Goal: Task Accomplishment & Management: Manage account settings

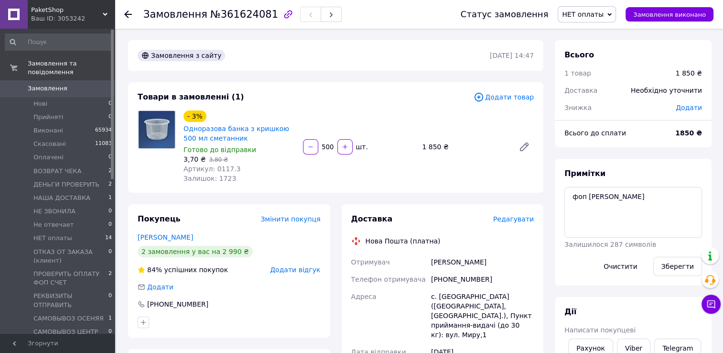
click at [603, 17] on span "НЕТ оплаты" at bounding box center [583, 15] width 42 height 8
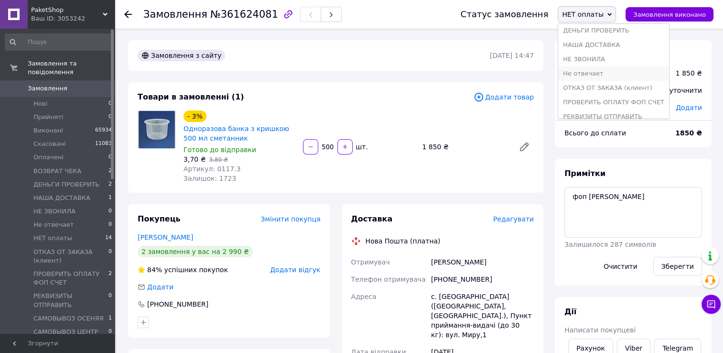
scroll to position [96, 0]
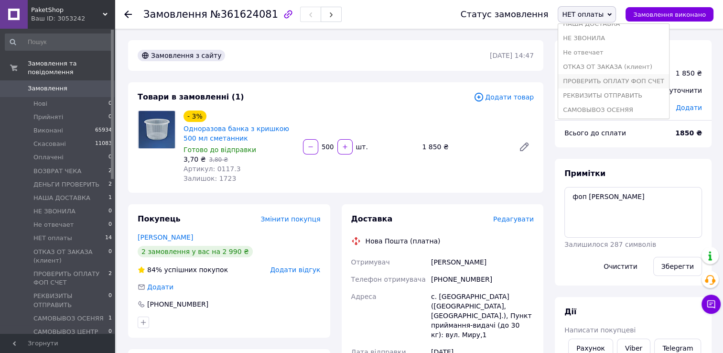
click at [603, 83] on li "ПРОВЕРИТЬ ОПЛАТУ ФОП СЧЕТ" at bounding box center [613, 81] width 111 height 14
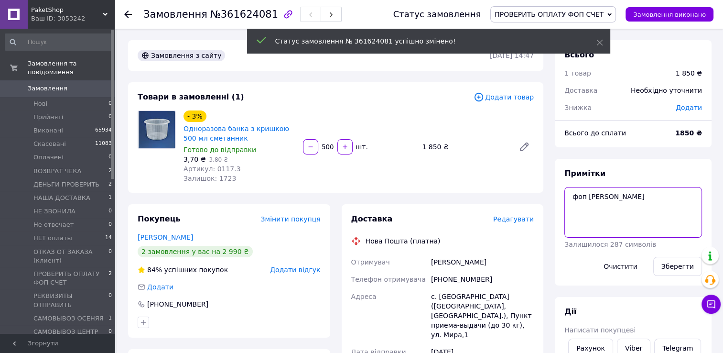
click at [570, 198] on textarea "фоп иван вайб" at bounding box center [634, 212] width 138 height 51
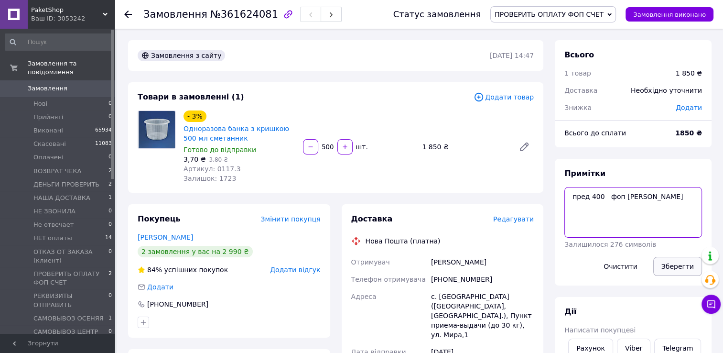
type textarea "пред 400 фоп иван вайб"
click at [671, 272] on button "Зберегти" at bounding box center [677, 266] width 49 height 19
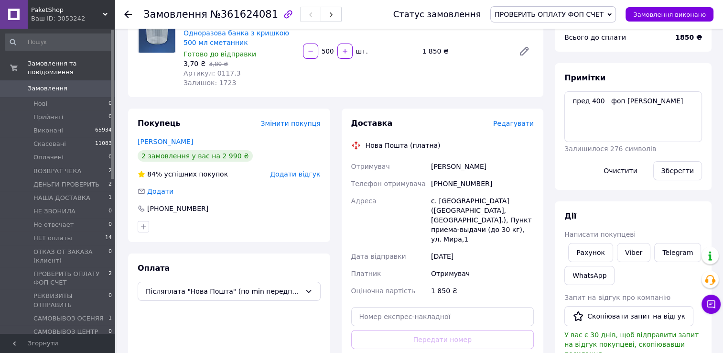
click at [523, 126] on span "Редагувати" at bounding box center [513, 124] width 41 height 8
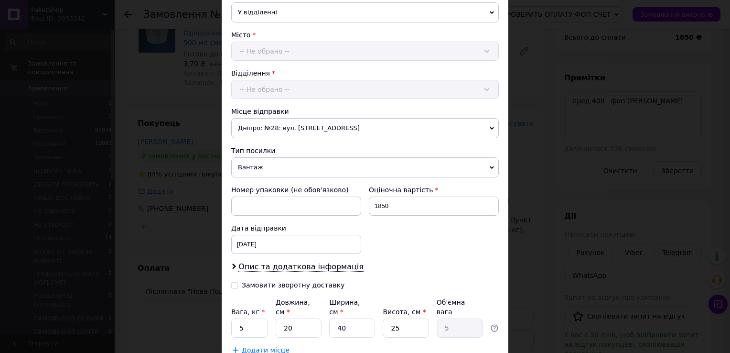
scroll to position [296, 0]
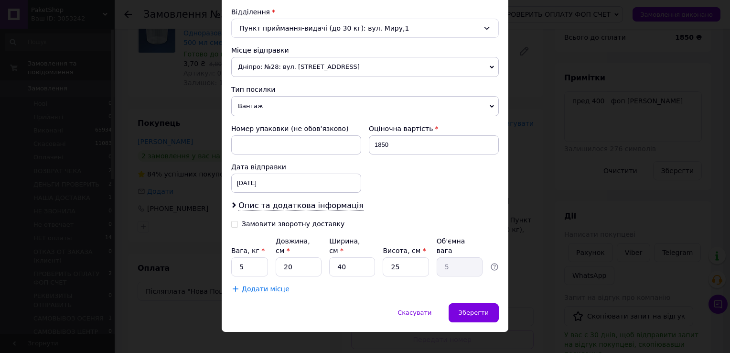
click at [234, 222] on input "Замовити зворотну доставку" at bounding box center [234, 223] width 7 height 7
checkbox input "true"
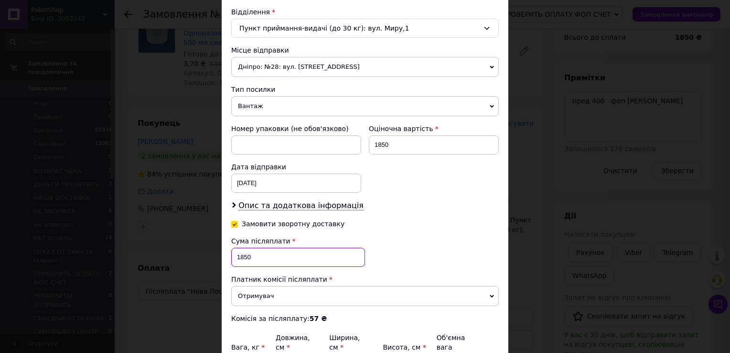
click at [258, 252] on input "1850" at bounding box center [298, 257] width 134 height 19
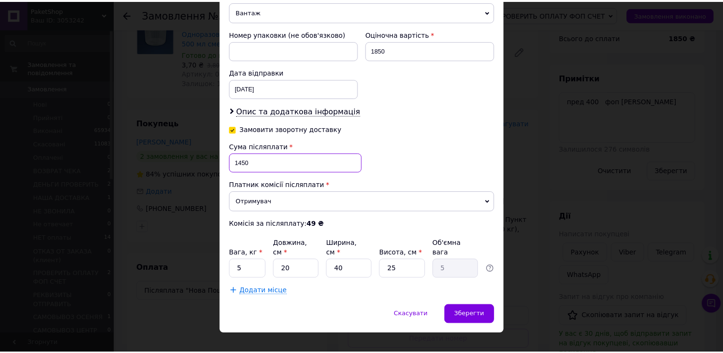
scroll to position [392, 0]
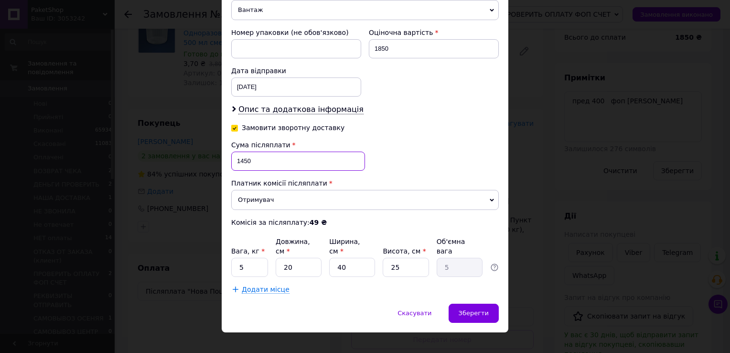
type input "1450"
click at [244, 258] on input "5" at bounding box center [249, 267] width 37 height 19
type input "15"
click at [296, 258] on input "20" at bounding box center [299, 267] width 46 height 19
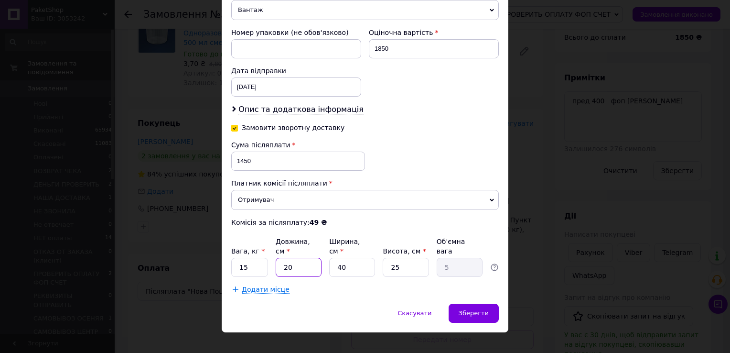
click at [296, 258] on input "20" at bounding box center [299, 267] width 46 height 19
type input "5"
type input "1.25"
type input "5"
click at [351, 258] on input "40" at bounding box center [352, 267] width 46 height 19
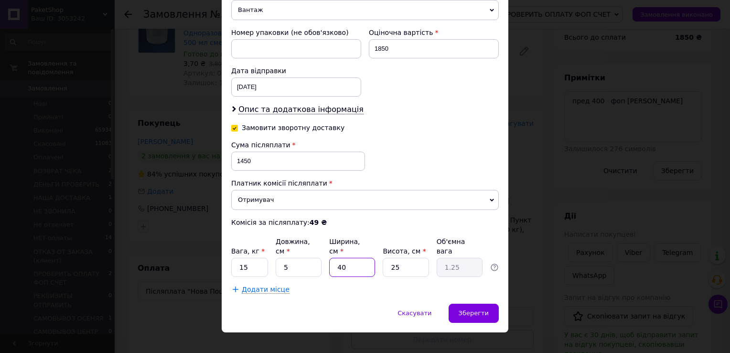
click at [351, 258] on input "40" at bounding box center [352, 267] width 46 height 19
type input "5"
type input "0.16"
type input "5"
click at [399, 258] on input "25" at bounding box center [406, 267] width 46 height 19
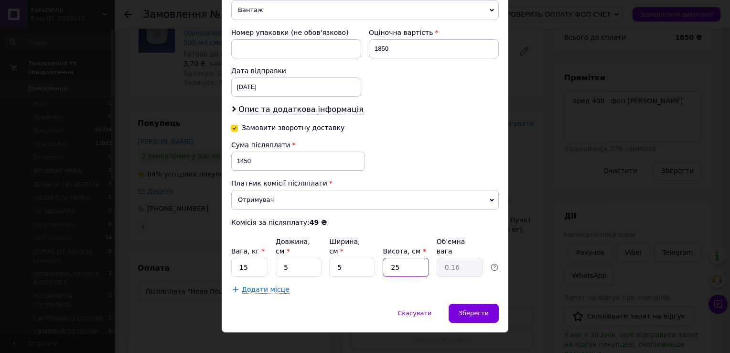
click at [399, 258] on input "25" at bounding box center [406, 267] width 46 height 19
type input "5"
type input "0.1"
type input "5"
click at [251, 285] on span "Додати місце" at bounding box center [266, 289] width 48 height 8
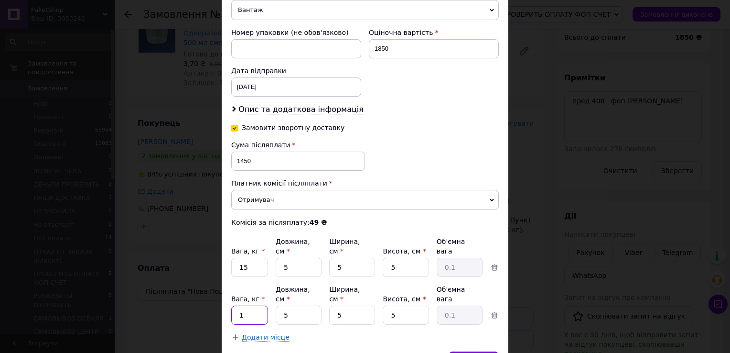
click at [249, 305] on input "1" at bounding box center [249, 314] width 37 height 19
type input "15"
click at [370, 320] on div "Спосіб доставки Нова Пошта (платна) Платник Отримувач Відправник Прізвище отрим…" at bounding box center [365, 10] width 287 height 681
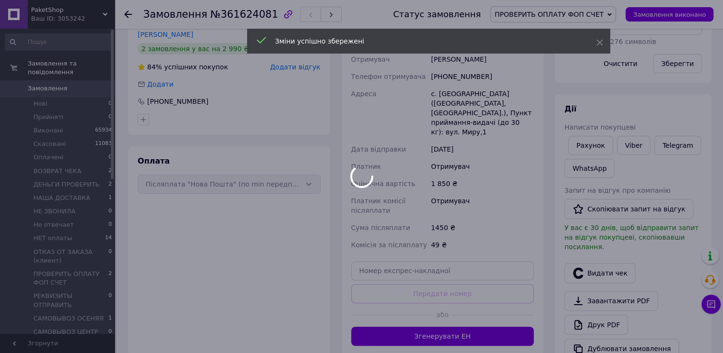
scroll to position [287, 0]
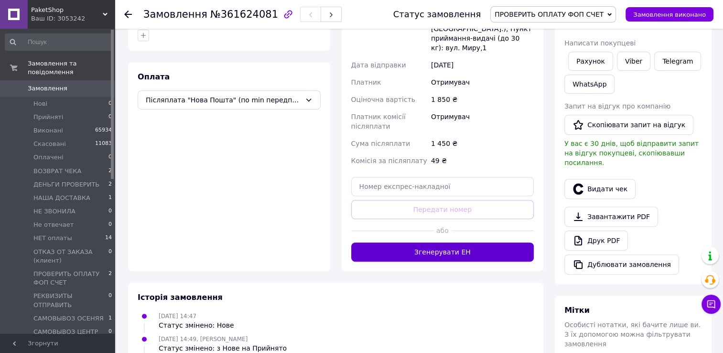
click at [464, 250] on button "Згенерувати ЕН" at bounding box center [442, 251] width 183 height 19
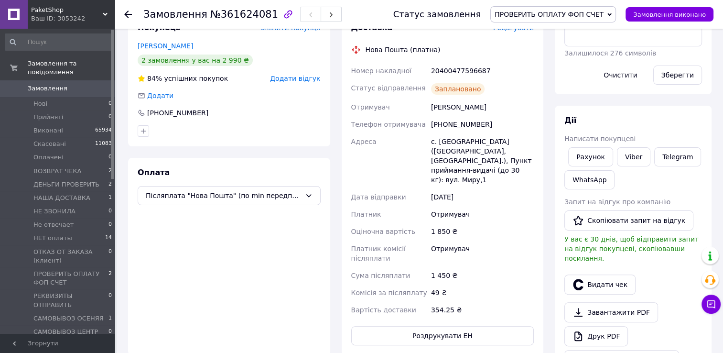
scroll to position [0, 0]
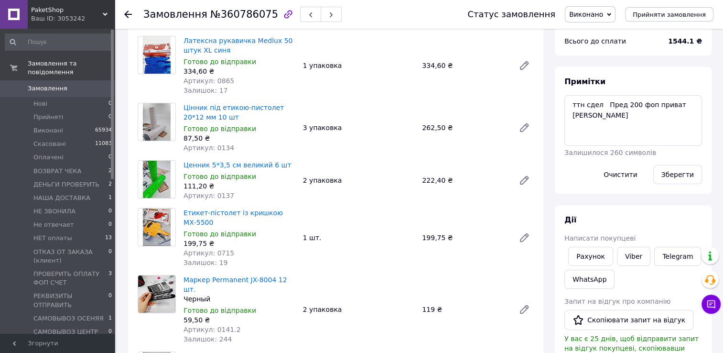
scroll to position [96, 0]
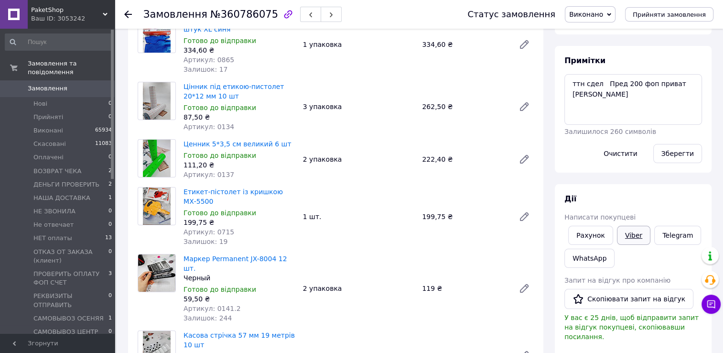
click at [633, 237] on link "Viber" at bounding box center [633, 235] width 33 height 19
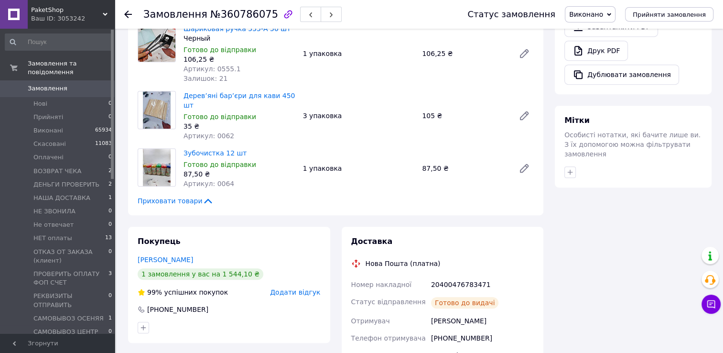
scroll to position [526, 0]
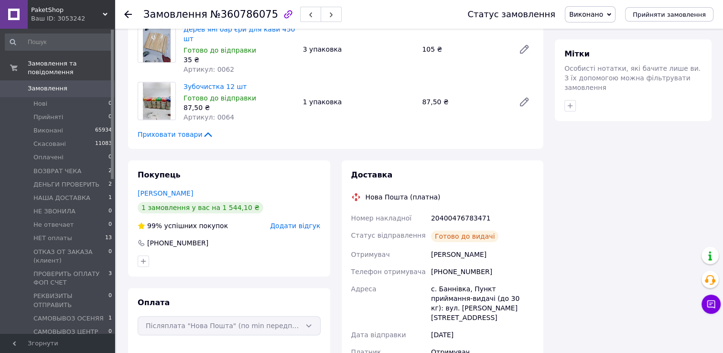
click at [124, 11] on icon at bounding box center [128, 15] width 8 height 8
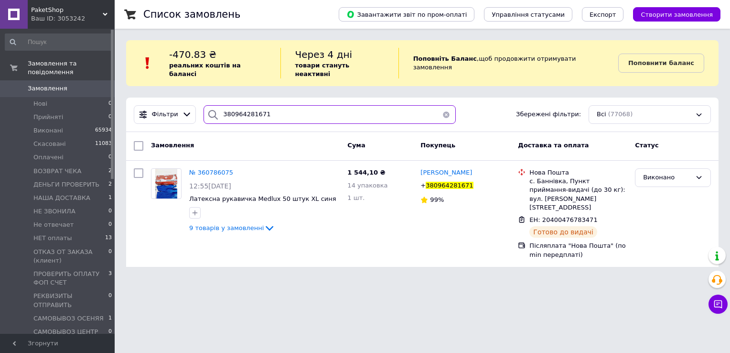
drag, startPoint x: 272, startPoint y: 109, endPoint x: 197, endPoint y: 113, distance: 74.7
click at [200, 113] on div "380964281671" at bounding box center [330, 114] width 260 height 19
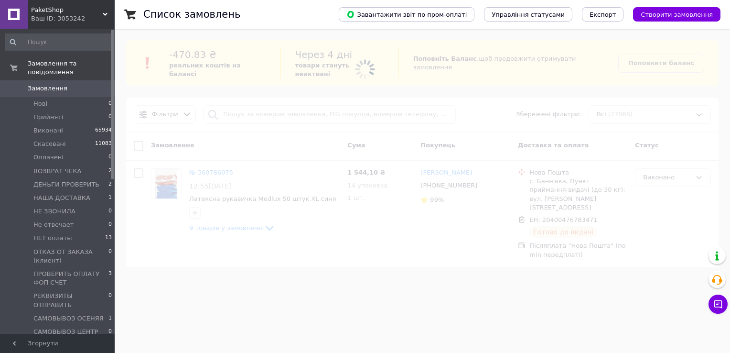
drag, startPoint x: 229, startPoint y: 105, endPoint x: 212, endPoint y: 139, distance: 38.1
click at [212, 139] on span at bounding box center [365, 176] width 730 height 353
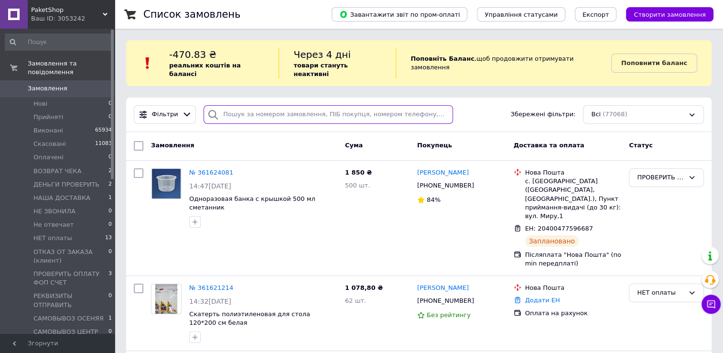
click at [231, 106] on input "search" at bounding box center [328, 114] width 249 height 19
paste input "380502308131"
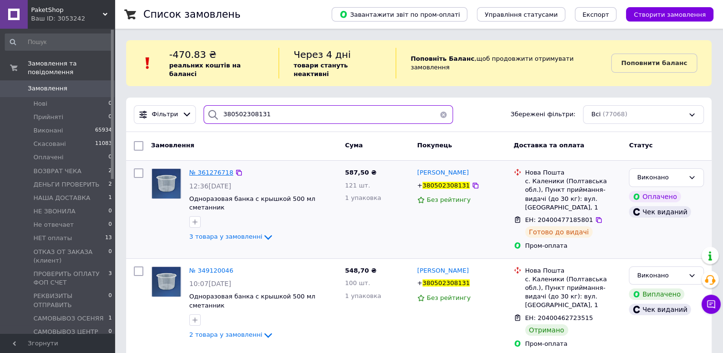
type input "380502308131"
click at [205, 169] on span "№ 361276718" at bounding box center [211, 172] width 44 height 7
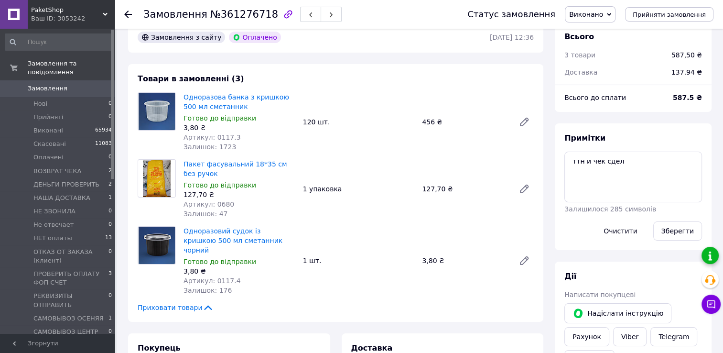
scroll to position [143, 0]
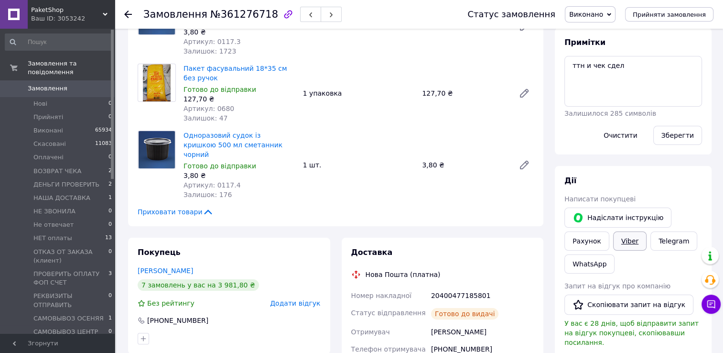
click at [627, 243] on link "Viber" at bounding box center [629, 240] width 33 height 19
click at [128, 13] on use at bounding box center [128, 15] width 8 height 8
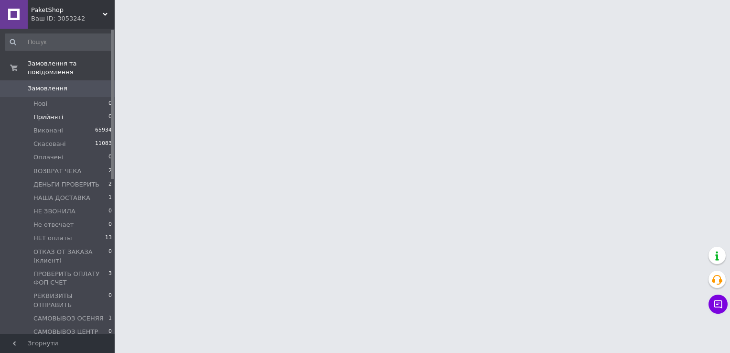
click at [54, 113] on span "Прийняті" at bounding box center [48, 117] width 30 height 9
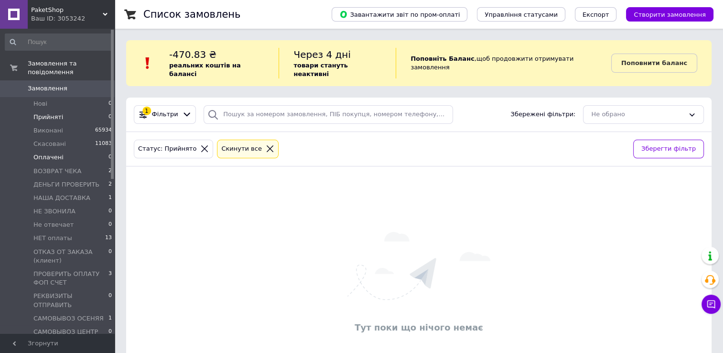
click at [54, 153] on span "Оплачені" at bounding box center [48, 157] width 30 height 9
click at [79, 270] on span "ПРОВЕРИТЬ ОПЛАТУ ФОП СЧЕТ" at bounding box center [70, 278] width 75 height 17
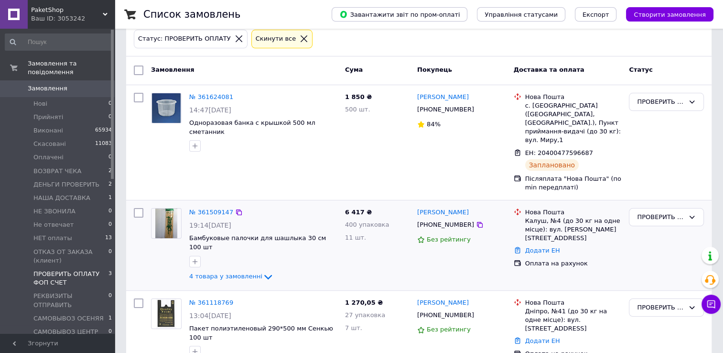
scroll to position [113, 0]
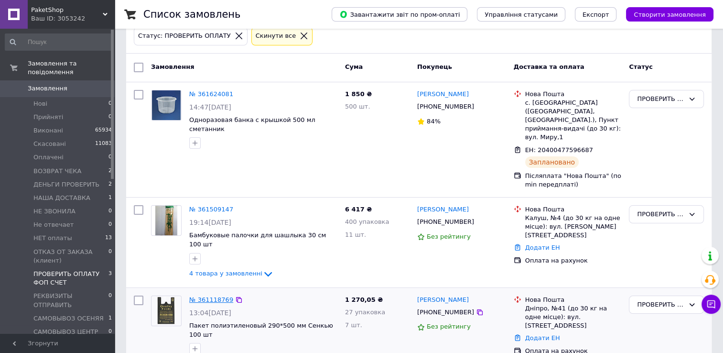
click at [213, 296] on link "№ 361118769" at bounding box center [211, 299] width 44 height 7
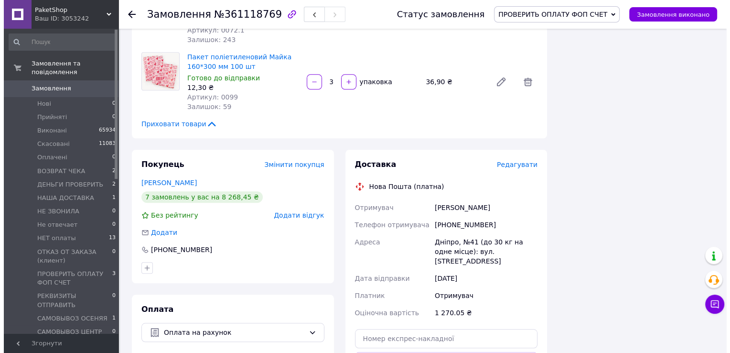
scroll to position [813, 0]
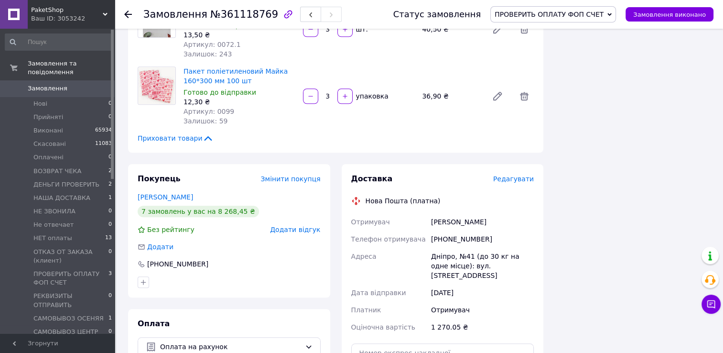
click at [526, 175] on span "Редагувати" at bounding box center [513, 179] width 41 height 8
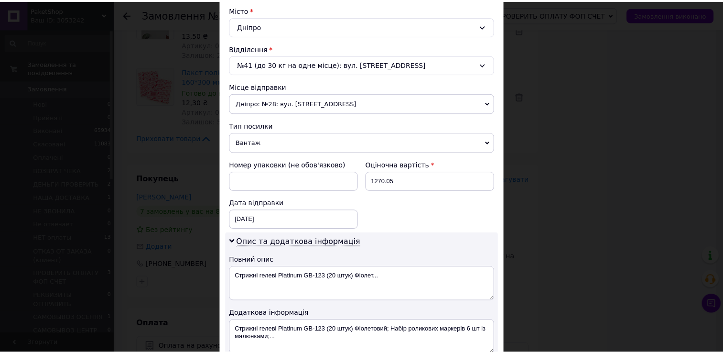
scroll to position [403, 0]
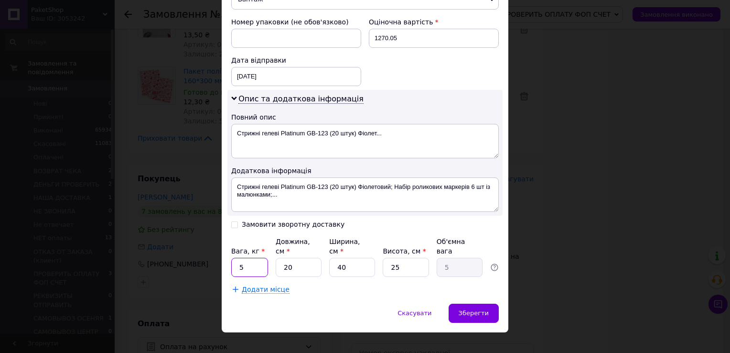
click at [244, 258] on input "5" at bounding box center [249, 267] width 37 height 19
type input "15"
click at [300, 258] on input "20" at bounding box center [299, 267] width 46 height 19
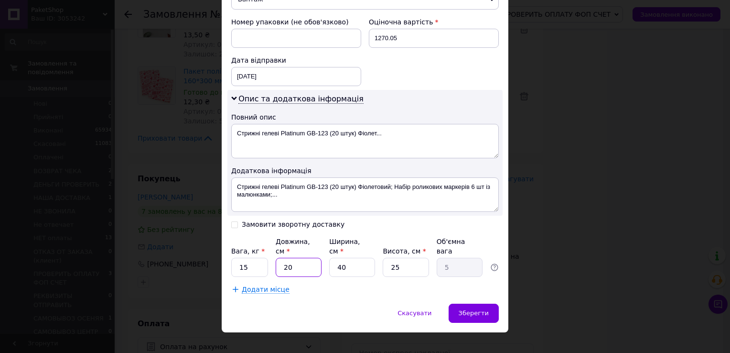
type input "5"
type input "1.25"
type input "5"
click at [348, 258] on input "40" at bounding box center [352, 267] width 46 height 19
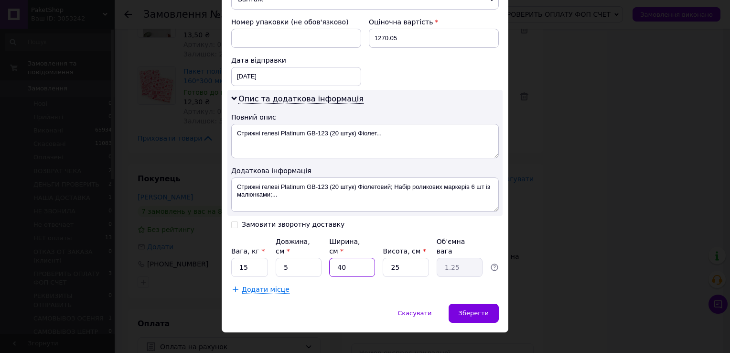
type input "5"
type input "0.16"
type input "5"
click at [405, 258] on input "25" at bounding box center [406, 267] width 46 height 19
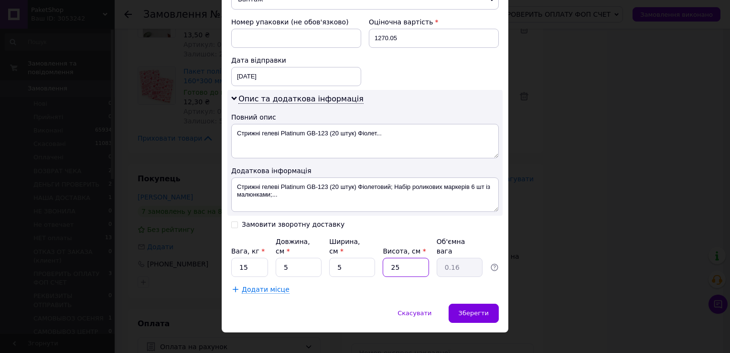
type input "5"
type input "0.1"
type input "5"
click at [474, 304] on div "Зберегти" at bounding box center [474, 313] width 50 height 19
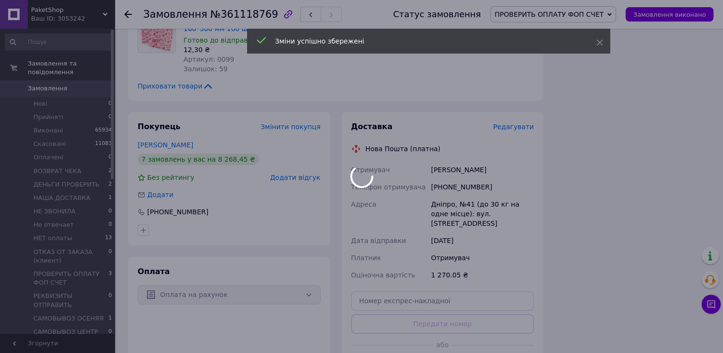
scroll to position [956, 0]
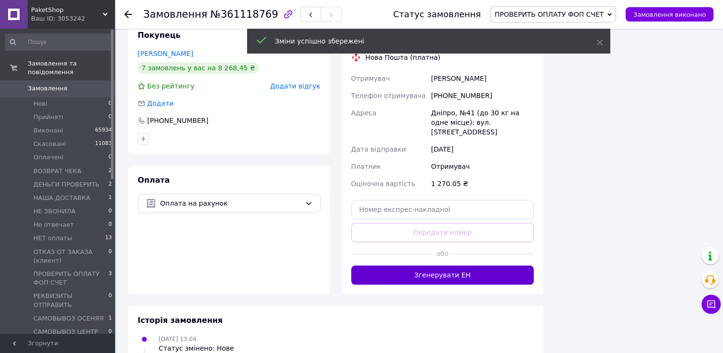
click at [453, 265] on button "Згенерувати ЕН" at bounding box center [442, 274] width 183 height 19
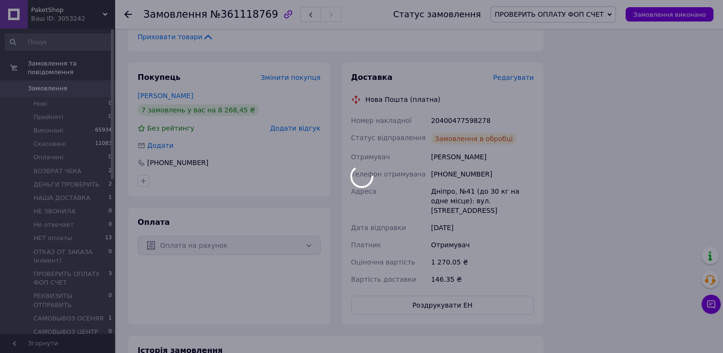
scroll to position [813, 0]
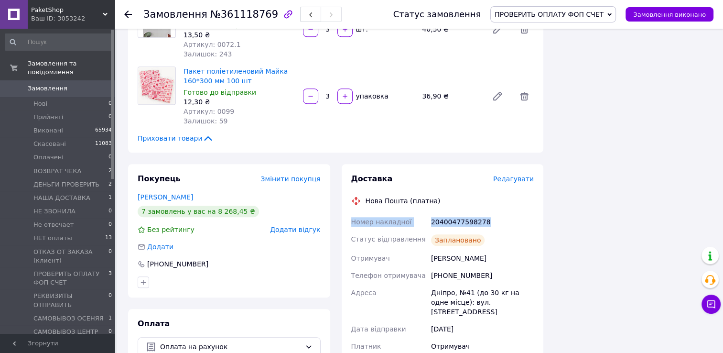
drag, startPoint x: 346, startPoint y: 213, endPoint x: 509, endPoint y: 215, distance: 162.5
click at [509, 215] on div "Доставка Редагувати Нова Пошта (платна) Номер накладної 20400477598278 Статус в…" at bounding box center [443, 294] width 202 height 261
drag, startPoint x: 509, startPoint y: 215, endPoint x: 473, endPoint y: 213, distance: 35.9
copy div "Номер накладної 20400477598278"
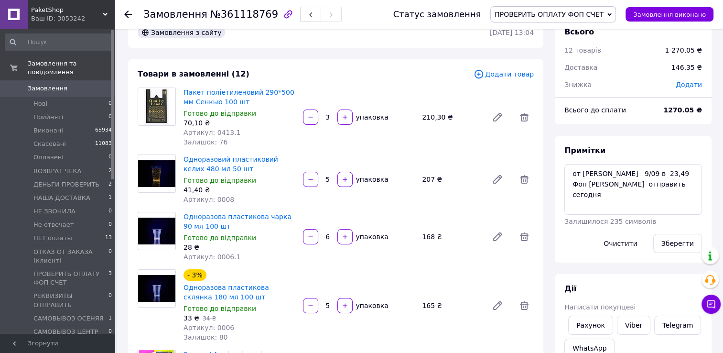
scroll to position [0, 0]
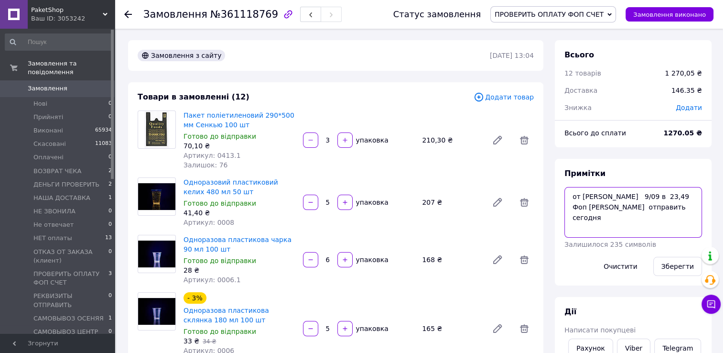
click at [570, 194] on textarea "от старченко 9/09 в 23,49 Фоп иван вайбер отправить сегодня" at bounding box center [634, 212] width 138 height 51
type textarea "ттн сдел от старченко 9/09 в 23,49 Фоп иван вайбер отправить сегодня"
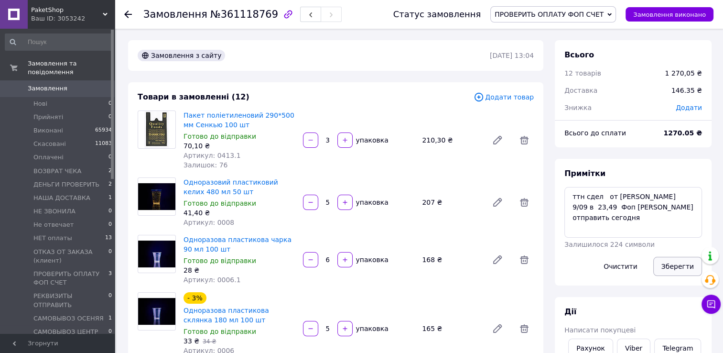
click at [669, 266] on button "Зберегти" at bounding box center [677, 266] width 49 height 19
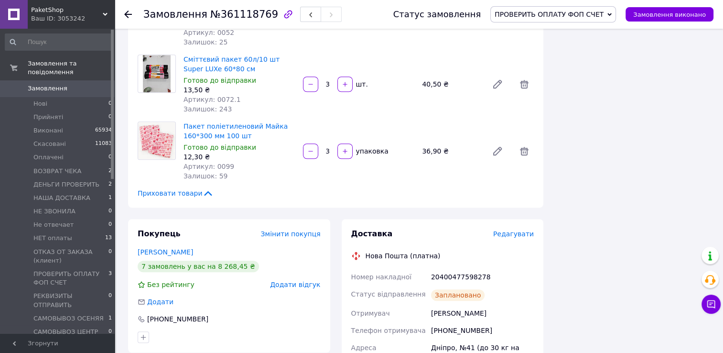
scroll to position [860, 0]
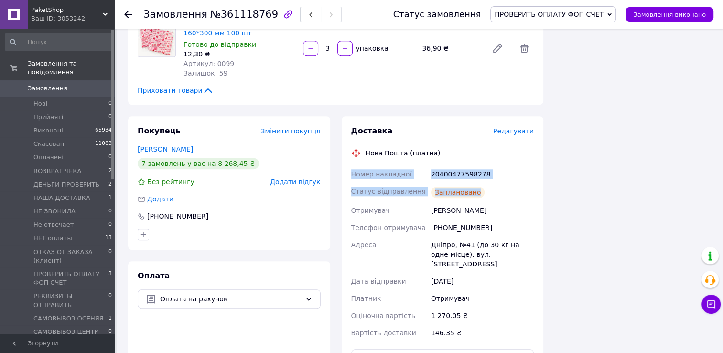
drag, startPoint x: 351, startPoint y: 162, endPoint x: 488, endPoint y: 175, distance: 137.4
click at [488, 175] on div "Доставка Редагувати Нова Пошта (платна) Номер накладної 20400477598278 Статус в…" at bounding box center [443, 246] width 202 height 261
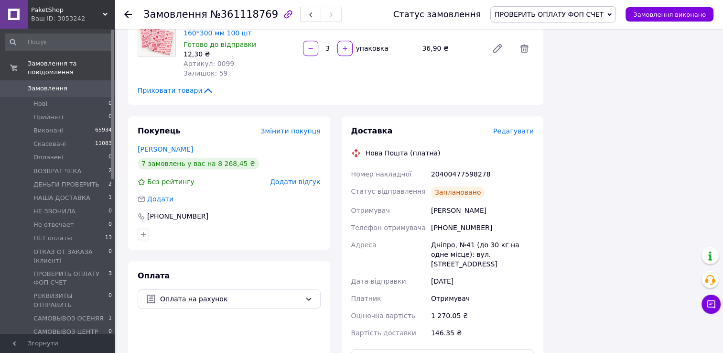
drag, startPoint x: 488, startPoint y: 175, endPoint x: 447, endPoint y: 135, distance: 56.5
click at [447, 135] on div "Доставка Редагувати Нова Пошта (платна) Номер накладної 20400477598278 Статус в…" at bounding box center [442, 247] width 183 height 242
drag, startPoint x: 349, startPoint y: 164, endPoint x: 488, endPoint y: 162, distance: 138.2
click at [488, 162] on div "Доставка Редагувати Нова Пошта (платна) Номер накладної 20400477598278 Статус в…" at bounding box center [443, 246] width 202 height 261
drag, startPoint x: 488, startPoint y: 162, endPoint x: 469, endPoint y: 164, distance: 18.3
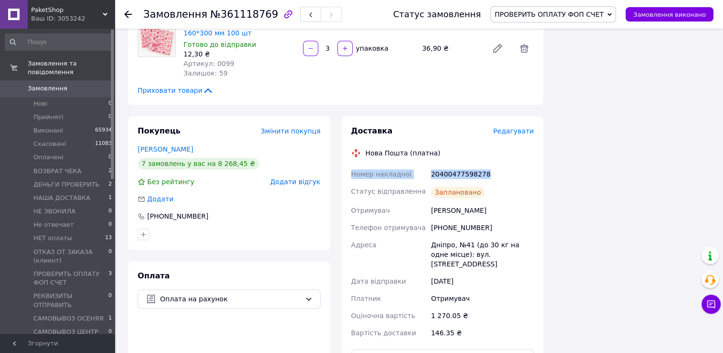
copy div "Номер накладної 20400477598278"
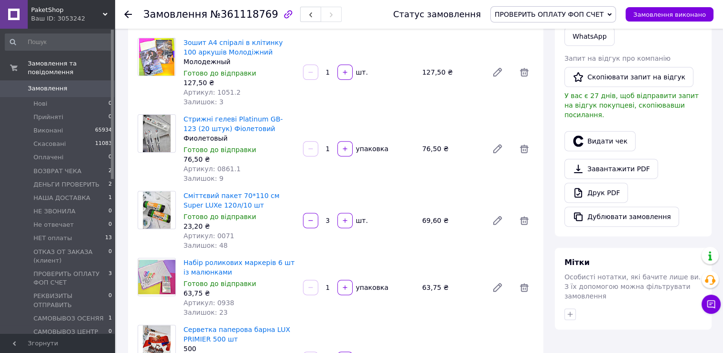
scroll to position [239, 0]
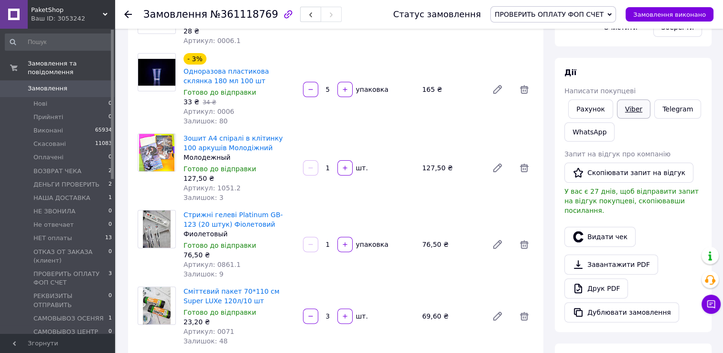
click at [637, 113] on link "Viber" at bounding box center [633, 108] width 33 height 19
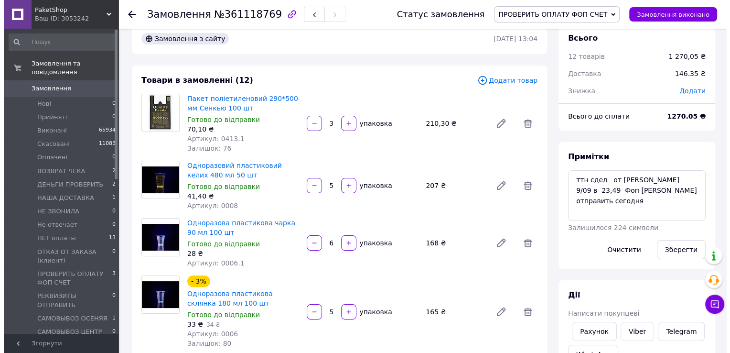
scroll to position [0, 0]
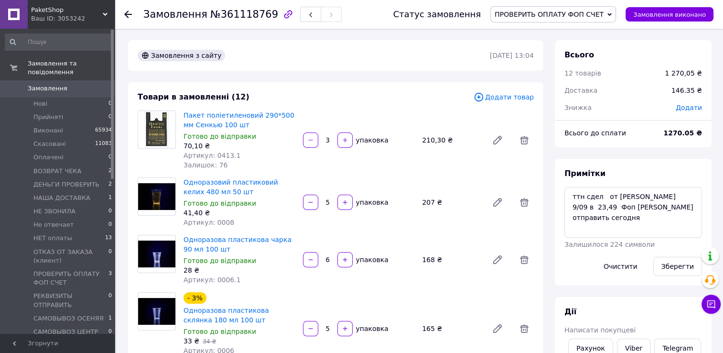
click at [125, 13] on use at bounding box center [128, 15] width 8 height 8
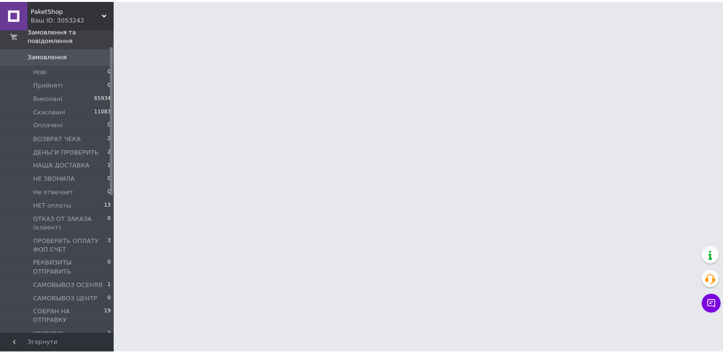
scroll to position [48, 0]
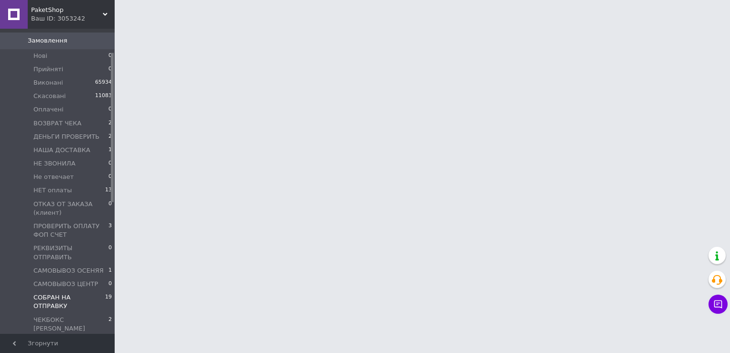
click at [79, 293] on span "СОБРАН НА ОТПРАВКУ" at bounding box center [69, 301] width 72 height 17
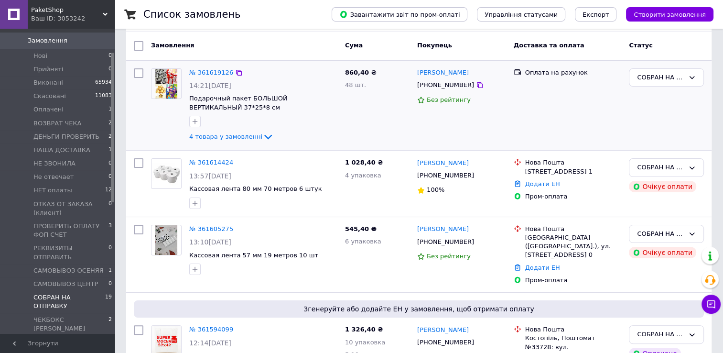
scroll to position [143, 0]
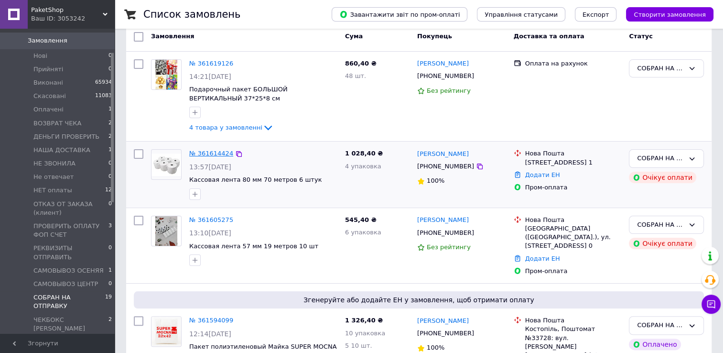
click at [214, 150] on link "№ 361614424" at bounding box center [211, 153] width 44 height 7
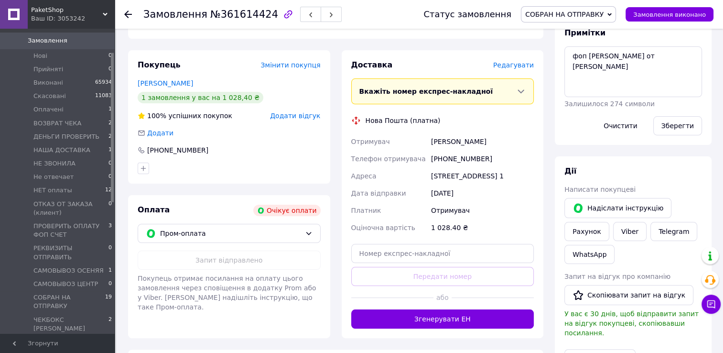
scroll to position [239, 0]
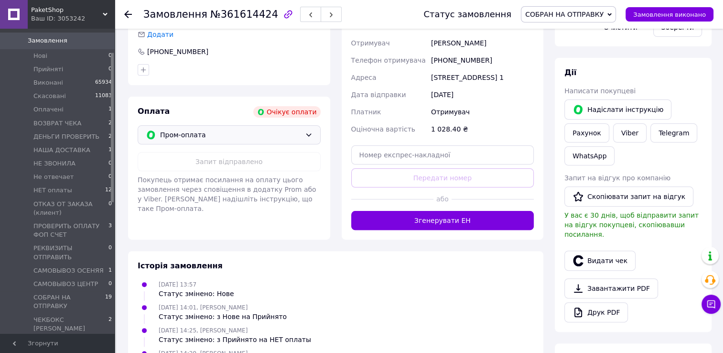
click at [310, 133] on icon at bounding box center [309, 135] width 8 height 8
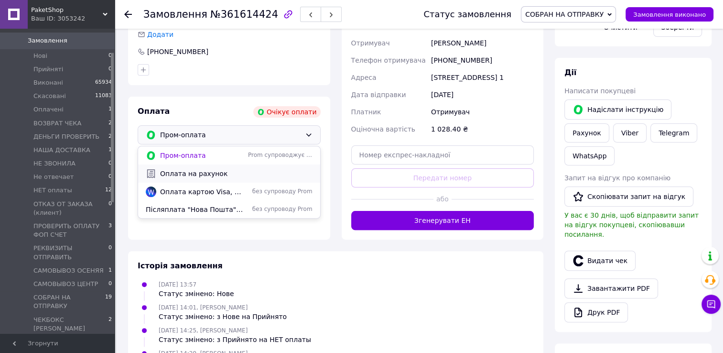
click at [218, 173] on span "Оплата на рахунок" at bounding box center [236, 174] width 152 height 10
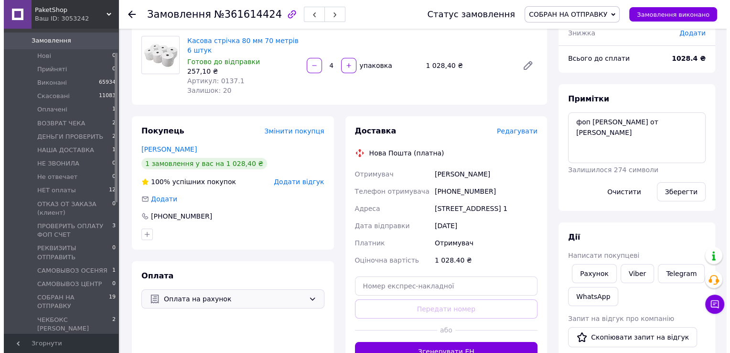
scroll to position [96, 0]
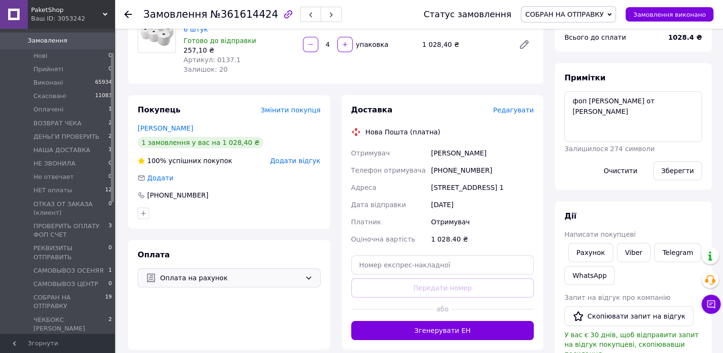
click at [522, 111] on span "Редагувати" at bounding box center [513, 110] width 41 height 8
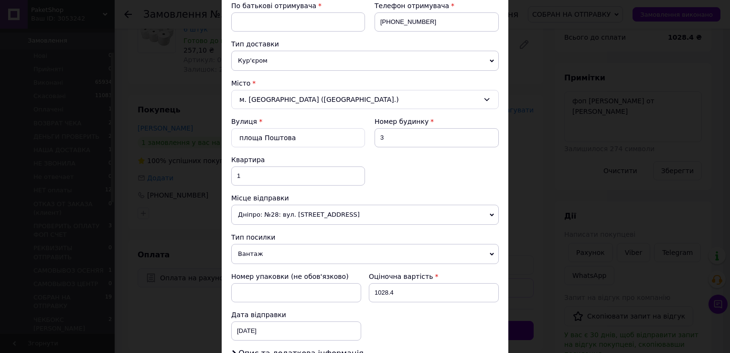
scroll to position [287, 0]
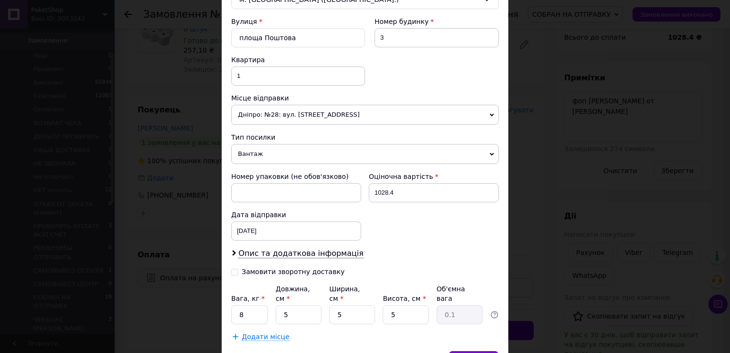
click at [577, 188] on div "× Редагування доставки Спосіб доставки Нова Пошта (платна) Платник Отримувач Ві…" at bounding box center [365, 176] width 730 height 353
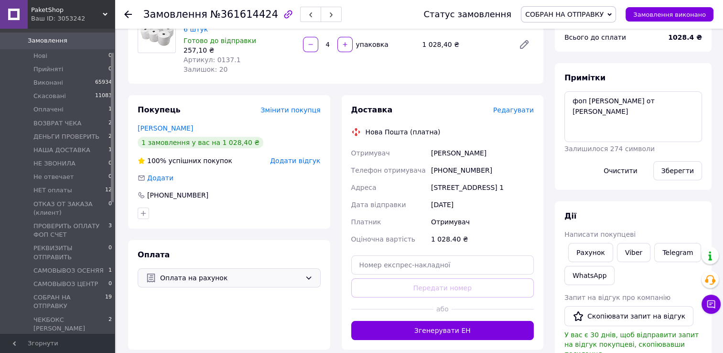
click at [520, 111] on span "Редагувати" at bounding box center [513, 110] width 41 height 8
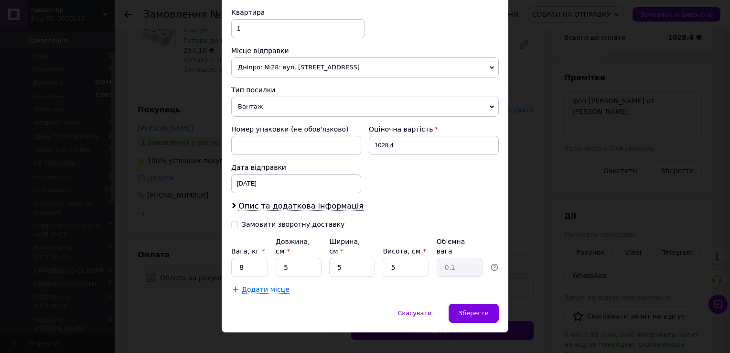
scroll to position [335, 0]
click at [249, 257] on input "8" at bounding box center [249, 266] width 37 height 19
type input "5"
click at [474, 309] on span "Зберегти" at bounding box center [474, 312] width 30 height 7
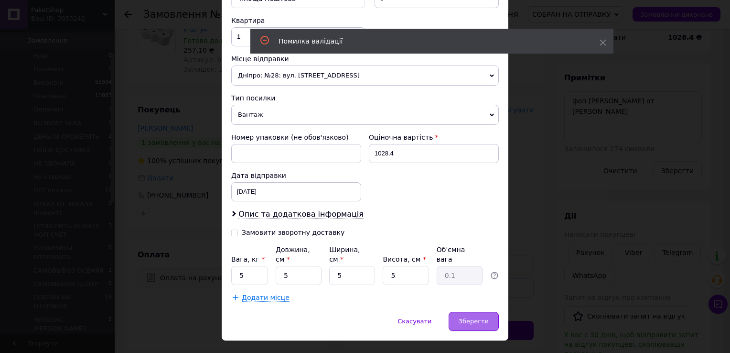
scroll to position [32, 0]
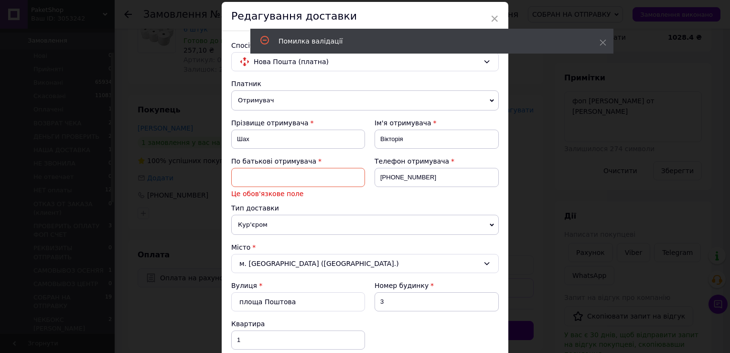
click at [275, 172] on input at bounding box center [298, 177] width 134 height 19
type input "отчество"
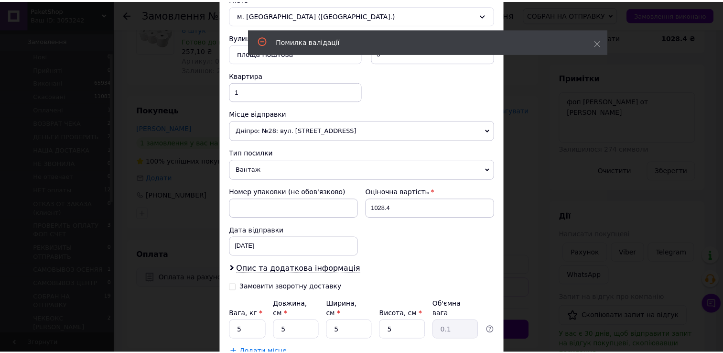
scroll to position [335, 0]
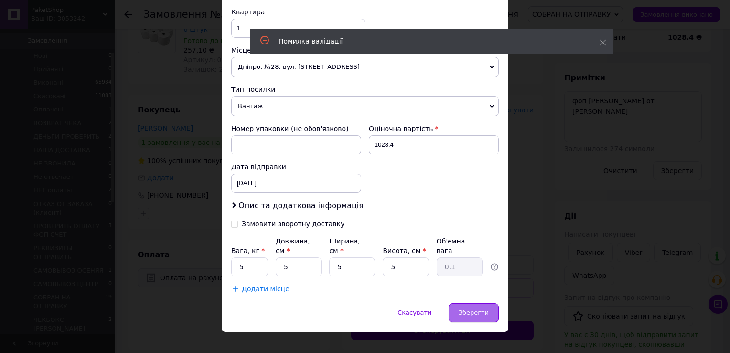
click at [484, 309] on span "Зберегти" at bounding box center [474, 312] width 30 height 7
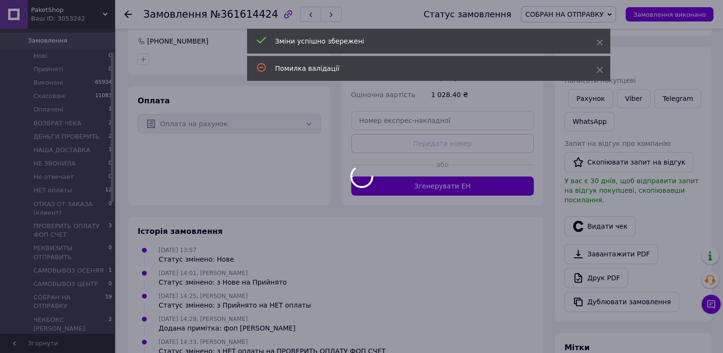
scroll to position [287, 0]
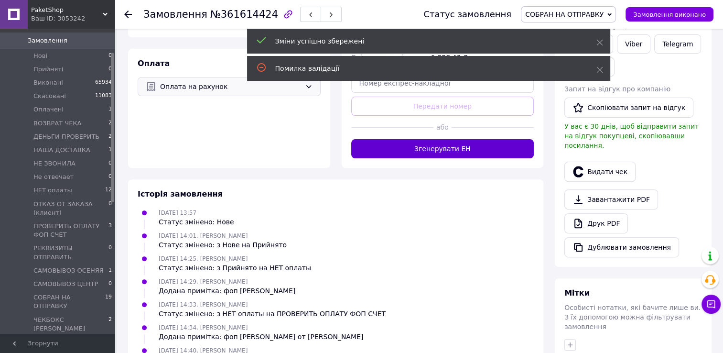
click at [471, 151] on button "Згенерувати ЕН" at bounding box center [442, 148] width 183 height 19
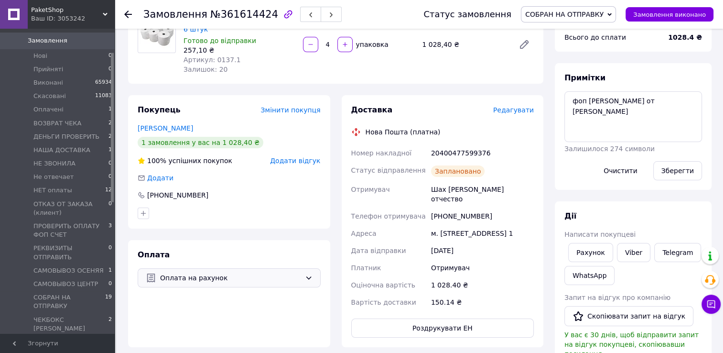
scroll to position [21, 0]
click at [569, 99] on textarea "фоп иван вайб от филиппова" at bounding box center [634, 116] width 138 height 51
type textarea "ттн сдел фоп иван вайб от филиппова"
click at [669, 169] on button "Зберегти" at bounding box center [677, 170] width 49 height 19
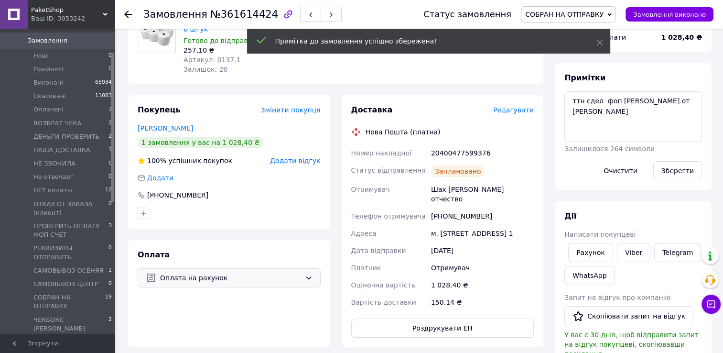
scroll to position [44, 0]
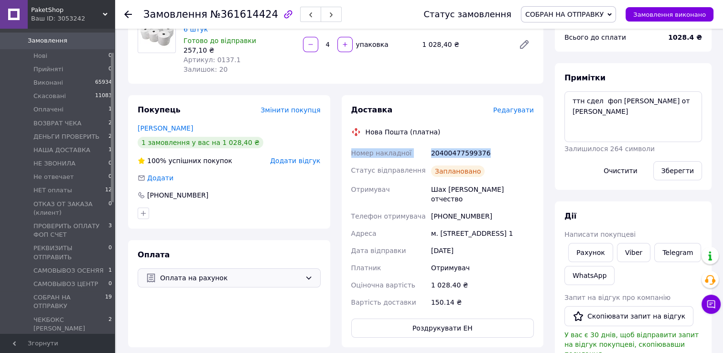
drag, startPoint x: 350, startPoint y: 152, endPoint x: 497, endPoint y: 153, distance: 147.2
click at [497, 153] on div "Номер накладної 20400477599376 Статус відправлення Заплановано Отримувач Шах Ві…" at bounding box center [442, 227] width 187 height 166
drag, startPoint x: 497, startPoint y: 153, endPoint x: 478, endPoint y: 152, distance: 19.6
copy div "Номер накладної 20400477599376"
click at [623, 246] on link "Viber" at bounding box center [633, 252] width 33 height 19
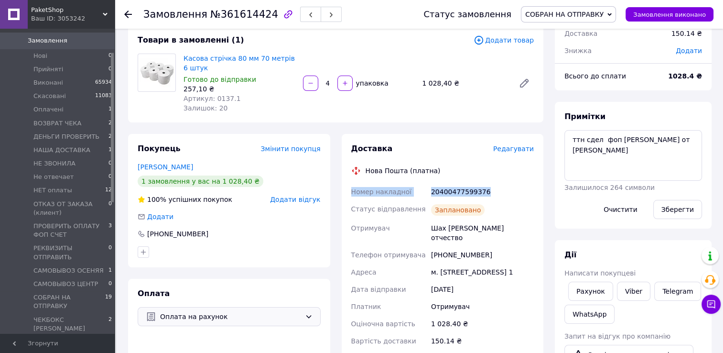
scroll to position [0, 0]
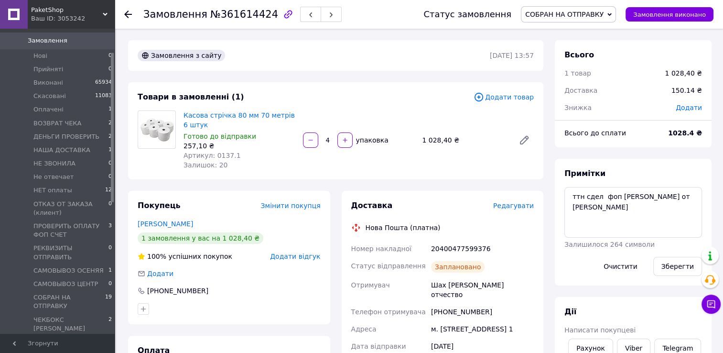
click at [130, 15] on icon at bounding box center [128, 15] width 8 height 8
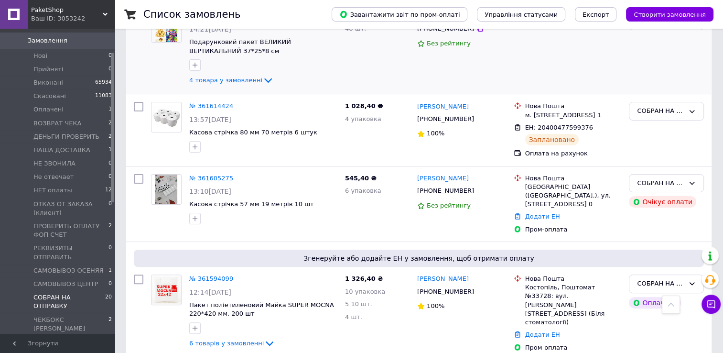
scroll to position [191, 0]
click at [213, 179] on link "№ 361605275" at bounding box center [211, 177] width 44 height 7
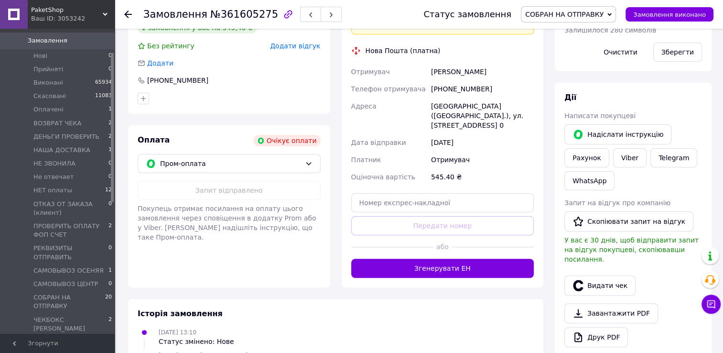
scroll to position [239, 0]
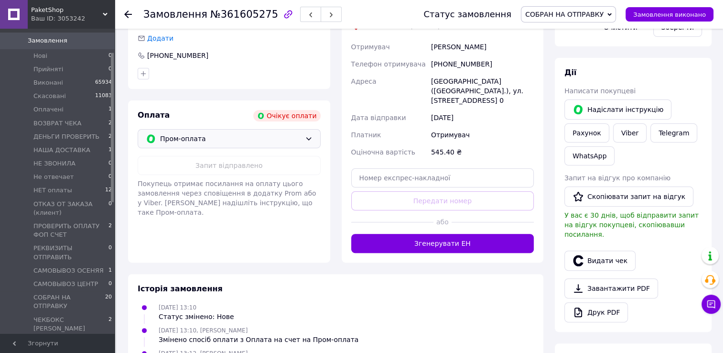
click at [305, 139] on icon at bounding box center [309, 139] width 8 height 8
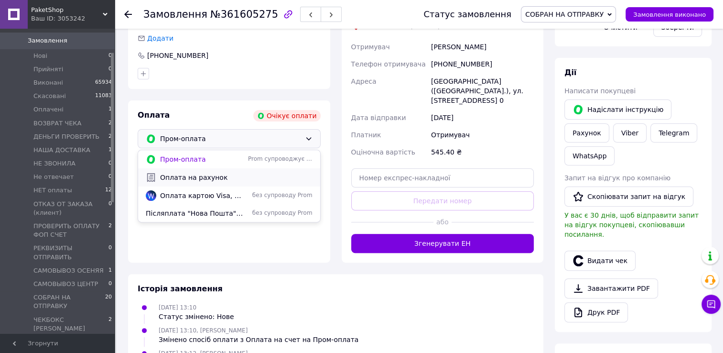
click at [210, 179] on span "Оплата на рахунок" at bounding box center [236, 178] width 152 height 10
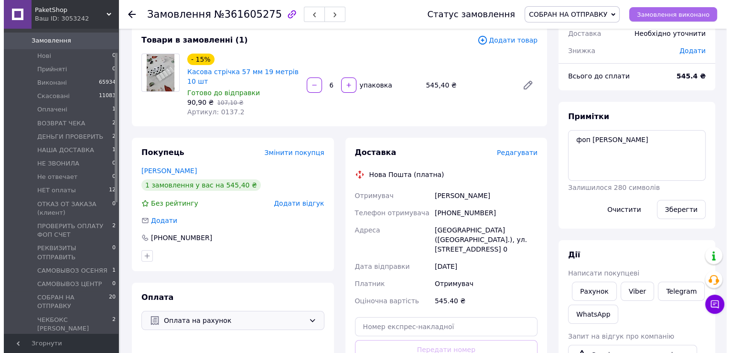
scroll to position [143, 0]
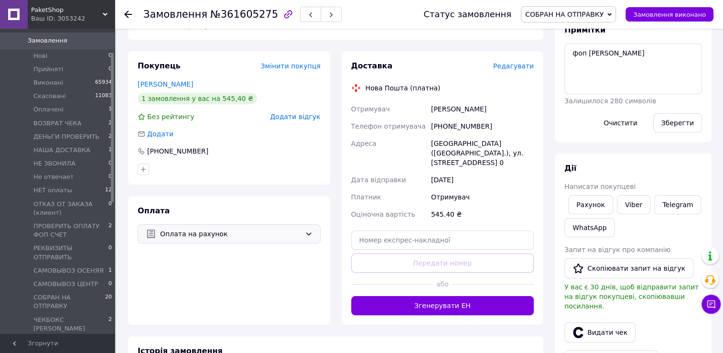
click at [520, 68] on span "Редагувати" at bounding box center [513, 66] width 41 height 8
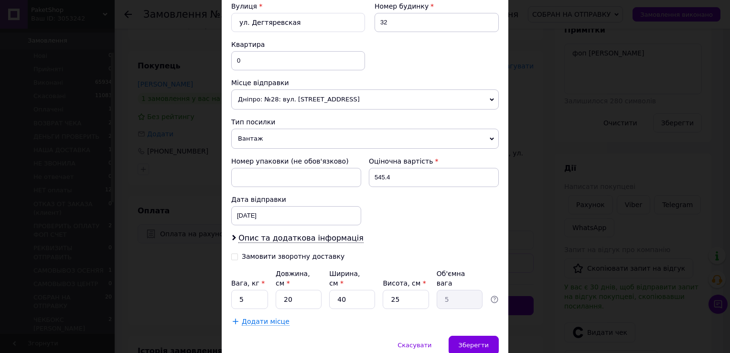
scroll to position [335, 0]
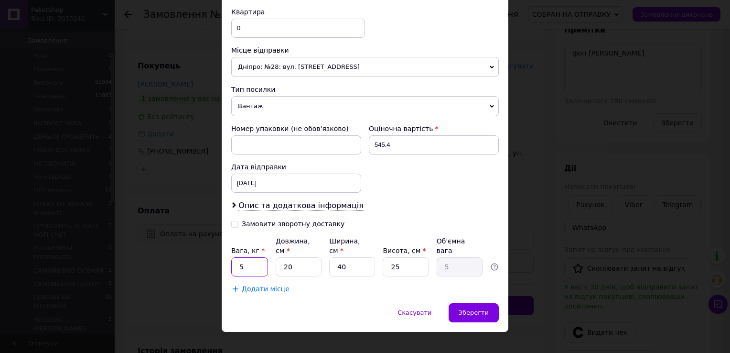
click at [246, 257] on input "5" at bounding box center [249, 266] width 37 height 19
type input "4"
click at [301, 257] on input "20" at bounding box center [299, 266] width 46 height 19
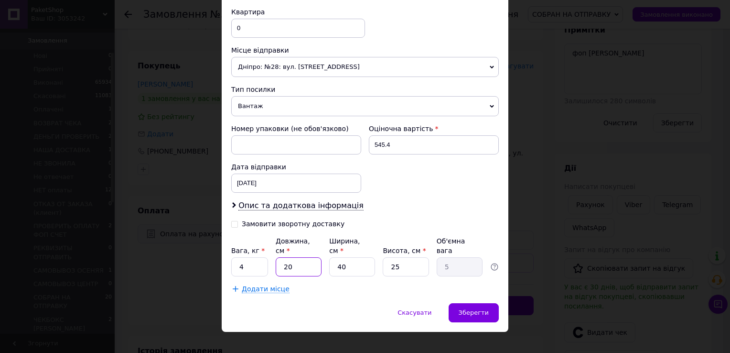
type input "5"
type input "1.25"
type input "5"
click at [354, 260] on input "40" at bounding box center [352, 266] width 46 height 19
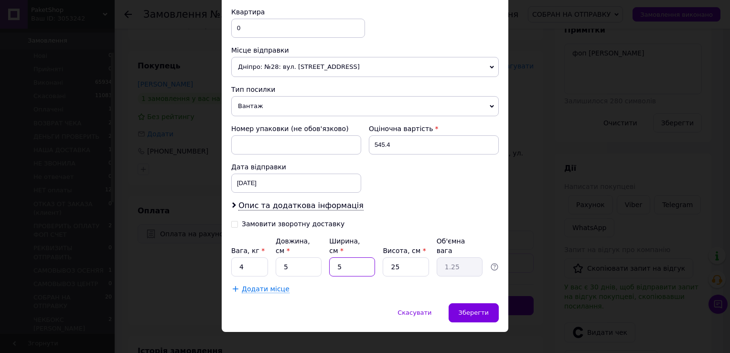
type input "5"
type input "0.16"
type input "5"
click at [411, 257] on input "25" at bounding box center [406, 266] width 46 height 19
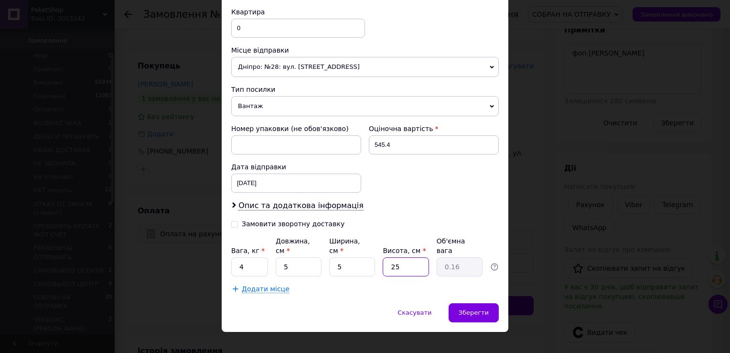
type input "5"
type input "0.1"
type input "5"
click at [493, 303] on div "Зберегти" at bounding box center [474, 312] width 50 height 19
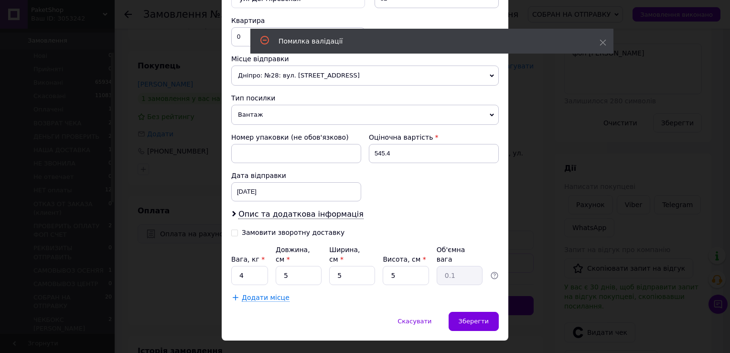
scroll to position [32, 0]
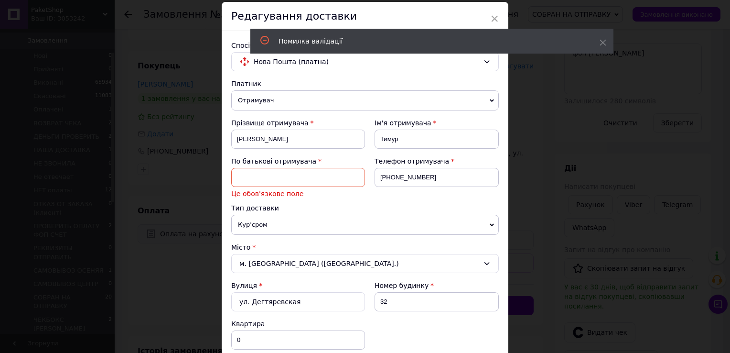
click at [298, 177] on input at bounding box center [298, 177] width 134 height 19
type input "отчество"
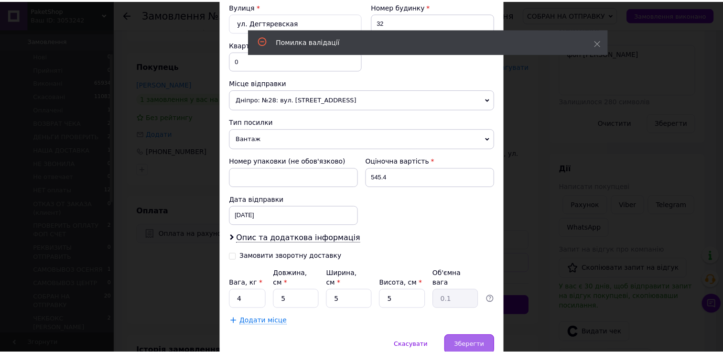
scroll to position [318, 0]
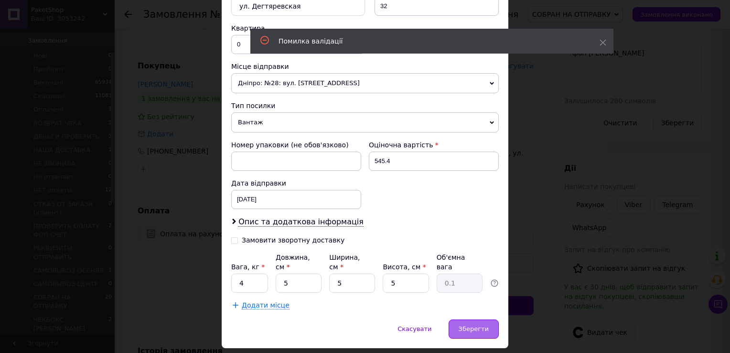
click at [460, 321] on div "Зберегти" at bounding box center [474, 328] width 50 height 19
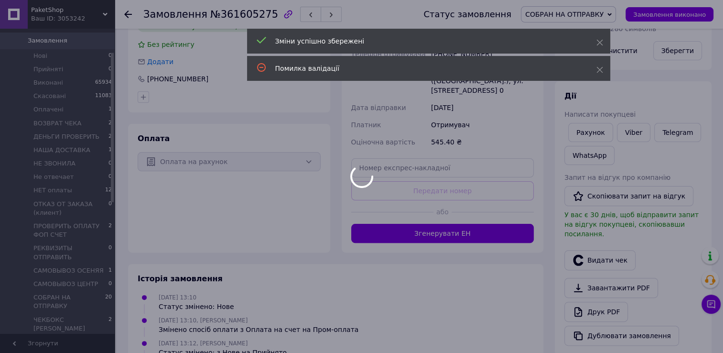
scroll to position [239, 0]
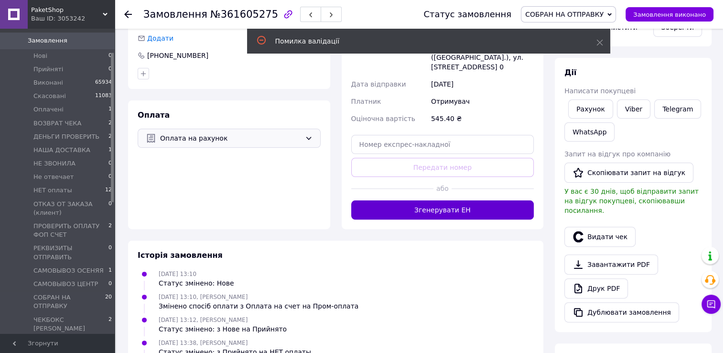
click at [444, 205] on button "Згенерувати ЕН" at bounding box center [442, 209] width 183 height 19
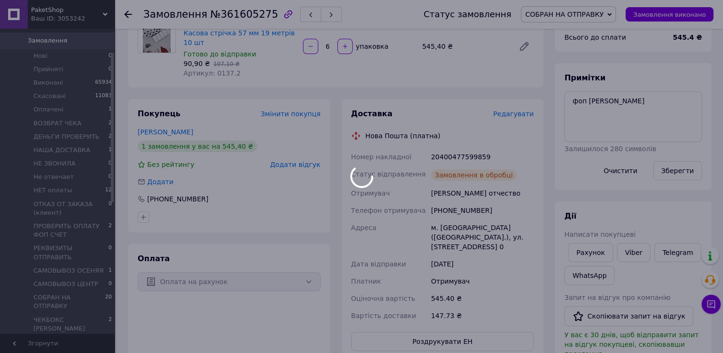
scroll to position [21, 0]
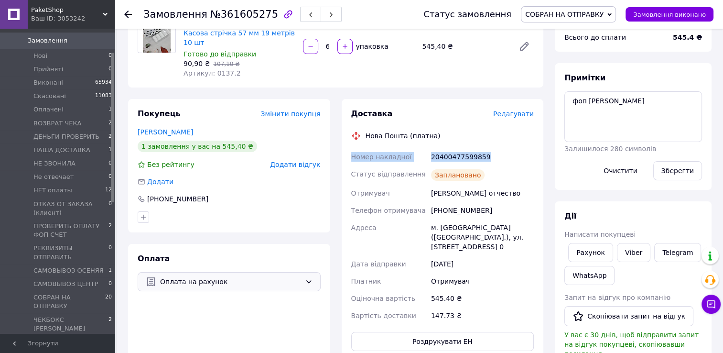
drag, startPoint x: 349, startPoint y: 156, endPoint x: 497, endPoint y: 154, distance: 147.7
click at [497, 154] on div "Номер накладної 20400477599859 Статус відправлення Заплановано Отримувач Гарчев…" at bounding box center [442, 236] width 187 height 176
drag, startPoint x: 497, startPoint y: 154, endPoint x: 465, endPoint y: 158, distance: 32.3
copy div "Номер накладної 20400477599859"
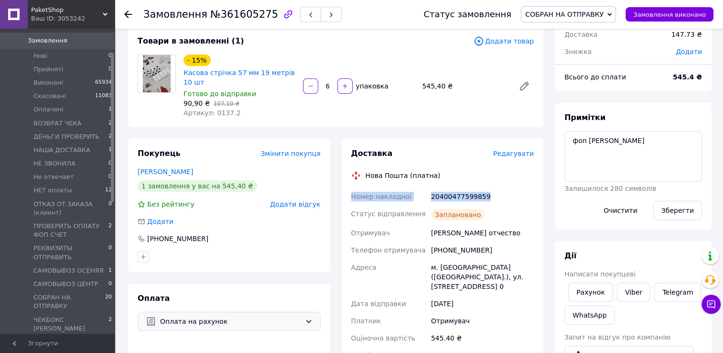
scroll to position [0, 0]
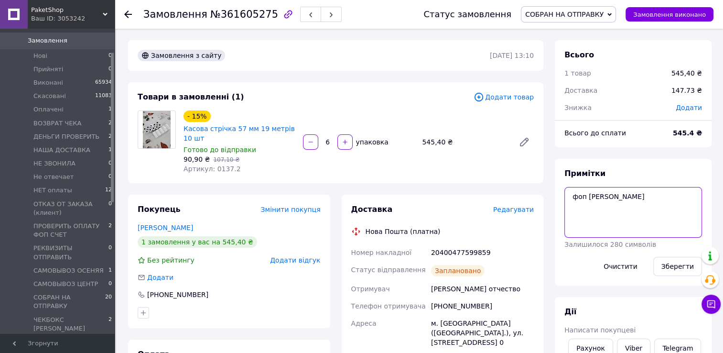
click at [567, 196] on textarea "фоп приват яна телег" at bounding box center [634, 212] width 138 height 51
type textarea "ттн сдел фоп приват яна телег"
click at [676, 270] on button "Зберегти" at bounding box center [677, 266] width 49 height 19
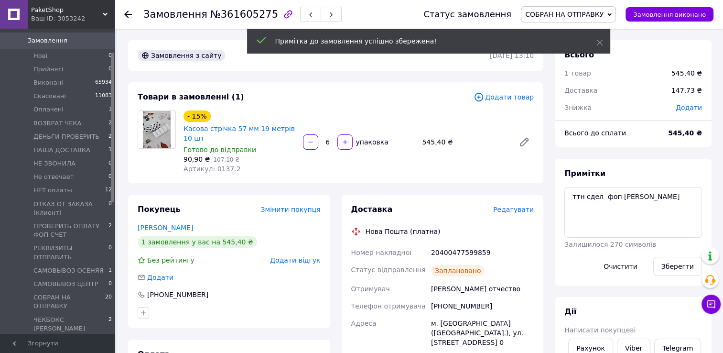
scroll to position [44, 0]
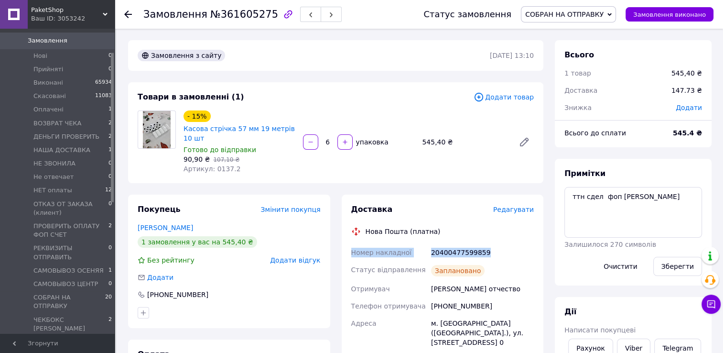
drag, startPoint x: 344, startPoint y: 247, endPoint x: 499, endPoint y: 251, distance: 155.0
click at [499, 251] on div "Доставка Редагувати Нова Пошта (платна) Номер накладної 20400477599859 Статус в…" at bounding box center [443, 325] width 202 height 261
drag, startPoint x: 499, startPoint y: 251, endPoint x: 465, endPoint y: 254, distance: 34.5
copy div "Номер накладної 20400477599859"
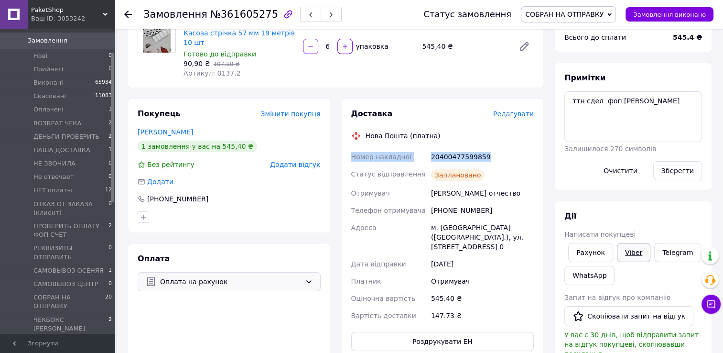
click at [633, 254] on link "Viber" at bounding box center [633, 252] width 33 height 19
click at [667, 256] on link "Telegram" at bounding box center [677, 252] width 47 height 19
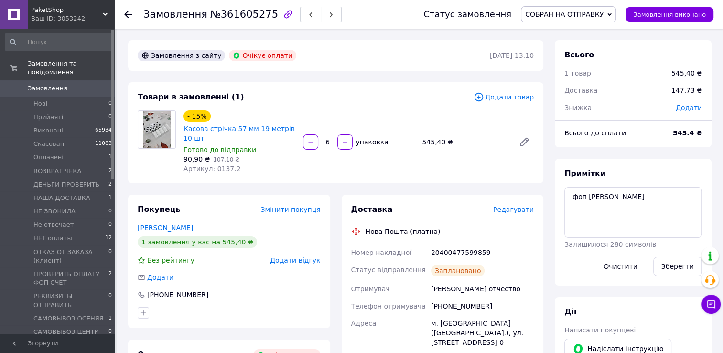
click at [128, 15] on icon at bounding box center [128, 15] width 8 height 8
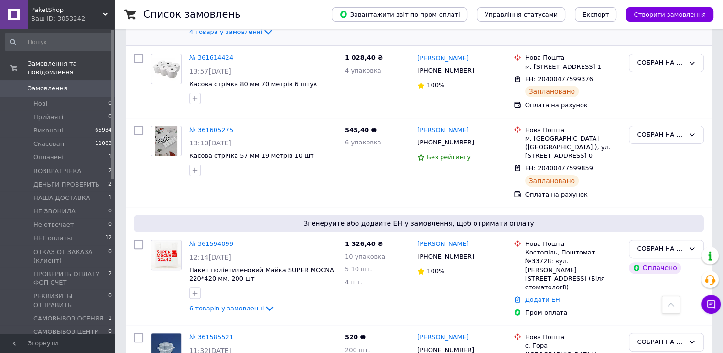
scroll to position [287, 0]
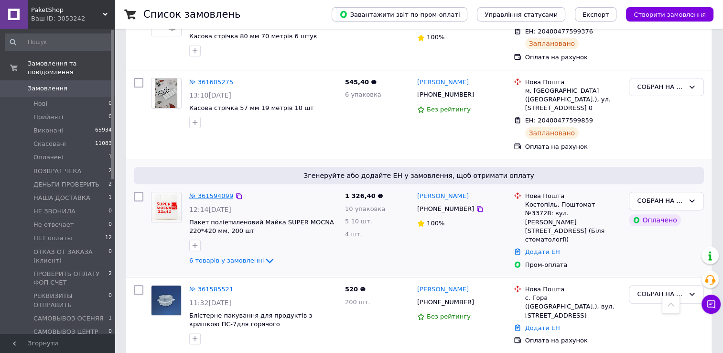
click at [213, 192] on link "№ 361594099" at bounding box center [211, 195] width 44 height 7
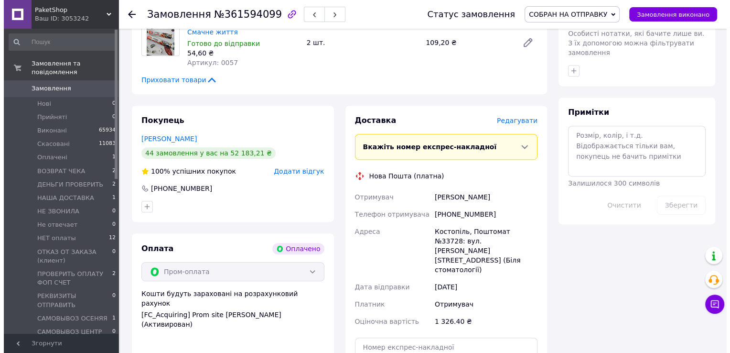
scroll to position [478, 0]
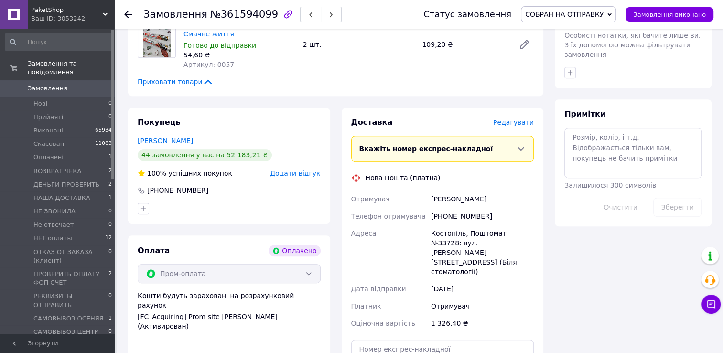
click at [524, 119] on span "Редагувати" at bounding box center [513, 123] width 41 height 8
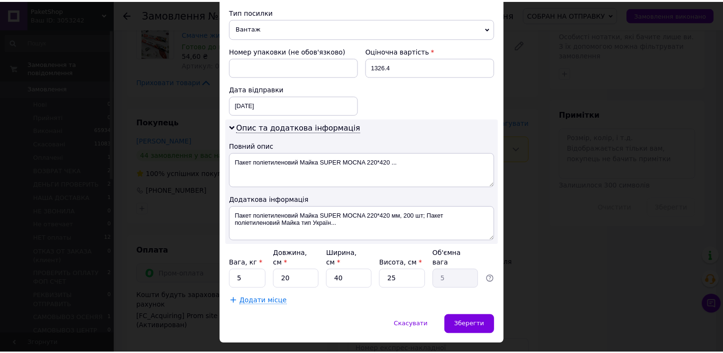
scroll to position [386, 0]
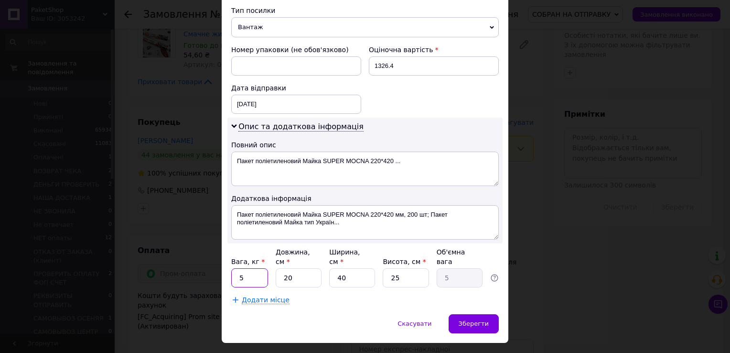
click at [252, 268] on input "5" at bounding box center [249, 277] width 37 height 19
type input "8"
click at [313, 268] on input "20" at bounding box center [299, 277] width 46 height 19
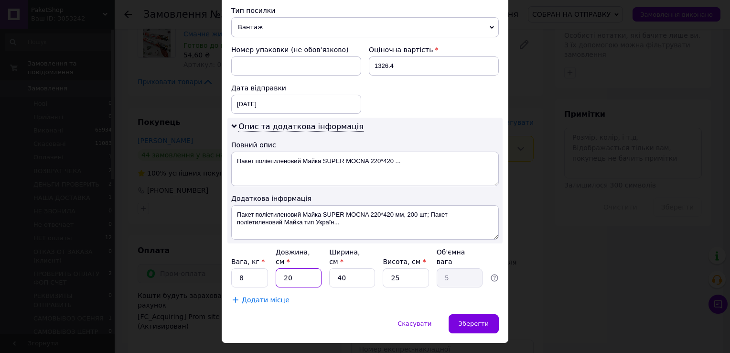
type input "5"
type input "1.25"
type input "5"
click at [356, 268] on input "40" at bounding box center [352, 277] width 46 height 19
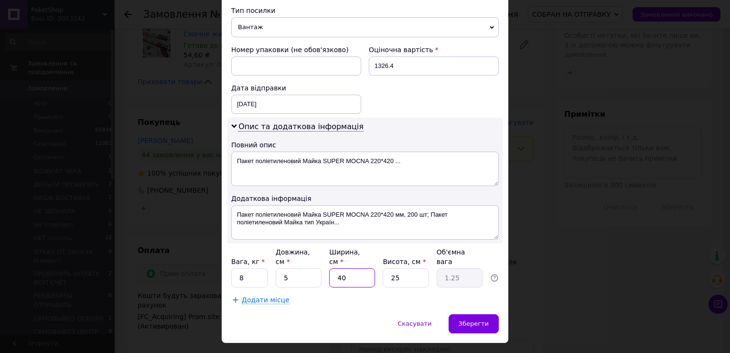
type input "5"
type input "0.16"
type input "5"
click at [396, 268] on input "25" at bounding box center [406, 277] width 46 height 19
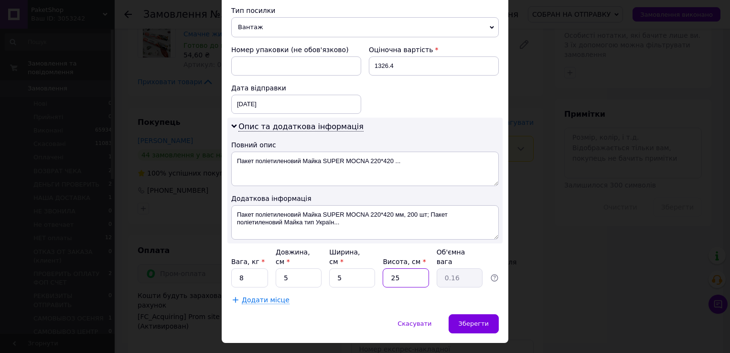
type input "5"
type input "0.1"
type input "5"
click at [474, 320] on span "Зберегти" at bounding box center [474, 323] width 30 height 7
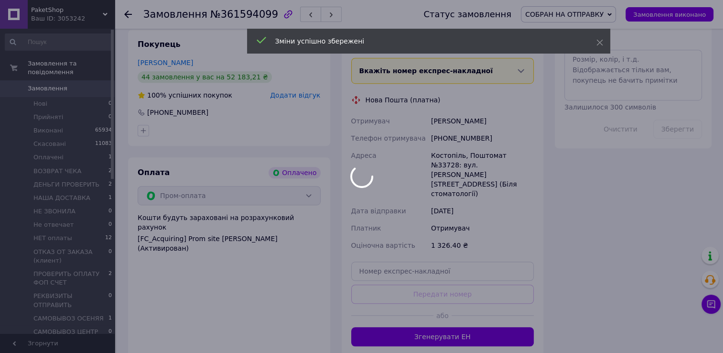
scroll to position [621, 0]
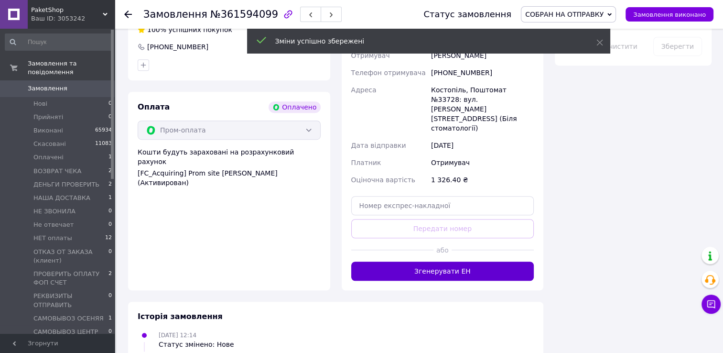
click at [449, 261] on button "Згенерувати ЕН" at bounding box center [442, 270] width 183 height 19
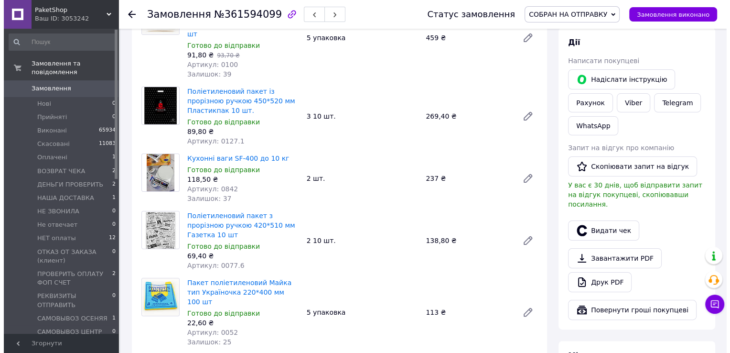
scroll to position [96, 0]
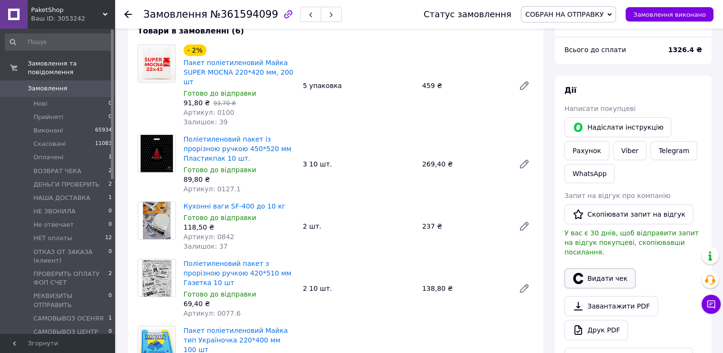
click at [588, 269] on button "Видати чек" at bounding box center [600, 278] width 71 height 20
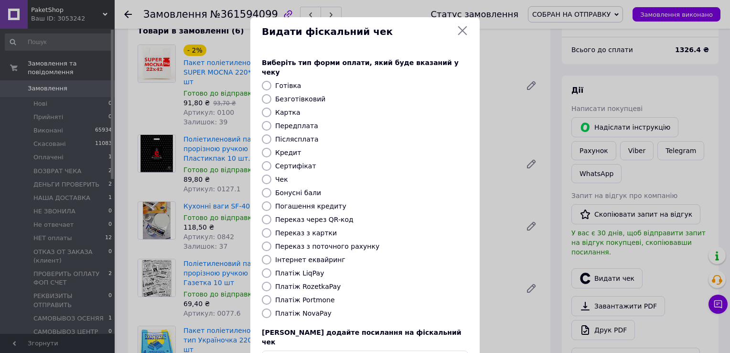
click at [322, 283] on label "Платіж RozetkaPay" at bounding box center [307, 287] width 65 height 8
click at [272, 282] on input "Платіж RozetkaPay" at bounding box center [267, 287] width 10 height 10
radio input "true"
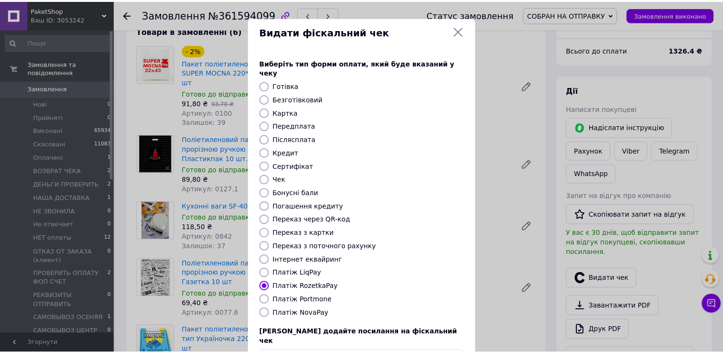
scroll to position [57, 0]
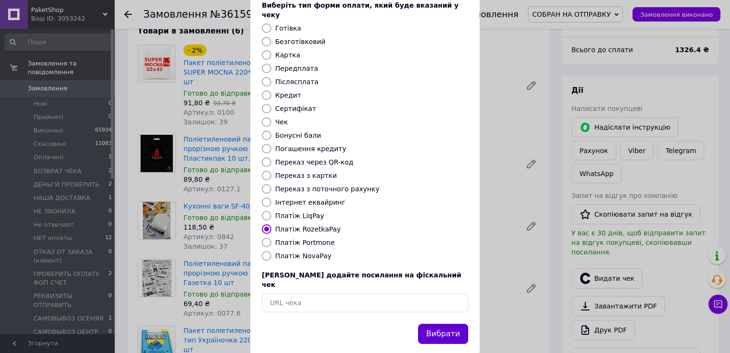
click at [444, 324] on button "Вибрати" at bounding box center [443, 334] width 50 height 21
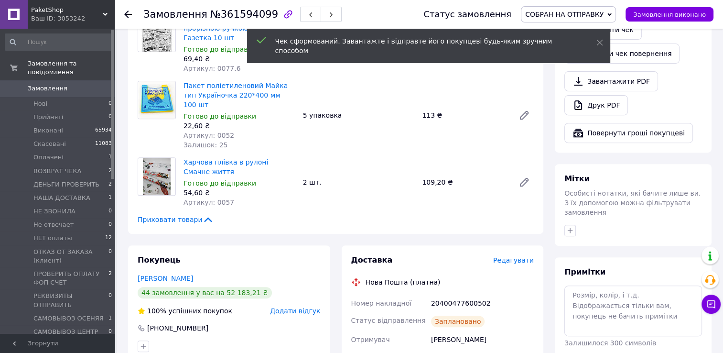
scroll to position [430, 0]
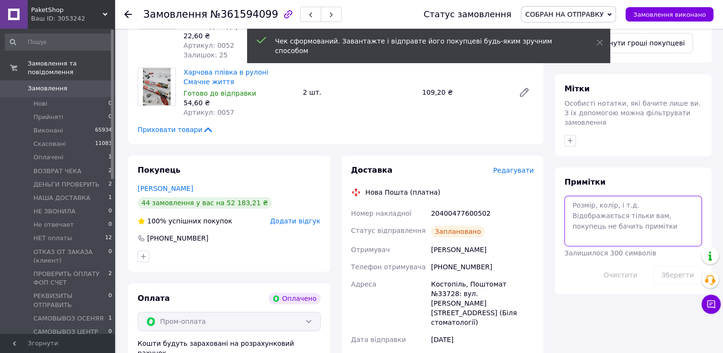
click at [595, 196] on textarea at bounding box center [634, 221] width 138 height 51
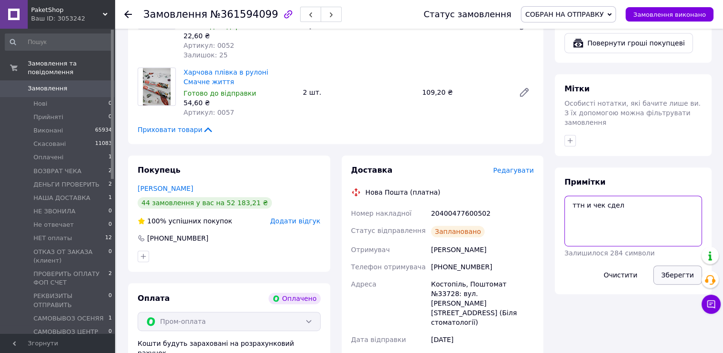
type textarea "ттн и чек сдел"
click at [670, 265] on button "Зберегти" at bounding box center [677, 274] width 49 height 19
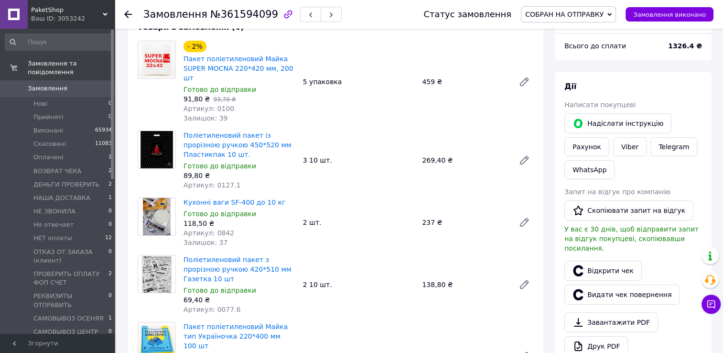
scroll to position [0, 0]
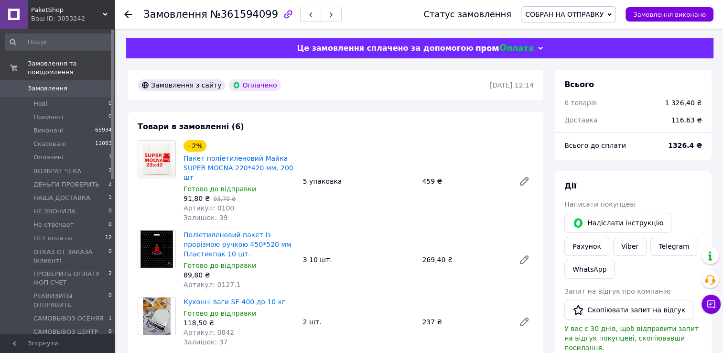
click at [126, 14] on use at bounding box center [128, 15] width 8 height 8
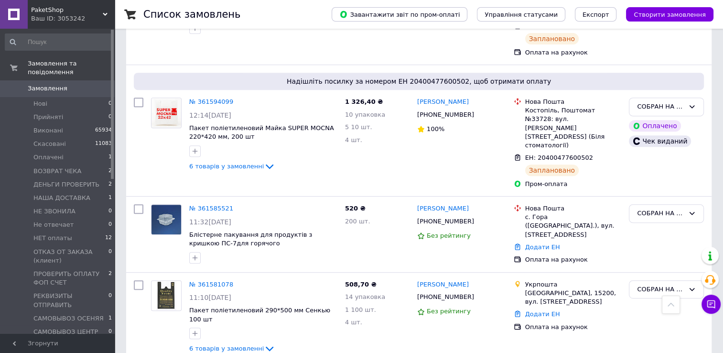
scroll to position [430, 0]
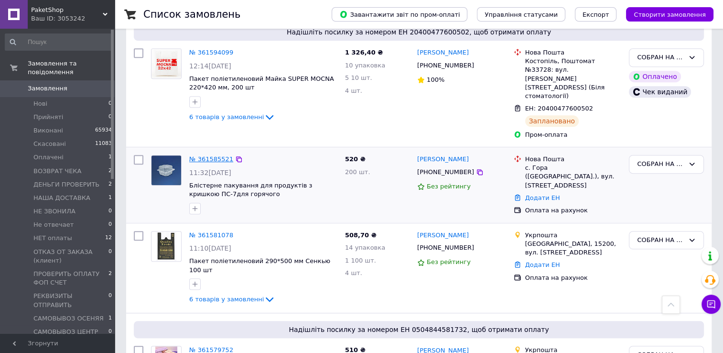
click at [218, 155] on link "№ 361585521" at bounding box center [211, 158] width 44 height 7
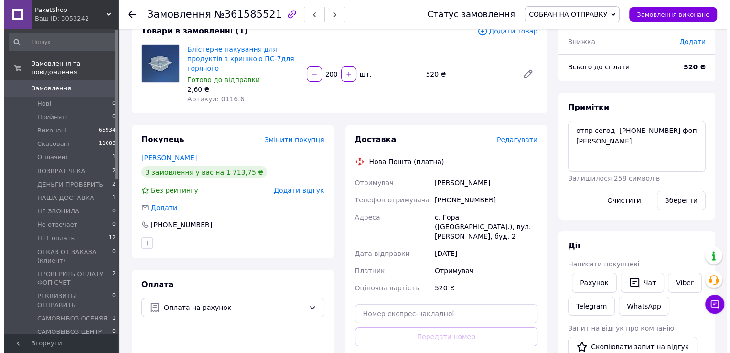
scroll to position [96, 0]
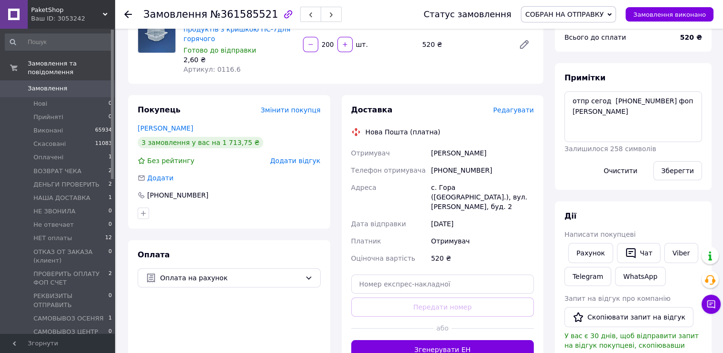
click at [514, 106] on span "Редагувати" at bounding box center [513, 110] width 41 height 8
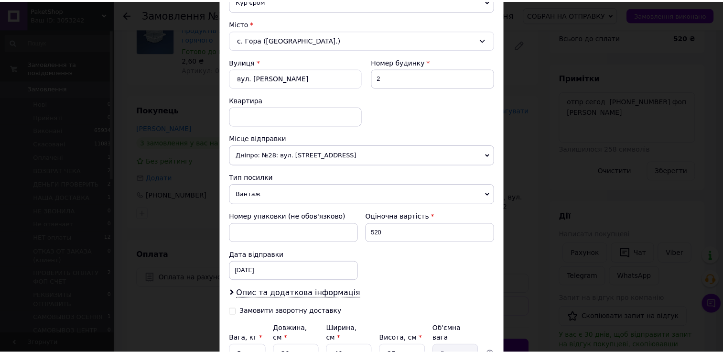
scroll to position [335, 0]
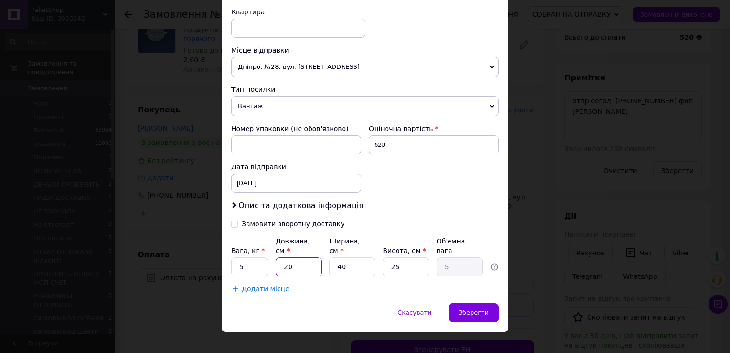
click at [299, 257] on input "20" at bounding box center [299, 266] width 46 height 19
type input "5"
type input "1.25"
type input "5"
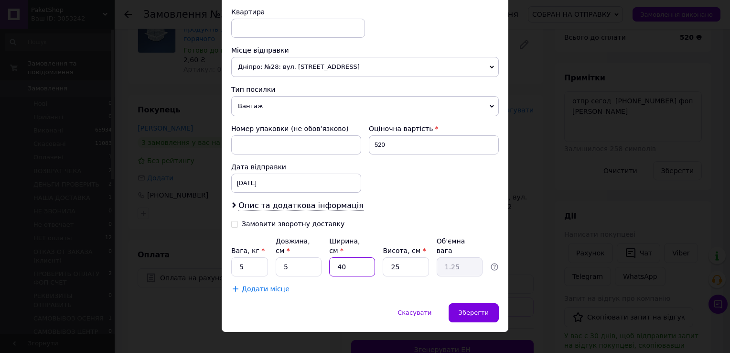
click at [358, 257] on input "40" at bounding box center [352, 266] width 46 height 19
type input "5"
type input "0.16"
type input "5"
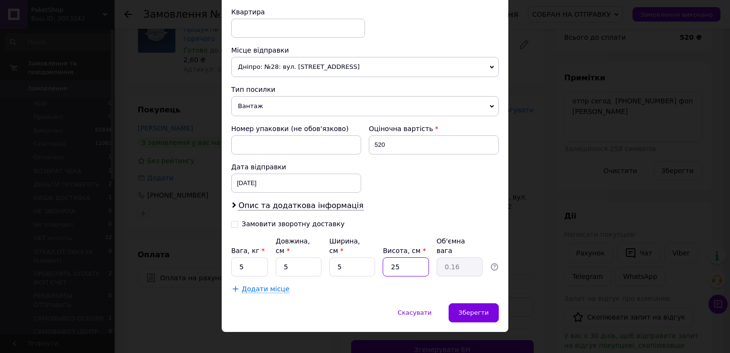
click at [404, 257] on input "25" at bounding box center [406, 266] width 46 height 19
type input "5"
type input "0.1"
type input "5"
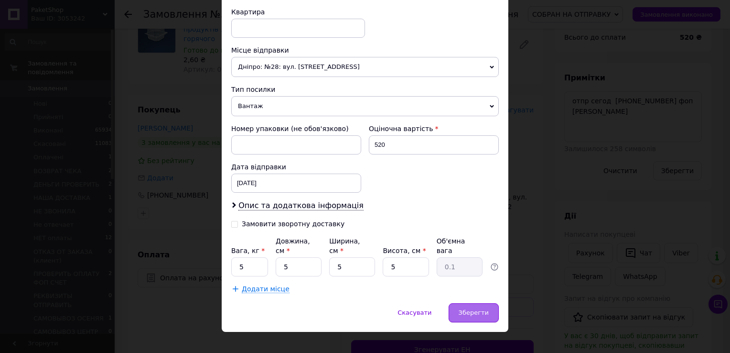
click at [473, 309] on span "Зберегти" at bounding box center [474, 312] width 30 height 7
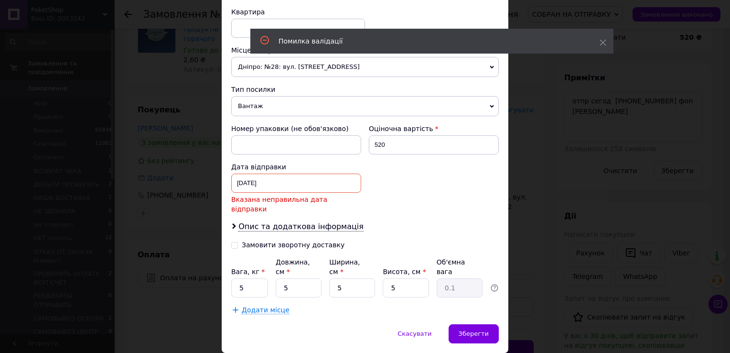
click at [287, 180] on div "14.08.2025 < 2025 > < Август > Пн Вт Ср Чт Пт Сб Вс 28 29 30 31 1 2 3 4 5 6 7 8…" at bounding box center [296, 183] width 130 height 19
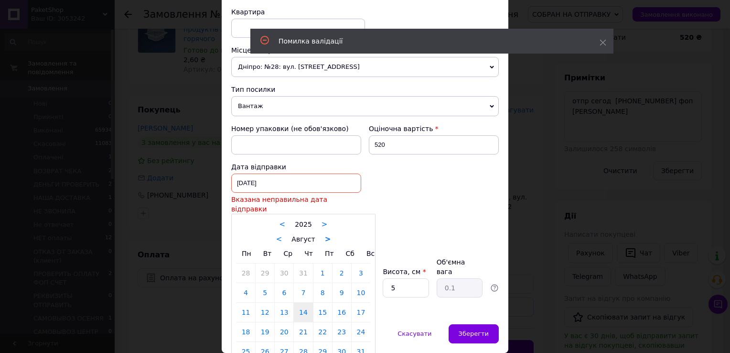
click at [325, 235] on link ">" at bounding box center [328, 239] width 6 height 9
click at [319, 283] on link "12" at bounding box center [323, 292] width 19 height 19
type input "12.09.2025"
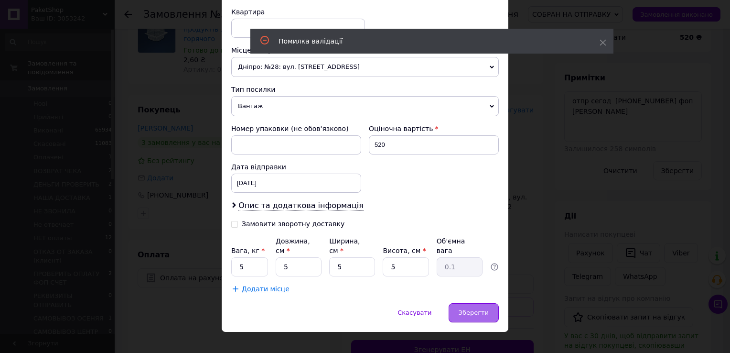
click at [477, 309] on span "Зберегти" at bounding box center [474, 312] width 30 height 7
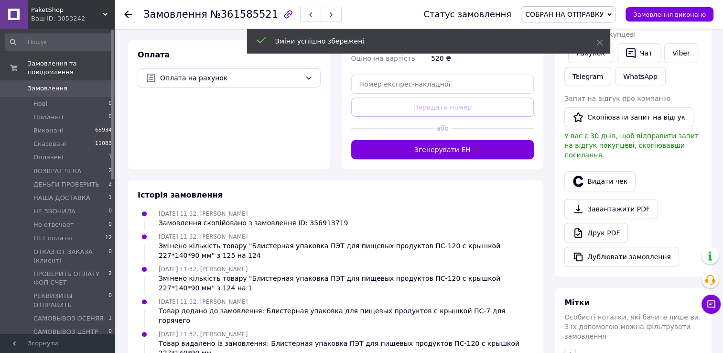
scroll to position [239, 0]
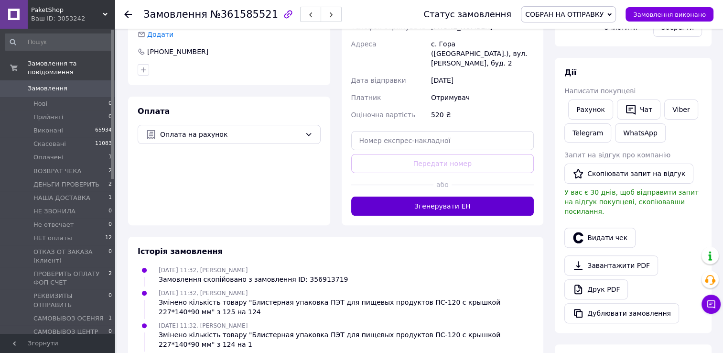
click at [475, 196] on button "Згенерувати ЕН" at bounding box center [442, 205] width 183 height 19
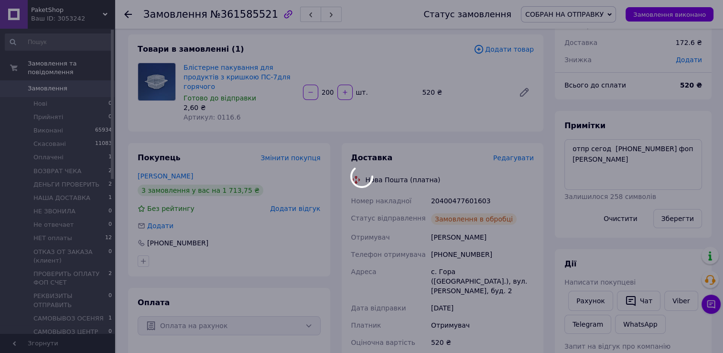
scroll to position [117, 0]
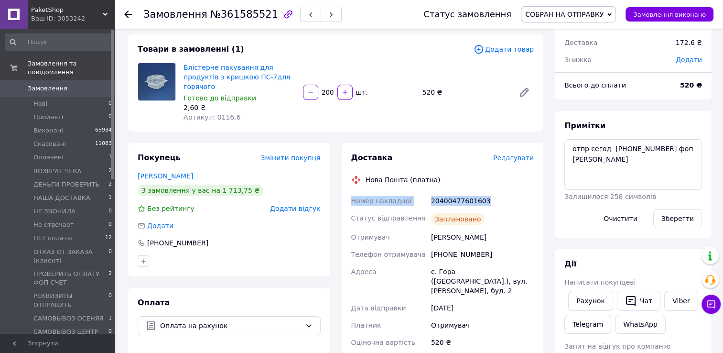
drag, startPoint x: 347, startPoint y: 190, endPoint x: 508, endPoint y: 184, distance: 161.7
click at [508, 184] on div "Доставка Редагувати Нова Пошта (платна) Номер накладної 20400477601603 Статус в…" at bounding box center [443, 273] width 202 height 261
drag, startPoint x: 508, startPoint y: 184, endPoint x: 468, endPoint y: 192, distance: 41.4
copy div "Номер накладної 20400477601603"
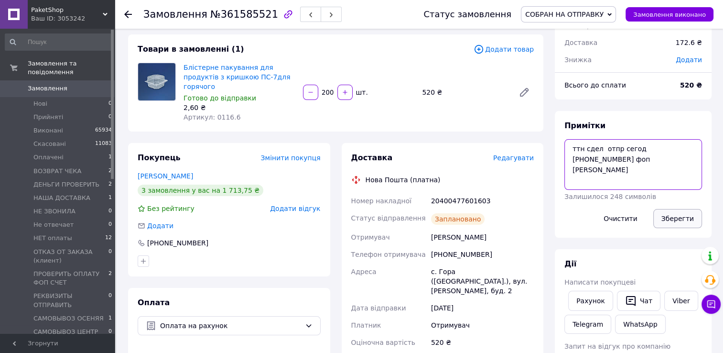
type textarea "ттн сдел отпр сегод +380967639298 фоп альб вайбер"
click at [674, 225] on button "Зберегти" at bounding box center [677, 218] width 49 height 19
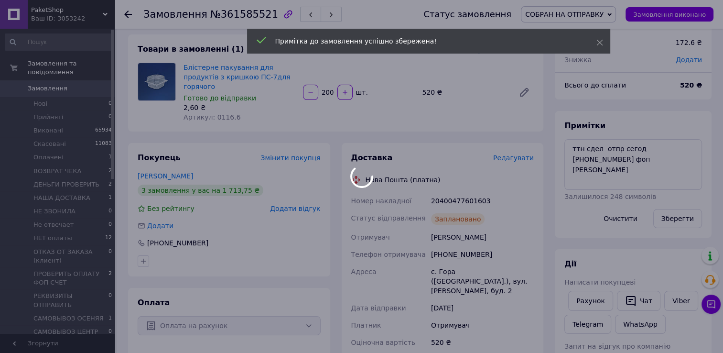
scroll to position [140, 0]
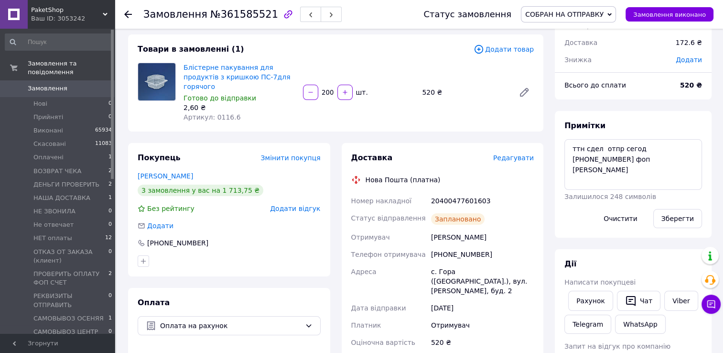
click at [140, 119] on div "Товари в замовленні (1) Додати товар Блістерне пакування для продуктів з кришко…" at bounding box center [335, 82] width 415 height 97
click at [671, 215] on button "Зберегти" at bounding box center [677, 218] width 49 height 19
click at [129, 15] on icon at bounding box center [128, 15] width 8 height 8
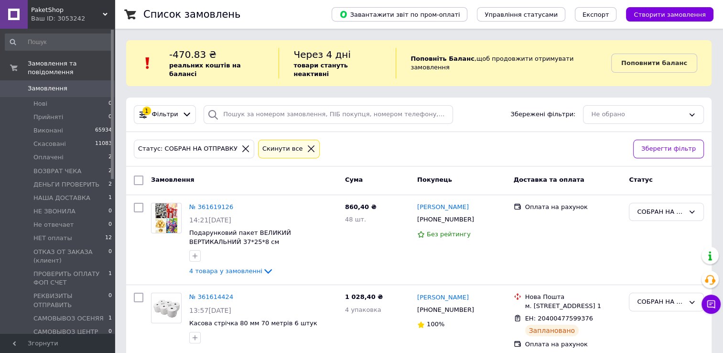
click at [307, 144] on icon at bounding box center [311, 148] width 9 height 9
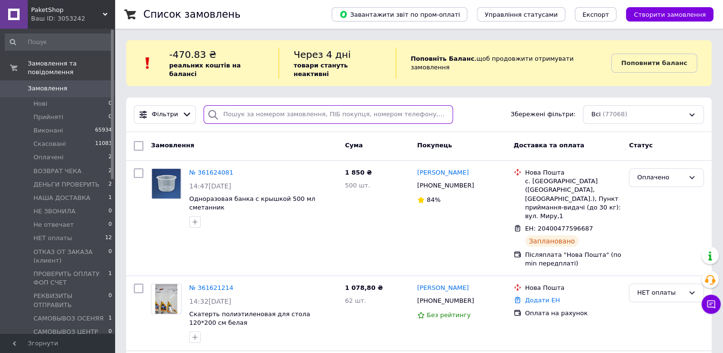
click at [230, 106] on input "search" at bounding box center [328, 114] width 249 height 19
paste input "[PHONE_NUMBER]"
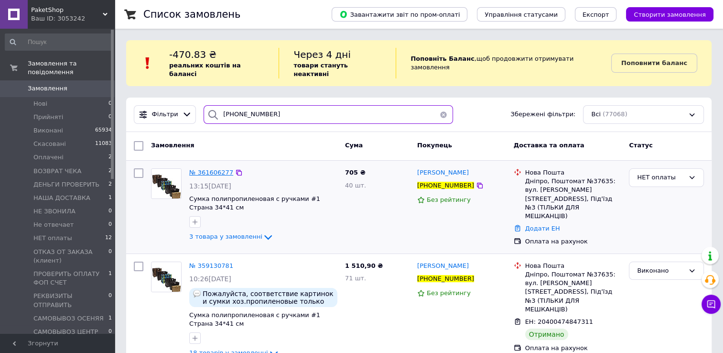
type input "[PHONE_NUMBER]"
click at [212, 169] on span "№ 361606277" at bounding box center [211, 172] width 44 height 7
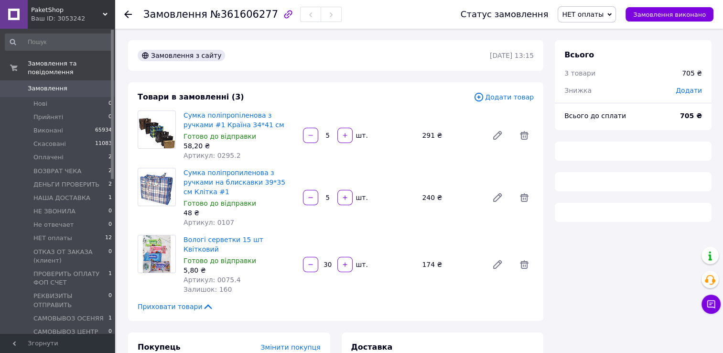
click at [597, 17] on span "НЕТ оплаты" at bounding box center [583, 15] width 42 height 8
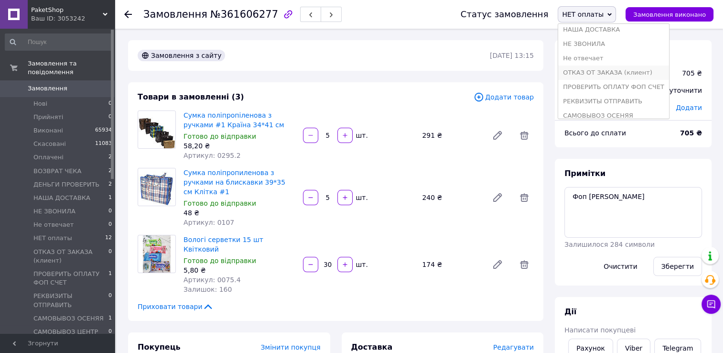
scroll to position [96, 0]
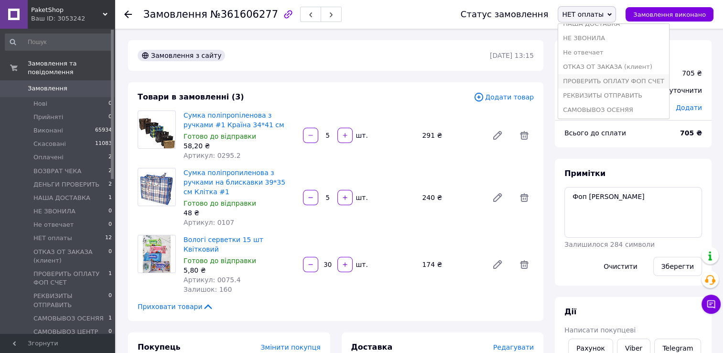
click at [610, 79] on li "ПРОВЕРИТЬ ОПЛАТУ ФОП СЧЕТ" at bounding box center [613, 81] width 111 height 14
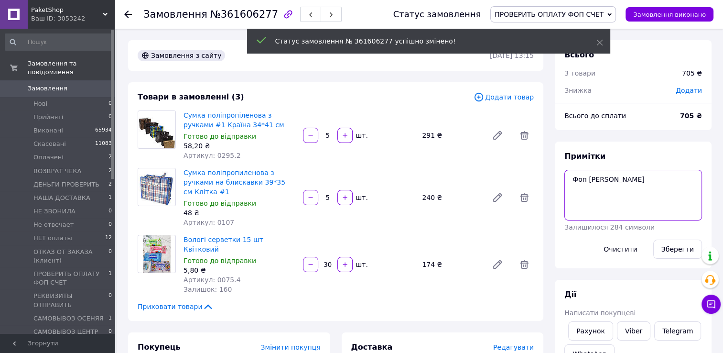
click at [642, 188] on textarea "Фоп иван вайбер" at bounding box center [634, 195] width 138 height 51
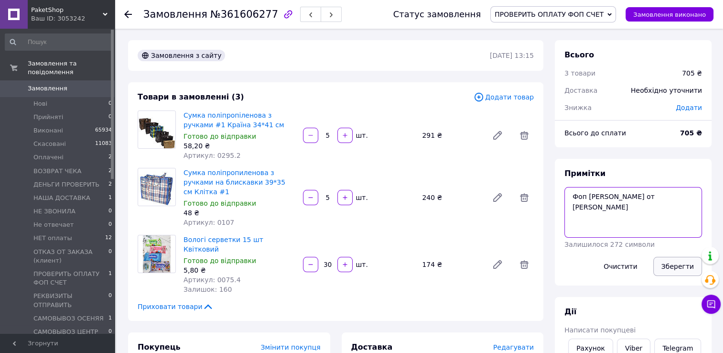
type textarea "Фоп иван вайбер от черенкова"
drag, startPoint x: 678, startPoint y: 266, endPoint x: 667, endPoint y: 268, distance: 10.8
click at [678, 266] on button "Зберегти" at bounding box center [677, 266] width 49 height 19
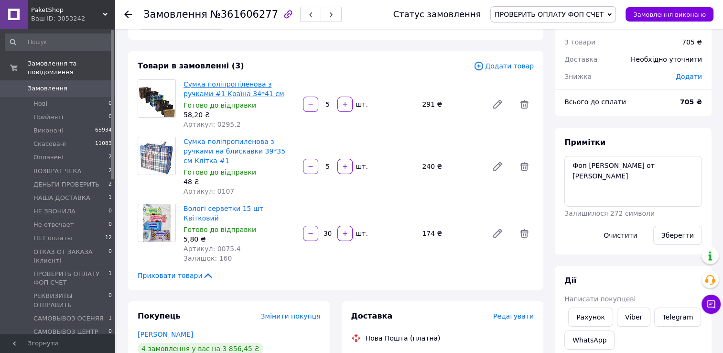
scroll to position [48, 0]
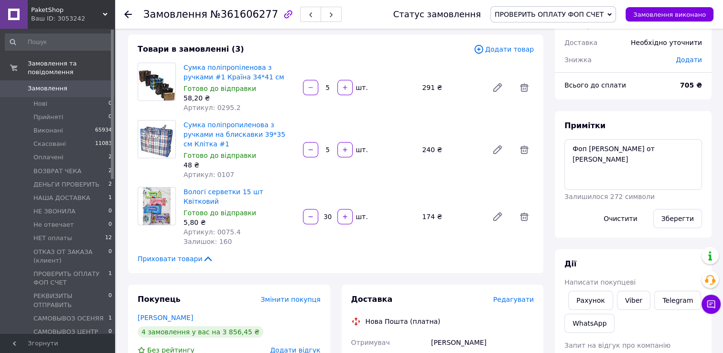
click at [129, 13] on icon at bounding box center [128, 15] width 8 height 8
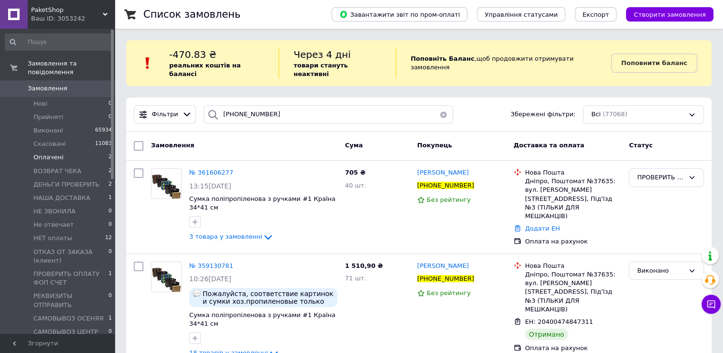
click at [44, 153] on span "Оплачені" at bounding box center [48, 157] width 30 height 9
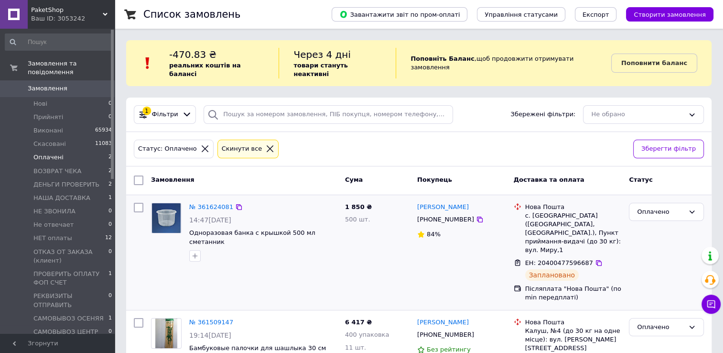
scroll to position [31, 0]
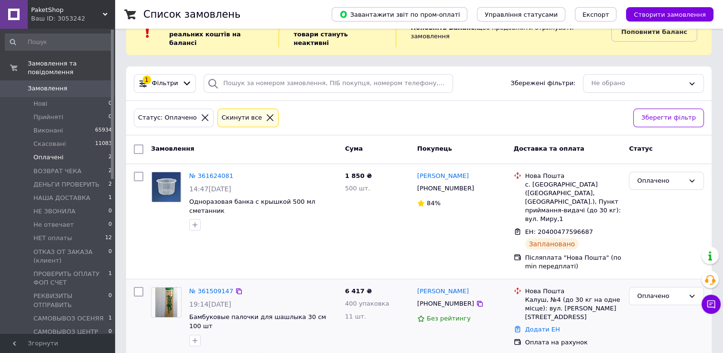
click at [249, 351] on span "4 товара у замовленні" at bounding box center [225, 354] width 73 height 7
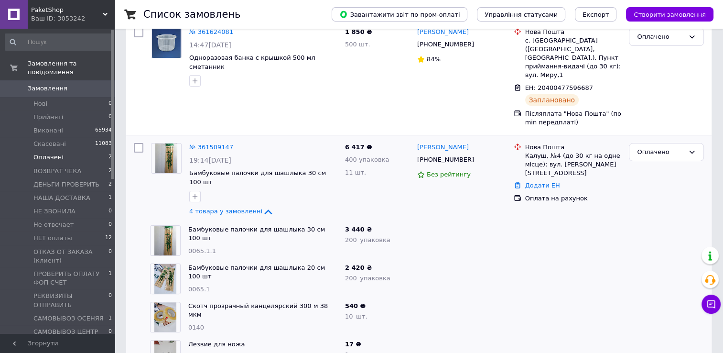
scroll to position [185, 0]
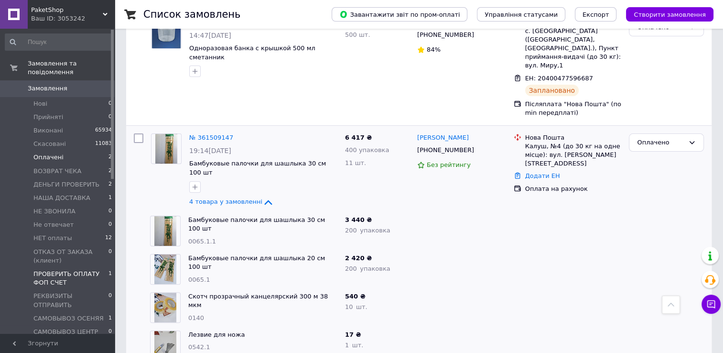
click at [82, 270] on span "ПРОВЕРИТЬ ОПЛАТУ ФОП СЧЕТ" at bounding box center [70, 278] width 75 height 17
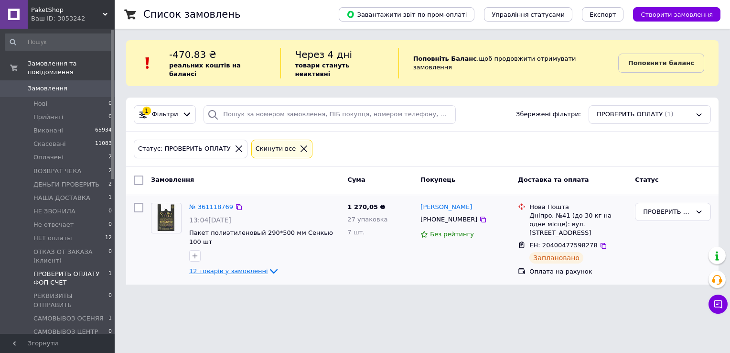
click at [210, 267] on span "12 товарів у замовленні" at bounding box center [228, 270] width 79 height 7
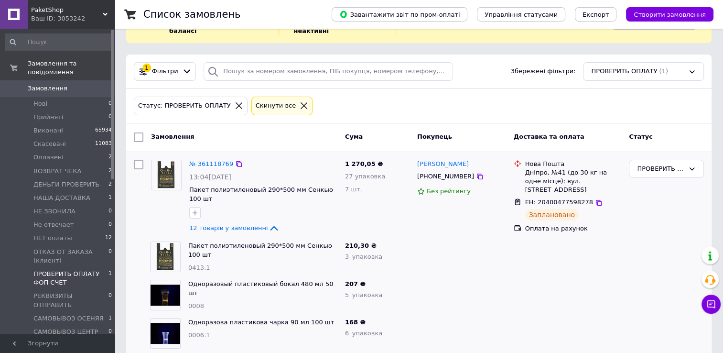
scroll to position [2, 0]
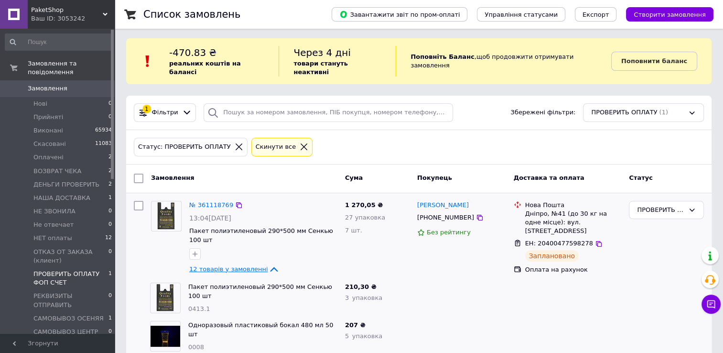
click at [232, 265] on span "12 товарів у замовленні" at bounding box center [228, 268] width 79 height 7
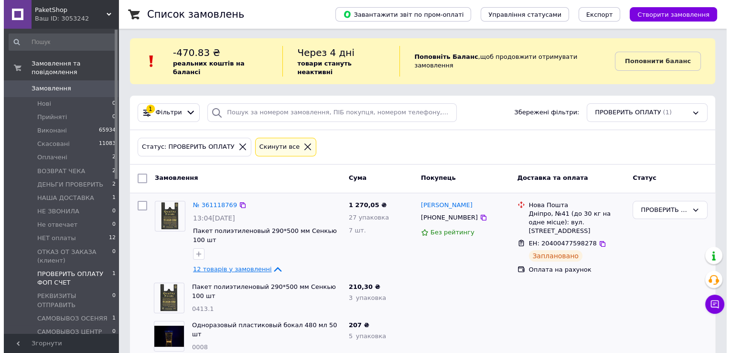
scroll to position [0, 0]
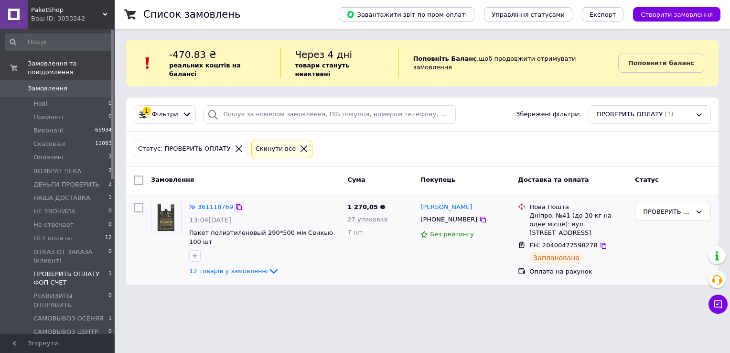
click at [236, 204] on icon at bounding box center [239, 207] width 6 height 6
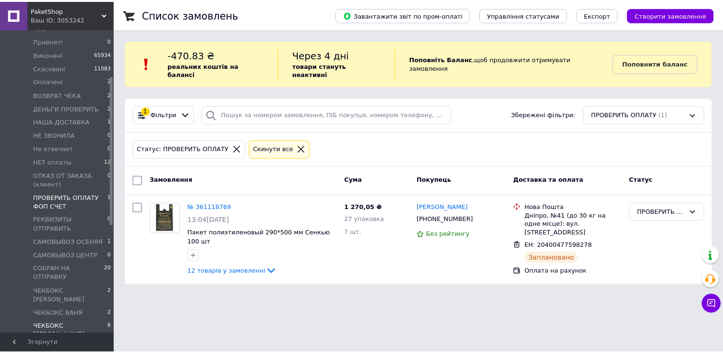
scroll to position [96, 0]
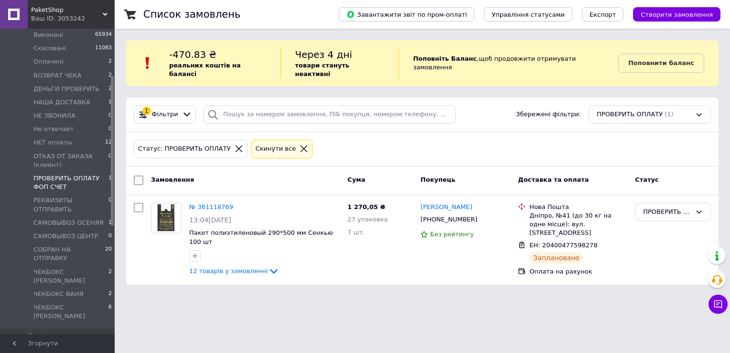
drag, startPoint x: 524, startPoint y: 310, endPoint x: 499, endPoint y: 302, distance: 26.5
click at [524, 296] on html "PaketShop Ваш ID: 3053242 Сайт PaketShop Кабінет покупця Перевірити стан систем…" at bounding box center [365, 148] width 730 height 296
click at [88, 245] on span "СОБРАН НА ОТПРАВКУ" at bounding box center [69, 253] width 72 height 17
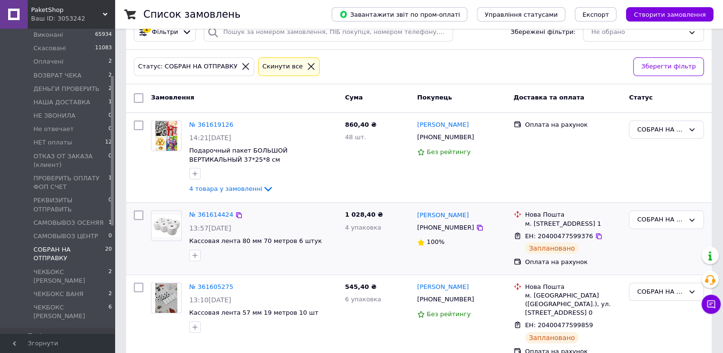
scroll to position [96, 0]
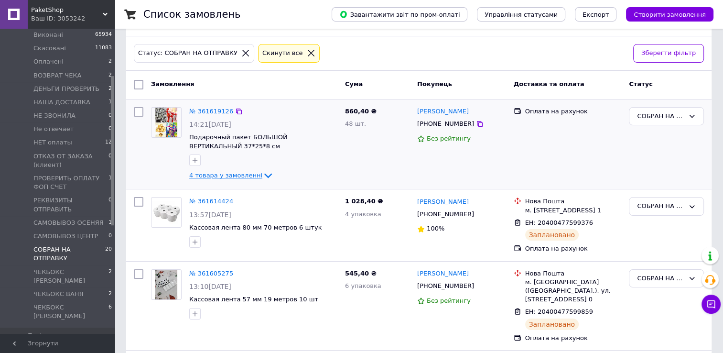
click at [232, 172] on span "4 товара у замовленні" at bounding box center [225, 175] width 73 height 7
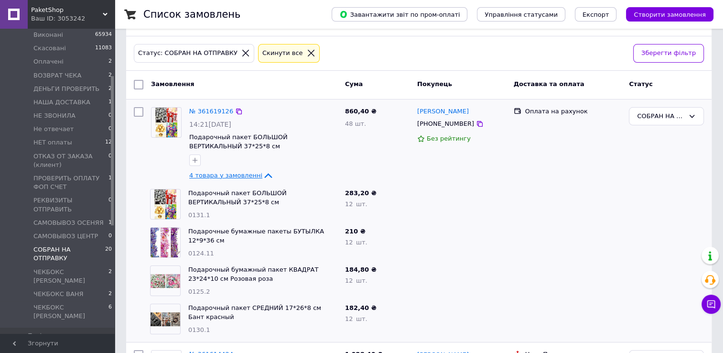
click at [232, 172] on span "4 товара у замовленні" at bounding box center [225, 175] width 73 height 7
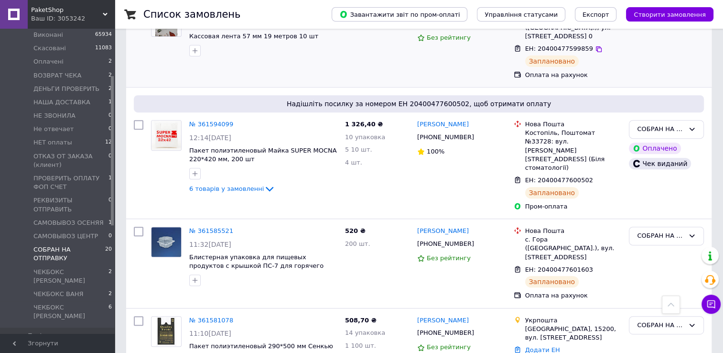
scroll to position [382, 0]
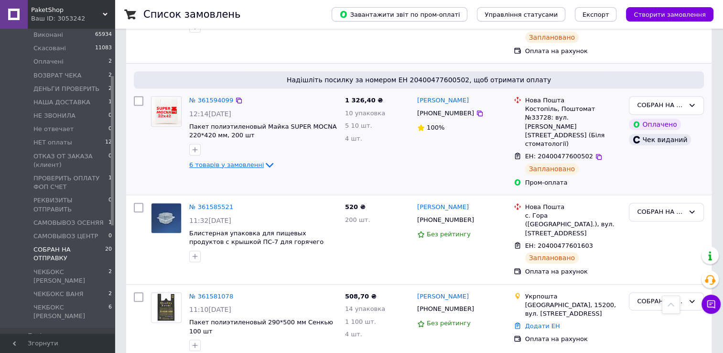
click at [234, 161] on span "6 товарів у замовленні" at bounding box center [226, 164] width 75 height 7
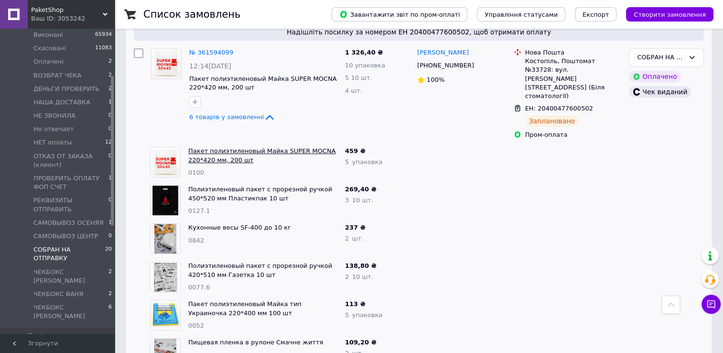
scroll to position [478, 0]
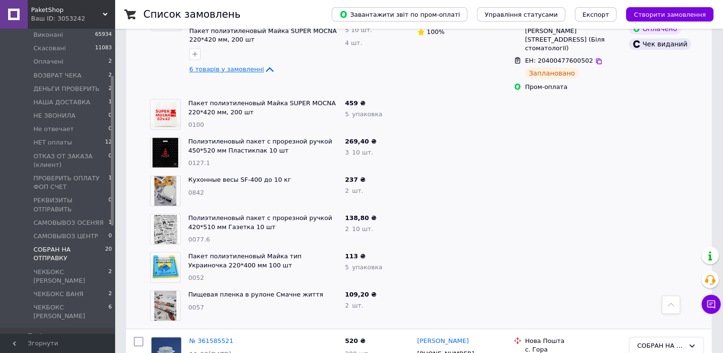
click at [246, 65] on span "6 товарів у замовленні" at bounding box center [226, 68] width 75 height 7
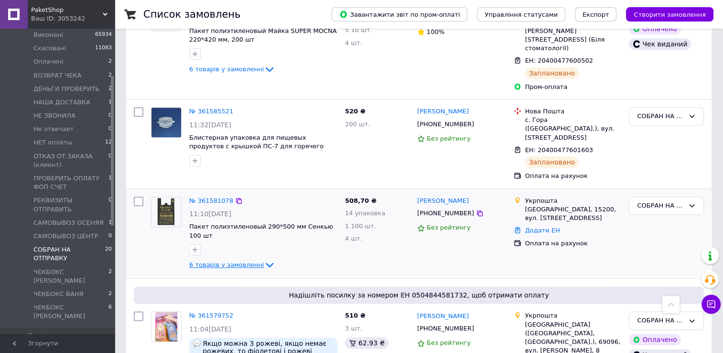
click at [245, 261] on span "6 товарів у замовленні" at bounding box center [226, 264] width 75 height 7
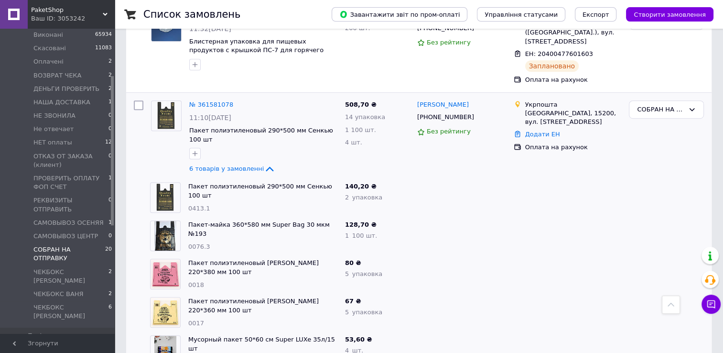
scroll to position [574, 0]
click at [231, 165] on span "6 товарів у замовленні" at bounding box center [226, 168] width 75 height 7
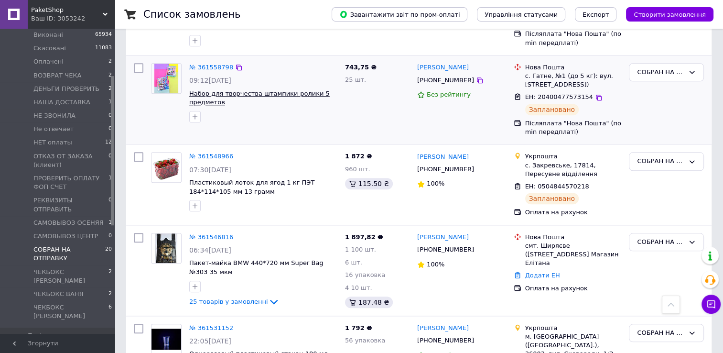
scroll to position [956, 0]
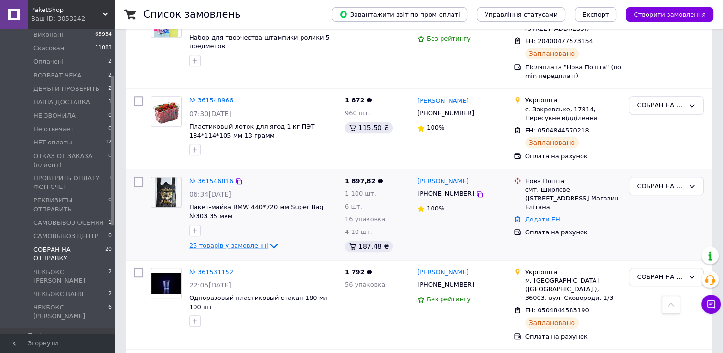
click at [233, 241] on span "25 товарів у замовленні" at bounding box center [228, 244] width 79 height 7
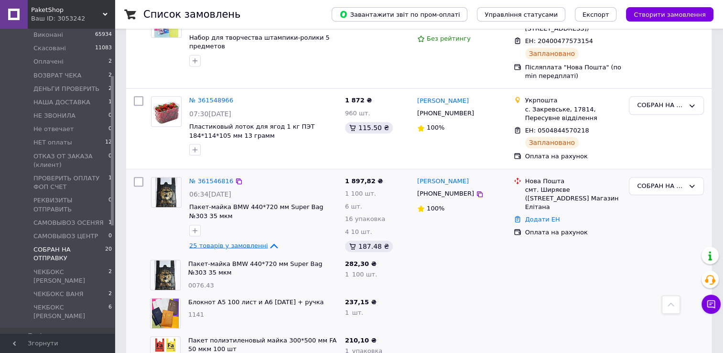
click at [242, 241] on span "25 товарів у замовленні" at bounding box center [228, 244] width 79 height 7
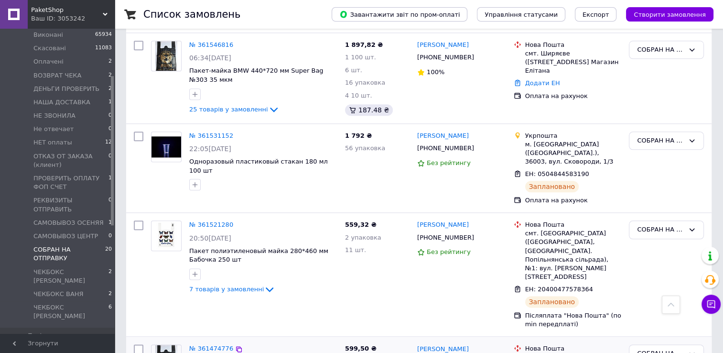
scroll to position [1147, 0]
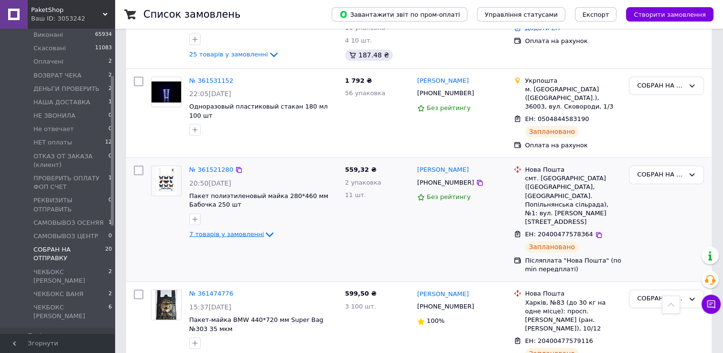
click at [241, 230] on span "7 товарів у замовленні" at bounding box center [226, 233] width 75 height 7
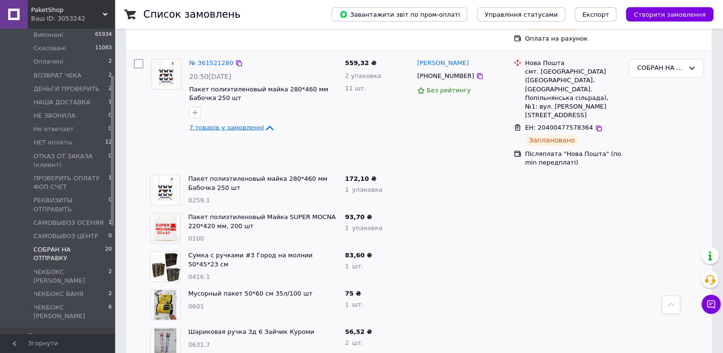
scroll to position [1195, 0]
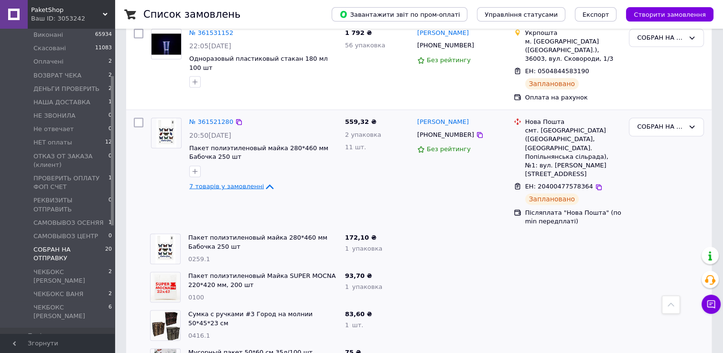
click at [248, 183] on span "7 товарів у замовленні" at bounding box center [226, 186] width 75 height 7
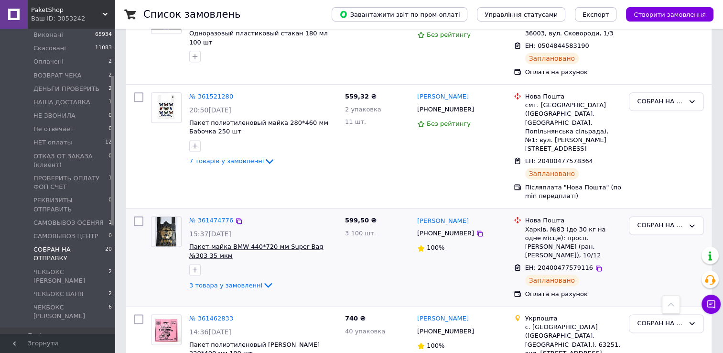
scroll to position [1243, 0]
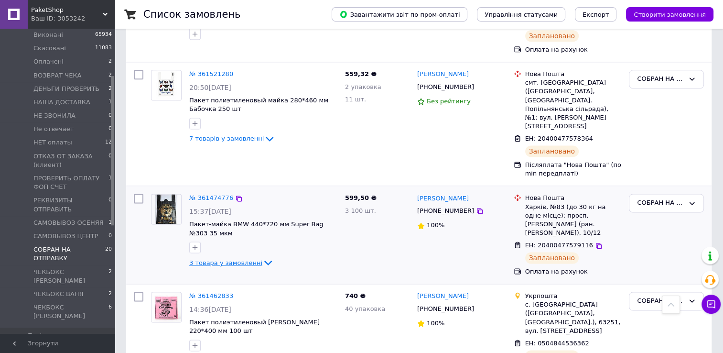
click at [233, 259] on span "3 товара у замовленні" at bounding box center [225, 262] width 73 height 7
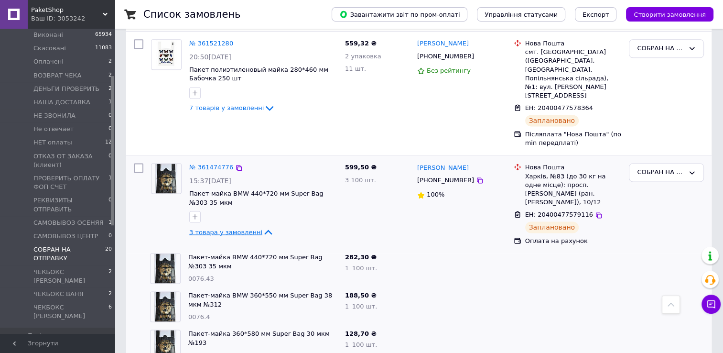
scroll to position [1291, 0]
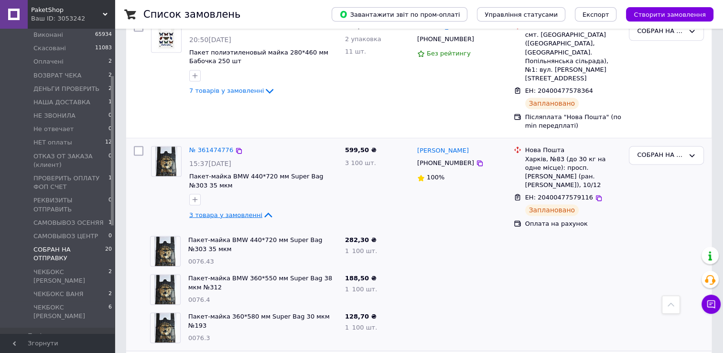
click at [233, 211] on span "3 товара у замовленні" at bounding box center [225, 214] width 73 height 7
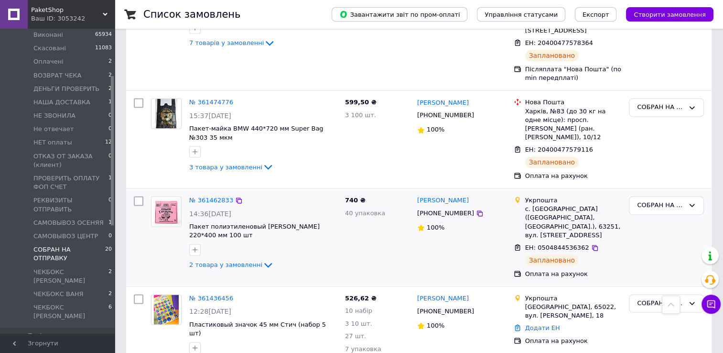
scroll to position [1386, 0]
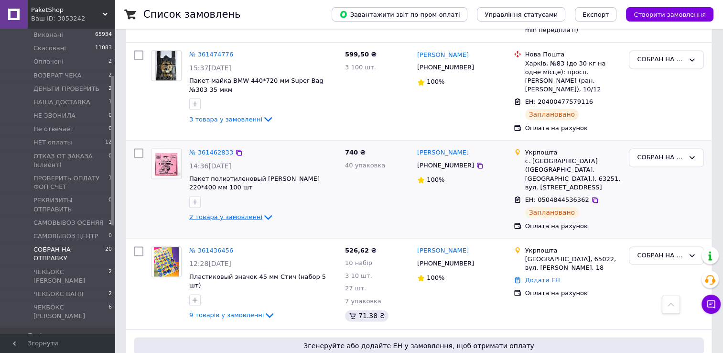
click at [237, 213] on span "2 товара у замовленні" at bounding box center [225, 216] width 73 height 7
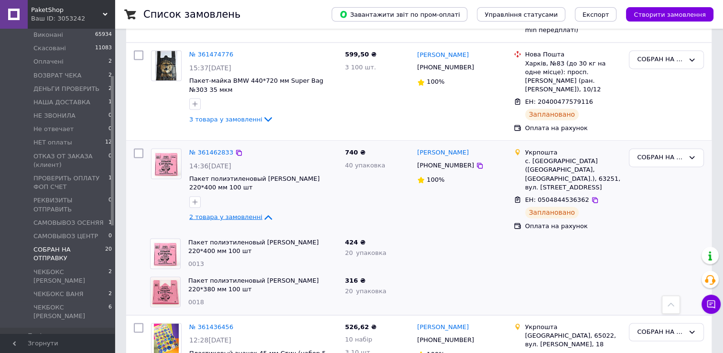
click at [237, 213] on span "2 товара у замовленні" at bounding box center [225, 216] width 73 height 7
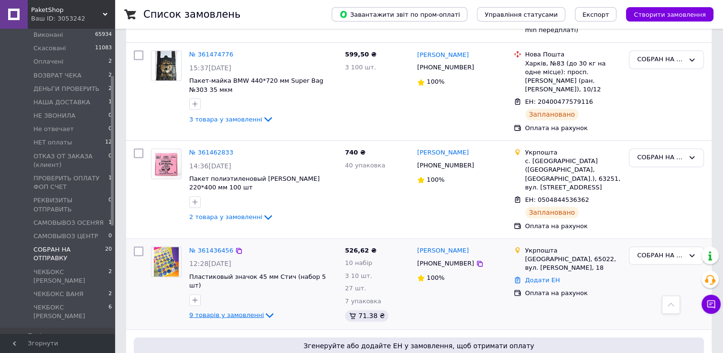
click at [216, 311] on span "9 товарів у замовленні" at bounding box center [226, 314] width 75 height 7
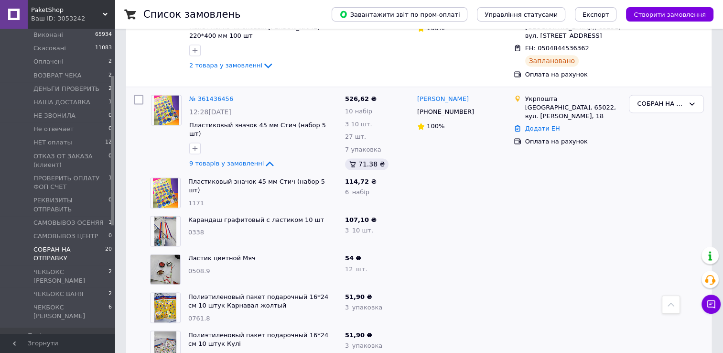
scroll to position [1482, 0]
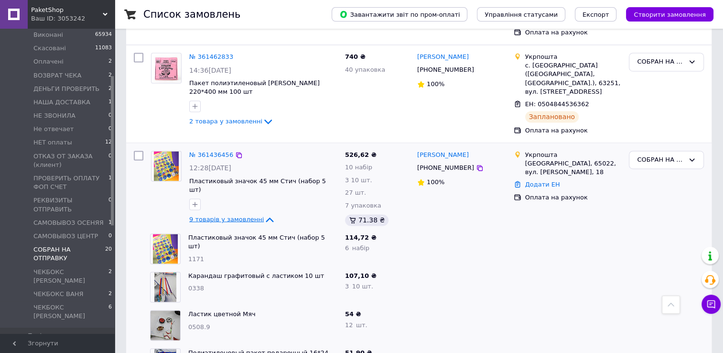
click at [242, 215] on span "9 товарів у замовленні" at bounding box center [226, 218] width 75 height 7
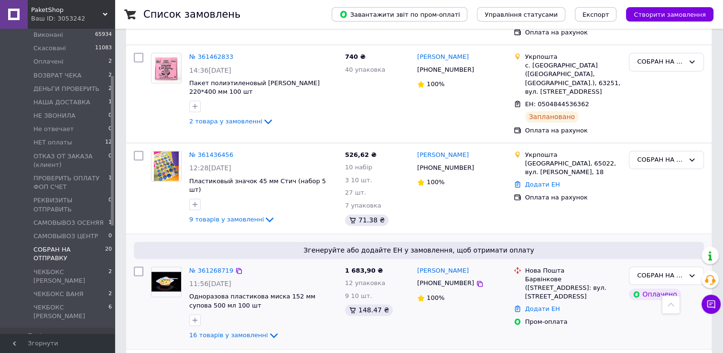
scroll to position [1530, 0]
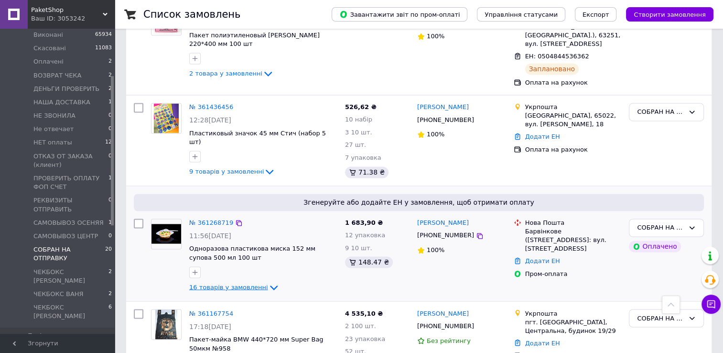
click at [235, 283] on span "16 товарів у замовленні" at bounding box center [228, 286] width 79 height 7
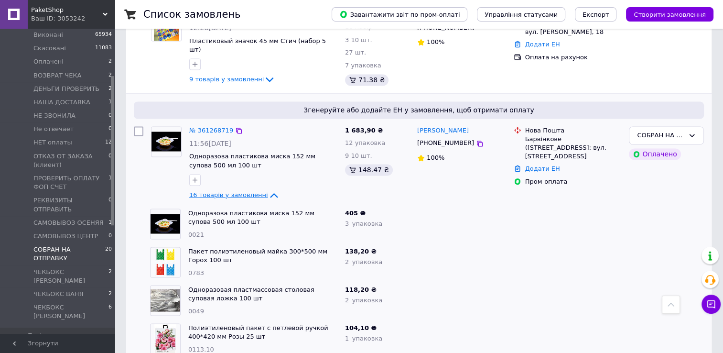
scroll to position [1578, 0]
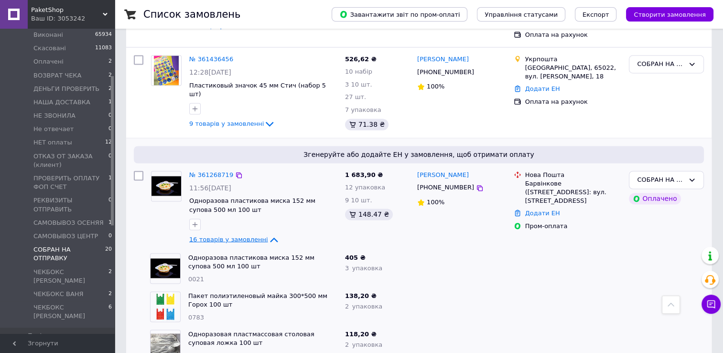
click at [235, 235] on span "16 товарів у замовленні" at bounding box center [228, 238] width 79 height 7
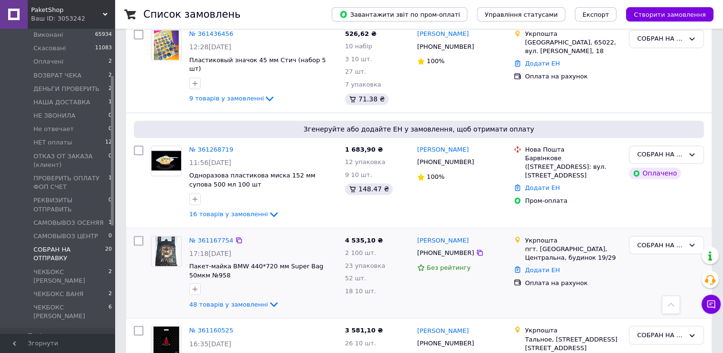
scroll to position [1625, 0]
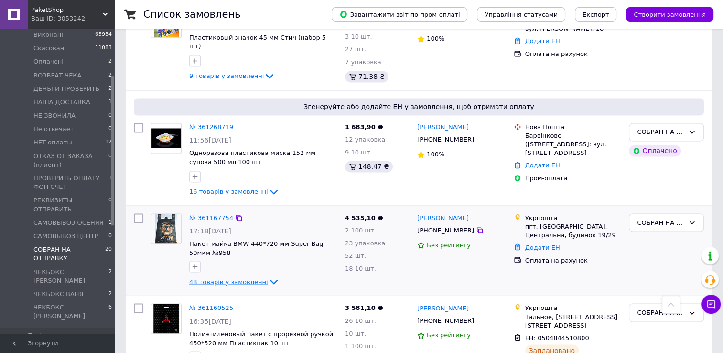
click at [239, 278] on span "48 товарів у замовленні" at bounding box center [228, 281] width 79 height 7
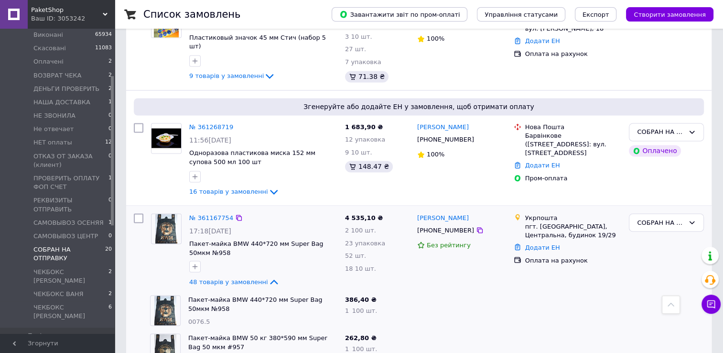
click at [239, 278] on span "48 товарів у замовленні" at bounding box center [228, 281] width 79 height 7
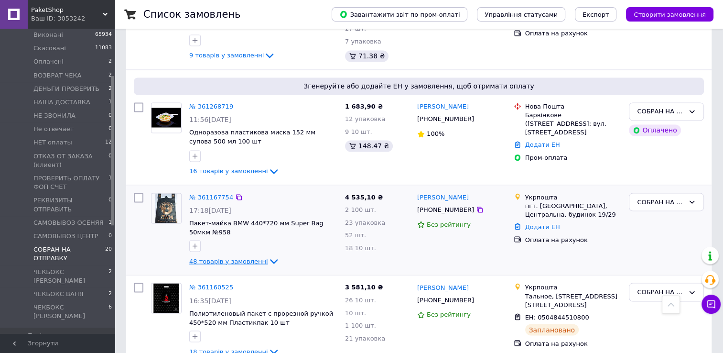
scroll to position [1657, 0]
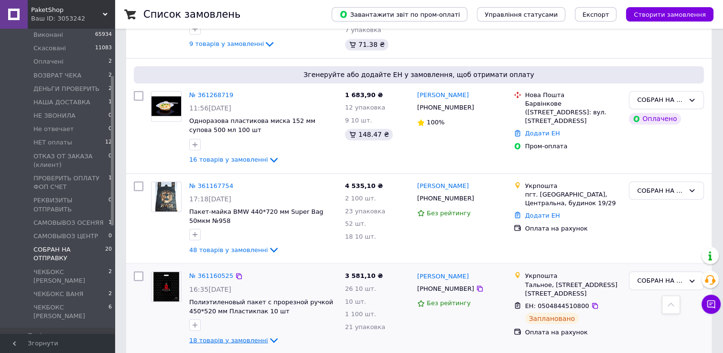
click at [230, 336] on span "18 товарів у замовленні" at bounding box center [228, 339] width 79 height 7
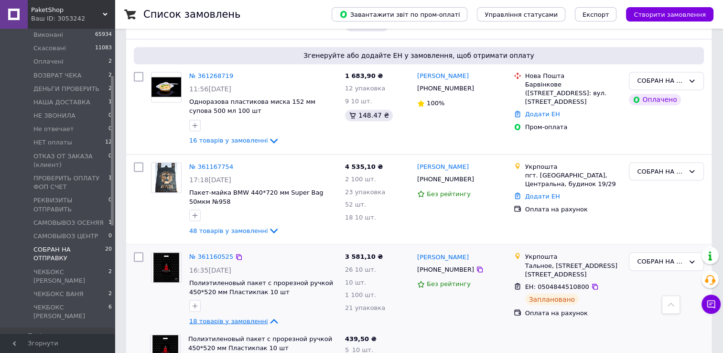
click at [239, 317] on span "18 товарів у замовленні" at bounding box center [228, 320] width 79 height 7
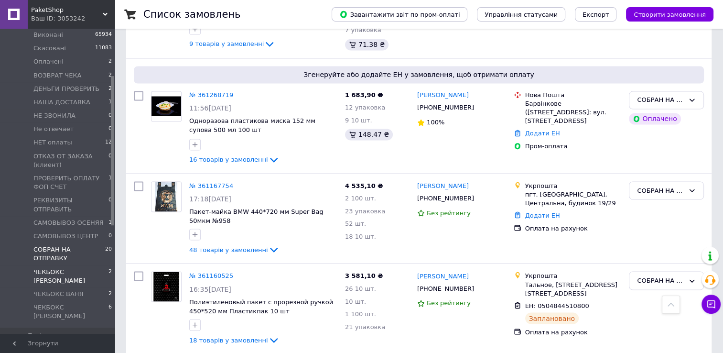
click at [84, 268] on span "ЧЕКБОКС [PERSON_NAME]" at bounding box center [70, 276] width 75 height 17
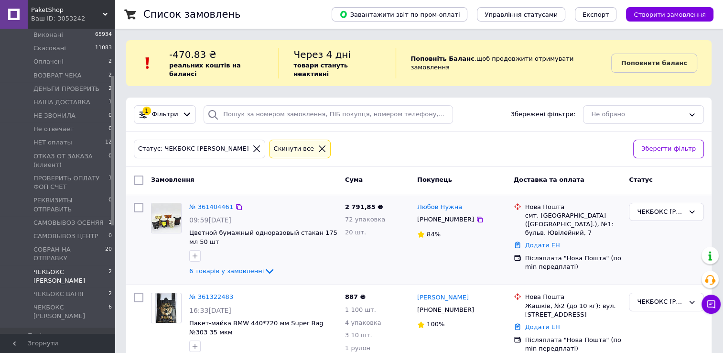
click at [243, 238] on div "№ 361404461 09:59, 11.09.2025 Цветной бумажный одноразовый стакан 175 мл 50 шт …" at bounding box center [263, 240] width 156 height 82
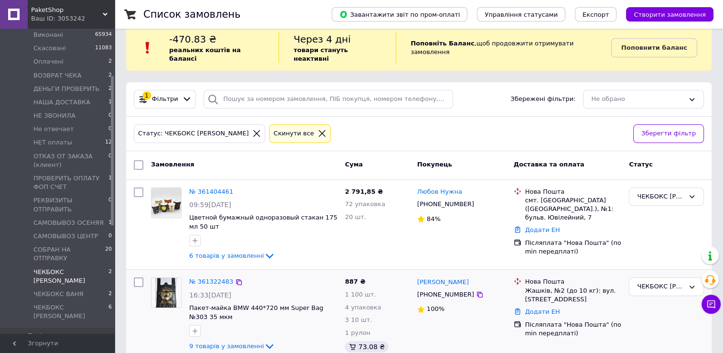
scroll to position [24, 0]
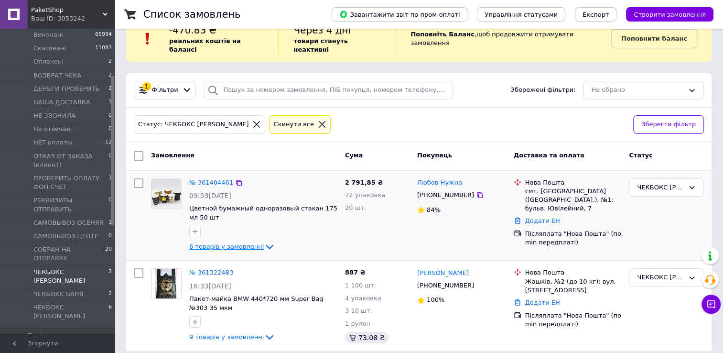
click at [242, 243] on span "6 товарів у замовленні" at bounding box center [226, 246] width 75 height 7
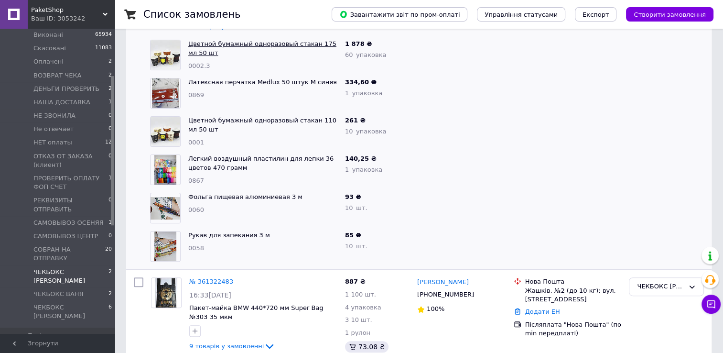
scroll to position [254, 0]
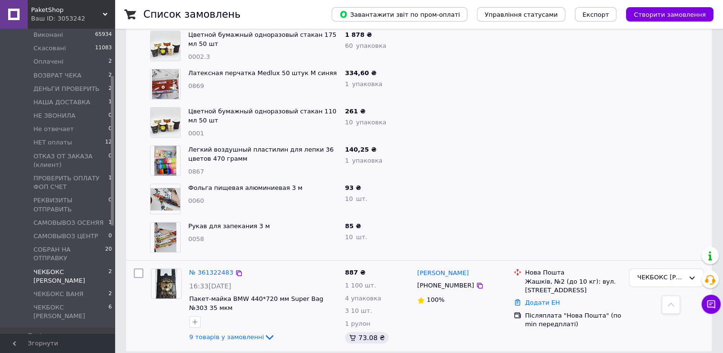
click at [239, 333] on div "№ 361322483 16:33, 10.09.2025 Пакет-майка BMW 440*720 мм Super Bag №303 35 мкм …" at bounding box center [263, 305] width 156 height 82
click at [239, 333] on span "9 товарів у замовленні" at bounding box center [226, 336] width 75 height 7
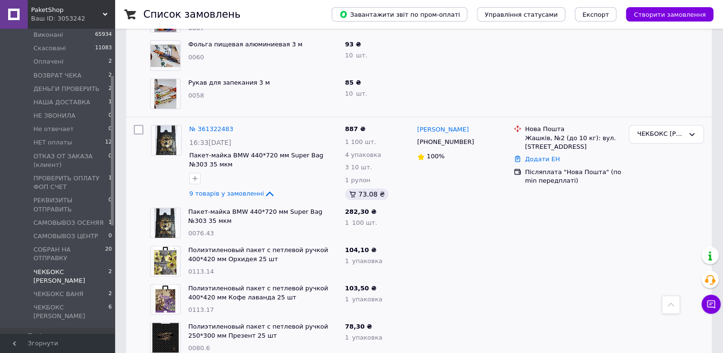
scroll to position [445, 0]
click at [218, 125] on link "№ 361322483" at bounding box center [211, 128] width 44 height 7
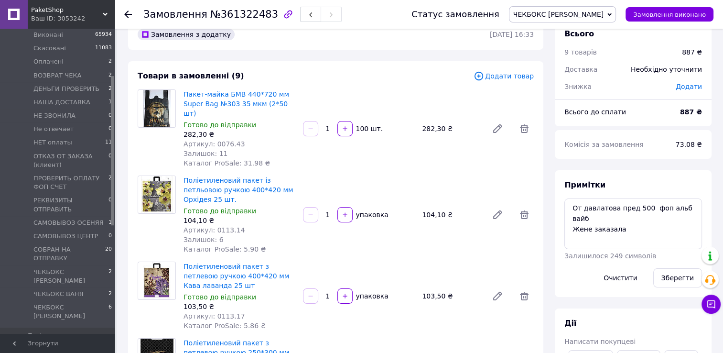
scroll to position [15, 0]
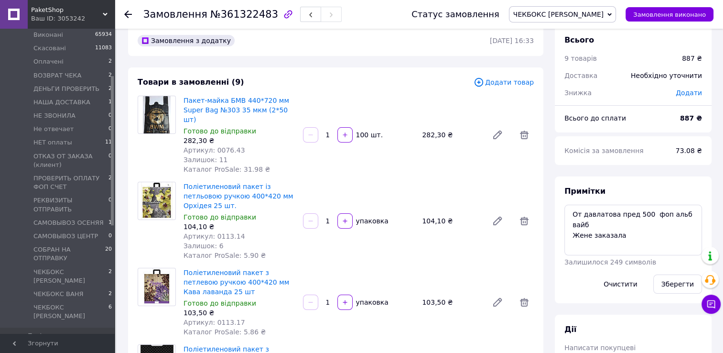
click at [125, 16] on icon at bounding box center [128, 15] width 8 height 8
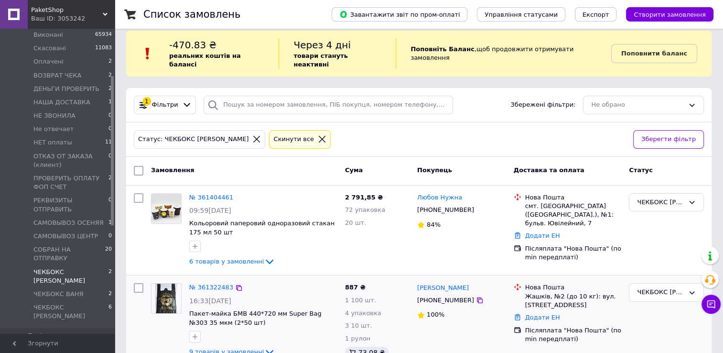
scroll to position [24, 0]
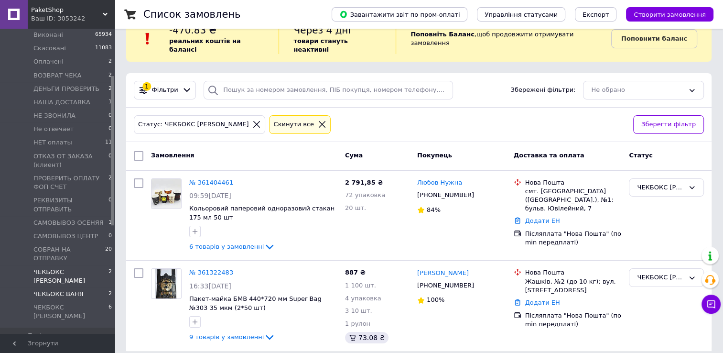
click at [65, 290] on span "ЧЕКБОКС ВАНЯ" at bounding box center [58, 294] width 50 height 9
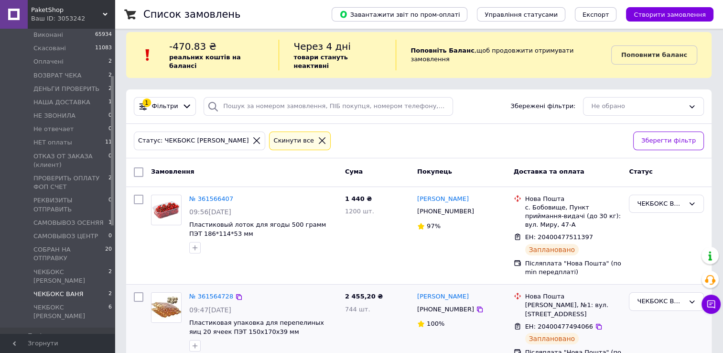
scroll to position [13, 0]
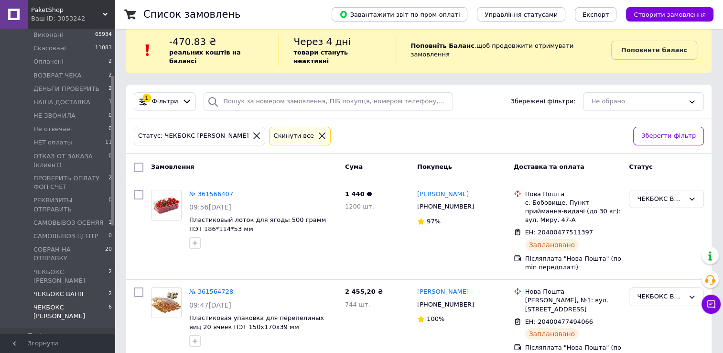
click at [70, 303] on span "ЧЕКБОКС [PERSON_NAME]" at bounding box center [70, 311] width 75 height 17
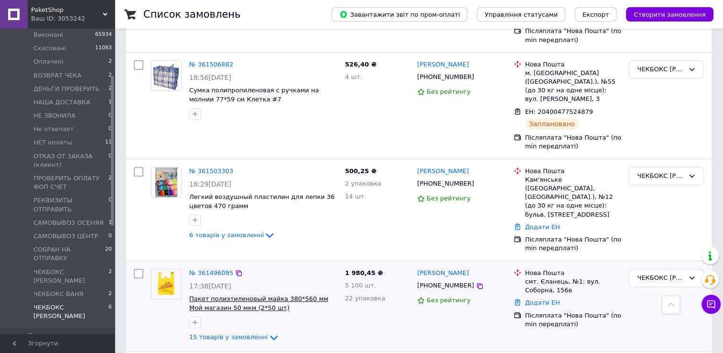
scroll to position [382, 0]
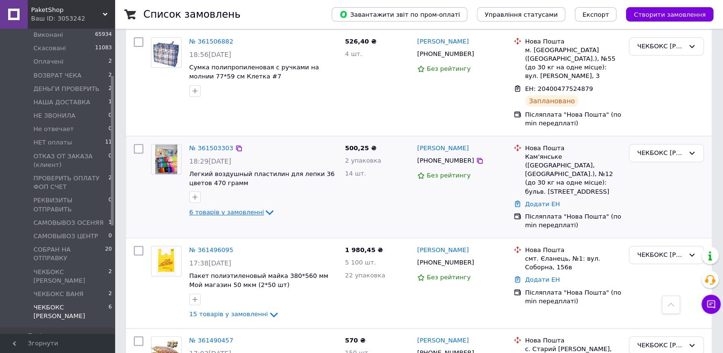
click at [238, 208] on span "6 товарів у замовленні" at bounding box center [226, 211] width 75 height 7
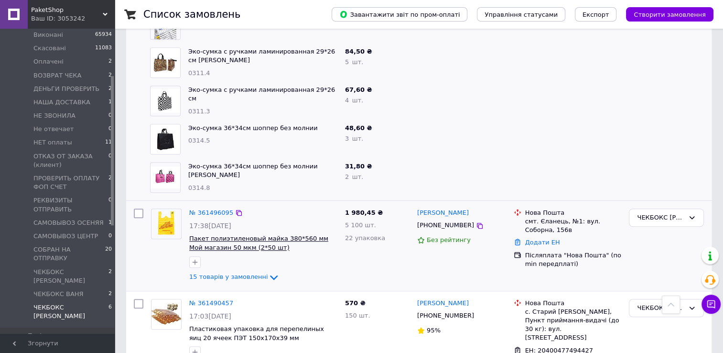
scroll to position [652, 0]
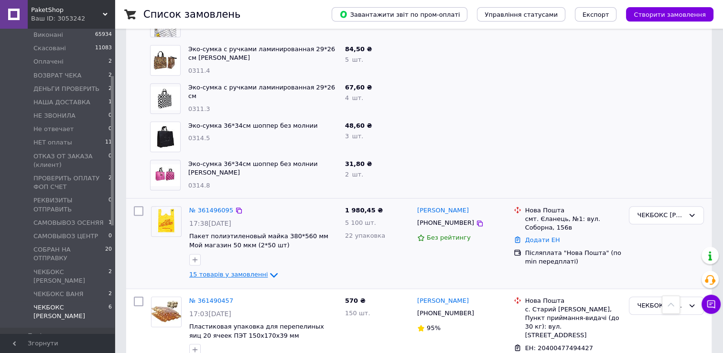
click at [230, 271] on span "15 товарів у замовленні" at bounding box center [228, 274] width 79 height 7
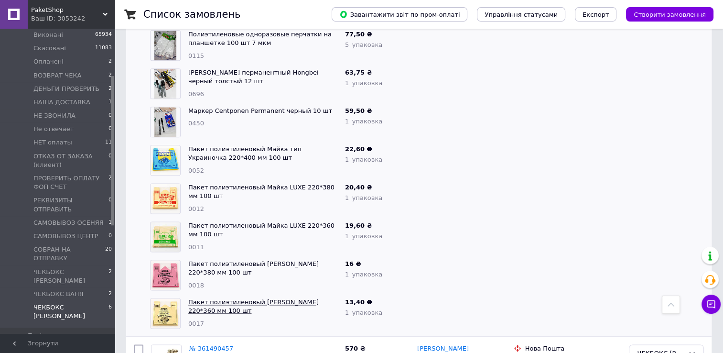
scroll to position [1225, 0]
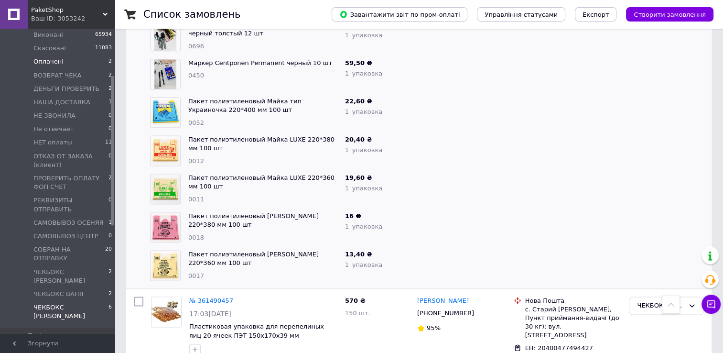
click at [55, 57] on span "Оплачені" at bounding box center [48, 61] width 30 height 9
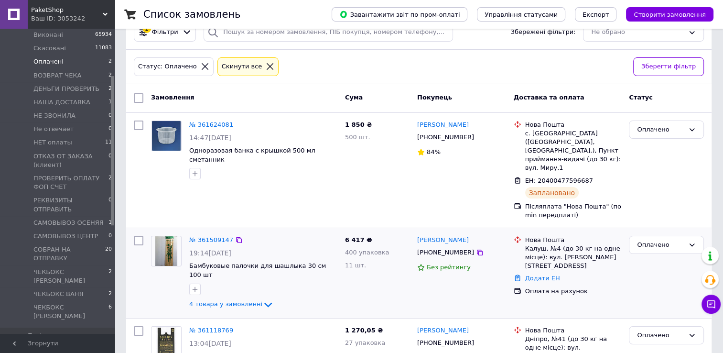
scroll to position [113, 0]
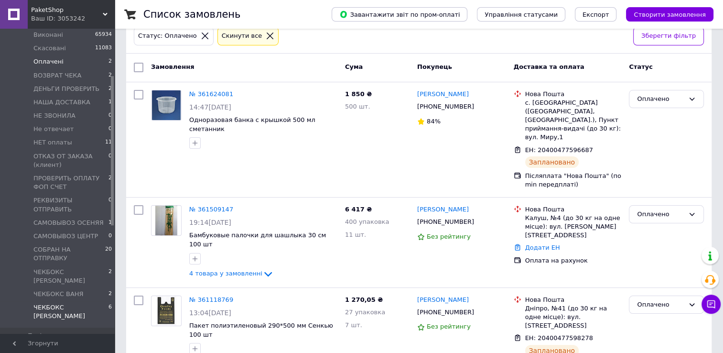
click at [61, 303] on span "ЧЕКБОКС [PERSON_NAME]" at bounding box center [70, 311] width 75 height 17
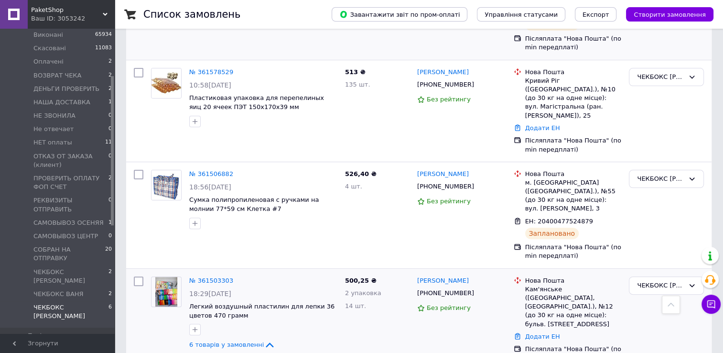
scroll to position [335, 0]
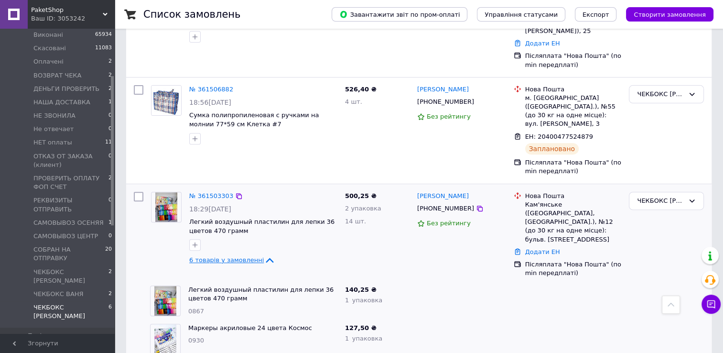
click at [223, 256] on span "6 товарів у замовленні" at bounding box center [226, 259] width 75 height 7
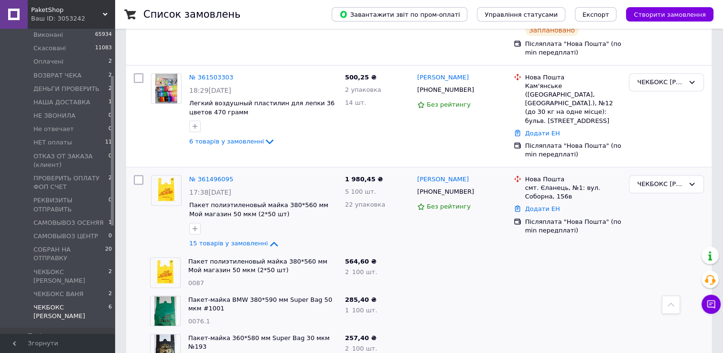
scroll to position [478, 0]
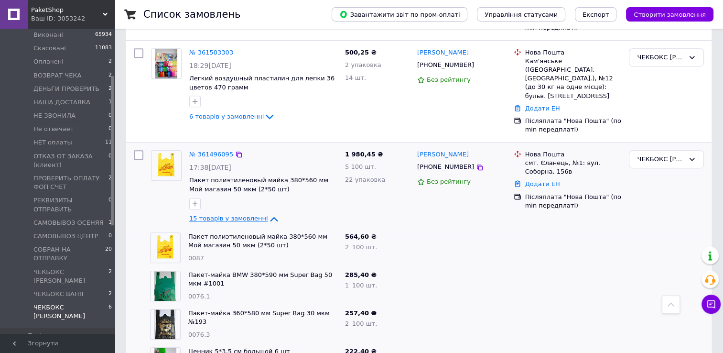
click at [243, 215] on span "15 товарів у замовленні" at bounding box center [228, 218] width 79 height 7
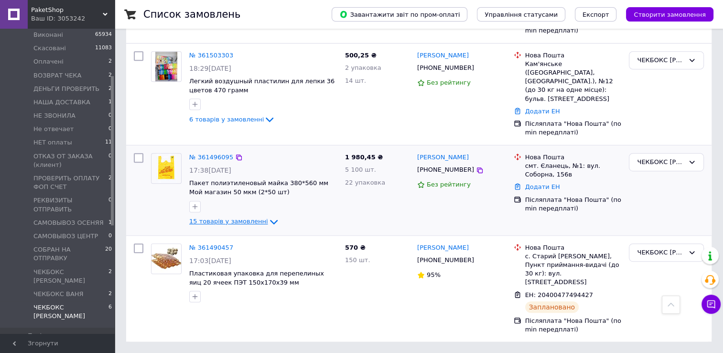
scroll to position [422, 0]
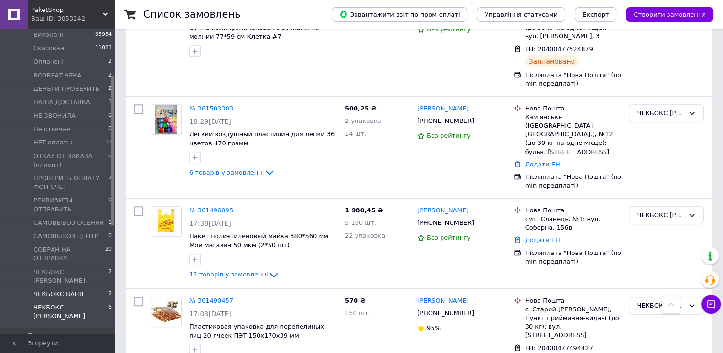
click at [75, 290] on span "ЧЕКБОКС ВАНЯ" at bounding box center [58, 294] width 50 height 9
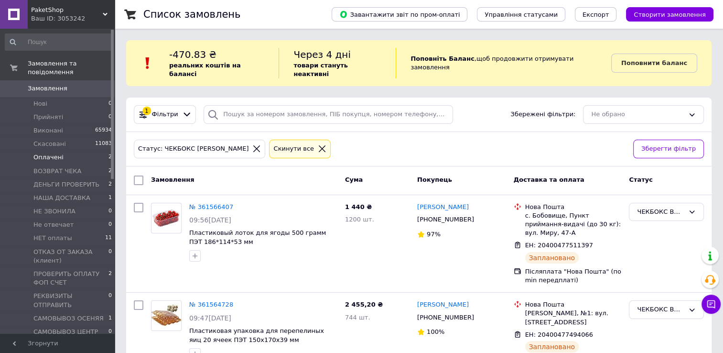
click at [52, 153] on span "Оплачені" at bounding box center [48, 157] width 30 height 9
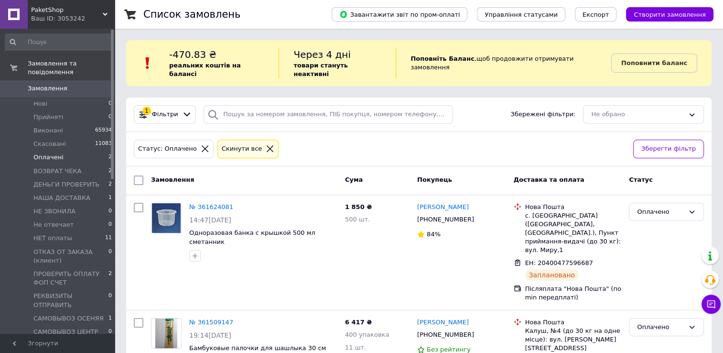
click at [266, 144] on icon at bounding box center [270, 148] width 9 height 9
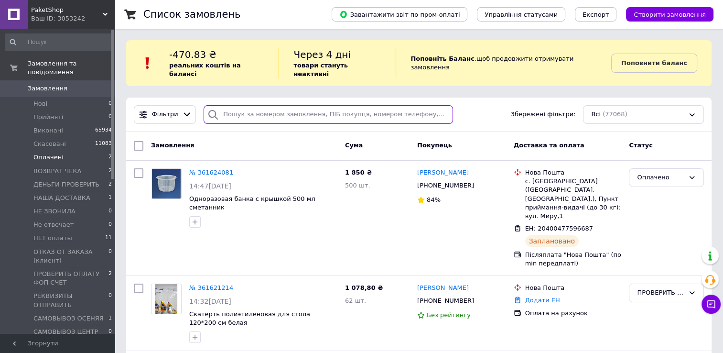
click at [269, 105] on input "search" at bounding box center [328, 114] width 249 height 19
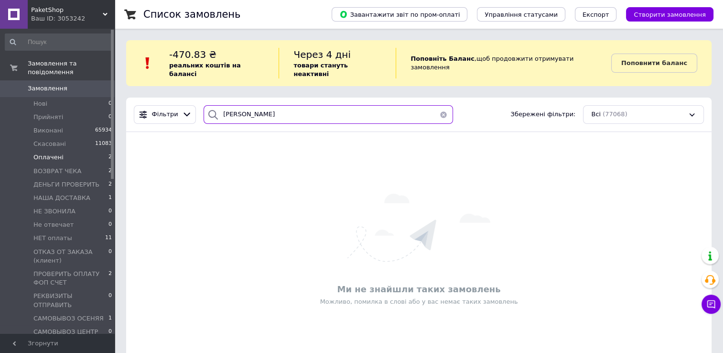
type input "чангли"
click at [55, 153] on span "Оплачені" at bounding box center [48, 157] width 30 height 9
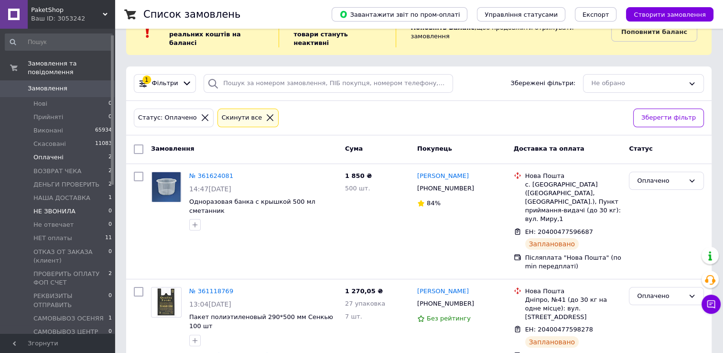
scroll to position [48, 0]
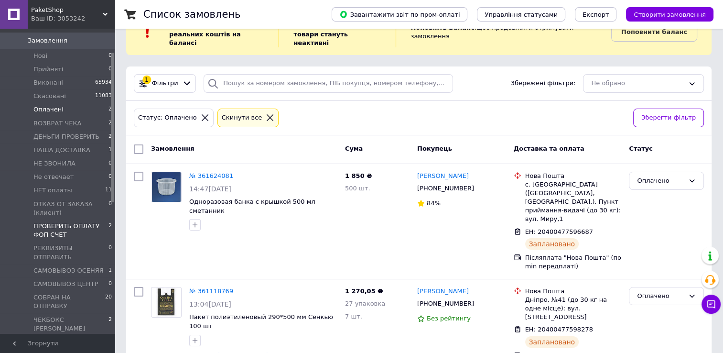
click at [84, 222] on span "ПРОВЕРИТЬ ОПЛАТУ ФОП СЧЕТ" at bounding box center [70, 230] width 75 height 17
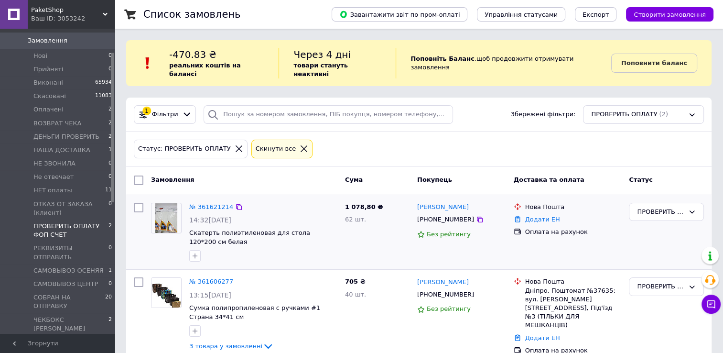
scroll to position [9, 0]
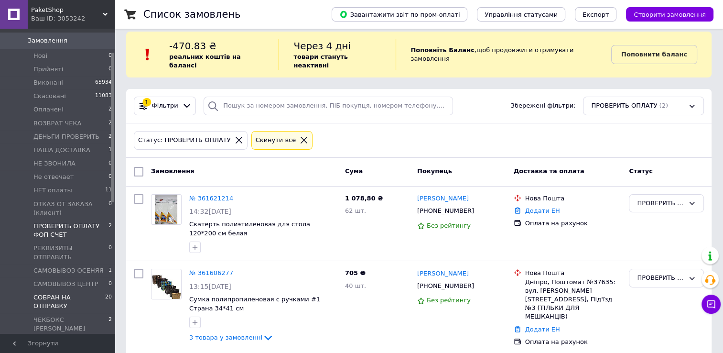
click at [88, 293] on span "СОБРАН НА ОТПРАВКУ" at bounding box center [69, 301] width 72 height 17
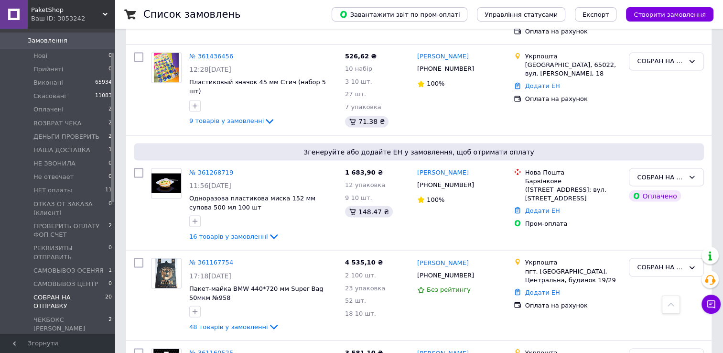
scroll to position [1694, 0]
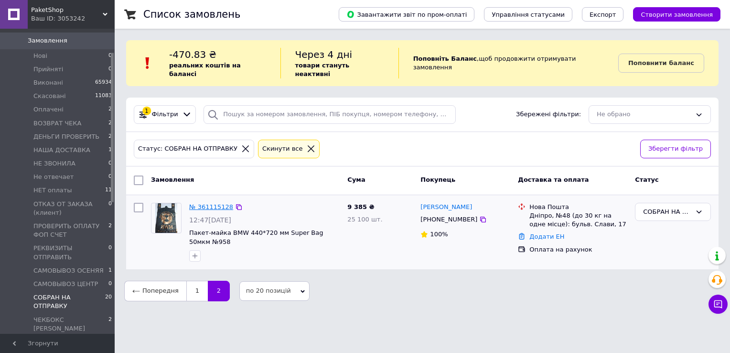
click at [212, 203] on link "№ 361115128" at bounding box center [211, 206] width 44 height 7
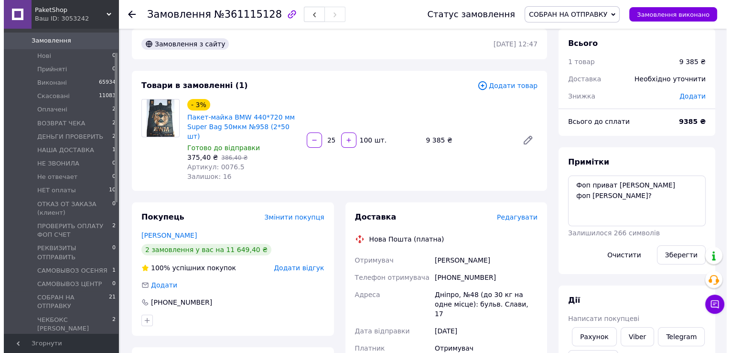
scroll to position [96, 0]
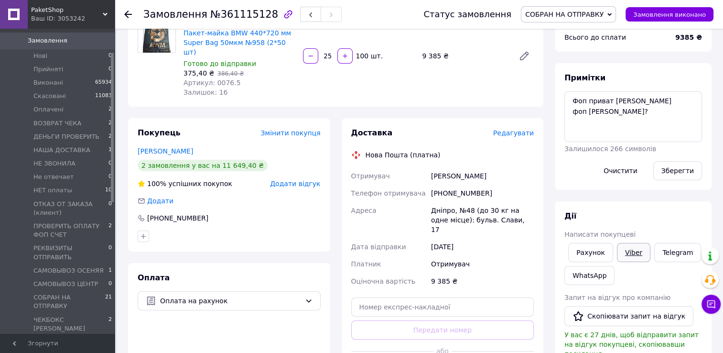
click at [629, 257] on link "Viber" at bounding box center [633, 252] width 33 height 19
click at [638, 117] on textarea "Фоп приват яна вайб фоп яковенко?" at bounding box center [634, 116] width 138 height 51
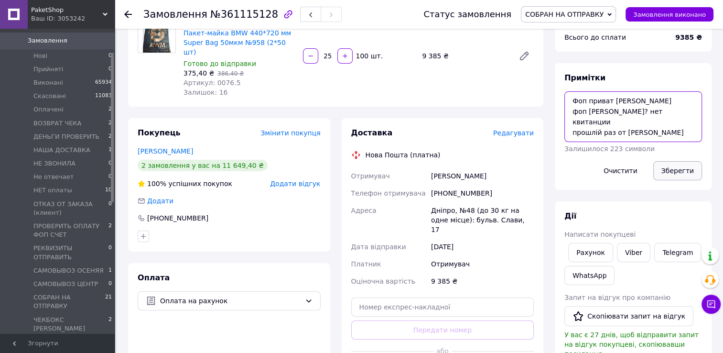
type textarea "Фоп приват яна вайб фоп яковенко? нет квитанции прошлій раз от яковенко біло"
click at [677, 173] on button "Зберегти" at bounding box center [677, 170] width 49 height 19
click at [523, 129] on span "Редагувати" at bounding box center [513, 133] width 41 height 8
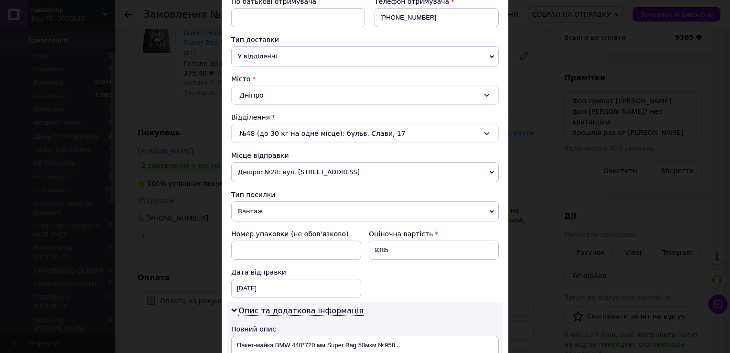
scroll to position [403, 0]
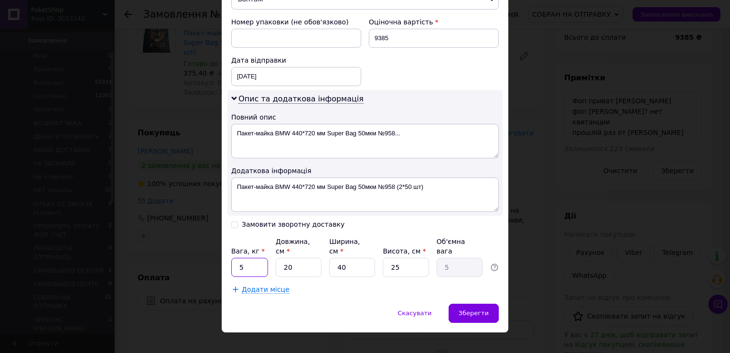
click at [249, 258] on input "5" at bounding box center [249, 267] width 37 height 19
type input "26"
click at [302, 258] on input "20" at bounding box center [299, 267] width 46 height 19
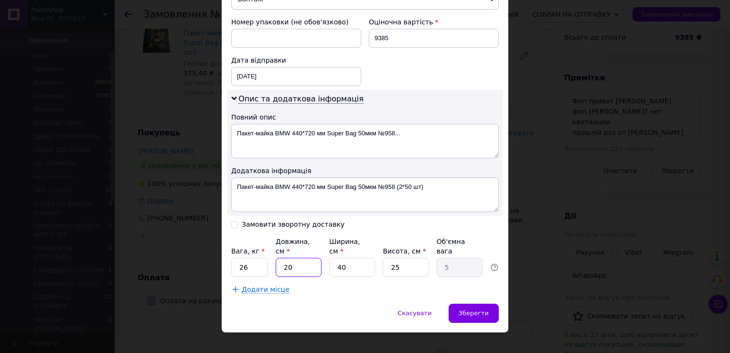
type input "5"
type input "1.25"
type input "5"
click at [351, 258] on input "40" at bounding box center [352, 267] width 46 height 19
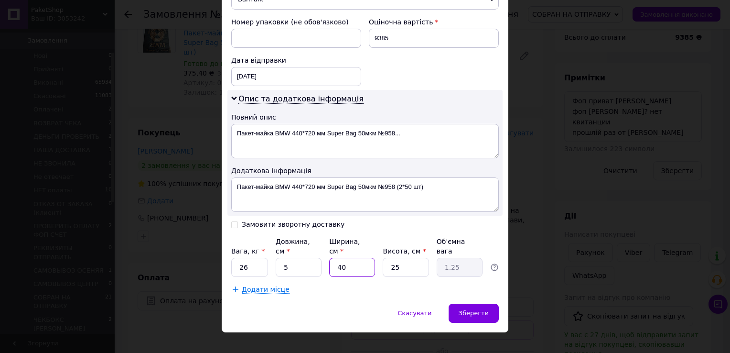
type input "5"
type input "0.16"
type input "5"
click at [410, 258] on input "25" at bounding box center [406, 267] width 46 height 19
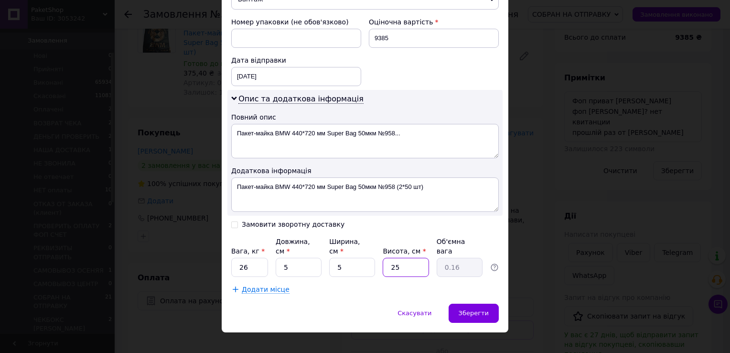
type input "5"
type input "0.1"
type input "5"
click at [250, 285] on span "Додати місце" at bounding box center [266, 289] width 48 height 8
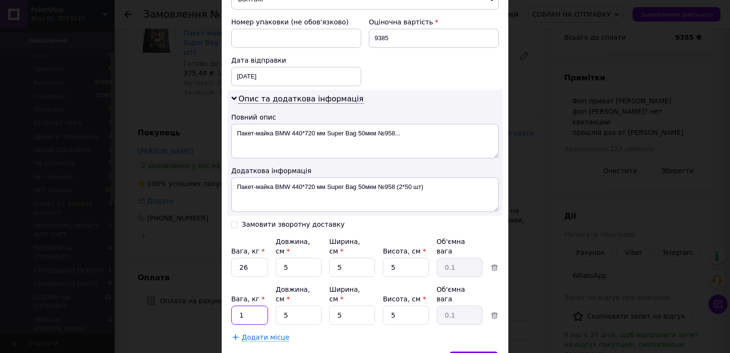
click at [249, 305] on input "1" at bounding box center [249, 314] width 37 height 19
type input "26"
click at [249, 333] on span "Додати місце" at bounding box center [266, 337] width 48 height 8
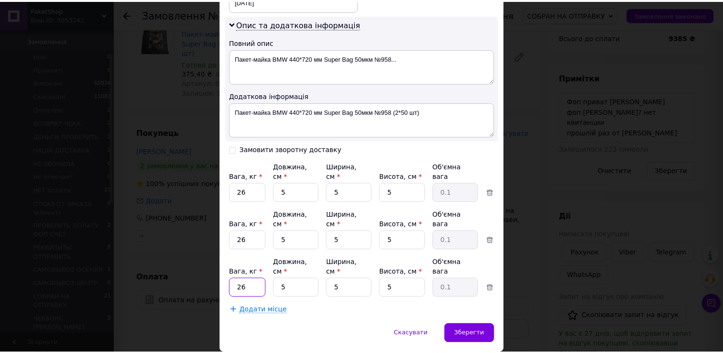
scroll to position [479, 0]
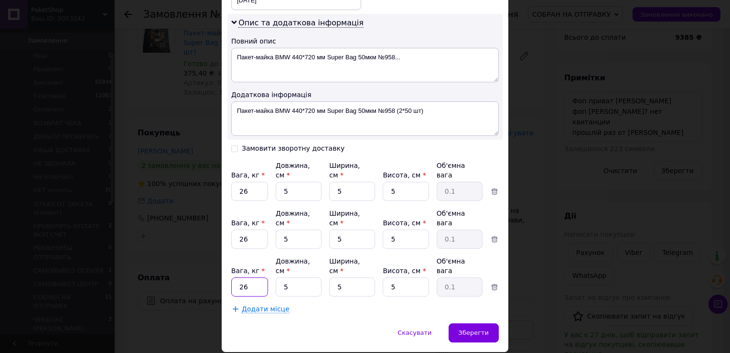
type input "26"
click at [247, 305] on span "Додати місце" at bounding box center [266, 309] width 48 height 8
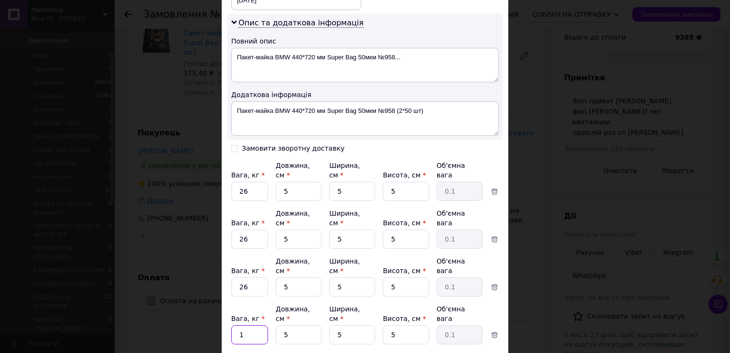
click at [246, 325] on input "1" at bounding box center [249, 334] width 37 height 19
type input "26"
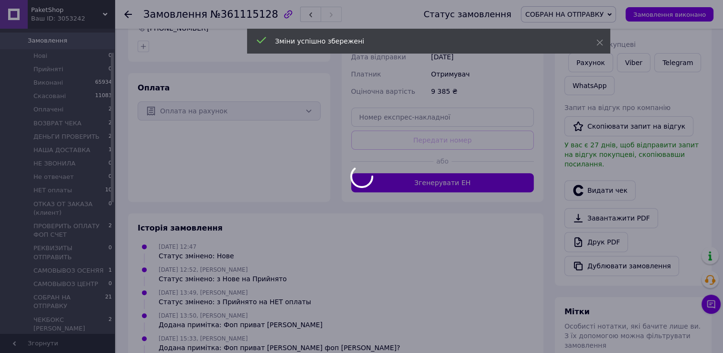
scroll to position [287, 0]
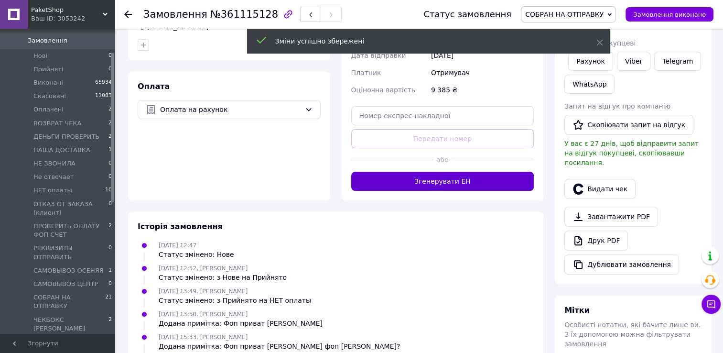
click at [468, 172] on button "Згенерувати ЕН" at bounding box center [442, 181] width 183 height 19
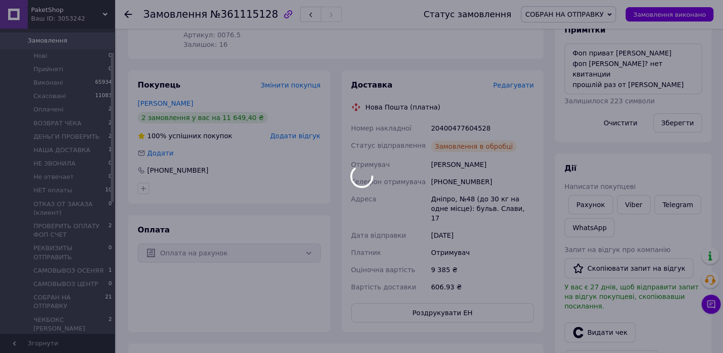
scroll to position [96, 0]
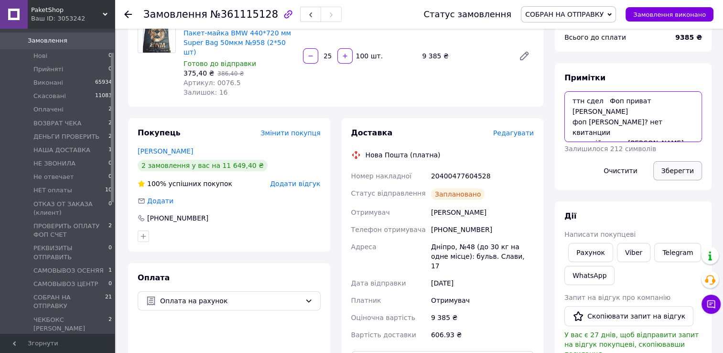
type textarea "ттн сдел Фоп приват яна вайб фоп яковенко? нет квитанции прошлій раз от яковенк…"
click at [680, 175] on button "Зберегти" at bounding box center [677, 170] width 49 height 19
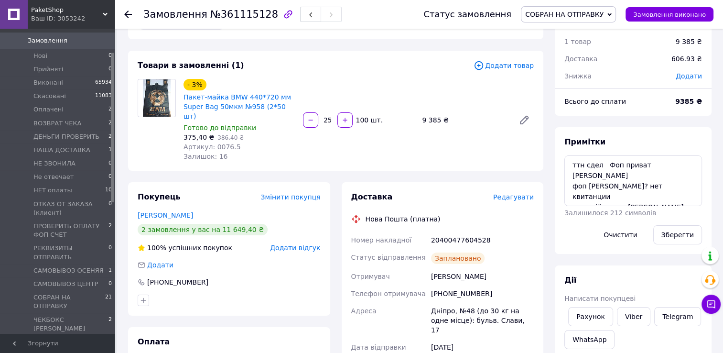
scroll to position [0, 0]
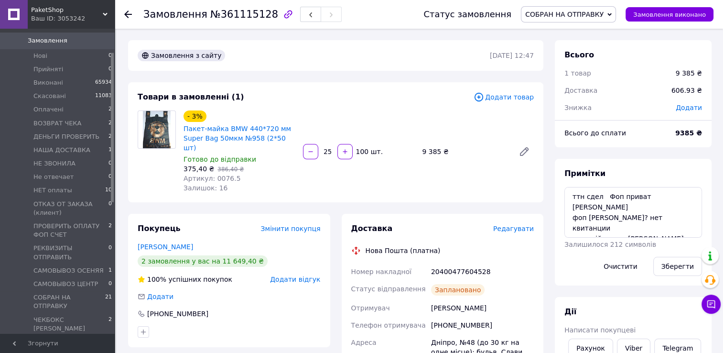
click at [126, 14] on use at bounding box center [128, 15] width 8 height 8
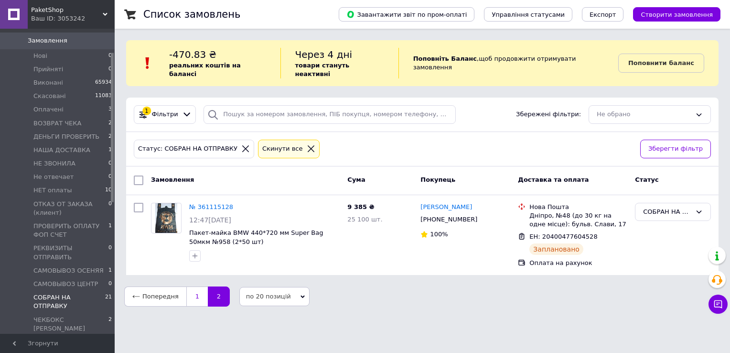
click at [195, 287] on link "1" at bounding box center [197, 296] width 22 height 20
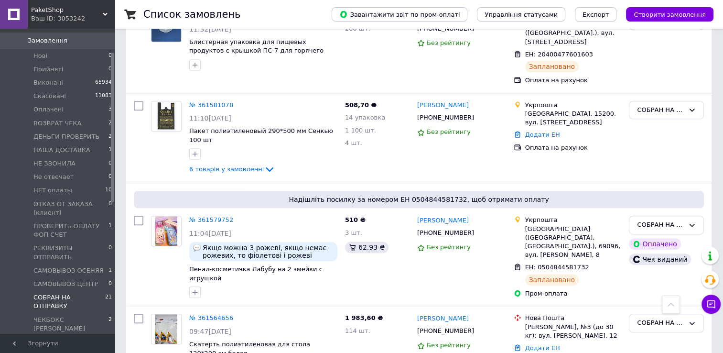
scroll to position [669, 0]
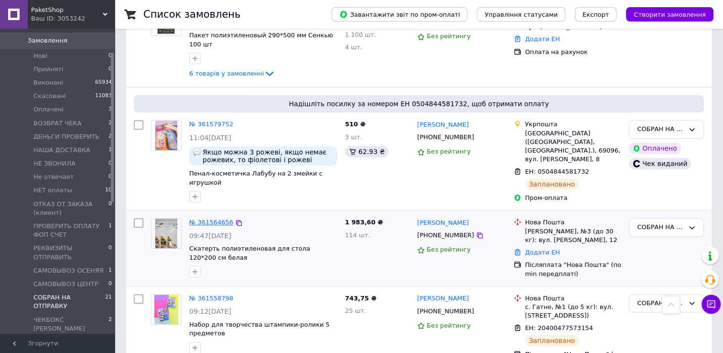
click at [206, 218] on link "№ 361564656" at bounding box center [211, 221] width 44 height 7
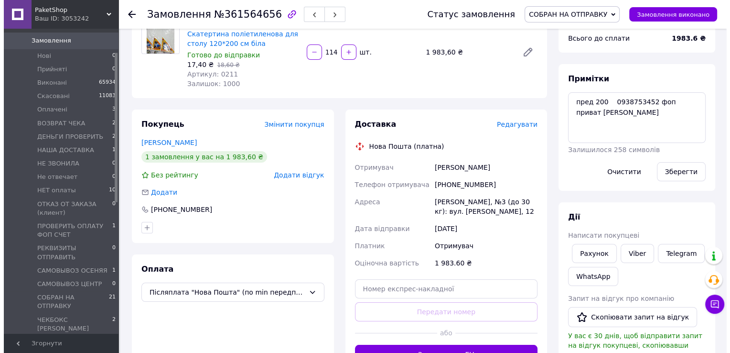
scroll to position [96, 0]
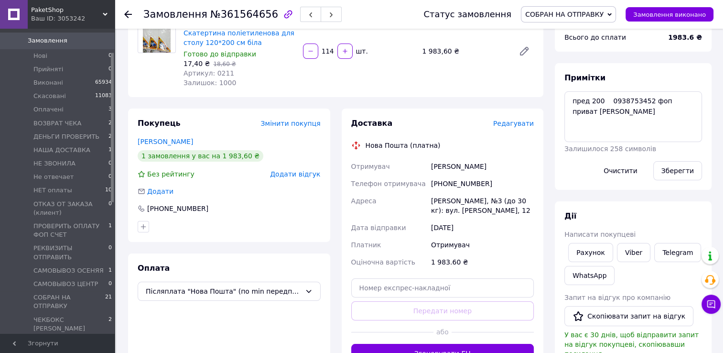
click at [523, 126] on span "Редагувати" at bounding box center [513, 124] width 41 height 8
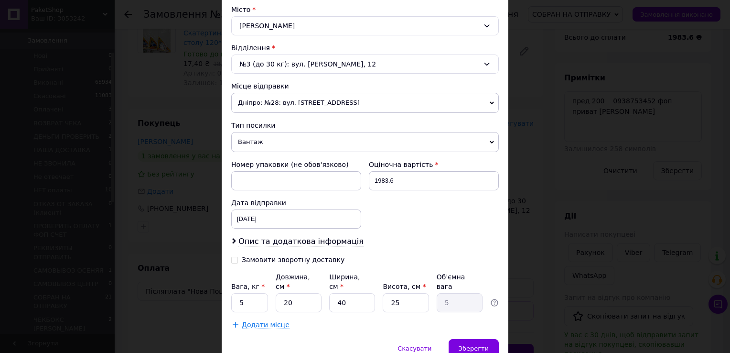
scroll to position [296, 0]
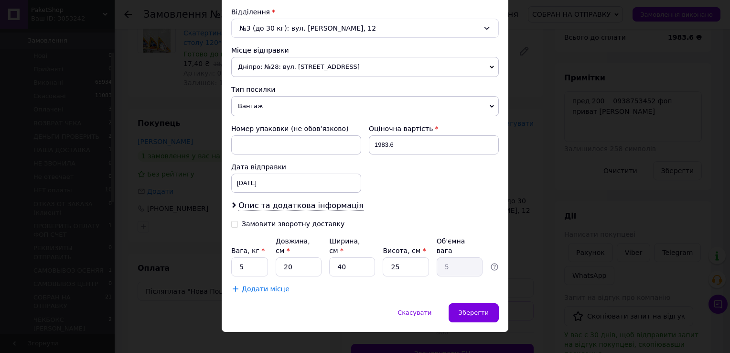
click at [235, 223] on input "Замовити зворотну доставку" at bounding box center [234, 223] width 7 height 7
checkbox input "true"
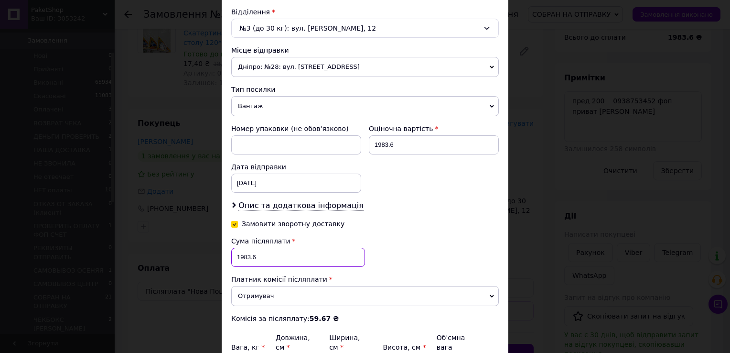
click at [263, 252] on input "1983.6" at bounding box center [298, 257] width 134 height 19
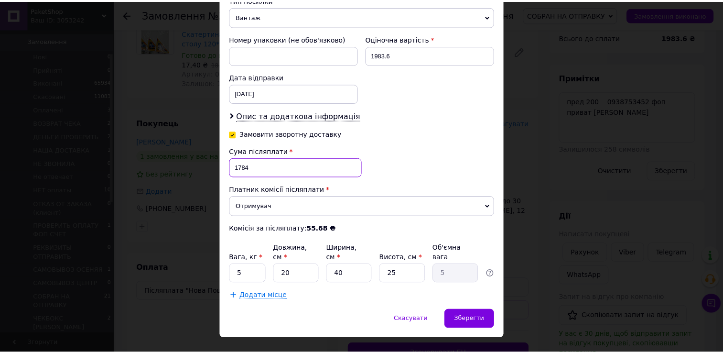
scroll to position [392, 0]
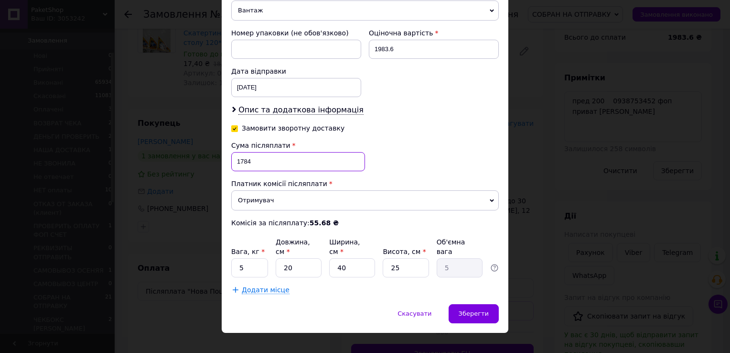
type input "1784"
click at [243, 258] on input "5" at bounding box center [249, 267] width 37 height 19
type input "8"
click at [301, 258] on input "20" at bounding box center [299, 267] width 46 height 19
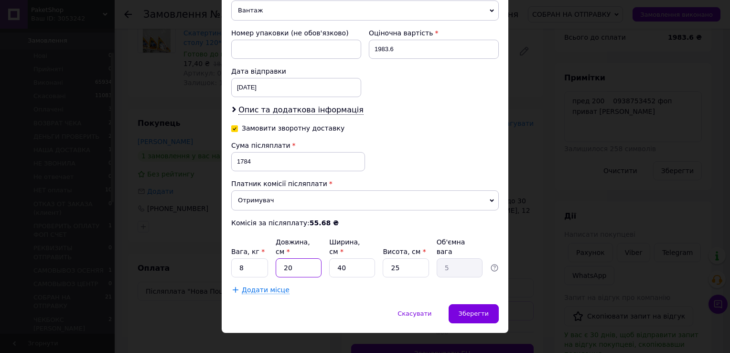
click at [301, 258] on input "20" at bounding box center [299, 267] width 46 height 19
type input "5"
type input "1.25"
type input "5"
click at [345, 259] on input "40" at bounding box center [352, 267] width 46 height 19
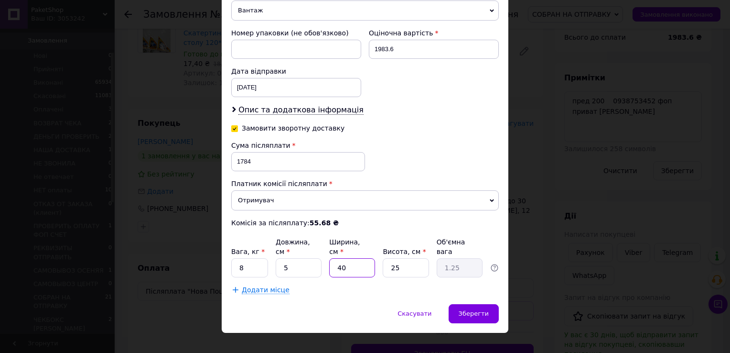
click at [345, 259] on input "40" at bounding box center [352, 267] width 46 height 19
type input "5"
type input "0.16"
type input "5"
click at [402, 258] on input "25" at bounding box center [406, 267] width 46 height 19
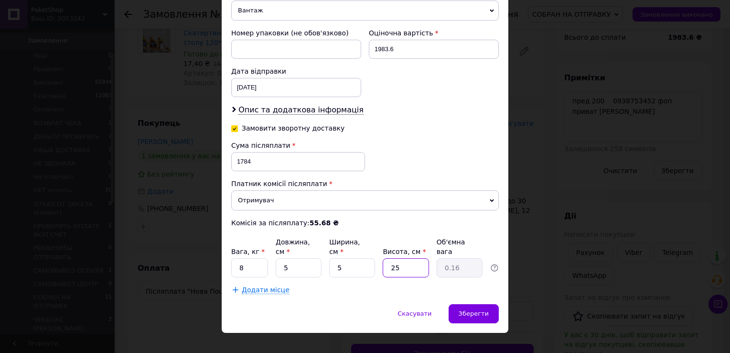
click at [402, 258] on input "25" at bounding box center [406, 267] width 46 height 19
type input "5"
type input "0.1"
type input "5"
click at [470, 305] on div "Зберегти" at bounding box center [474, 313] width 50 height 19
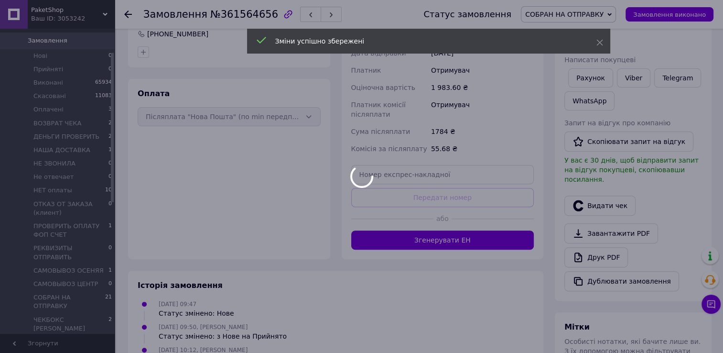
scroll to position [287, 0]
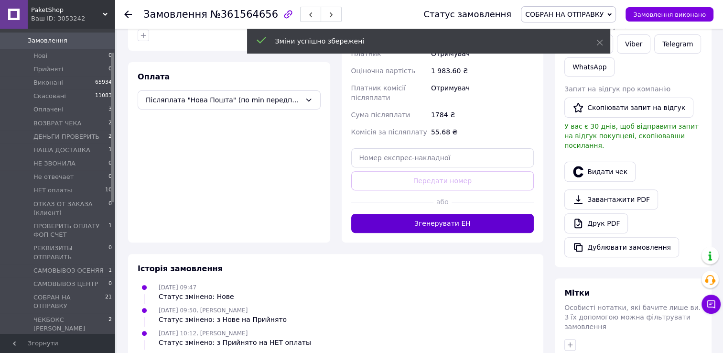
click at [455, 226] on button "Згенерувати ЕН" at bounding box center [442, 223] width 183 height 19
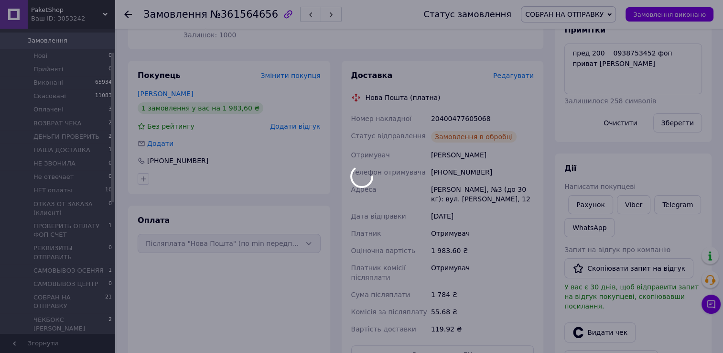
scroll to position [11, 0]
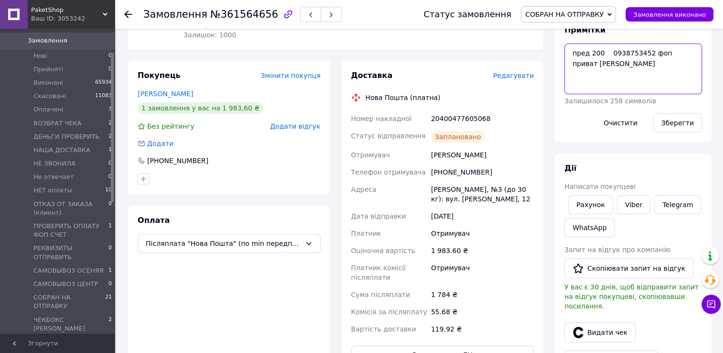
click at [568, 56] on textarea "пред 200 0938753452 фоп приват яна вайб" at bounding box center [634, 69] width 138 height 51
type textarea "ттн сдел пред 200 0938753452 фоп приват яна вайб"
click at [671, 123] on button "Зберегти" at bounding box center [677, 122] width 49 height 19
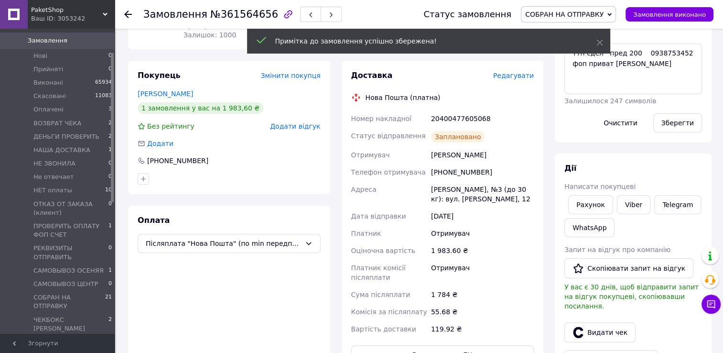
scroll to position [34, 0]
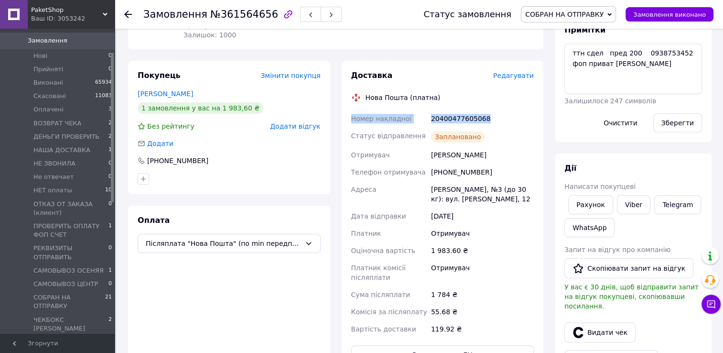
drag, startPoint x: 348, startPoint y: 116, endPoint x: 492, endPoint y: 119, distance: 144.4
click at [492, 119] on div "Доставка Редагувати Нова Пошта (платна) Номер накладної 20400477605068 Статус в…" at bounding box center [443, 217] width 202 height 313
drag, startPoint x: 492, startPoint y: 119, endPoint x: 463, endPoint y: 119, distance: 29.2
copy div "Номер накладної 20400477605068"
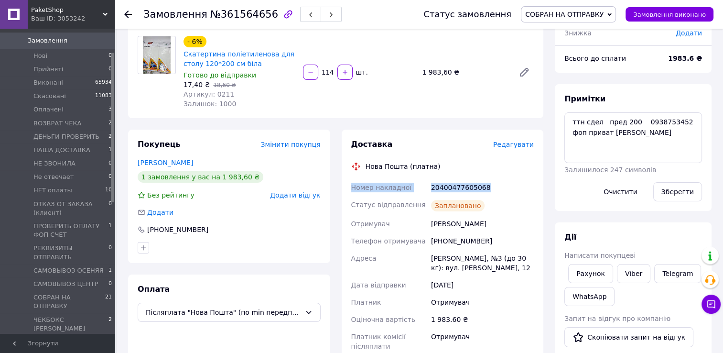
scroll to position [0, 0]
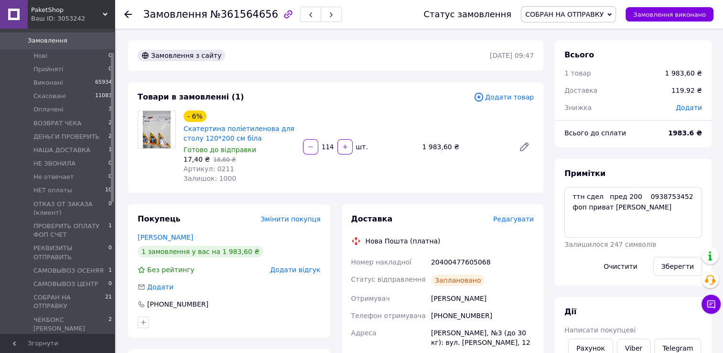
click at [125, 15] on icon at bounding box center [128, 15] width 8 height 8
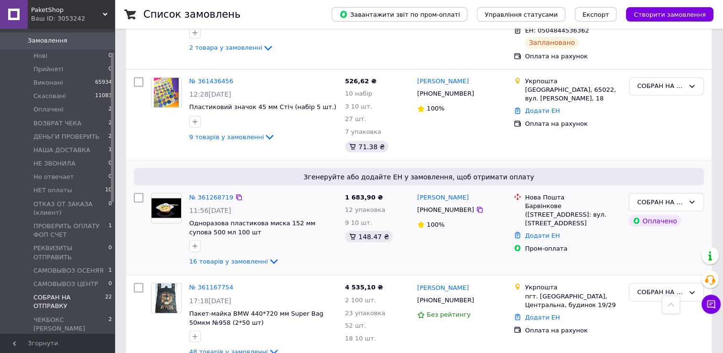
scroll to position [1708, 0]
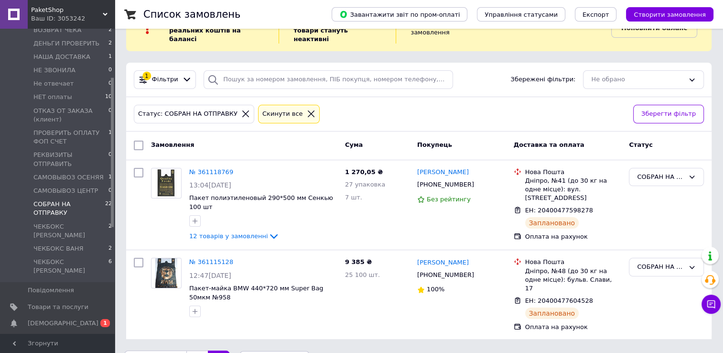
scroll to position [191, 0]
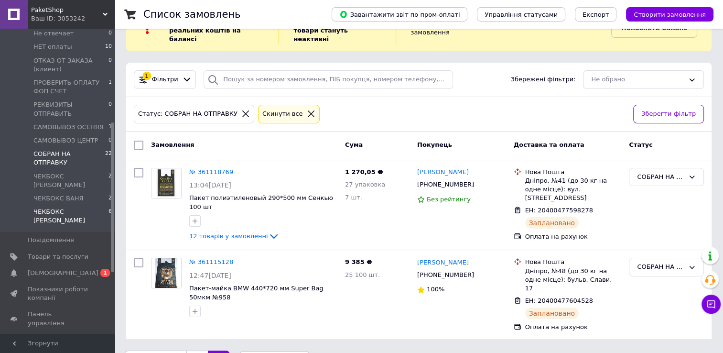
click at [70, 207] on span "ЧЕКБОКС [PERSON_NAME]" at bounding box center [70, 215] width 75 height 17
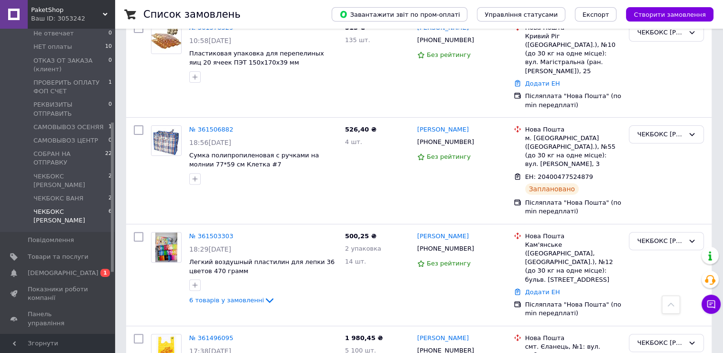
scroll to position [317, 0]
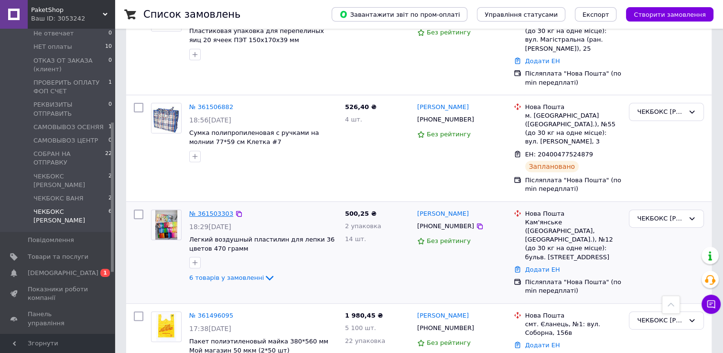
click at [213, 210] on link "№ 361503303" at bounding box center [211, 213] width 44 height 7
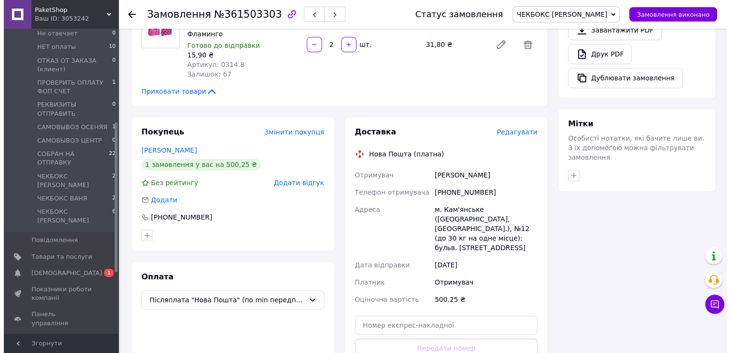
scroll to position [478, 0]
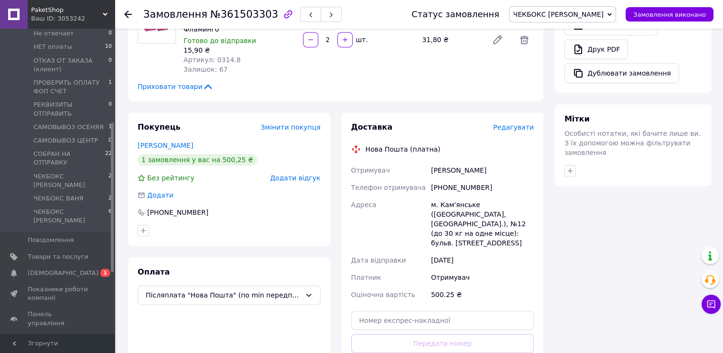
click at [520, 123] on span "Редагувати" at bounding box center [513, 127] width 41 height 8
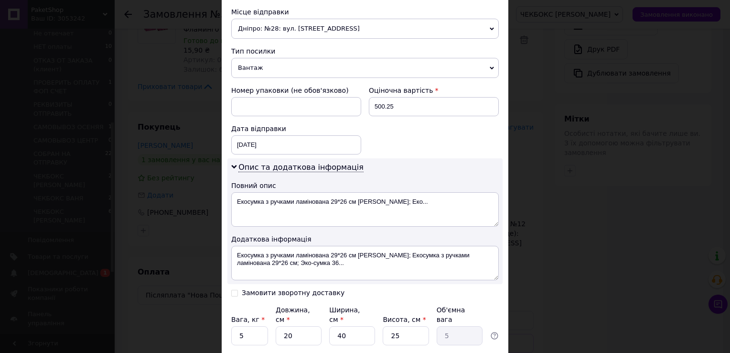
scroll to position [403, 0]
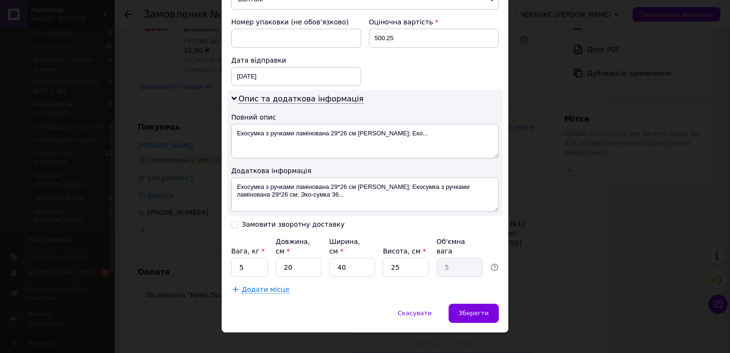
click at [233, 224] on input "Замовити зворотну доставку" at bounding box center [234, 223] width 7 height 7
checkbox input "true"
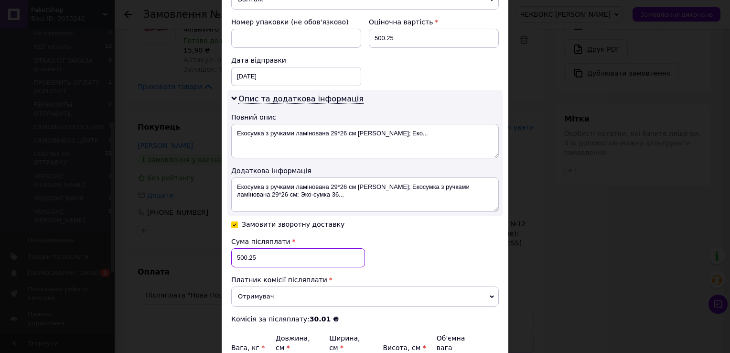
click at [263, 257] on input "500.25" at bounding box center [298, 257] width 134 height 19
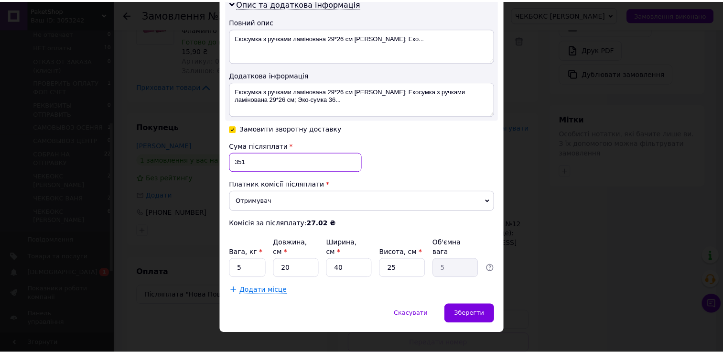
scroll to position [499, 0]
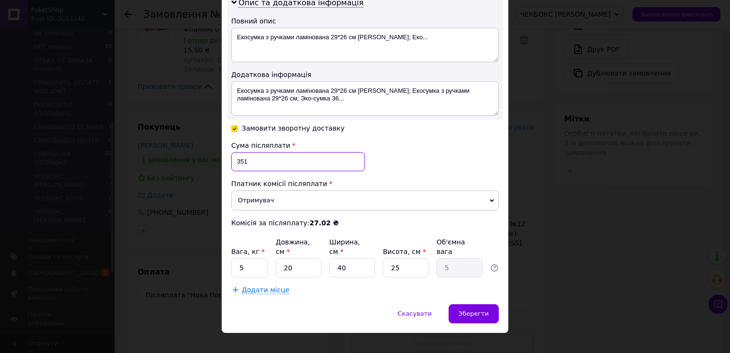
type input "351"
click at [243, 258] on input "5" at bounding box center [249, 267] width 37 height 19
type input "3"
click at [306, 258] on input "20" at bounding box center [299, 267] width 46 height 19
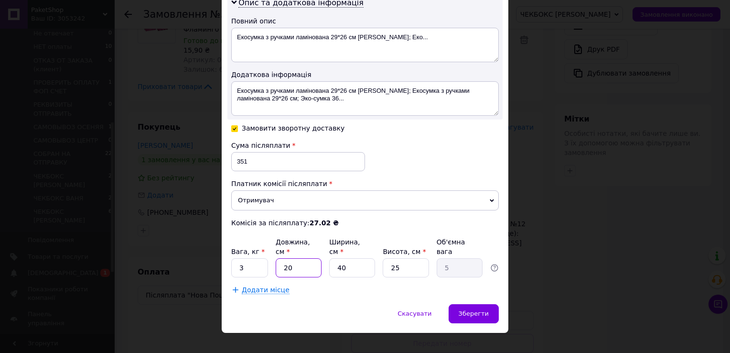
click at [306, 258] on input "20" at bounding box center [299, 267] width 46 height 19
type input "5"
type input "1.25"
type input "5"
click at [344, 258] on input "40" at bounding box center [352, 267] width 46 height 19
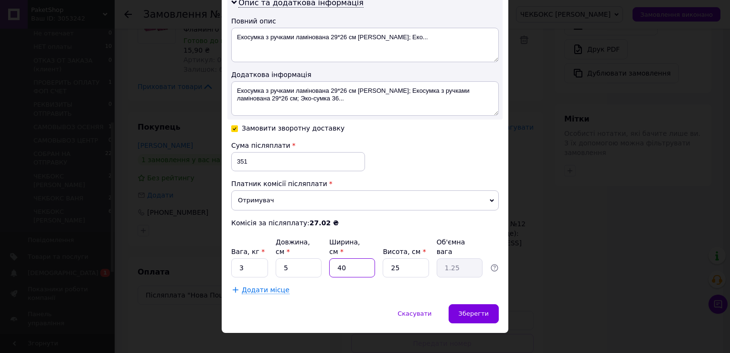
click at [344, 258] on input "40" at bounding box center [352, 267] width 46 height 19
type input "5"
type input "0.16"
type input "5"
click at [405, 258] on input "25" at bounding box center [406, 267] width 46 height 19
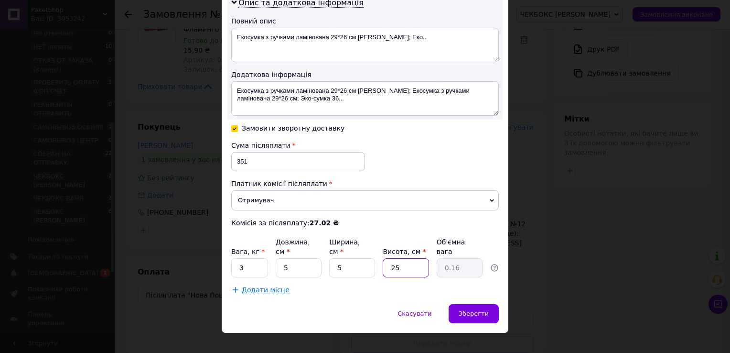
click at [405, 258] on input "25" at bounding box center [406, 267] width 46 height 19
type input "5"
type input "0.1"
type input "5"
click at [467, 310] on span "Зберегти" at bounding box center [474, 313] width 30 height 7
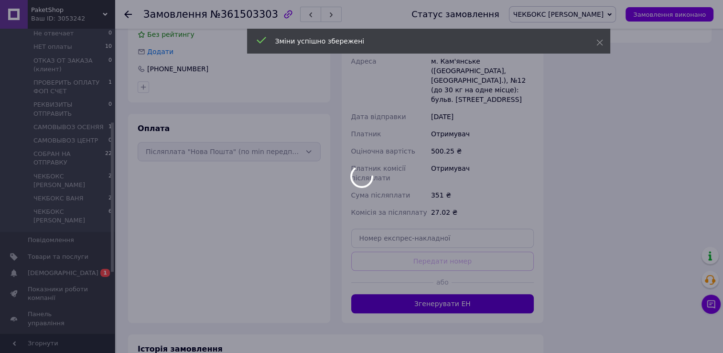
scroll to position [123, 0]
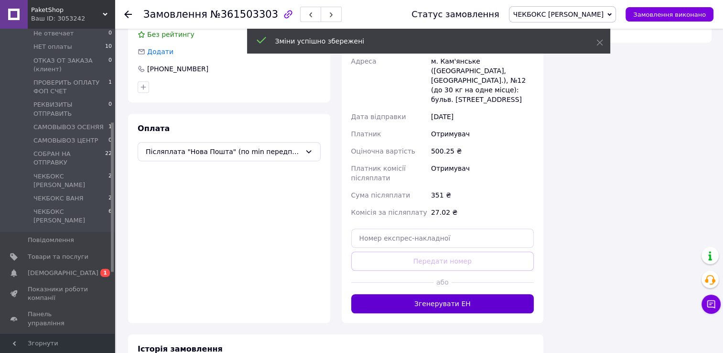
click at [459, 294] on button "Згенерувати ЕН" at bounding box center [442, 303] width 183 height 19
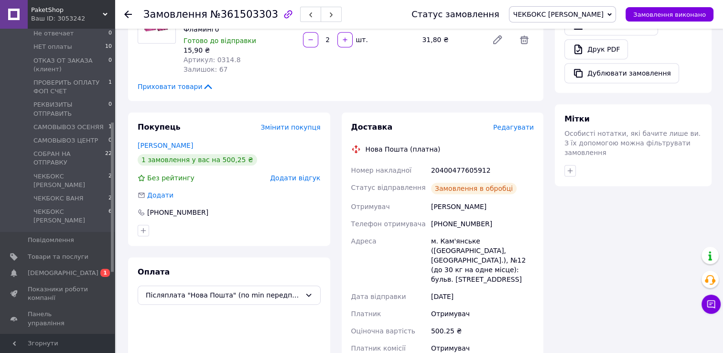
scroll to position [146, 0]
drag, startPoint x: 353, startPoint y: 150, endPoint x: 488, endPoint y: 156, distance: 134.5
click at [488, 162] on div "Номер накладної 20400477605912 Статус відправлення Заплановано Отримувач Ярещен…" at bounding box center [442, 290] width 187 height 256
drag, startPoint x: 488, startPoint y: 156, endPoint x: 472, endPoint y: 151, distance: 16.3
copy div "Номер накладної 20400477605912"
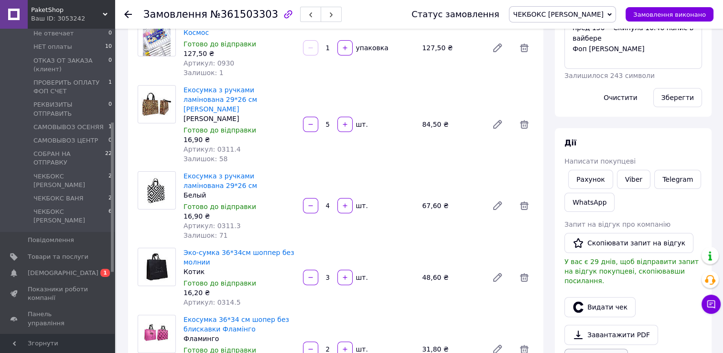
scroll to position [96, 0]
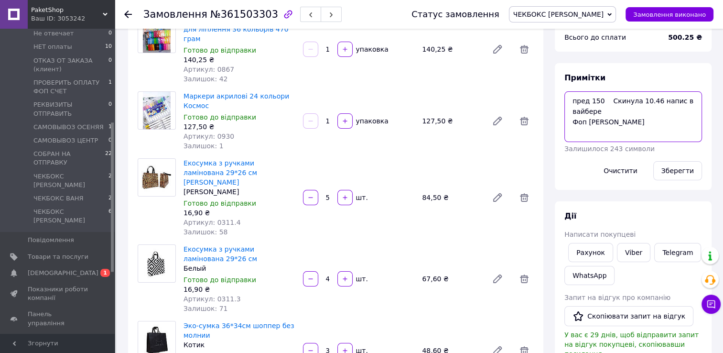
click at [572, 102] on textarea "пред 150 Скинула 10.46 напис в вайбере Фоп приват яна" at bounding box center [634, 116] width 138 height 51
type textarea "ттн сдел пред 150 Скинула 10.46 напис в вайбере Фоп приват яна"
click at [682, 170] on button "Зберегти" at bounding box center [677, 170] width 49 height 19
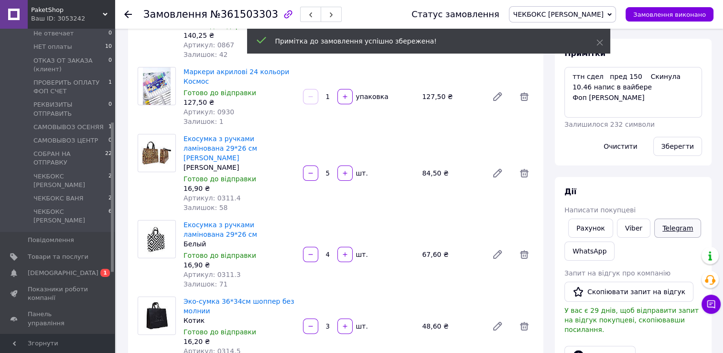
scroll to position [143, 0]
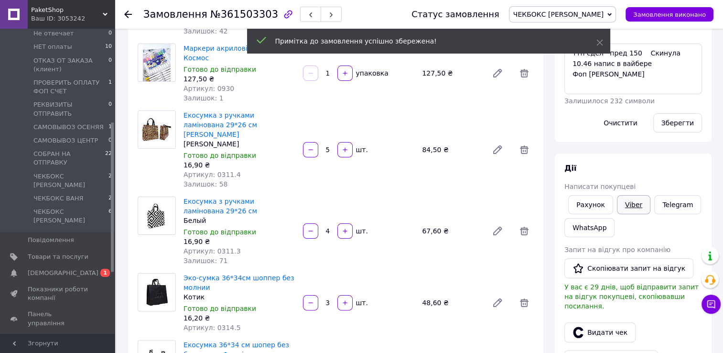
click at [629, 205] on link "Viber" at bounding box center [633, 204] width 33 height 19
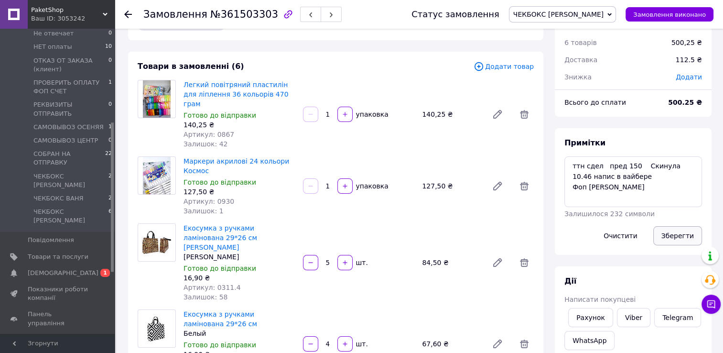
scroll to position [48, 0]
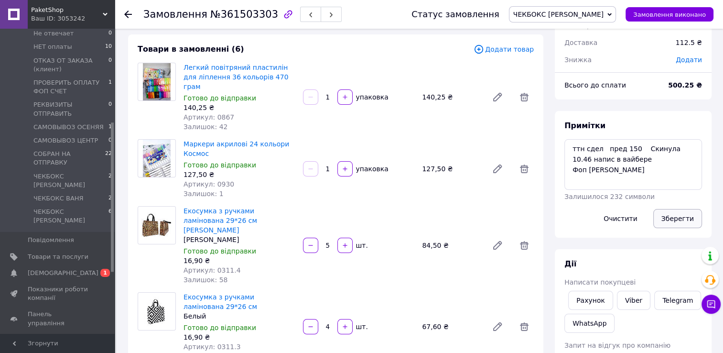
click at [681, 224] on button "Зберегти" at bounding box center [677, 218] width 49 height 19
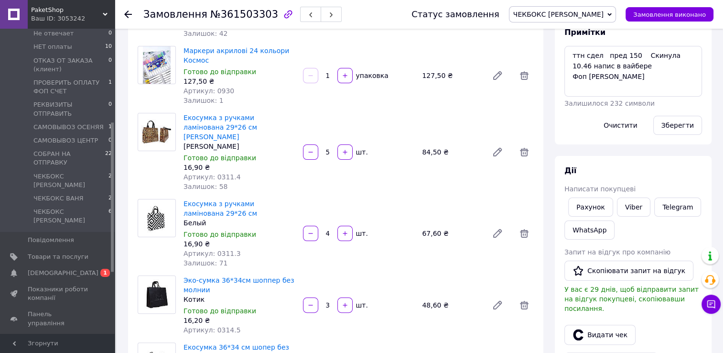
scroll to position [143, 0]
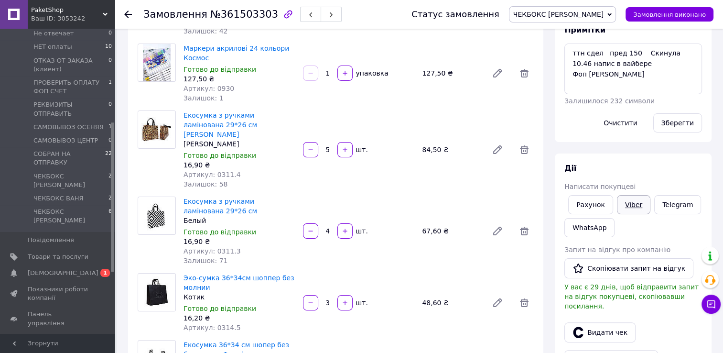
click at [630, 206] on link "Viber" at bounding box center [633, 204] width 33 height 19
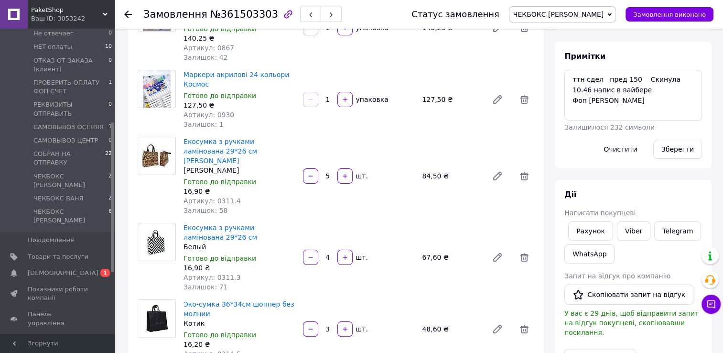
scroll to position [0, 0]
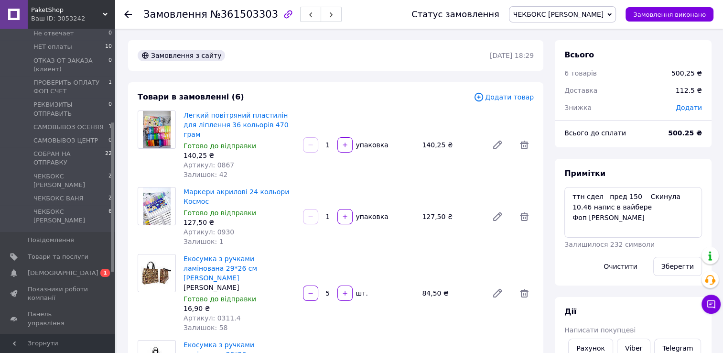
click at [128, 12] on icon at bounding box center [128, 15] width 8 height 8
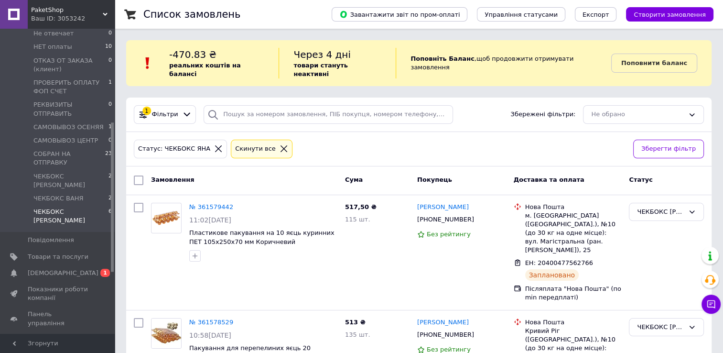
click at [280, 144] on icon at bounding box center [284, 148] width 9 height 9
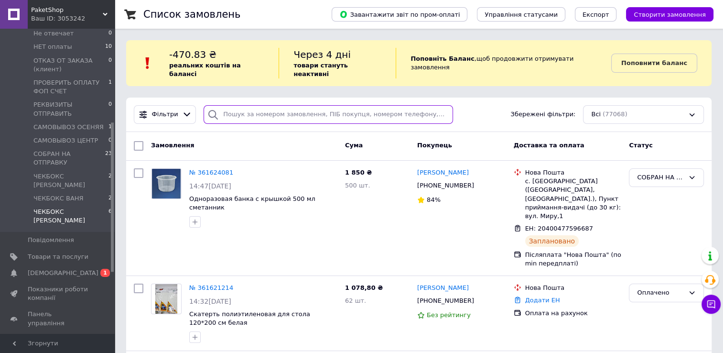
click at [233, 108] on input "search" at bounding box center [328, 114] width 249 height 19
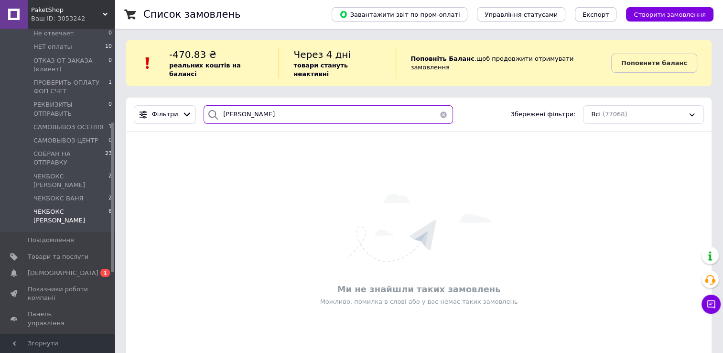
type input "дубінецький"
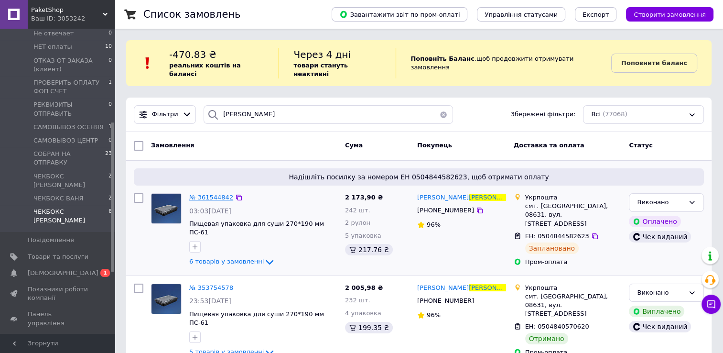
click at [214, 194] on span "№ 361544842" at bounding box center [211, 197] width 44 height 7
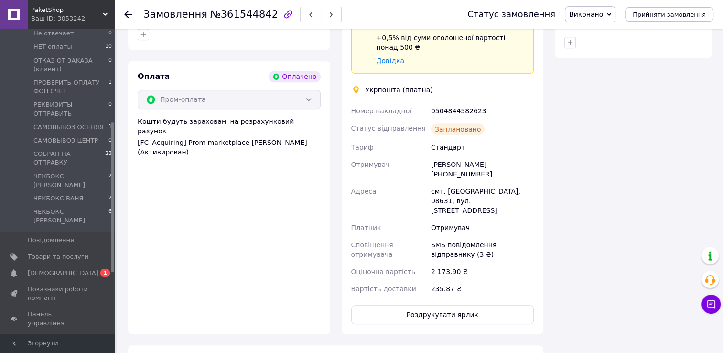
scroll to position [706, 0]
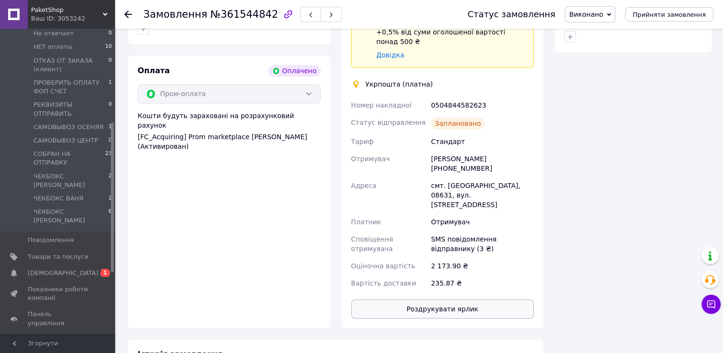
click at [468, 299] on button "Роздрукувати ярлик" at bounding box center [442, 308] width 183 height 19
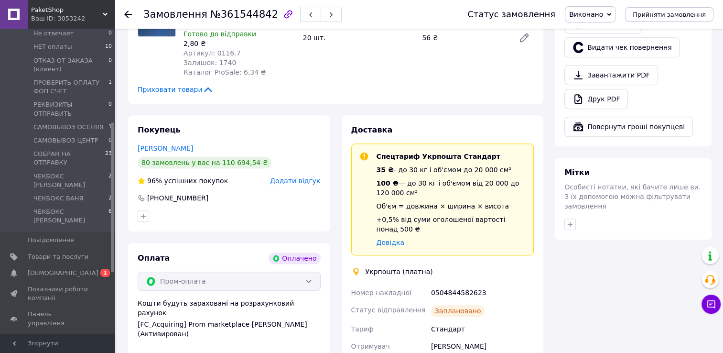
scroll to position [562, 0]
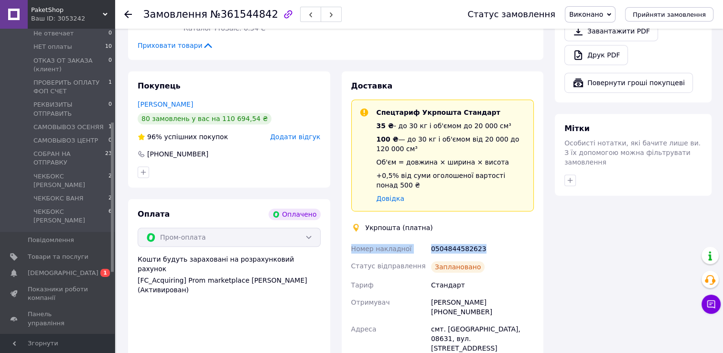
drag, startPoint x: 349, startPoint y: 238, endPoint x: 484, endPoint y: 241, distance: 135.3
click at [484, 241] on div "Номер накладної 0504844582623 Статус відправлення Заплановано Тариф Стандарт От…" at bounding box center [442, 337] width 187 height 195
drag, startPoint x: 484, startPoint y: 241, endPoint x: 469, endPoint y: 239, distance: 14.9
copy div "Номер накладної 0504844582623"
click at [128, 12] on icon at bounding box center [128, 15] width 8 height 8
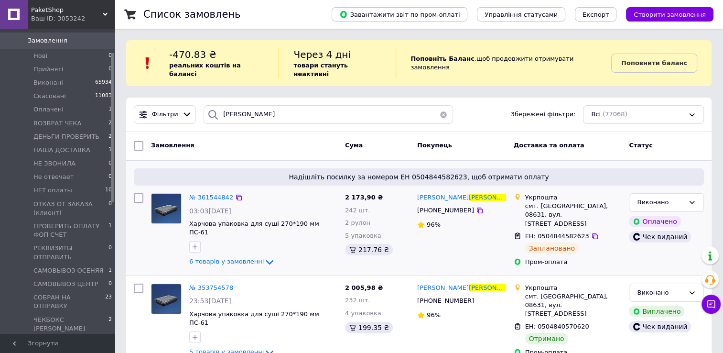
scroll to position [48, 0]
click at [235, 194] on icon at bounding box center [239, 198] width 8 height 8
drag, startPoint x: 266, startPoint y: 107, endPoint x: 209, endPoint y: 108, distance: 56.4
click at [209, 107] on div "дубінецький" at bounding box center [328, 114] width 249 height 19
click at [438, 106] on button "button" at bounding box center [443, 114] width 19 height 19
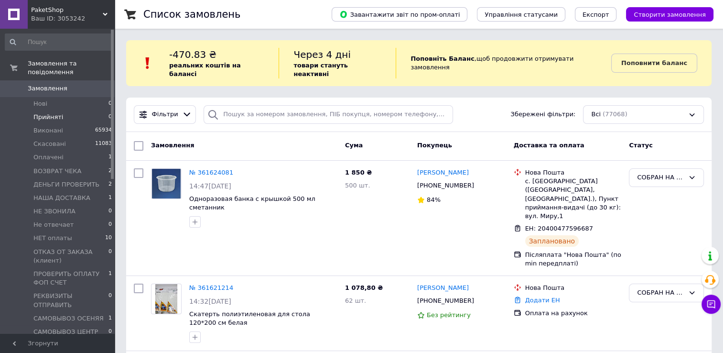
click at [50, 113] on span "Прийняті" at bounding box center [48, 117] width 30 height 9
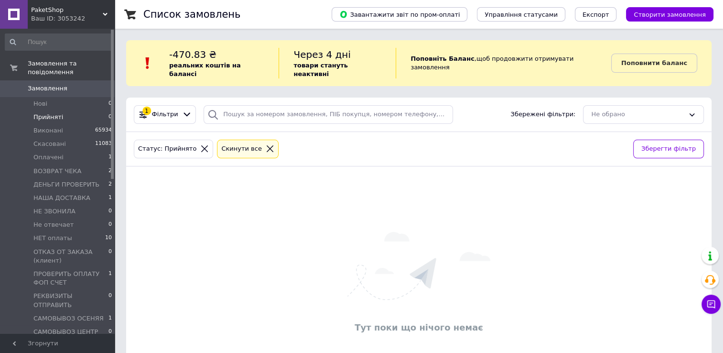
click at [266, 144] on icon at bounding box center [270, 148] width 9 height 9
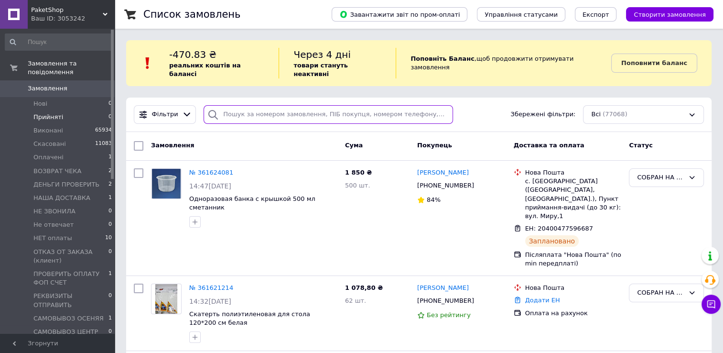
click at [226, 107] on input "search" at bounding box center [328, 114] width 249 height 19
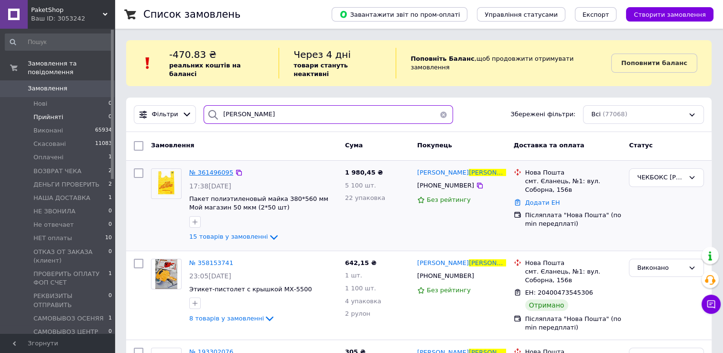
type input "крючкова"
click at [216, 169] on span "№ 361496095" at bounding box center [211, 172] width 44 height 7
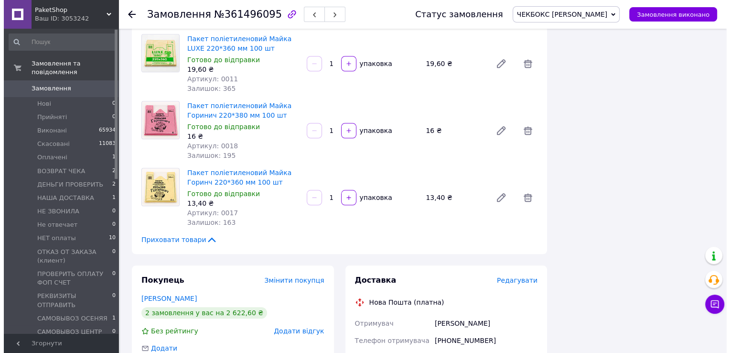
scroll to position [1052, 0]
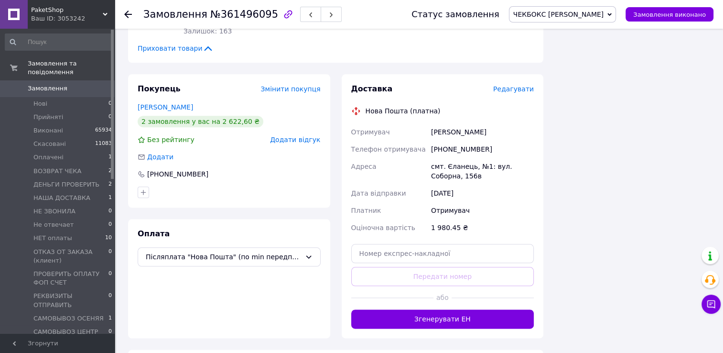
click at [528, 85] on span "Редагувати" at bounding box center [513, 89] width 41 height 8
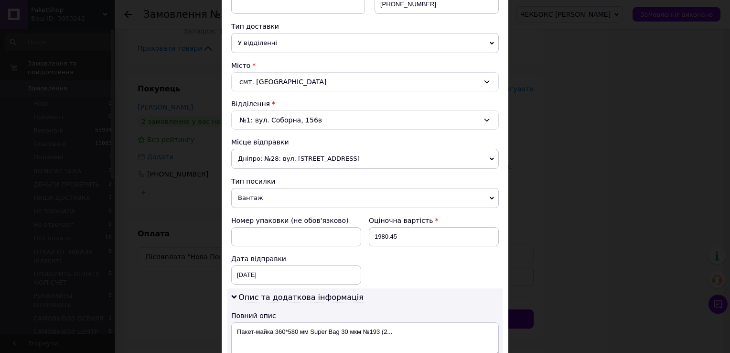
scroll to position [403, 0]
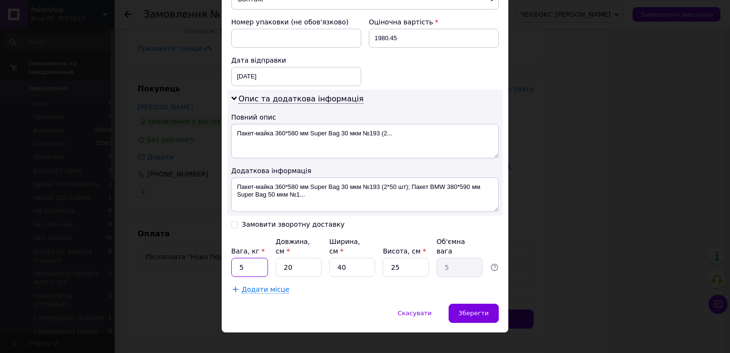
click at [251, 258] on input "5" at bounding box center [249, 267] width 37 height 19
type input "15"
click at [299, 258] on input "20" at bounding box center [299, 267] width 46 height 19
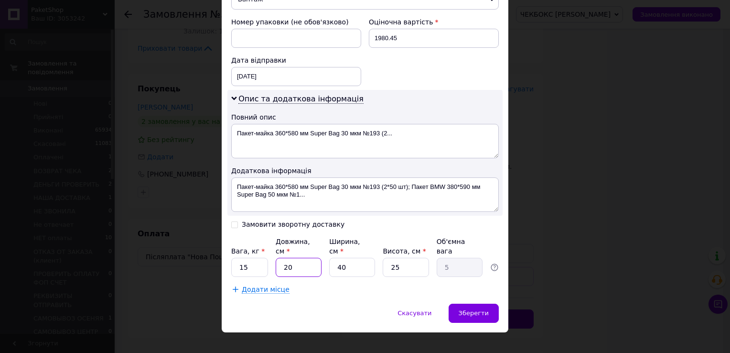
type input "5"
type input "1.25"
type input "5"
click at [346, 258] on input "40" at bounding box center [352, 267] width 46 height 19
drag, startPoint x: 346, startPoint y: 255, endPoint x: 354, endPoint y: 255, distance: 8.1
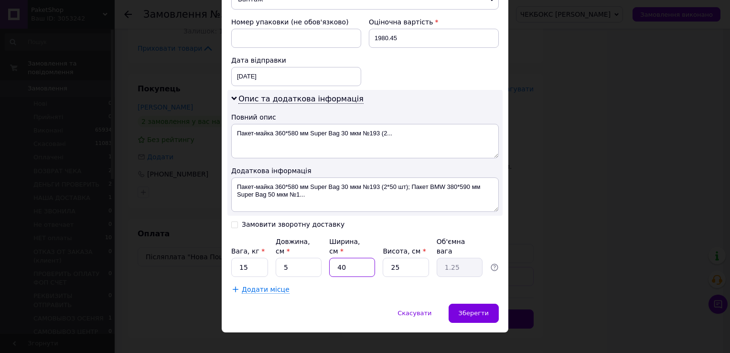
click at [346, 258] on input "40" at bounding box center [352, 267] width 46 height 19
type input "5"
type input "0.16"
type input "5"
click at [413, 258] on input "25" at bounding box center [406, 267] width 46 height 19
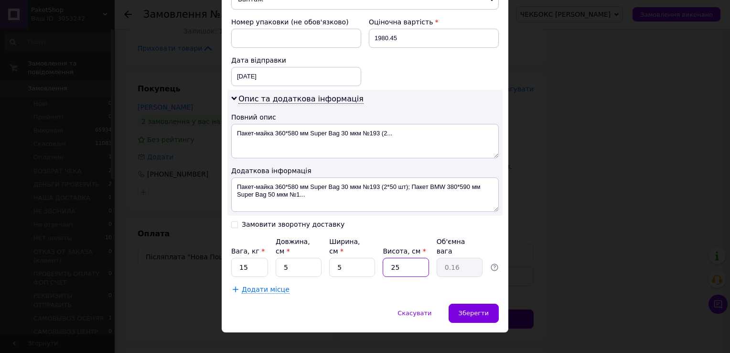
click at [413, 258] on input "25" at bounding box center [406, 267] width 46 height 19
type input "5"
type input "0.1"
type input "5"
click at [231, 223] on input "Замовити зворотну доставку" at bounding box center [234, 223] width 7 height 7
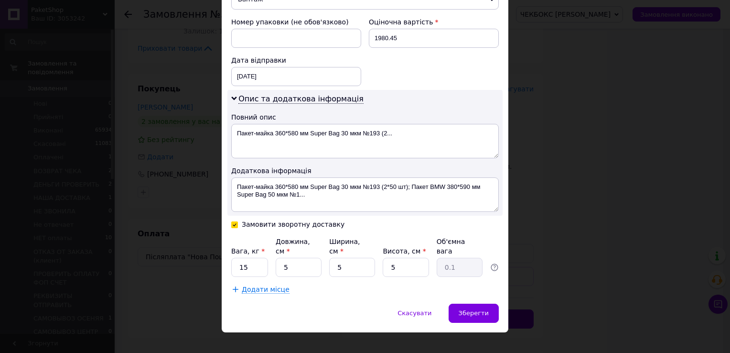
checkbox input "true"
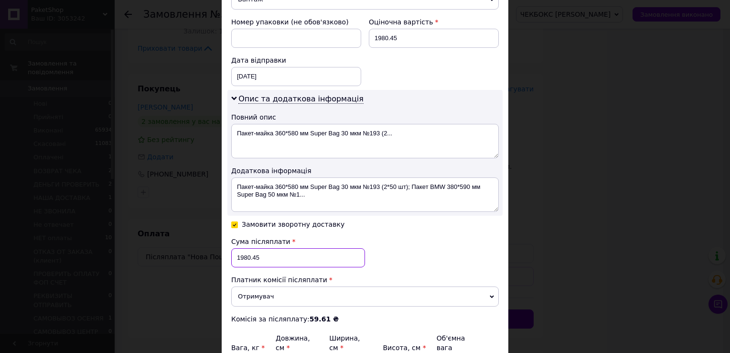
click at [266, 252] on input "1980.45" at bounding box center [298, 257] width 134 height 19
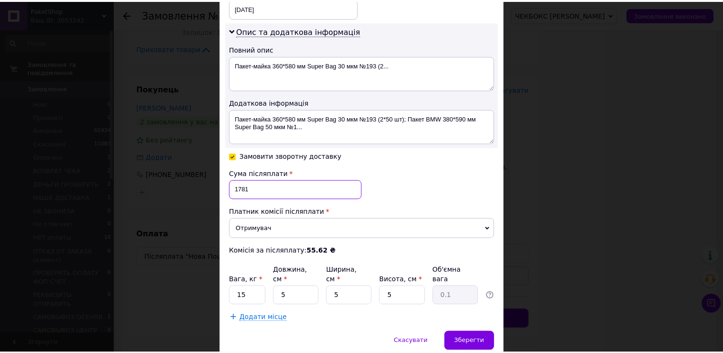
scroll to position [499, 0]
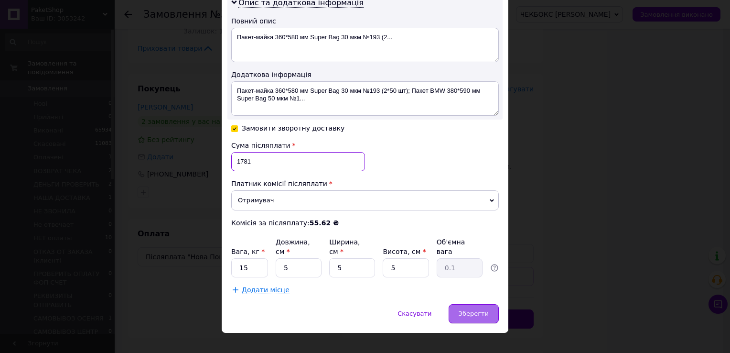
type input "1781"
click at [466, 310] on span "Зберегти" at bounding box center [474, 313] width 30 height 7
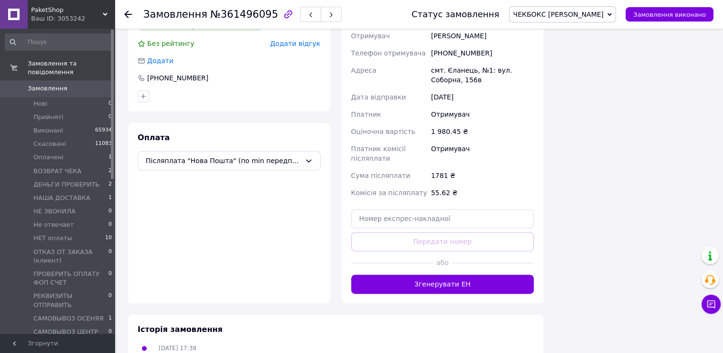
scroll to position [1195, 0]
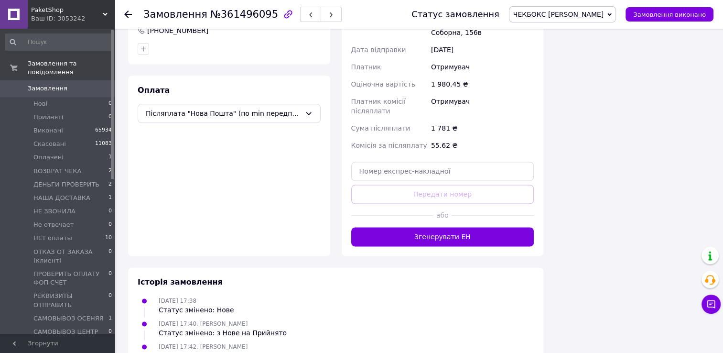
click at [482, 227] on button "Згенерувати ЕН" at bounding box center [442, 236] width 183 height 19
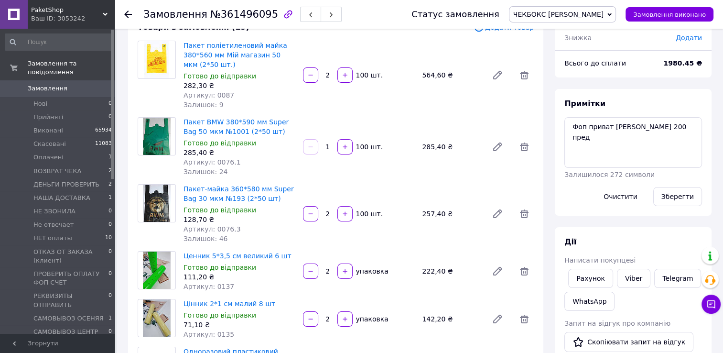
scroll to position [48, 0]
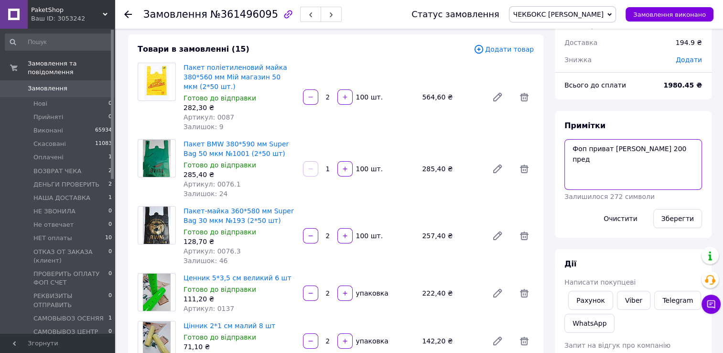
click at [566, 146] on textarea "Фоп приват яна вайб 200 пред" at bounding box center [634, 164] width 138 height 51
type textarea "ттн сдел Фоп приват яна вайб 200 пред"
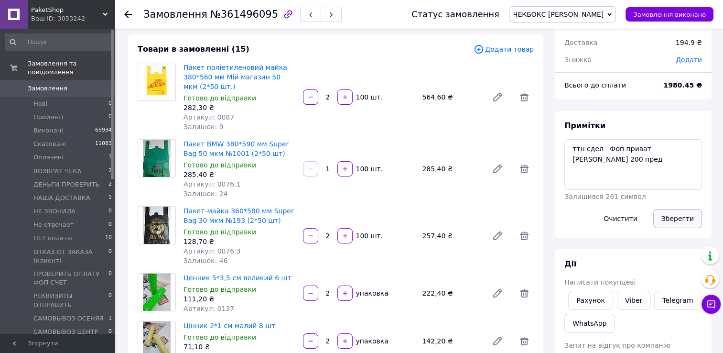
click at [687, 223] on button "Зберегти" at bounding box center [677, 218] width 49 height 19
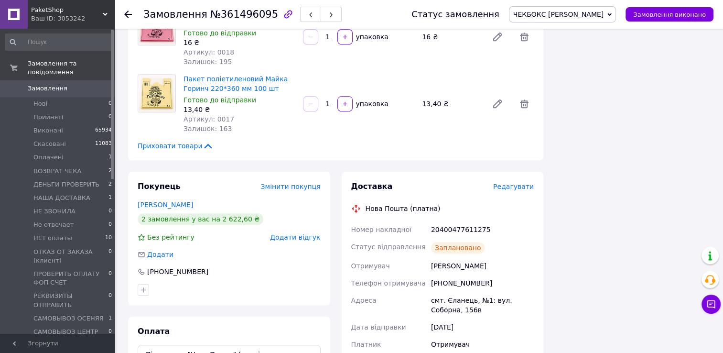
scroll to position [956, 0]
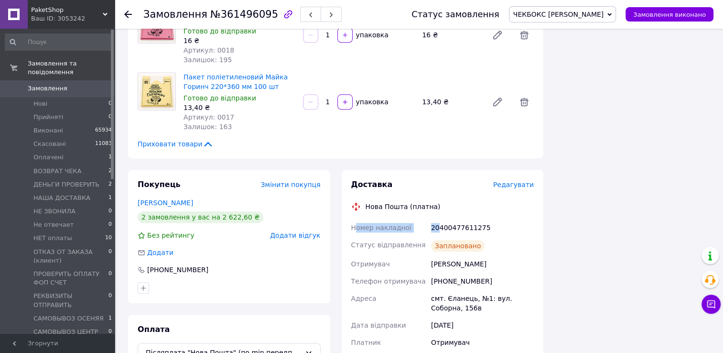
drag, startPoint x: 362, startPoint y: 203, endPoint x: 440, endPoint y: 201, distance: 77.9
click at [440, 219] on div "Номер накладної 20400477611275 Статус відправлення Заплановано Отримувач Крючко…" at bounding box center [442, 333] width 187 height 228
drag, startPoint x: 440, startPoint y: 201, endPoint x: 425, endPoint y: 169, distance: 35.3
click at [435, 170] on div "Доставка Редагувати Нова Пошта (платна) Номер накладної 20400477611275 Статус в…" at bounding box center [443, 326] width 202 height 313
drag, startPoint x: 347, startPoint y: 207, endPoint x: 493, endPoint y: 209, distance: 145.8
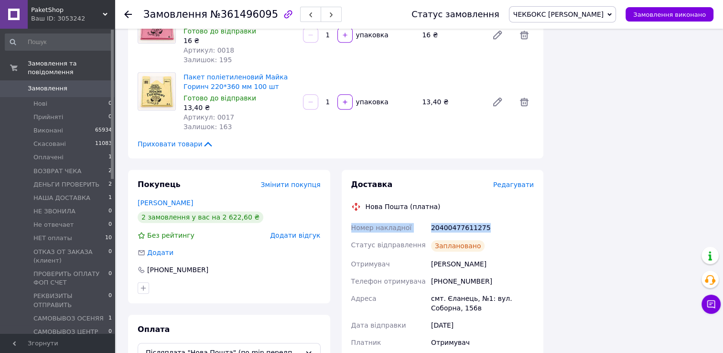
click at [493, 209] on div "Доставка Редагувати Нова Пошта (платна) Номер накладної 20400477611275 Статус в…" at bounding box center [443, 326] width 202 height 313
drag, startPoint x: 493, startPoint y: 209, endPoint x: 469, endPoint y: 207, distance: 23.5
copy div "Номер накладної 20400477611275"
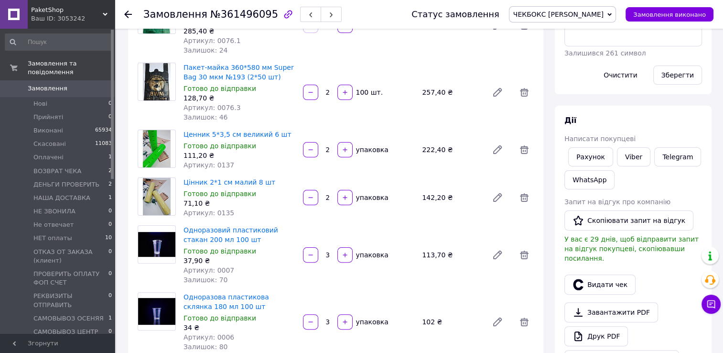
scroll to position [48, 0]
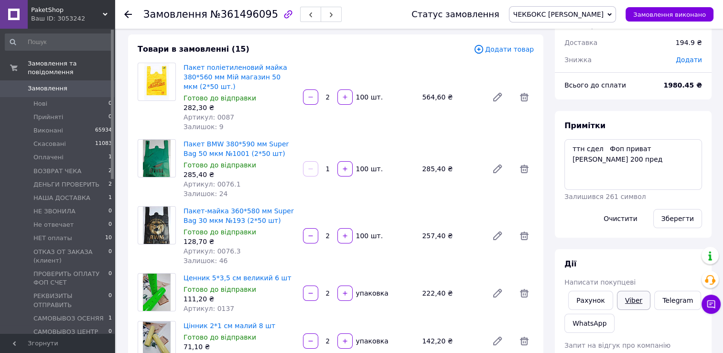
click at [629, 302] on link "Viber" at bounding box center [633, 300] width 33 height 19
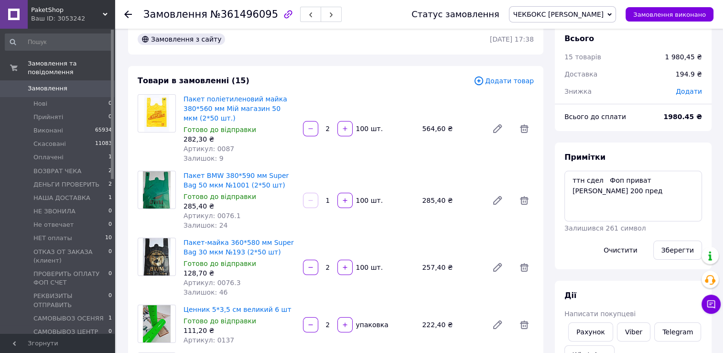
scroll to position [0, 0]
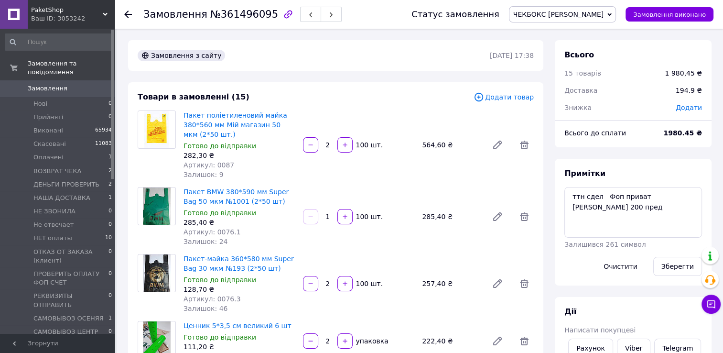
click at [127, 14] on use at bounding box center [128, 15] width 8 height 8
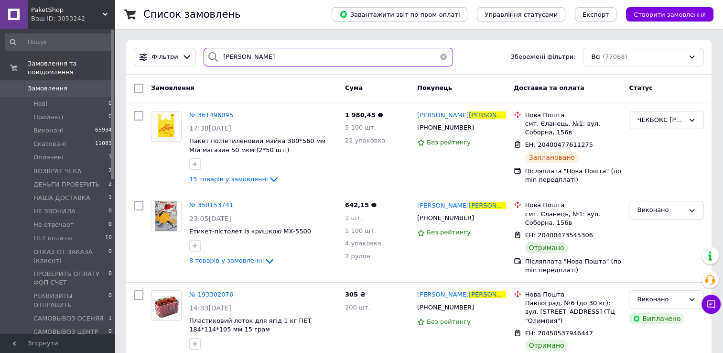
drag, startPoint x: 256, startPoint y: 59, endPoint x: 207, endPoint y: 61, distance: 48.8
click at [208, 61] on div "крючкова" at bounding box center [328, 57] width 249 height 19
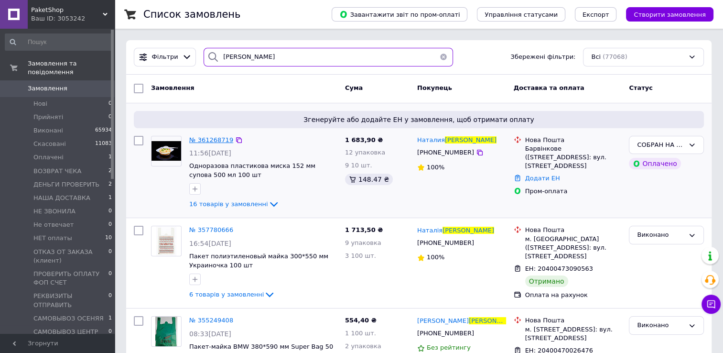
type input "кириленко"
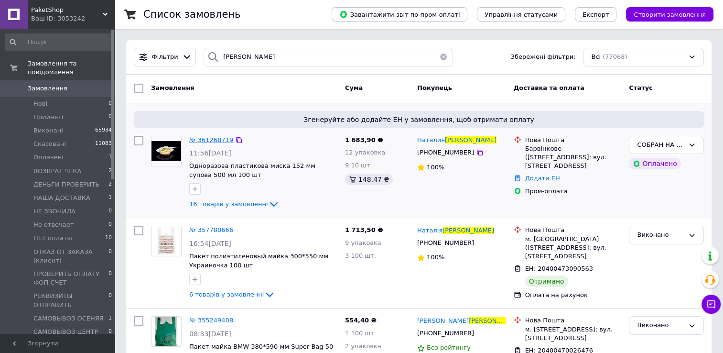
click at [206, 139] on span "№ 361268719" at bounding box center [211, 139] width 44 height 7
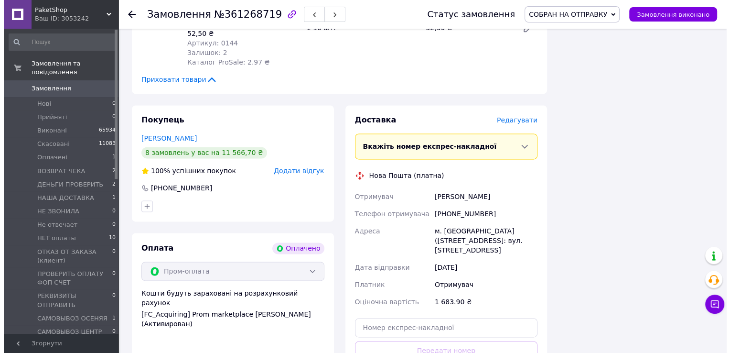
scroll to position [1291, 0]
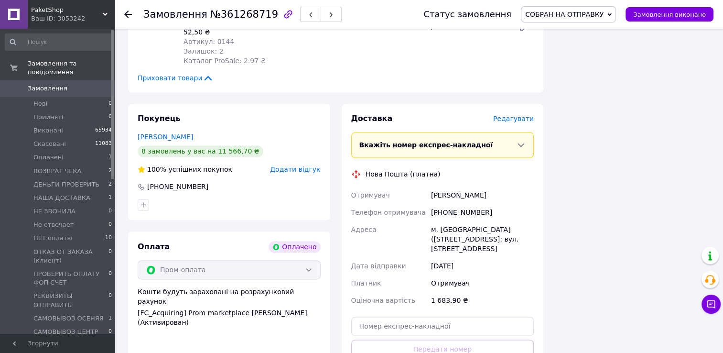
click at [518, 115] on span "Редагувати" at bounding box center [513, 119] width 41 height 8
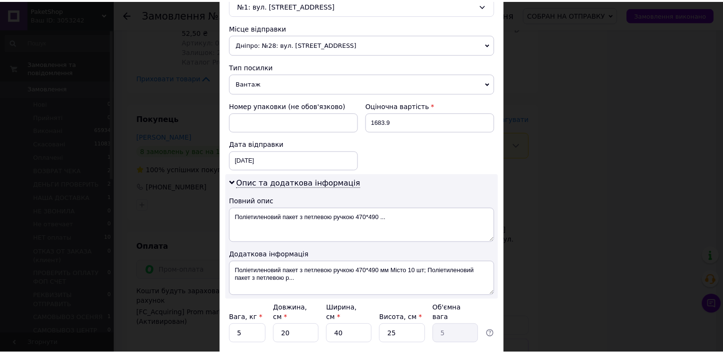
scroll to position [382, 0]
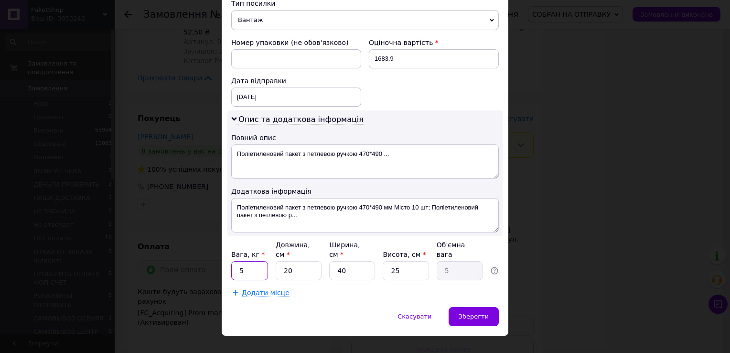
click at [241, 261] on input "5" at bounding box center [249, 270] width 37 height 19
type input "10"
click at [295, 261] on input "20" at bounding box center [299, 270] width 46 height 19
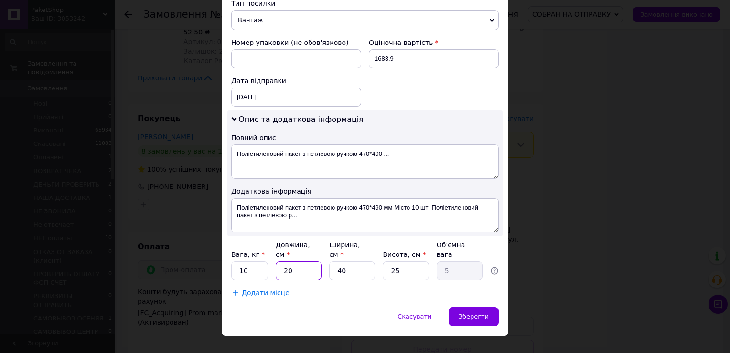
click at [295, 261] on input "20" at bounding box center [299, 270] width 46 height 19
type input "5"
type input "1.25"
type input "5"
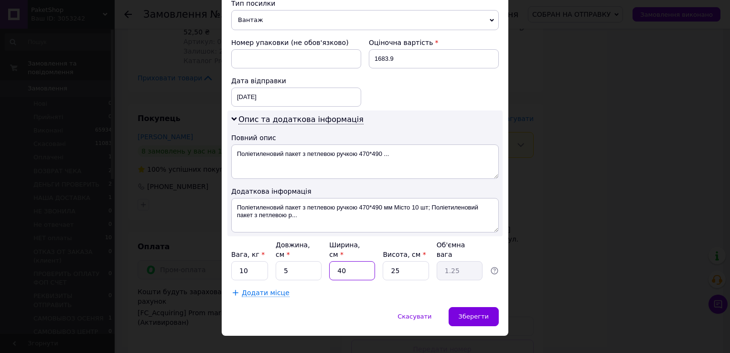
click at [361, 261] on input "40" at bounding box center [352, 270] width 46 height 19
type input "5"
type input "0.16"
type input "5"
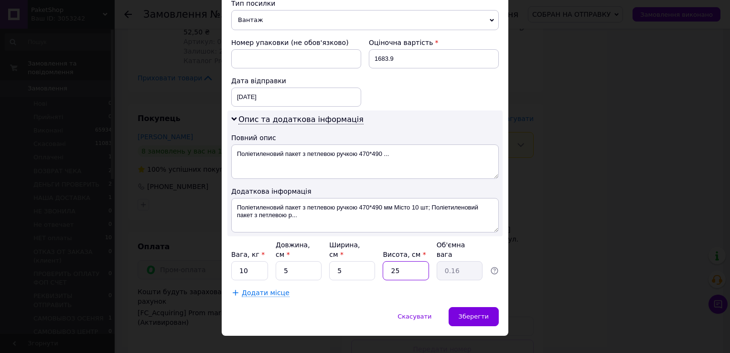
click at [397, 261] on input "25" at bounding box center [406, 270] width 46 height 19
type input "5"
type input "0.1"
type input "5"
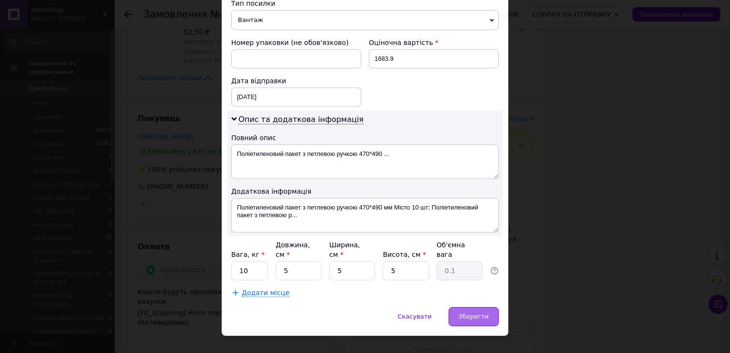
click at [476, 313] on span "Зберегти" at bounding box center [474, 316] width 30 height 7
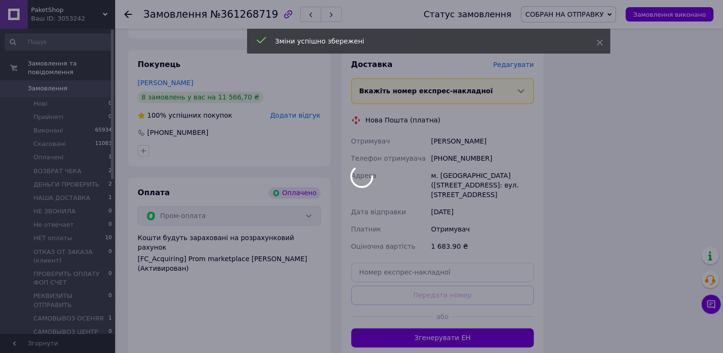
scroll to position [1386, 0]
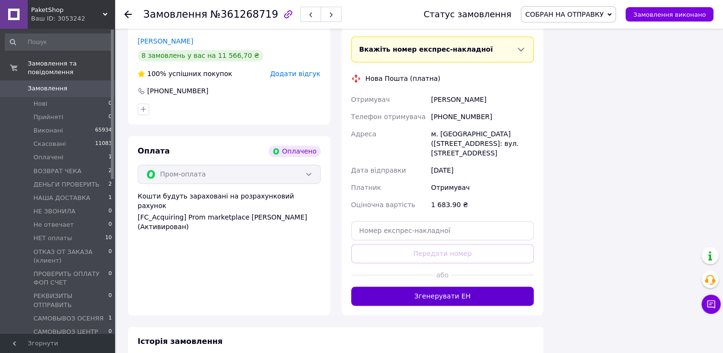
click at [477, 286] on button "Згенерувати ЕН" at bounding box center [442, 295] width 183 height 19
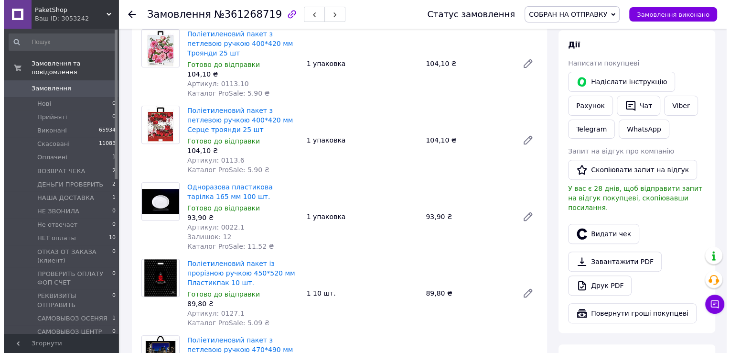
scroll to position [239, 0]
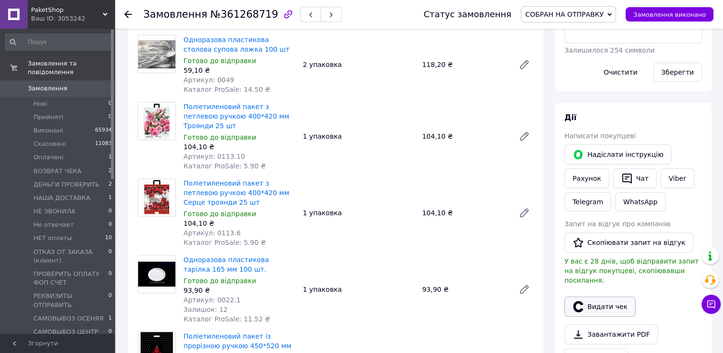
click at [587, 301] on button "Видати чек" at bounding box center [600, 306] width 71 height 20
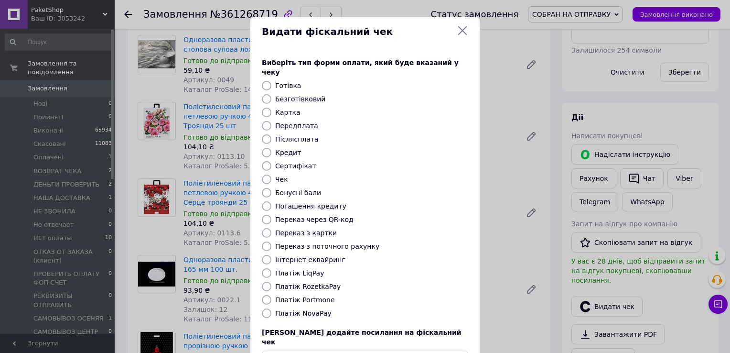
click at [326, 283] on label "Платіж RozetkaPay" at bounding box center [307, 287] width 65 height 8
click at [272, 282] on input "Платіж RozetkaPay" at bounding box center [267, 287] width 10 height 10
radio input "true"
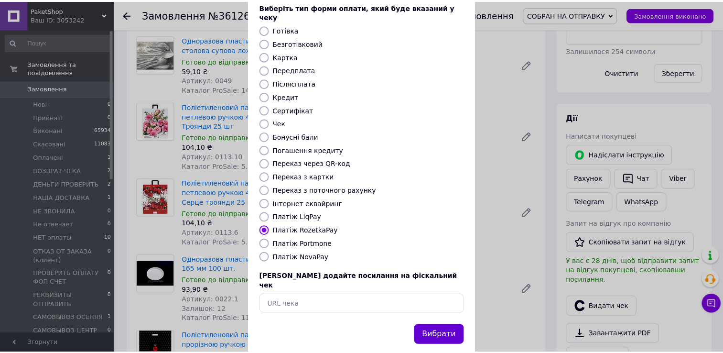
scroll to position [57, 0]
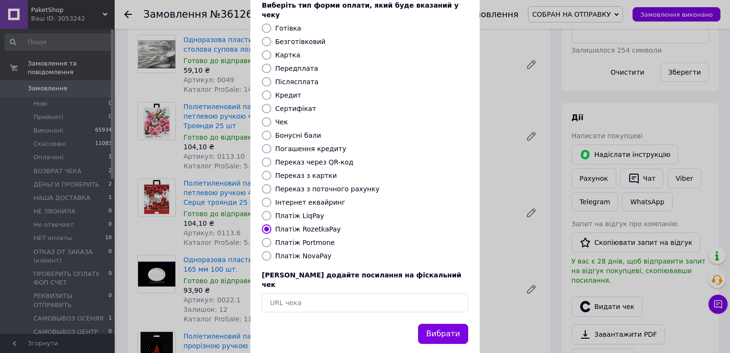
drag, startPoint x: 450, startPoint y: 309, endPoint x: 457, endPoint y: 310, distance: 6.3
click at [451, 324] on button "Вибрати" at bounding box center [443, 334] width 50 height 21
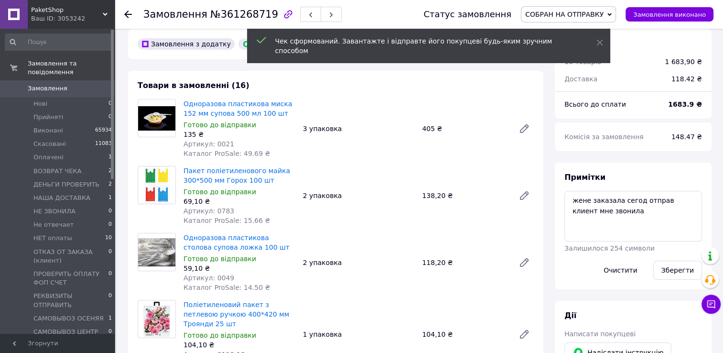
scroll to position [0, 0]
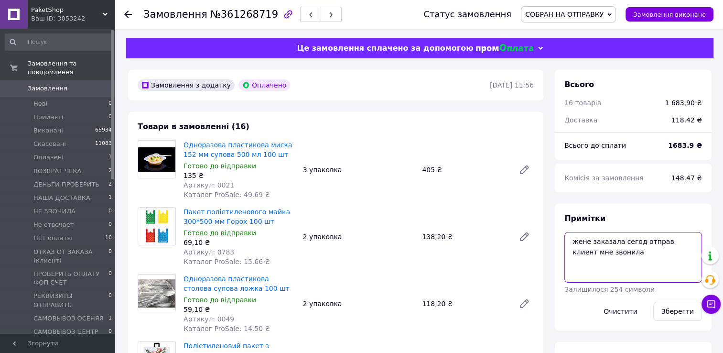
click at [570, 242] on textarea "жене заказала сегод отправ клиент мне звонила" at bounding box center [634, 257] width 138 height 51
type textarea "ттн и чек сдел жене заказала сегод отправ клиент мне звонила"
click at [670, 311] on button "Зберегти" at bounding box center [677, 311] width 49 height 19
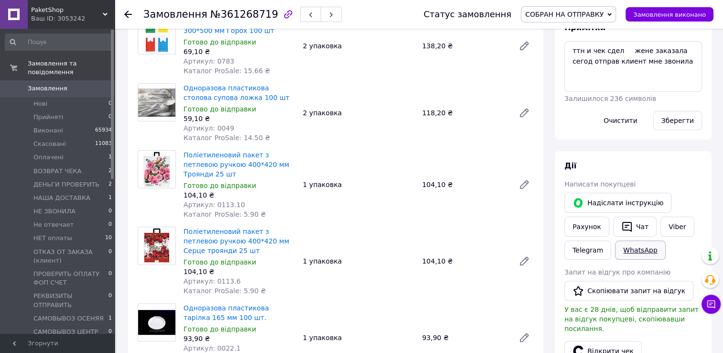
scroll to position [191, 0]
click at [668, 233] on link "Viber" at bounding box center [677, 226] width 33 height 20
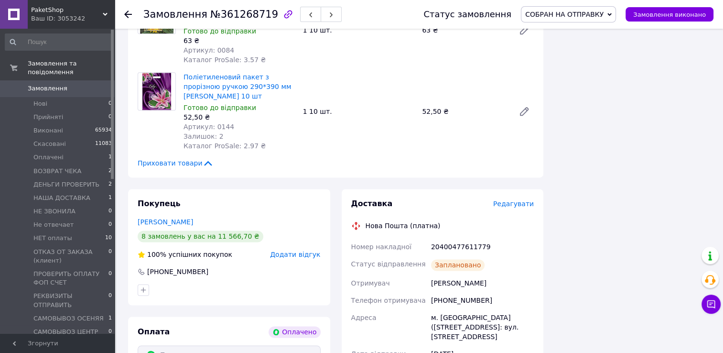
scroll to position [1291, 0]
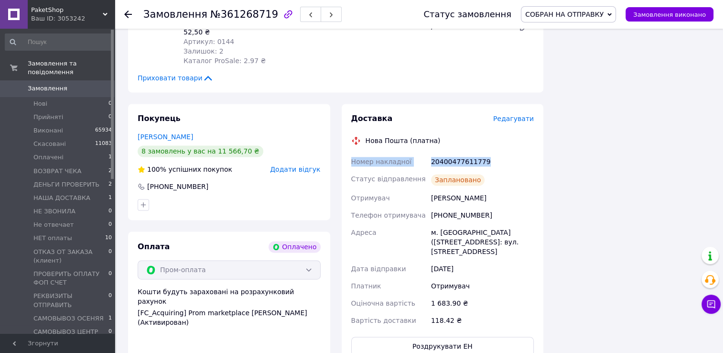
drag, startPoint x: 383, startPoint y: 101, endPoint x: 484, endPoint y: 104, distance: 100.9
click at [484, 104] on div "Доставка Редагувати Нова Пошта (платна) Номер накладної 20400477611779 Статус в…" at bounding box center [443, 234] width 202 height 261
drag, startPoint x: 484, startPoint y: 104, endPoint x: 468, endPoint y: 104, distance: 15.3
copy div "Номер накладної 20400477611779"
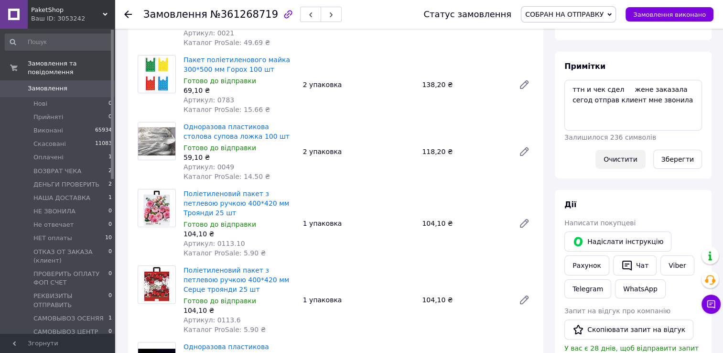
scroll to position [96, 0]
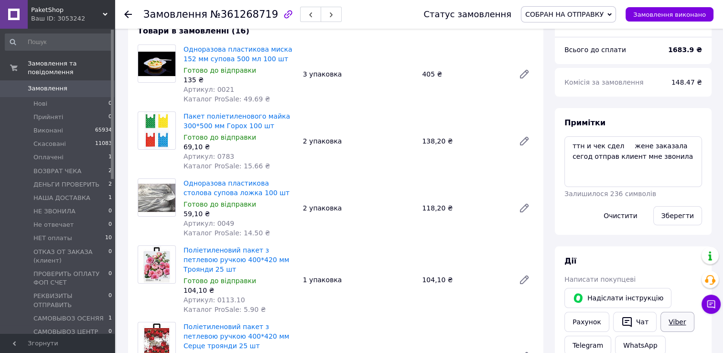
click at [669, 320] on link "Viber" at bounding box center [677, 322] width 33 height 20
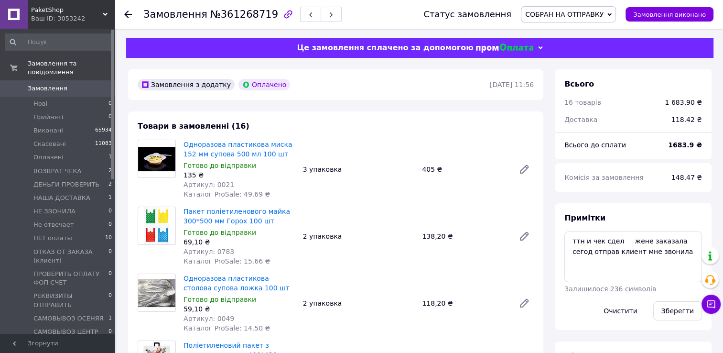
scroll to position [0, 0]
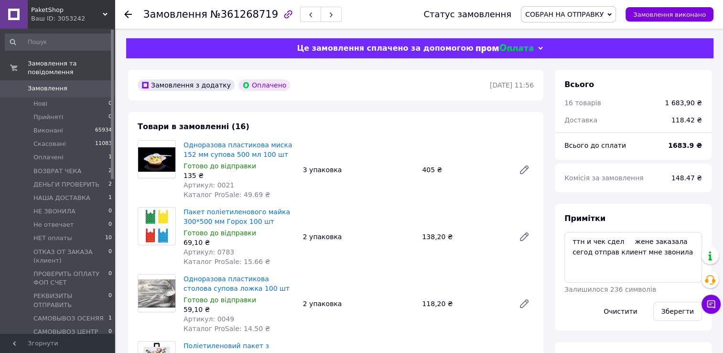
click at [126, 12] on use at bounding box center [128, 15] width 8 height 8
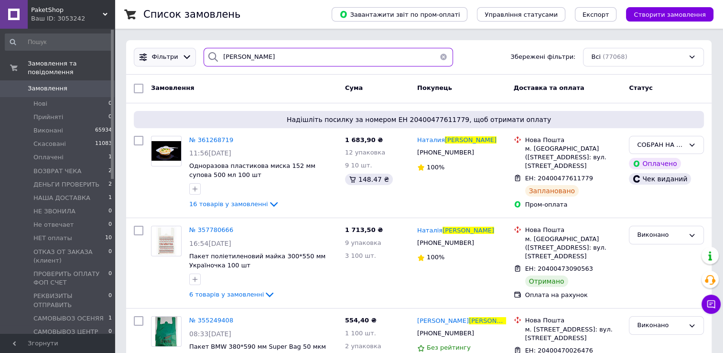
drag, startPoint x: 256, startPoint y: 55, endPoint x: 185, endPoint y: 65, distance: 72.3
click at [185, 64] on div "Фільтри кириленко Збережені фільтри: Всі (77068)" at bounding box center [419, 57] width 578 height 19
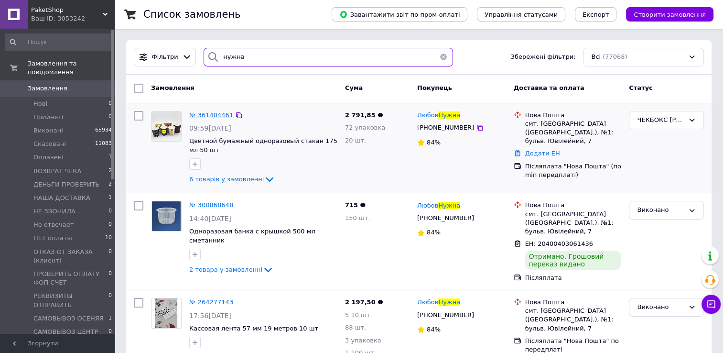
type input "нужна"
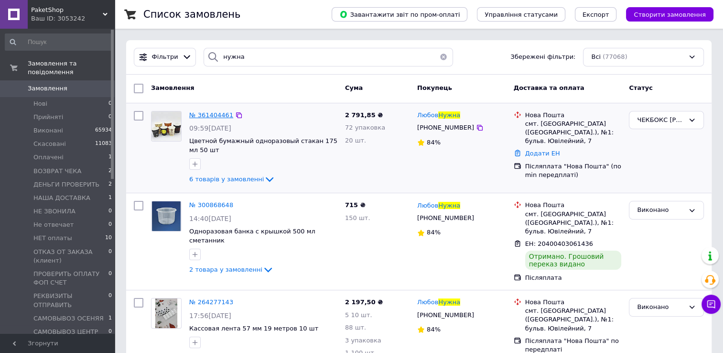
click at [209, 116] on span "№ 361404461" at bounding box center [211, 114] width 44 height 7
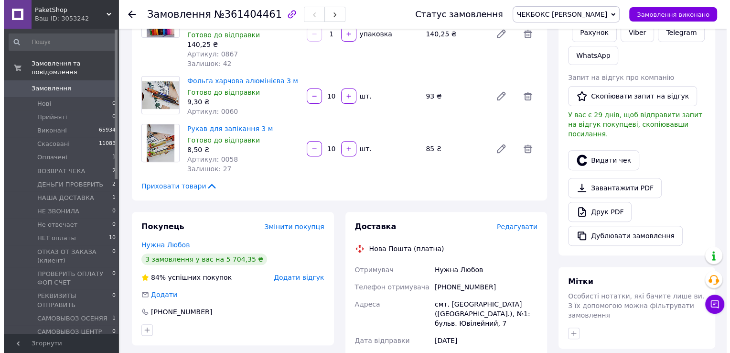
scroll to position [335, 0]
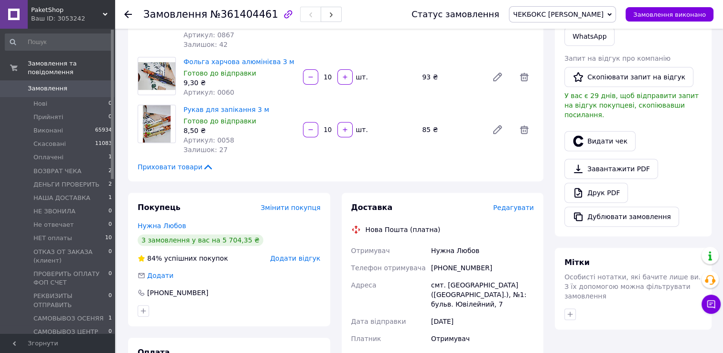
click at [550, 329] on div "Всього 6 товарів 2 791,85 ₴ Доставка Необхідно уточнити Знижка Додати Всього до…" at bounding box center [633, 212] width 168 height 1013
click at [524, 204] on span "Редагувати" at bounding box center [513, 208] width 41 height 8
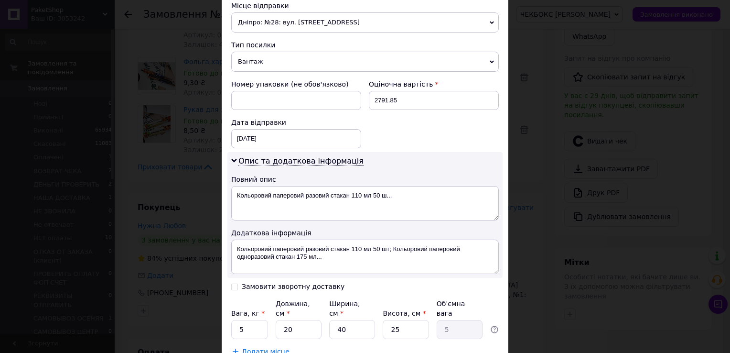
scroll to position [403, 0]
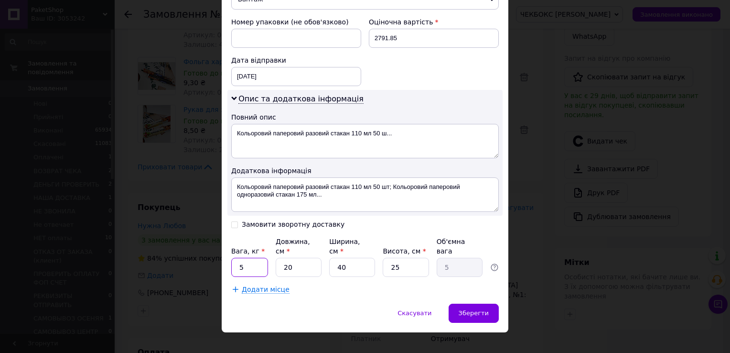
click at [243, 258] on input "5" at bounding box center [249, 267] width 37 height 19
type input "30"
click at [307, 258] on input "20" at bounding box center [299, 267] width 46 height 19
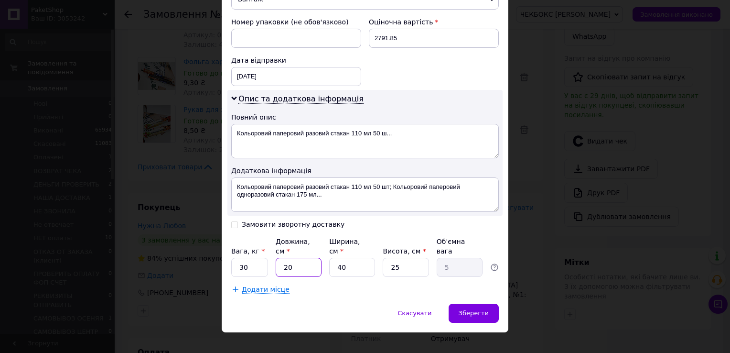
type input "5"
type input "1.25"
type input "5"
click at [358, 258] on input "40" at bounding box center [352, 267] width 46 height 19
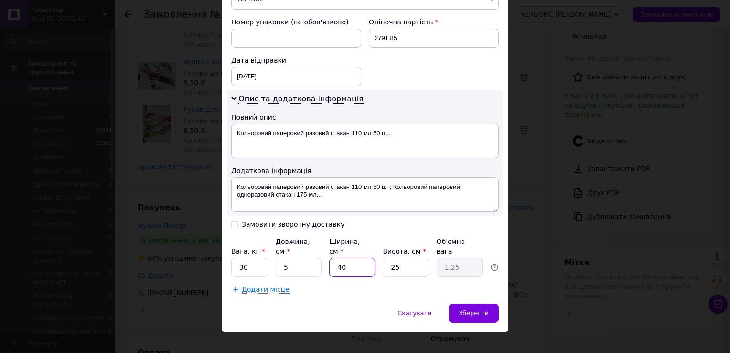
type input "5"
type input "0.16"
type input "5"
click at [406, 258] on input "25" at bounding box center [406, 267] width 46 height 19
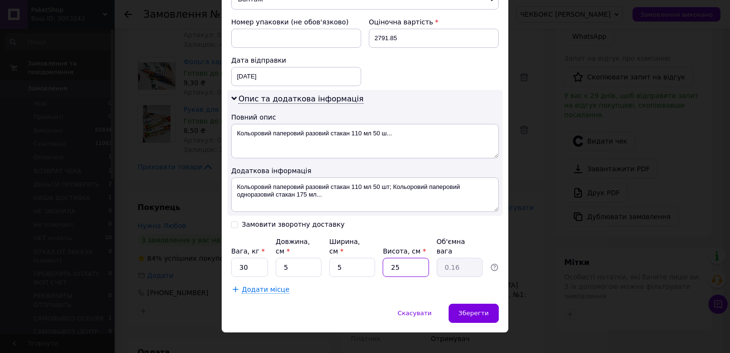
type input "5"
type input "0.1"
type input "5"
click at [249, 285] on span "Додати місце" at bounding box center [266, 289] width 48 height 8
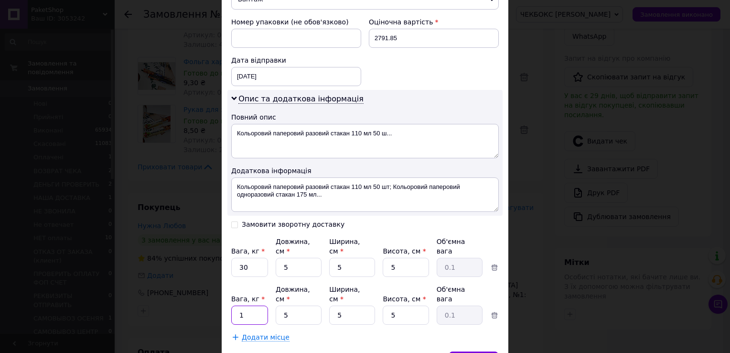
click at [249, 305] on input "1" at bounding box center [249, 314] width 37 height 19
type input "10"
click at [233, 223] on input "Замовити зворотну доставку" at bounding box center [234, 223] width 7 height 7
checkbox input "true"
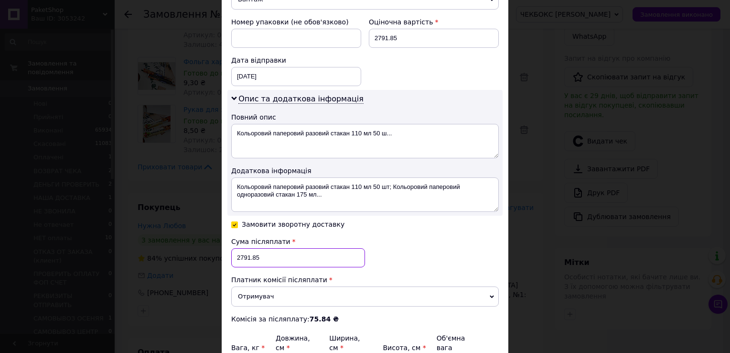
click at [268, 256] on input "2791.85" at bounding box center [298, 257] width 134 height 19
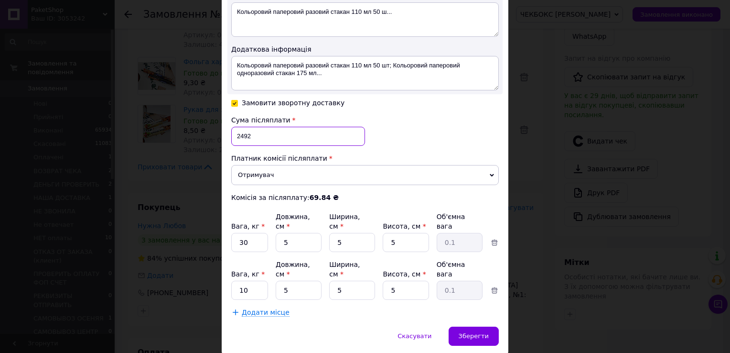
scroll to position [537, 0]
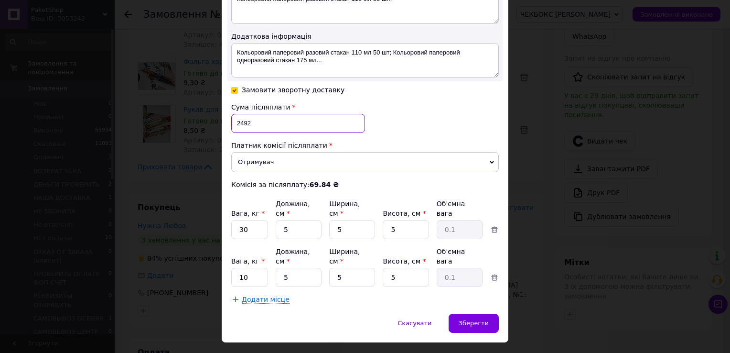
type input "2492"
click at [563, 316] on div "× Редагування доставки Спосіб доставки Нова Пошта (платна) Платник Отримувач Ві…" at bounding box center [365, 176] width 730 height 353
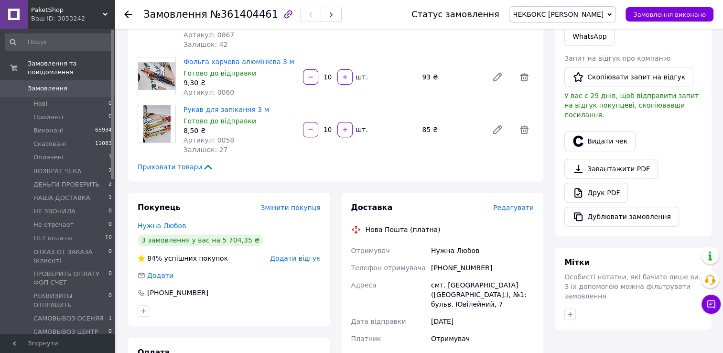
click at [522, 204] on span "Редагувати" at bounding box center [513, 208] width 41 height 8
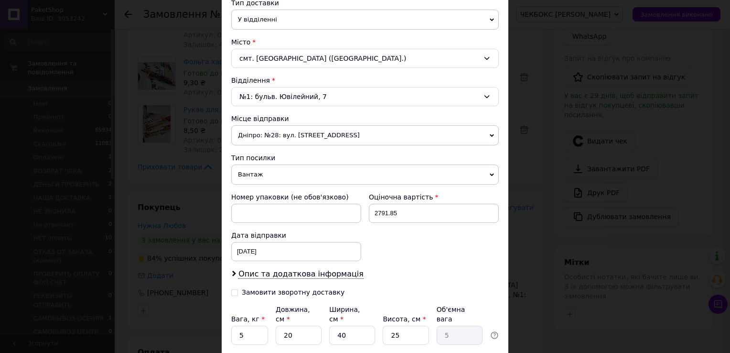
scroll to position [296, 0]
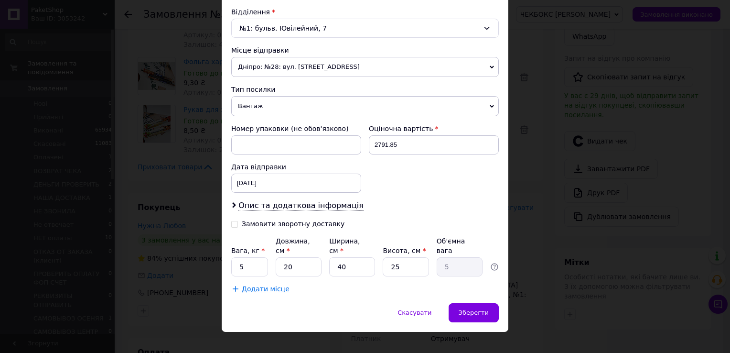
click at [234, 221] on input "Замовити зворотну доставку" at bounding box center [234, 223] width 7 height 7
checkbox input "true"
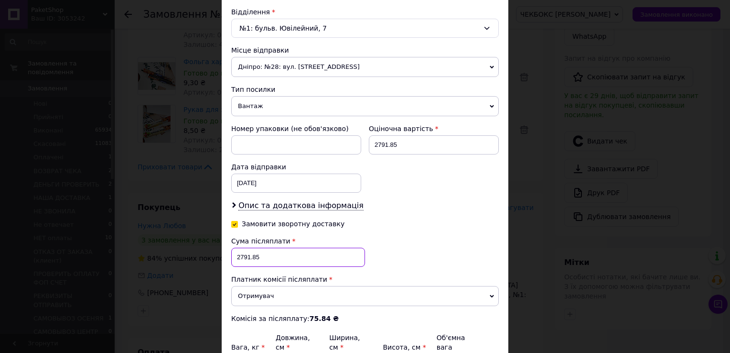
click at [270, 255] on input "2791.85" at bounding box center [298, 257] width 134 height 19
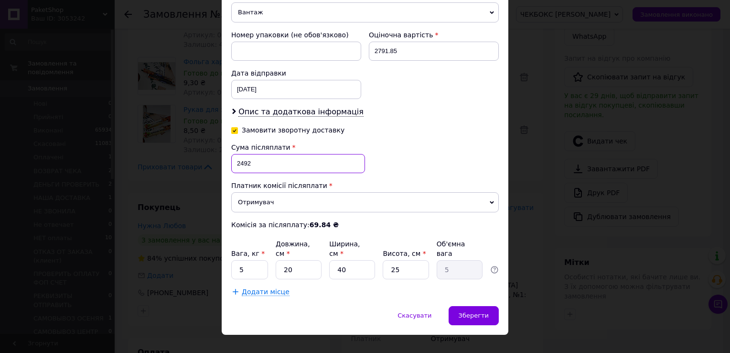
scroll to position [392, 0]
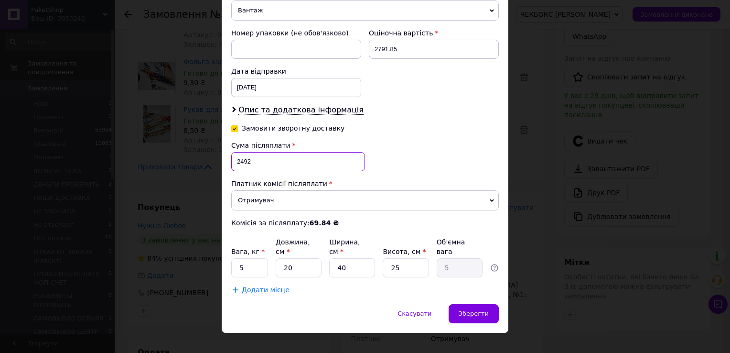
type input "2492"
click at [247, 258] on input "5" at bounding box center [249, 267] width 37 height 19
type input "30"
click at [303, 258] on input "20" at bounding box center [299, 267] width 46 height 19
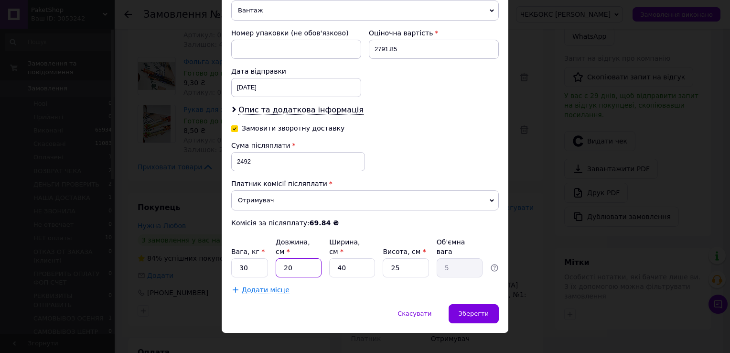
click at [303, 258] on input "20" at bounding box center [299, 267] width 46 height 19
type input "5"
type input "1.25"
type input "5"
click at [359, 258] on input "40" at bounding box center [352, 267] width 46 height 19
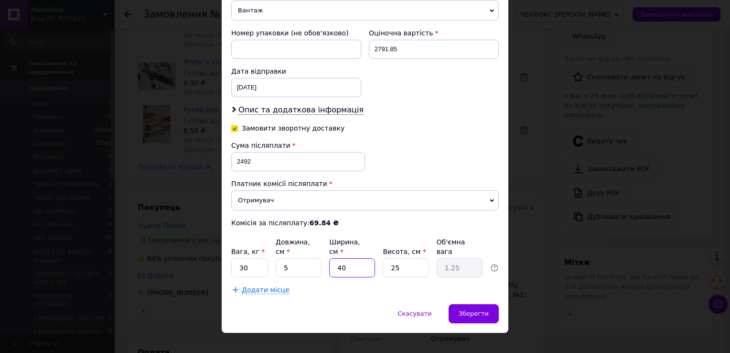
click at [359, 258] on input "40" at bounding box center [352, 267] width 46 height 19
type input "5"
type input "0.16"
type input "5"
click at [405, 258] on input "25" at bounding box center [406, 267] width 46 height 19
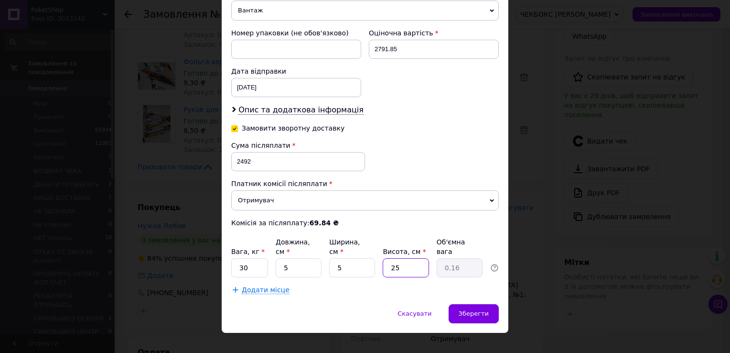
click at [405, 258] on input "25" at bounding box center [406, 267] width 46 height 19
type input "5"
type input "0.1"
type input "5"
click at [252, 286] on span "Додати місце" at bounding box center [266, 290] width 48 height 8
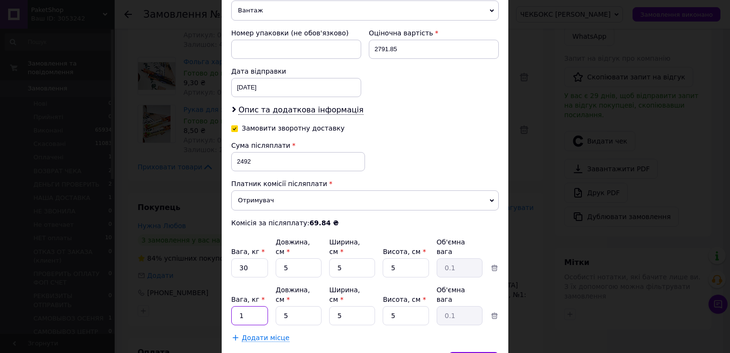
drag, startPoint x: 252, startPoint y: 277, endPoint x: 252, endPoint y: 294, distance: 16.7
click at [252, 306] on input "1" at bounding box center [249, 315] width 37 height 19
type input "10"
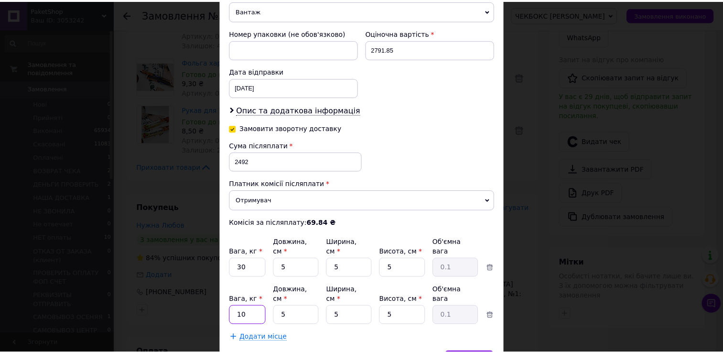
scroll to position [430, 0]
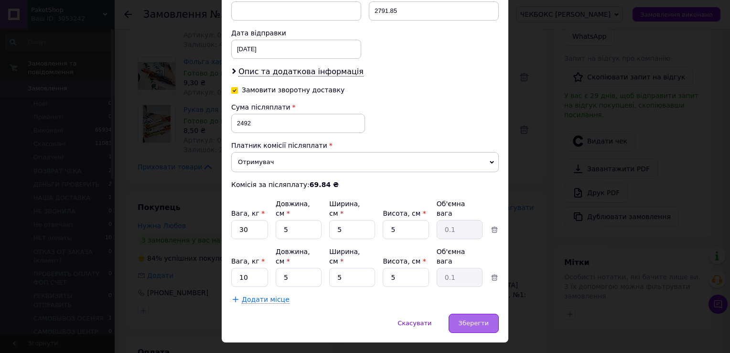
click at [473, 314] on div "Зберегти" at bounding box center [474, 323] width 50 height 19
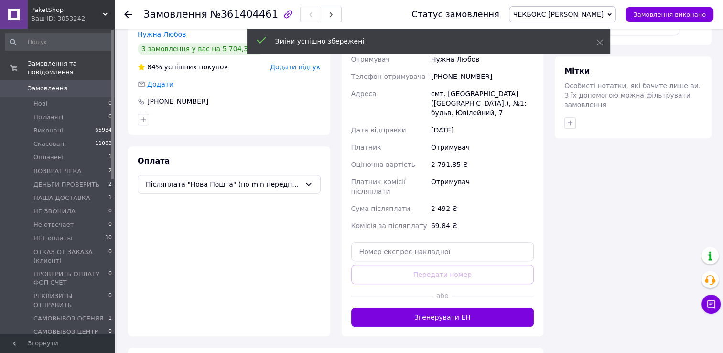
scroll to position [526, 0]
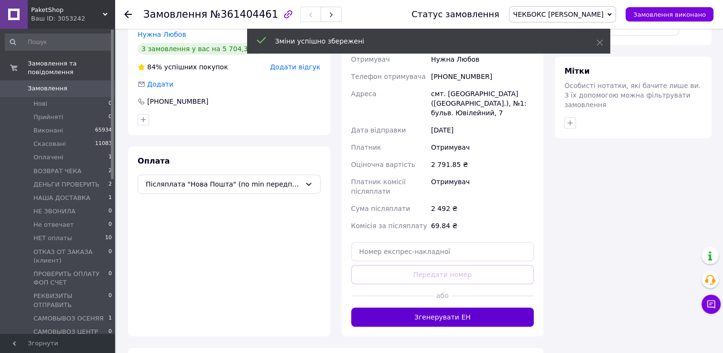
click at [468, 307] on button "Згенерувати ЕН" at bounding box center [442, 316] width 183 height 19
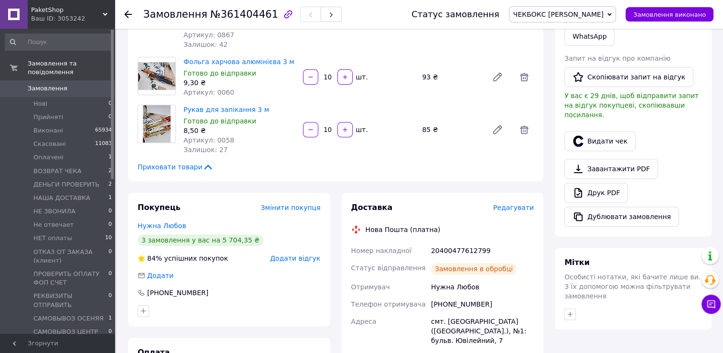
scroll to position [11, 0]
drag, startPoint x: 352, startPoint y: 231, endPoint x: 496, endPoint y: 230, distance: 143.9
click at [496, 230] on div "Доставка Редагувати Нова Пошта (платна) Номер накладної 20400477612799 Статус в…" at bounding box center [443, 354] width 202 height 323
drag, startPoint x: 496, startPoint y: 230, endPoint x: 467, endPoint y: 231, distance: 29.2
copy div "Номер накладної 20400477612799"
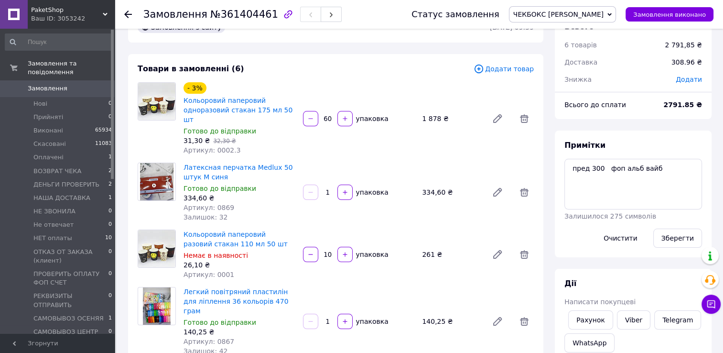
scroll to position [0, 0]
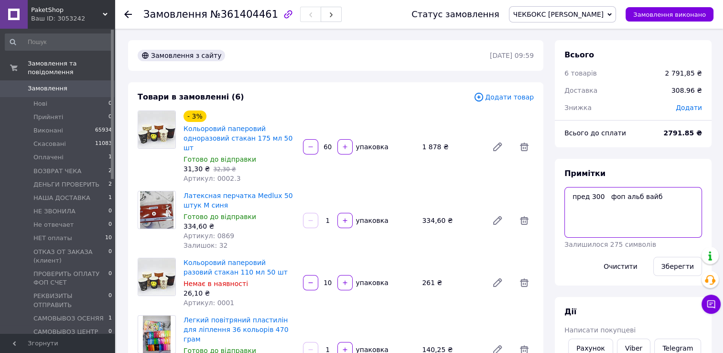
click at [570, 196] on textarea "пред 300 фоп альб вайб" at bounding box center [634, 212] width 138 height 51
type textarea "ттн сдел пред 300 фоп альб вайб"
click at [683, 269] on button "Зберегти" at bounding box center [677, 266] width 49 height 19
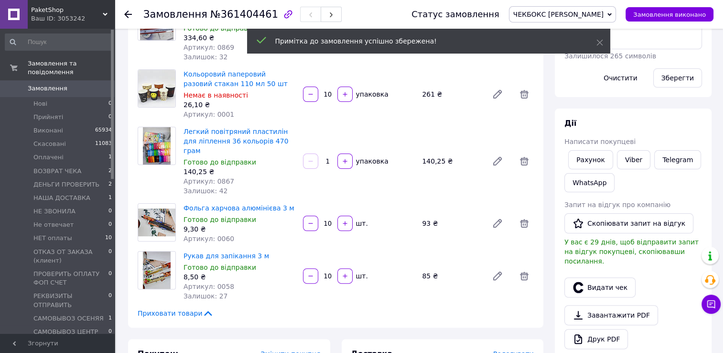
scroll to position [191, 0]
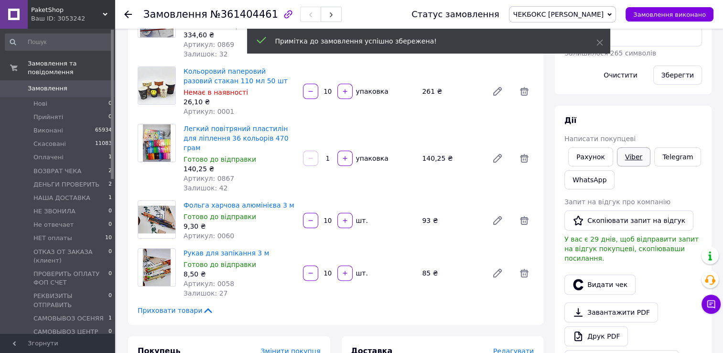
click at [634, 160] on link "Viber" at bounding box center [633, 156] width 33 height 19
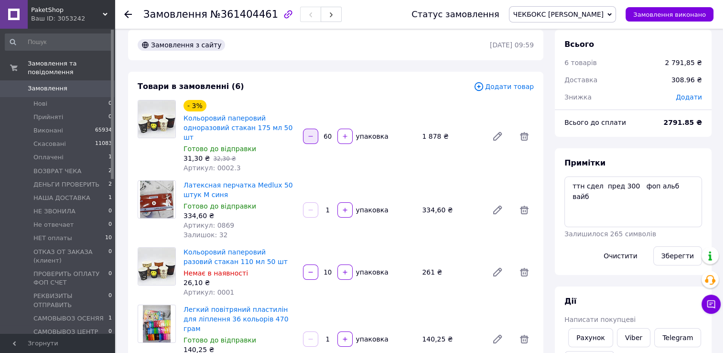
scroll to position [0, 0]
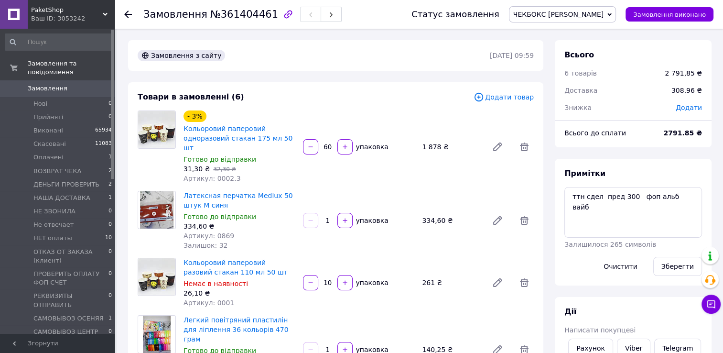
click at [128, 14] on use at bounding box center [128, 15] width 8 height 8
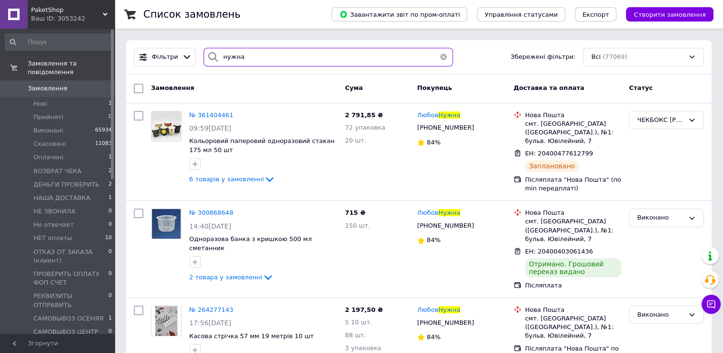
drag, startPoint x: 248, startPoint y: 60, endPoint x: 199, endPoint y: 59, distance: 48.3
click at [204, 59] on div "нужна" at bounding box center [328, 57] width 249 height 19
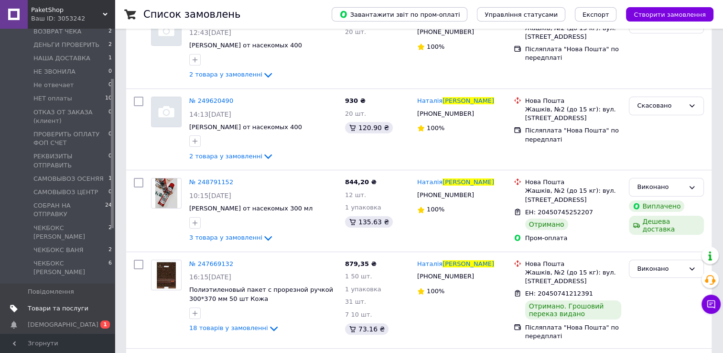
scroll to position [143, 0]
type input "врочинська"
click at [91, 197] on span "СОБРАН НА ОТПРАВКУ" at bounding box center [69, 205] width 72 height 17
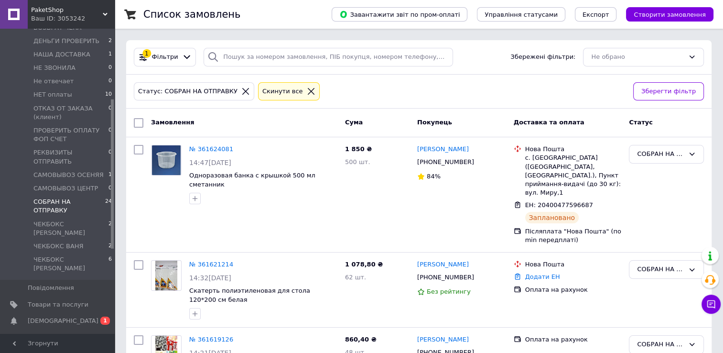
click at [307, 89] on icon at bounding box center [311, 91] width 9 height 9
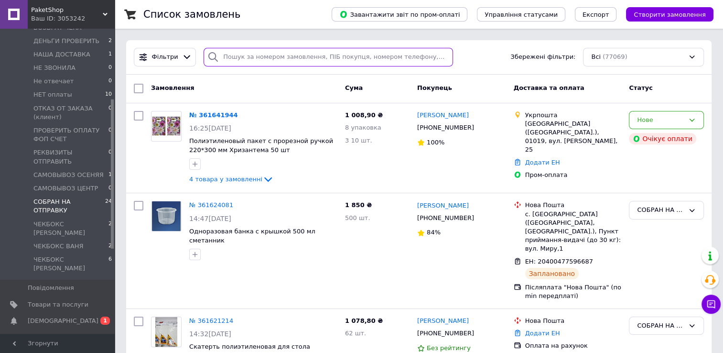
click at [255, 59] on input "search" at bounding box center [328, 57] width 249 height 19
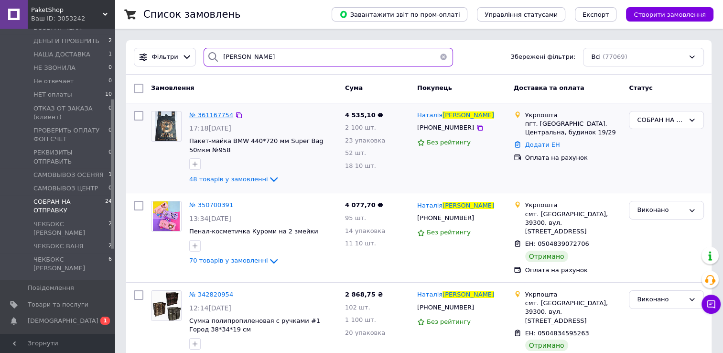
type input "мася"
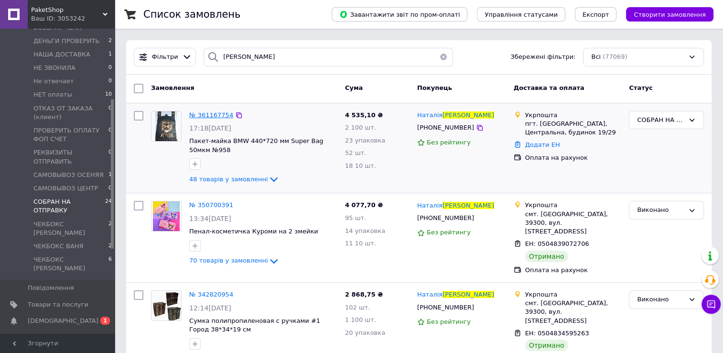
click at [209, 116] on span "№ 361167754" at bounding box center [211, 114] width 44 height 7
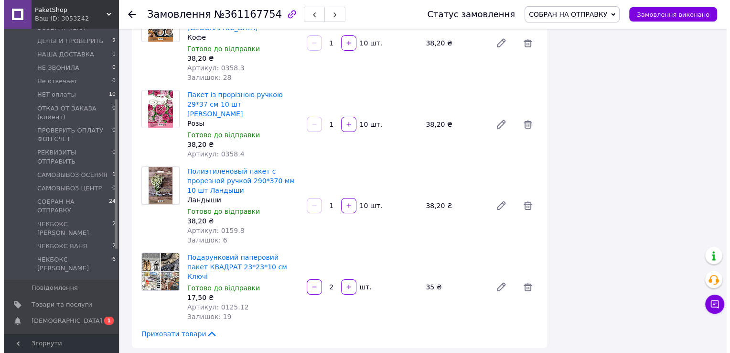
scroll to position [3394, 0]
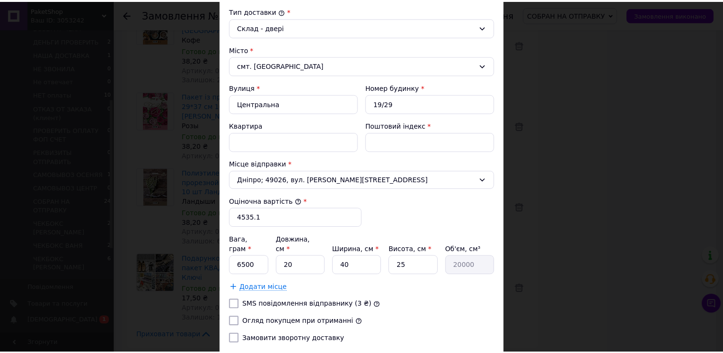
scroll to position [315, 0]
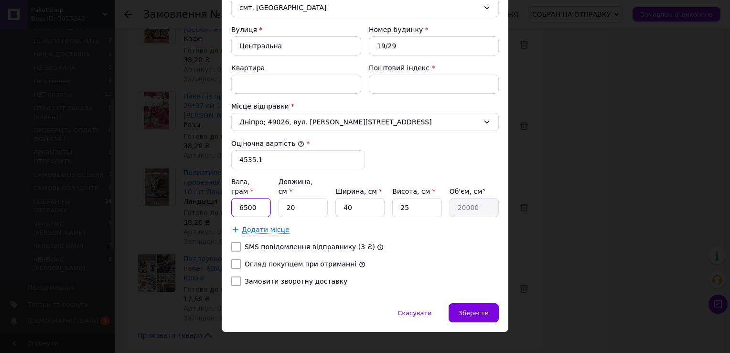
drag, startPoint x: 260, startPoint y: 195, endPoint x: 227, endPoint y: 201, distance: 33.0
click at [227, 201] on div "Спосіб доставки Укрпошта (платна) Тариф * Стандарт Платник * Отримувач Прізвище…" at bounding box center [365, 25] width 287 height 555
type input "30000"
click at [303, 198] on input "20" at bounding box center [303, 207] width 49 height 19
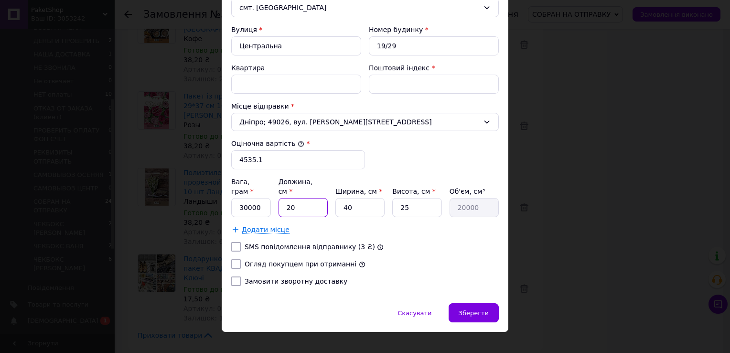
type input "5"
type input "5000"
type input "50"
type input "50000"
type input "50"
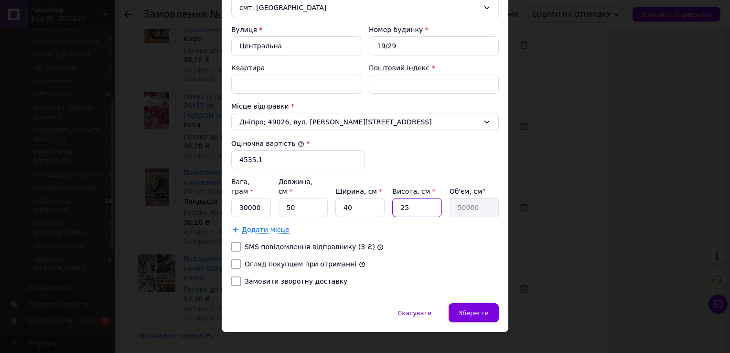
click at [415, 199] on input "25" at bounding box center [416, 207] width 49 height 19
type input "3"
type input "6000"
type input "35"
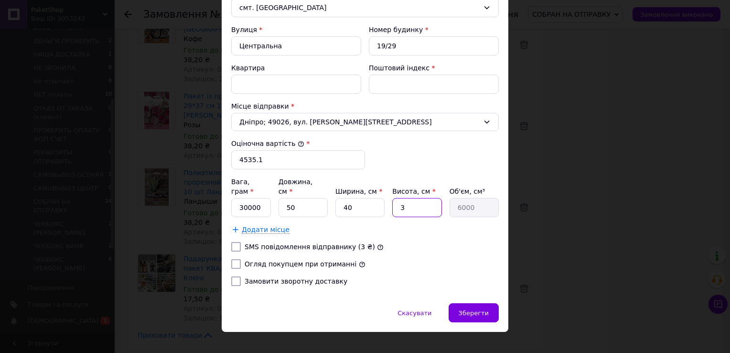
type input "70000"
type input "35"
click at [235, 242] on input "SMS повідомлення відправнику (3 ₴)" at bounding box center [236, 247] width 10 height 10
checkbox input "true"
click at [236, 259] on input "Огляд покупцем при отриманні" at bounding box center [236, 264] width 10 height 10
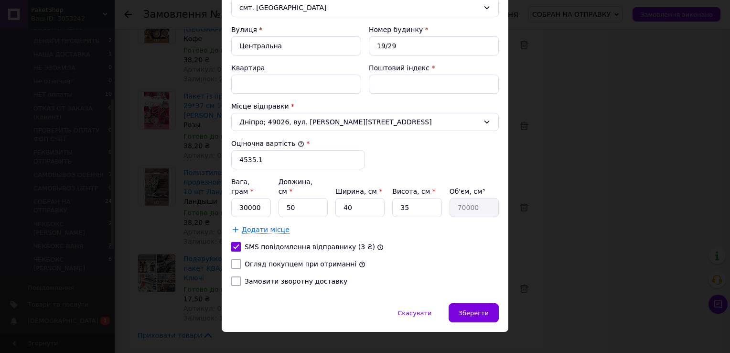
checkbox input "true"
click at [472, 309] on span "Зберегти" at bounding box center [474, 312] width 30 height 7
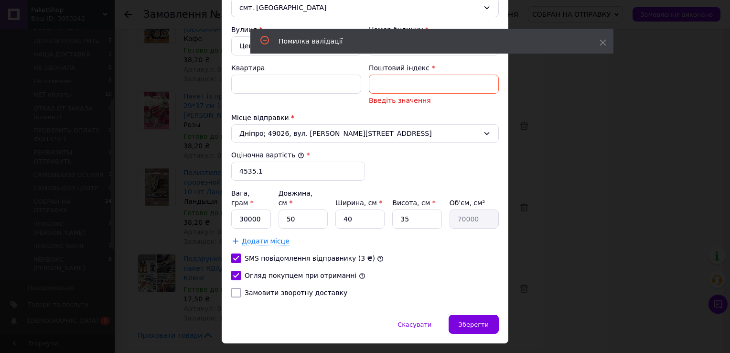
click at [573, 192] on div "× Редагування доставки Спосіб доставки Укрпошта (платна) Тариф * Стандарт Платн…" at bounding box center [365, 176] width 730 height 353
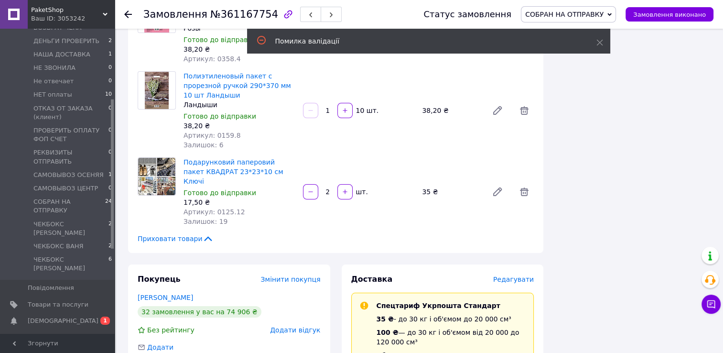
scroll to position [3394, 0]
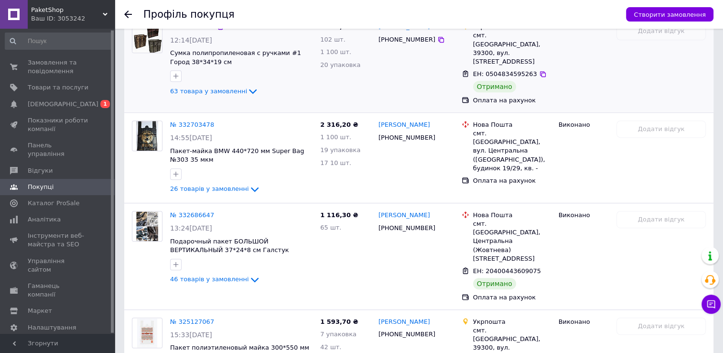
scroll to position [478, 0]
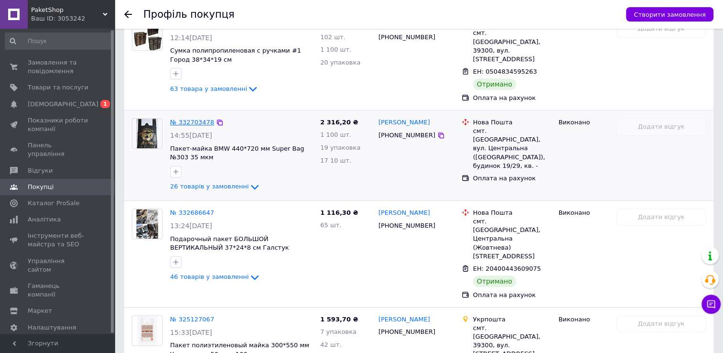
click at [200, 119] on link "№ 332703478" at bounding box center [192, 122] width 44 height 7
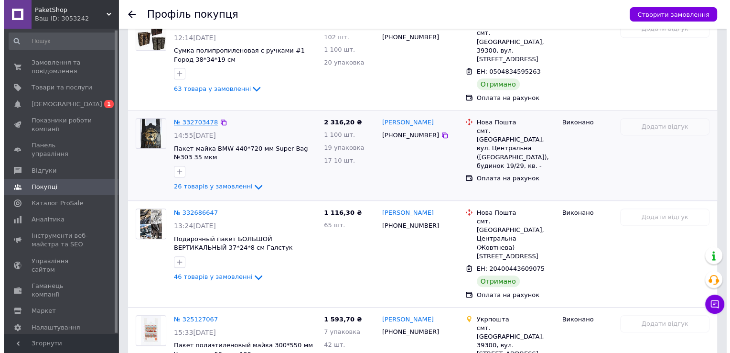
scroll to position [143, 0]
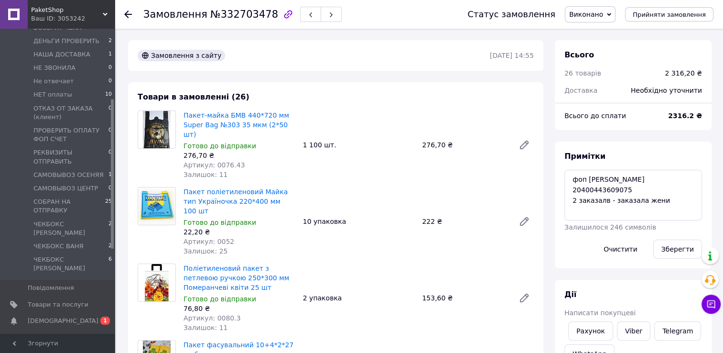
click at [129, 11] on icon at bounding box center [128, 15] width 8 height 8
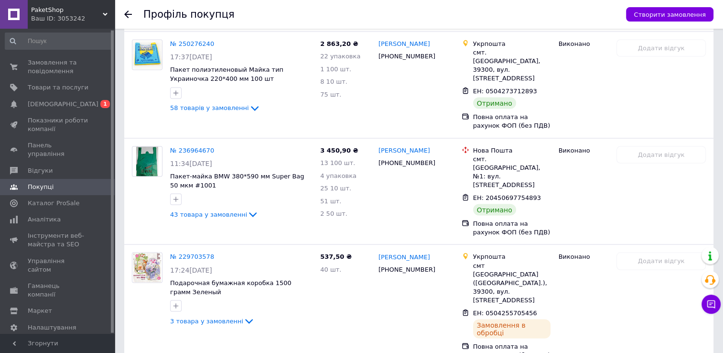
scroll to position [1817, 0]
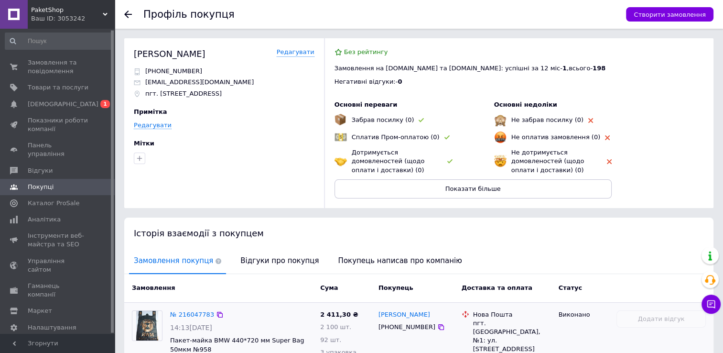
scroll to position [143, 0]
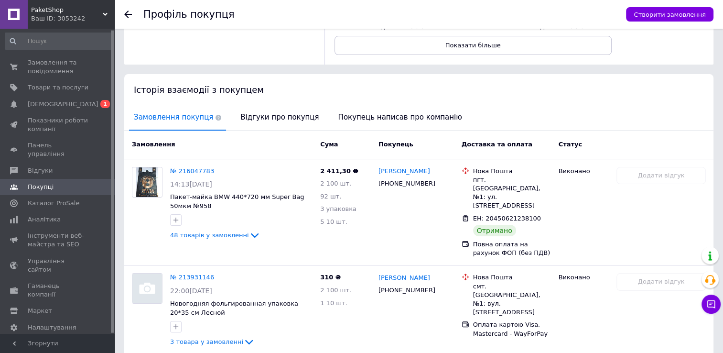
click at [126, 13] on icon at bounding box center [128, 15] width 8 height 8
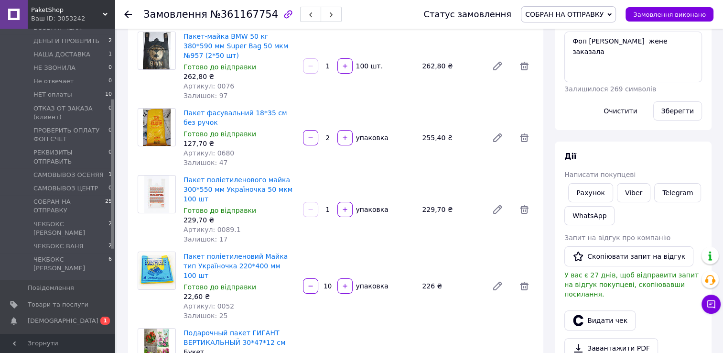
scroll to position [180, 0]
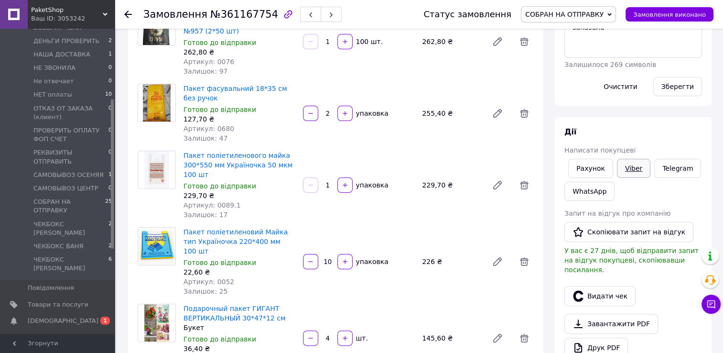
click at [637, 170] on link "Viber" at bounding box center [633, 168] width 33 height 19
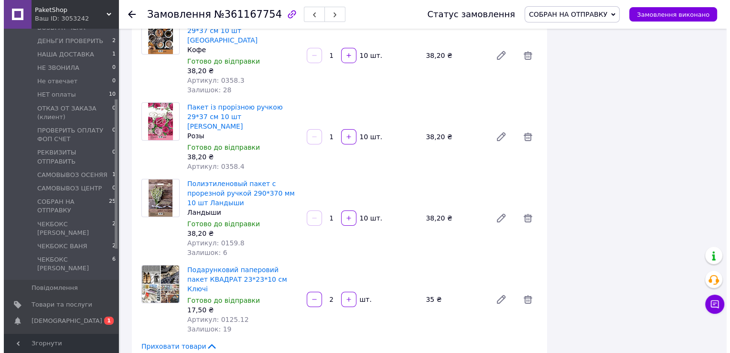
scroll to position [3383, 0]
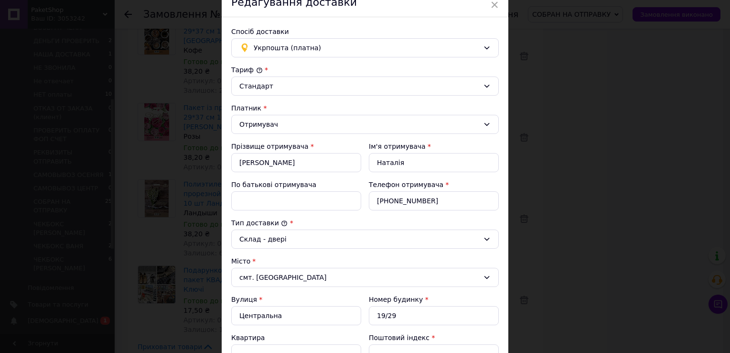
scroll to position [143, 0]
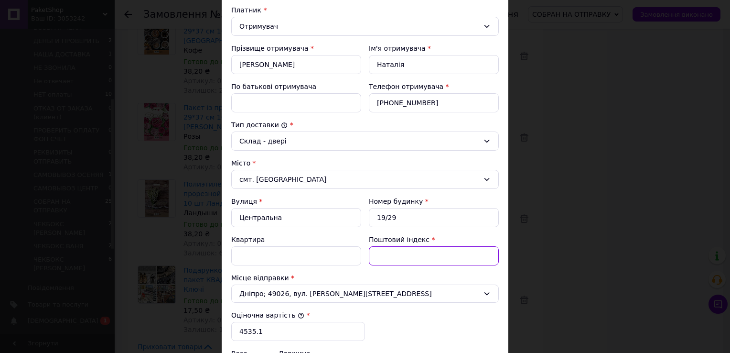
click at [403, 254] on input "Поштовий індекс" at bounding box center [434, 255] width 130 height 19
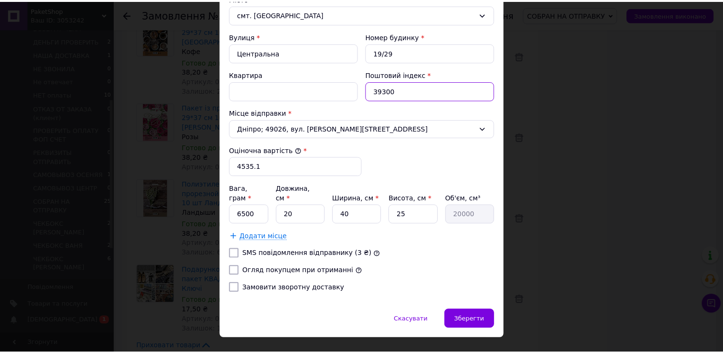
scroll to position [315, 0]
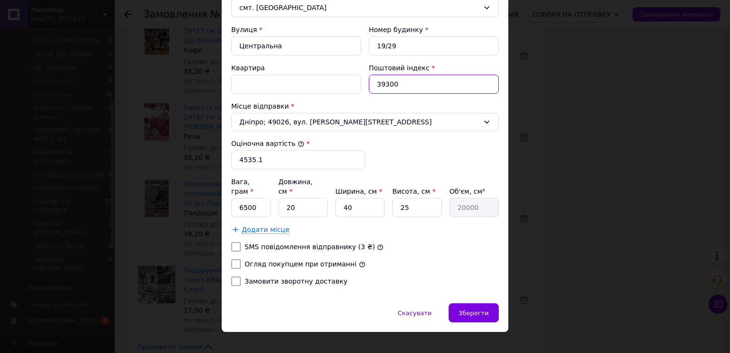
type input "39300"
drag, startPoint x: 260, startPoint y: 196, endPoint x: 229, endPoint y: 198, distance: 31.2
click at [229, 198] on div "Спосіб доставки Укрпошта (платна) Тариф * Стандарт Платник * Отримувач Прізвище…" at bounding box center [365, 25] width 287 height 555
type input "30000"
click at [301, 198] on input "20" at bounding box center [303, 207] width 49 height 19
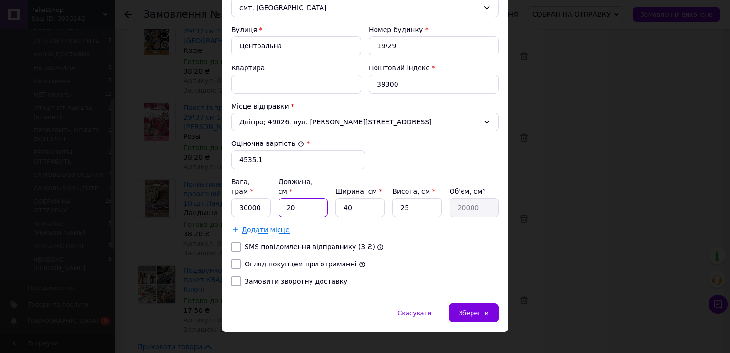
click at [301, 198] on input "20" at bounding box center [303, 207] width 49 height 19
type input "5"
type input "5000"
type input "50"
type input "50000"
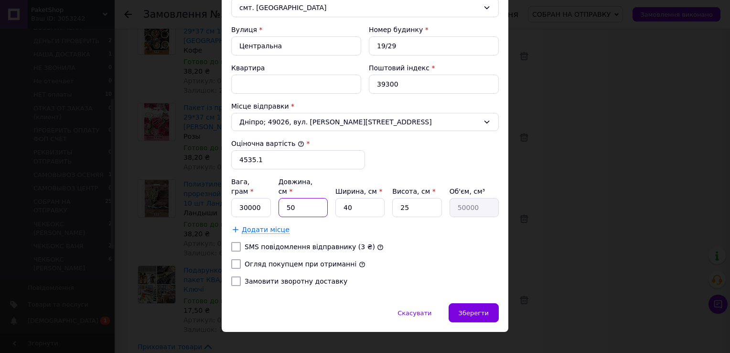
type input "50"
click at [413, 198] on input "25" at bounding box center [416, 207] width 49 height 19
type input "3"
type input "6000"
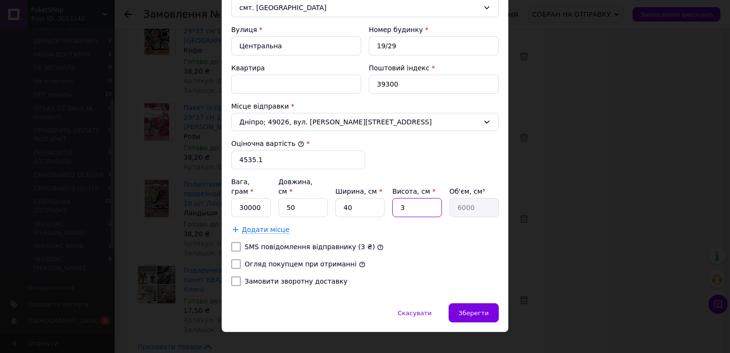
type input "35"
type input "70000"
type input "35"
click at [235, 242] on input "SMS повідомлення відправнику (3 ₴)" at bounding box center [236, 247] width 10 height 10
checkbox input "true"
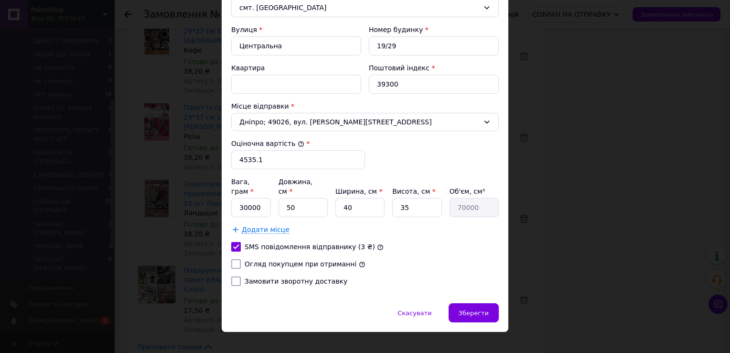
click at [233, 259] on input "Огляд покупцем при отриманні" at bounding box center [236, 264] width 10 height 10
checkbox input "true"
click at [473, 309] on span "Зберегти" at bounding box center [474, 312] width 30 height 7
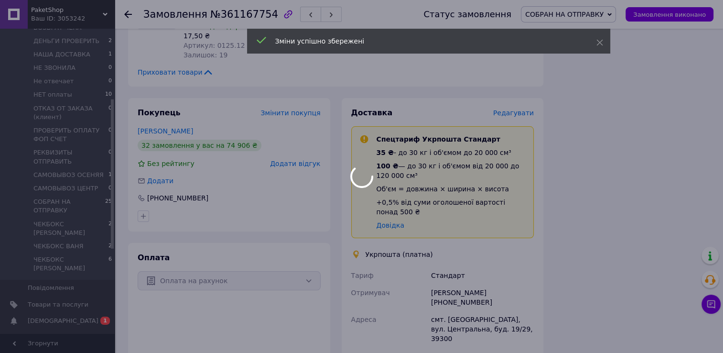
scroll to position [3670, 0]
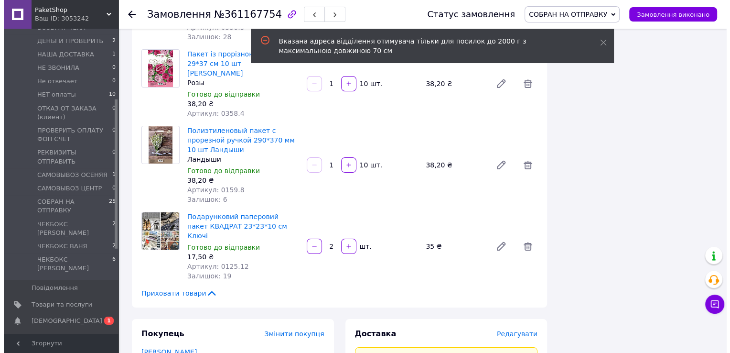
scroll to position [3430, 0]
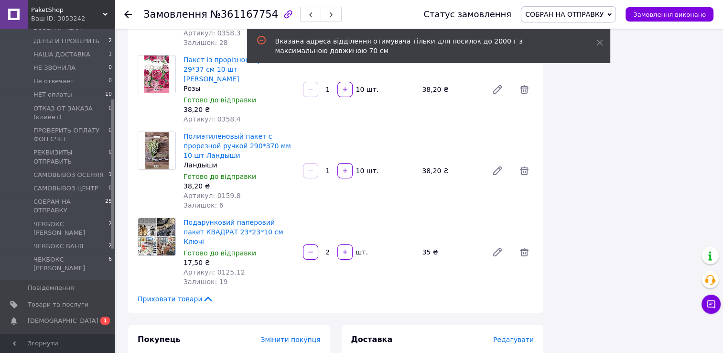
click at [524, 336] on span "Редагувати" at bounding box center [513, 340] width 41 height 8
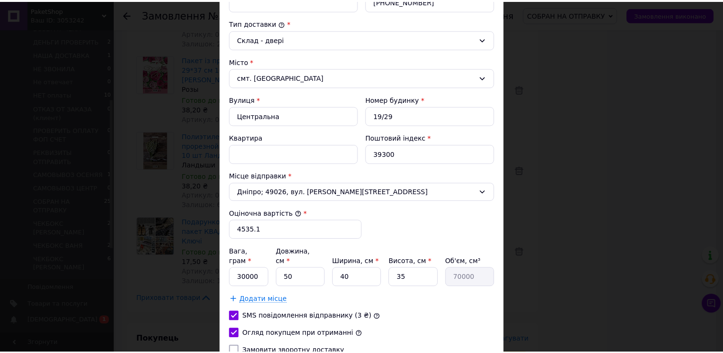
scroll to position [287, 0]
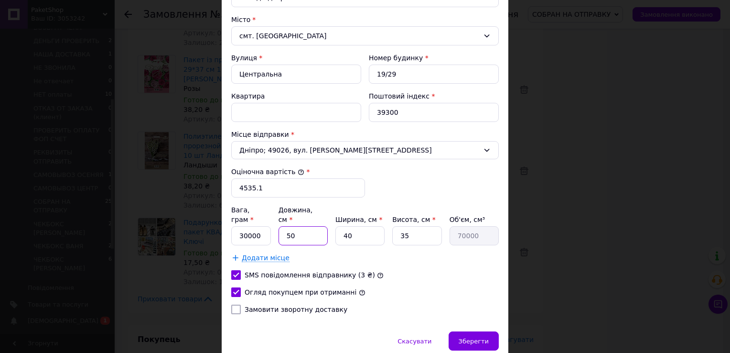
click at [296, 226] on input "50" at bounding box center [303, 235] width 49 height 19
type input "4"
type input "5600"
type input "40"
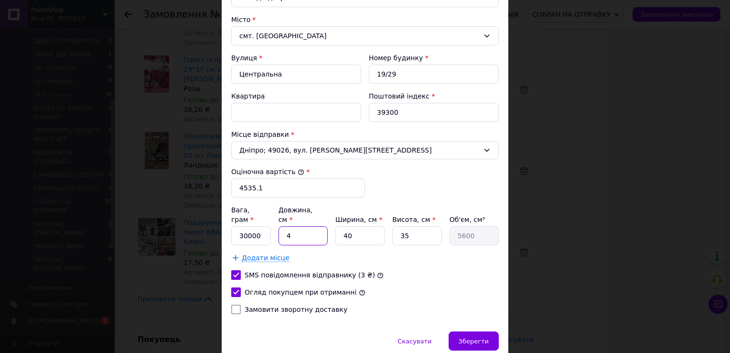
type input "56000"
type input "40"
click at [357, 226] on input "40" at bounding box center [360, 235] width 49 height 19
type input "3"
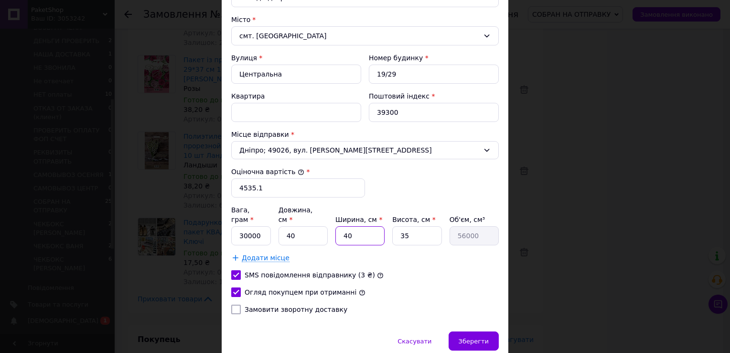
type input "4200"
type input "35"
type input "49000"
type input "35"
click at [417, 226] on input "35" at bounding box center [416, 235] width 49 height 19
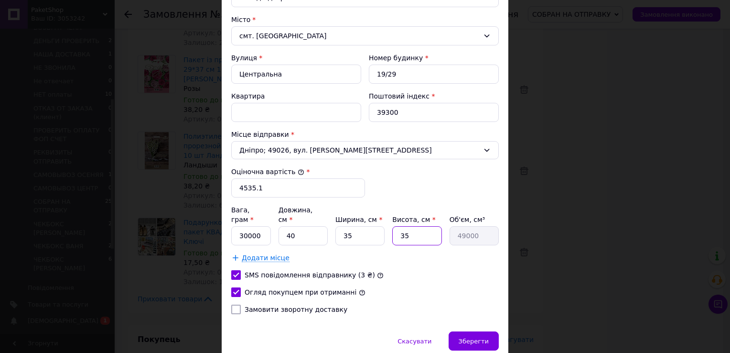
click at [417, 226] on input "35" at bounding box center [416, 235] width 49 height 19
type input "2"
type input "2800"
type input "25"
type input "35000"
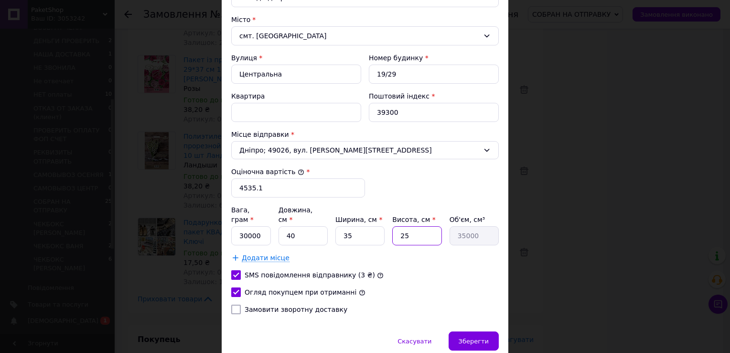
type input "25"
drag, startPoint x: 365, startPoint y: 323, endPoint x: 369, endPoint y: 325, distance: 4.9
click at [365, 331] on div "Скасувати   Зберегти" at bounding box center [365, 345] width 287 height 29
click at [458, 331] on div "Зберегти" at bounding box center [474, 340] width 50 height 19
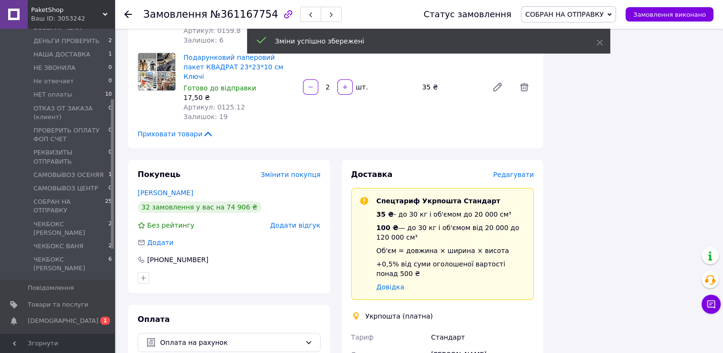
scroll to position [3622, 0]
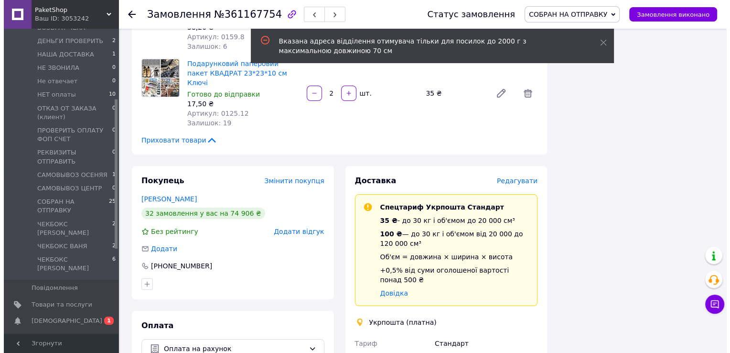
scroll to position [3478, 0]
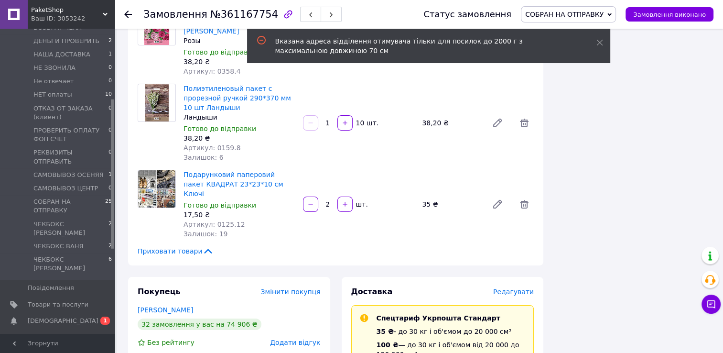
click at [526, 288] on span "Редагувати" at bounding box center [513, 292] width 41 height 8
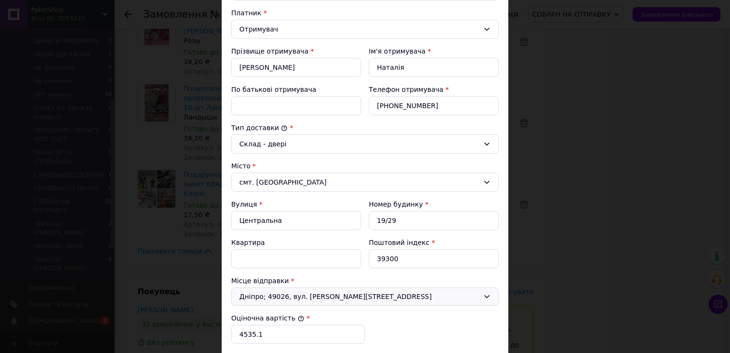
scroll to position [191, 0]
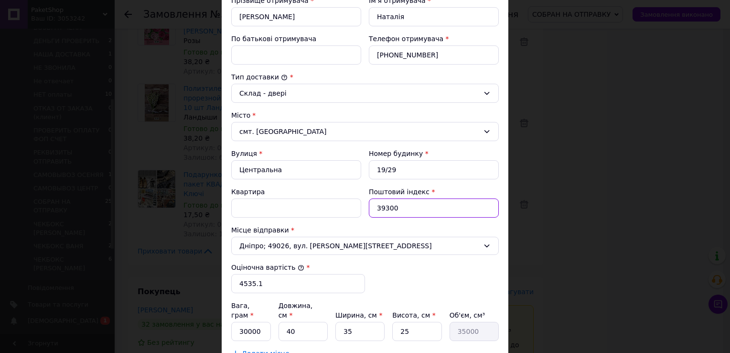
drag, startPoint x: 410, startPoint y: 209, endPoint x: 356, endPoint y: 217, distance: 54.6
click at [367, 216] on div "Поштовий індекс * 39300" at bounding box center [434, 202] width 138 height 38
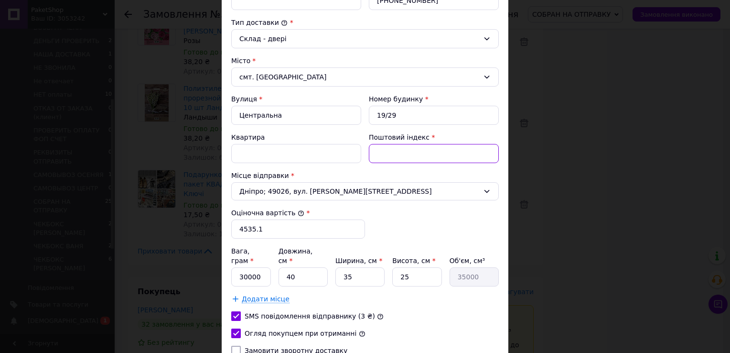
scroll to position [315, 0]
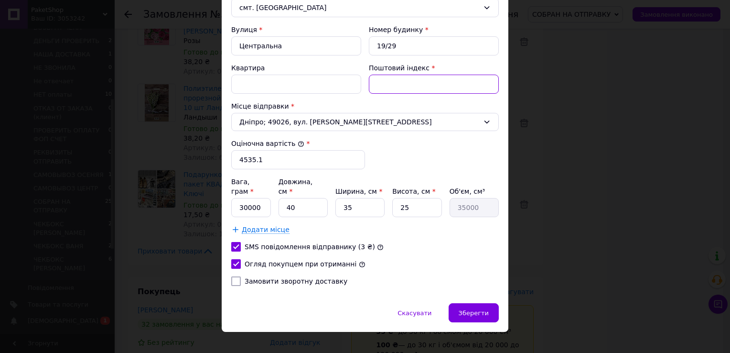
click at [393, 86] on input "Поштовий індекс" at bounding box center [434, 84] width 130 height 19
click at [479, 309] on span "Зберегти" at bounding box center [474, 312] width 30 height 7
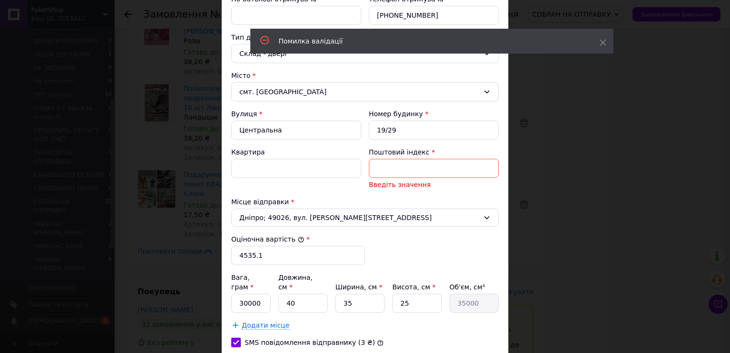
scroll to position [327, 0]
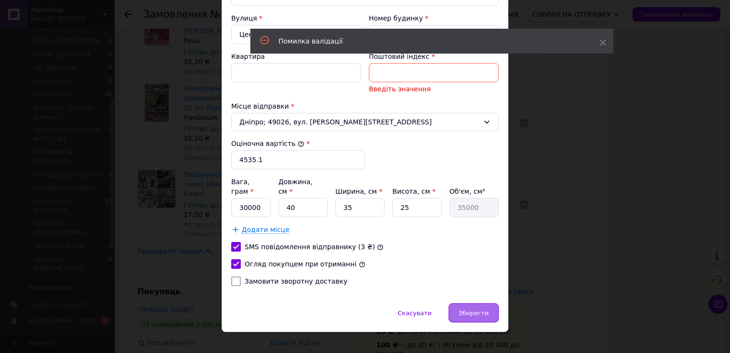
click at [479, 305] on div "Зберегти" at bounding box center [474, 312] width 50 height 19
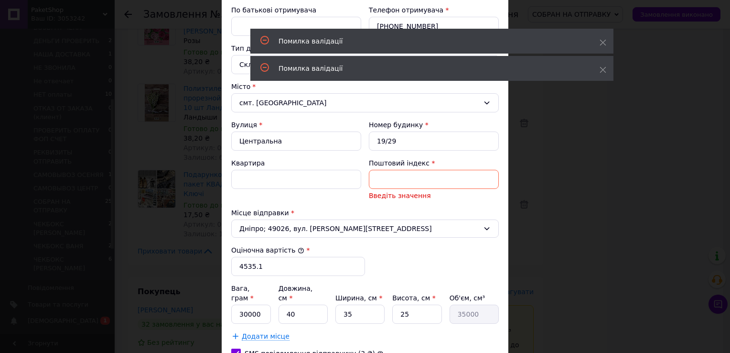
scroll to position [135, 0]
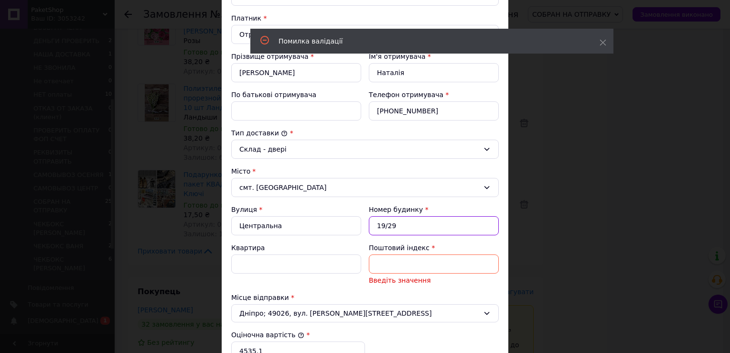
drag, startPoint x: 384, startPoint y: 225, endPoint x: 399, endPoint y: 229, distance: 14.8
click at [399, 229] on input "19/29" at bounding box center [434, 225] width 130 height 19
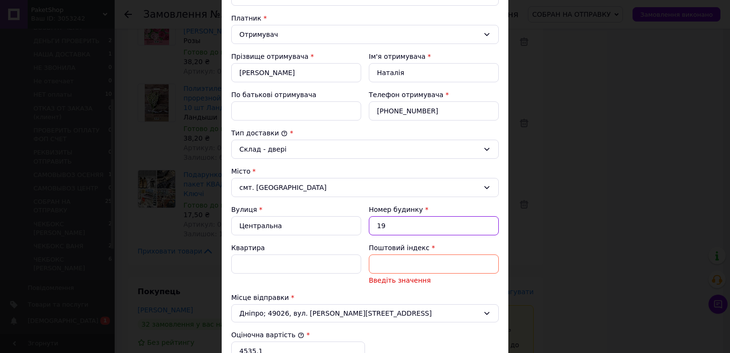
type input "19"
click at [255, 265] on input "Квартира" at bounding box center [296, 263] width 130 height 19
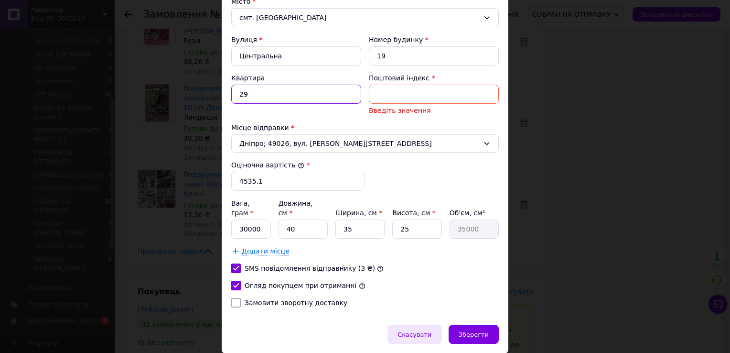
scroll to position [327, 0]
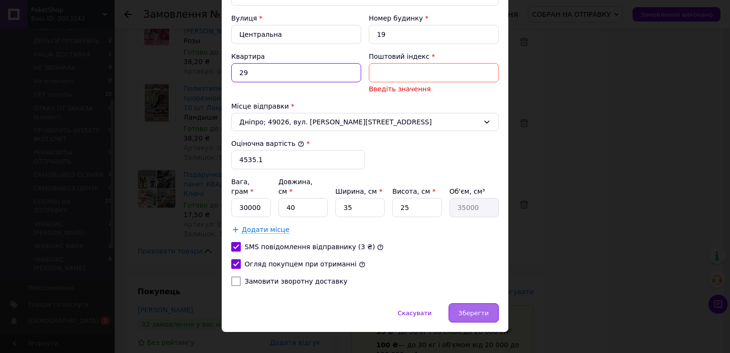
type input "29"
click at [474, 308] on div "Зберегти" at bounding box center [474, 312] width 50 height 19
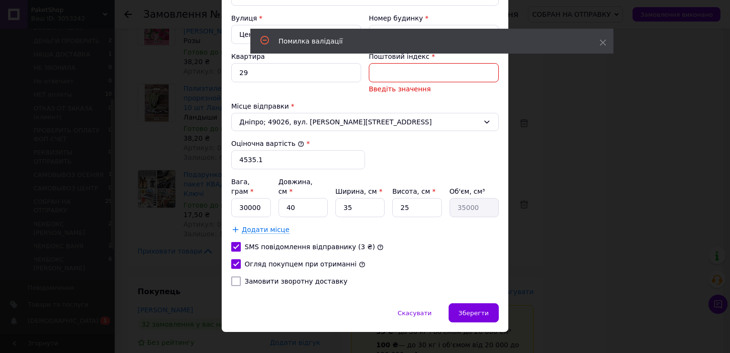
click at [411, 72] on input "Поштовий індекс" at bounding box center [434, 72] width 130 height 19
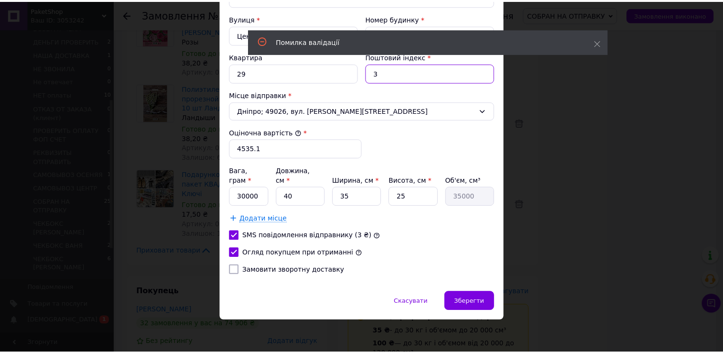
scroll to position [315, 0]
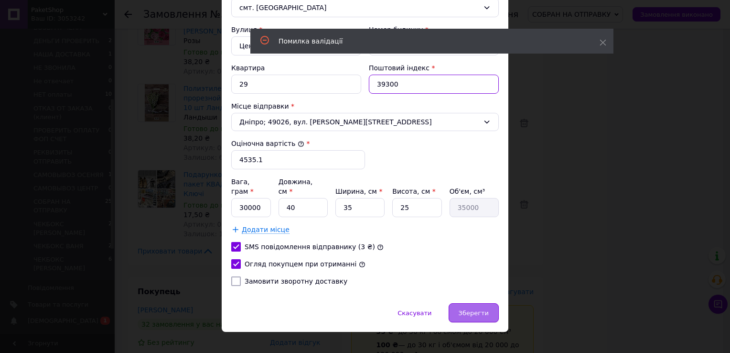
type input "39300"
click at [468, 309] on span "Зберегти" at bounding box center [474, 312] width 30 height 7
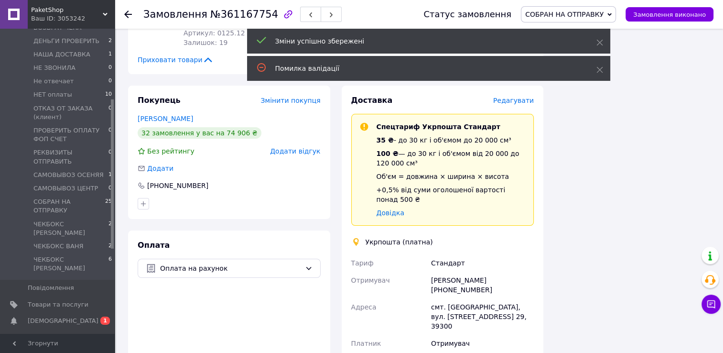
scroll to position [48, 0]
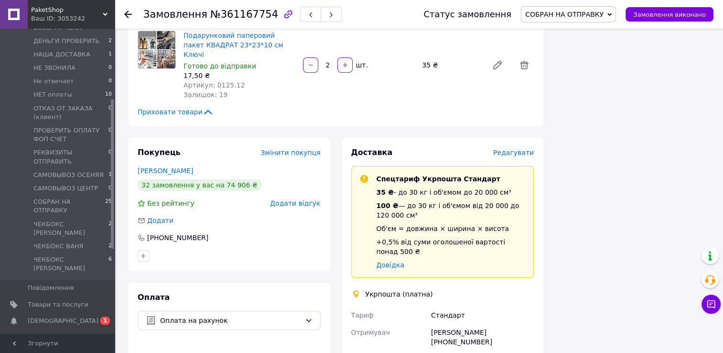
scroll to position [3670, 0]
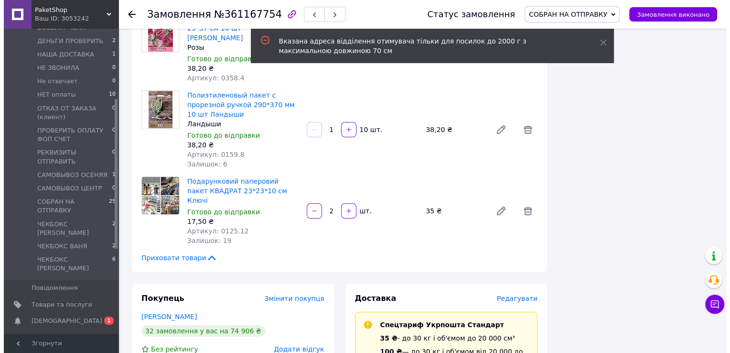
scroll to position [3430, 0]
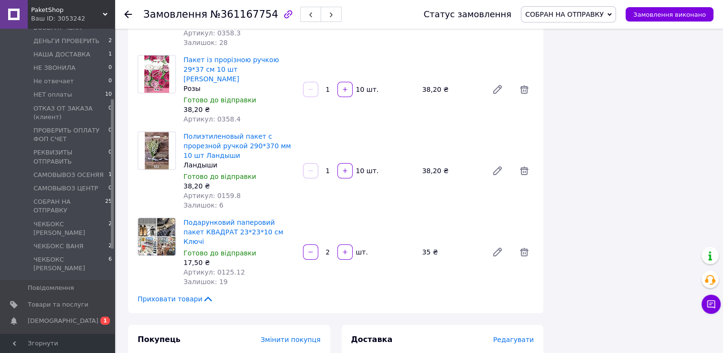
click at [520, 336] on span "Редагувати" at bounding box center [513, 340] width 41 height 8
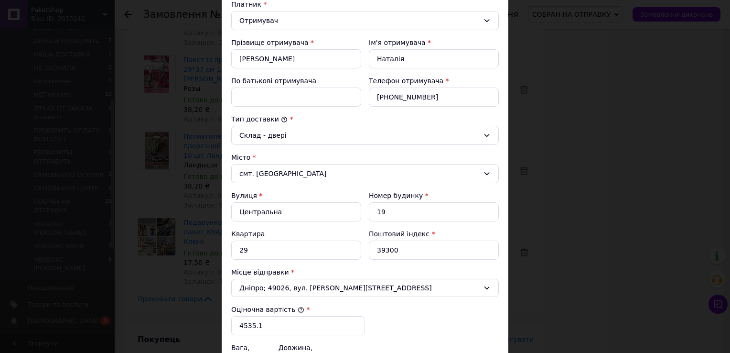
scroll to position [239, 0]
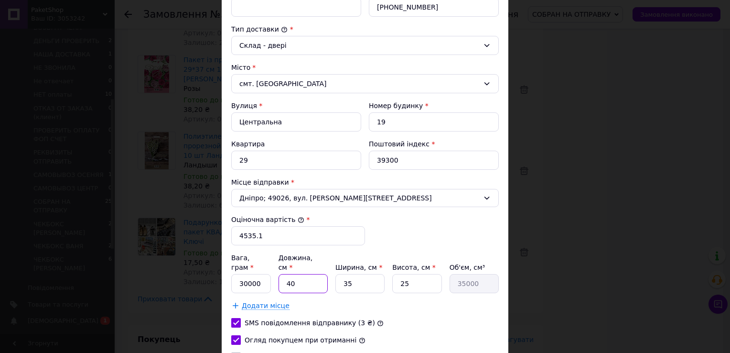
click at [304, 274] on input "40" at bounding box center [303, 283] width 49 height 19
drag, startPoint x: 245, startPoint y: 273, endPoint x: 233, endPoint y: 275, distance: 11.6
click at [233, 275] on input "30000" at bounding box center [251, 283] width 40 height 19
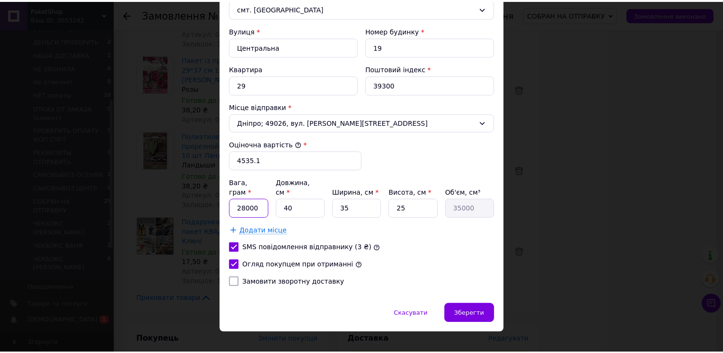
scroll to position [315, 0]
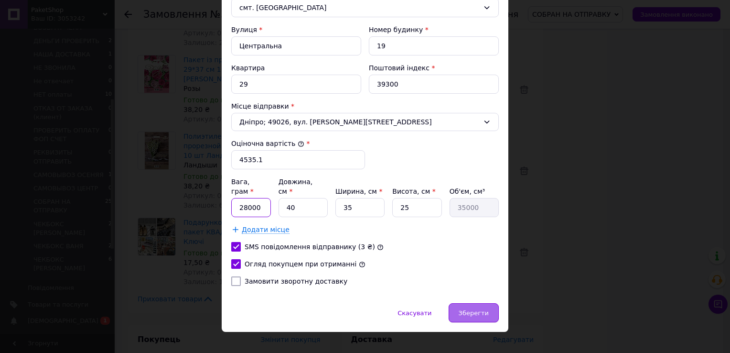
type input "28000"
click at [476, 309] on span "Зберегти" at bounding box center [474, 312] width 30 height 7
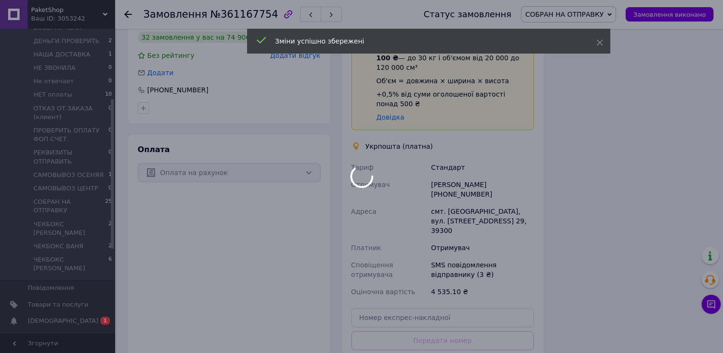
scroll to position [71, 0]
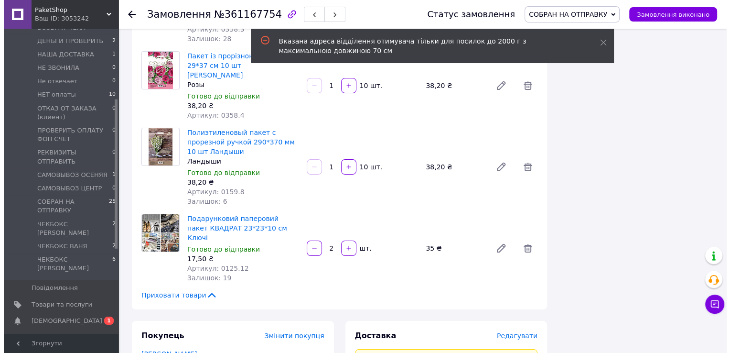
scroll to position [3430, 0]
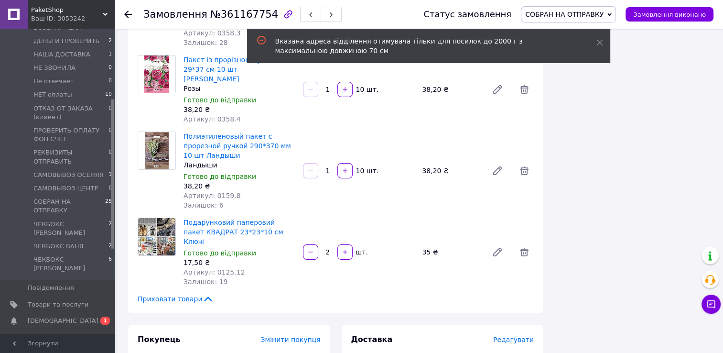
click at [522, 336] on span "Редагувати" at bounding box center [513, 340] width 41 height 8
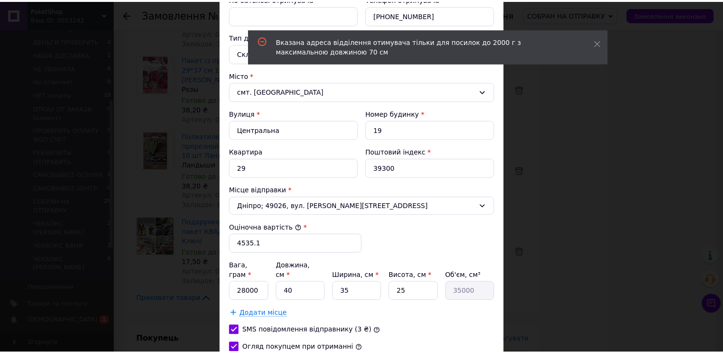
scroll to position [315, 0]
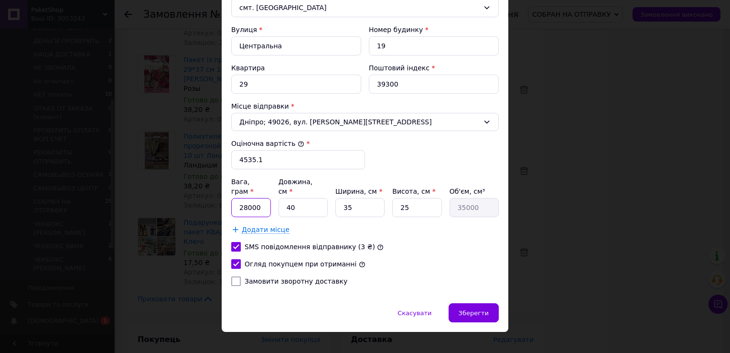
drag, startPoint x: 245, startPoint y: 196, endPoint x: 237, endPoint y: 196, distance: 8.1
click at [237, 198] on input "28000" at bounding box center [251, 207] width 40 height 19
type input "30000"
click at [475, 309] on span "Зберегти" at bounding box center [474, 312] width 30 height 7
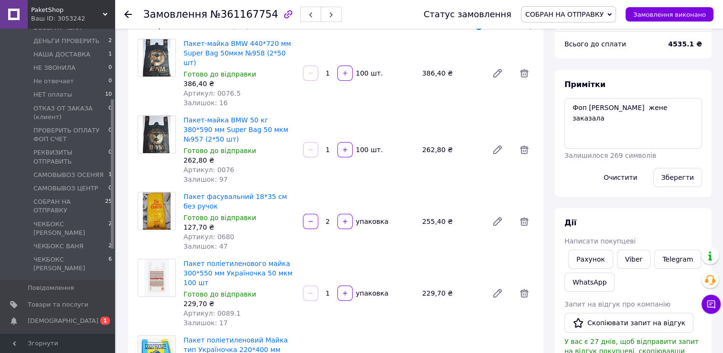
scroll to position [0, 0]
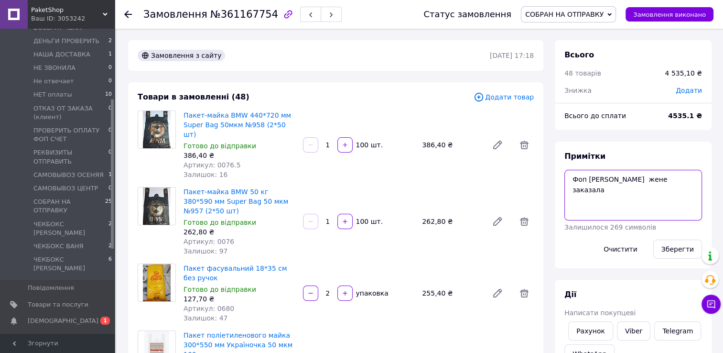
click at [691, 181] on textarea "Фоп альб вайбер жене заказала" at bounding box center [634, 195] width 138 height 51
paste textarea "нові Санжари полт обл нп 1"
type textarea "Фоп альб вайбер жене заказала нові Санжари полт обл нп 1"
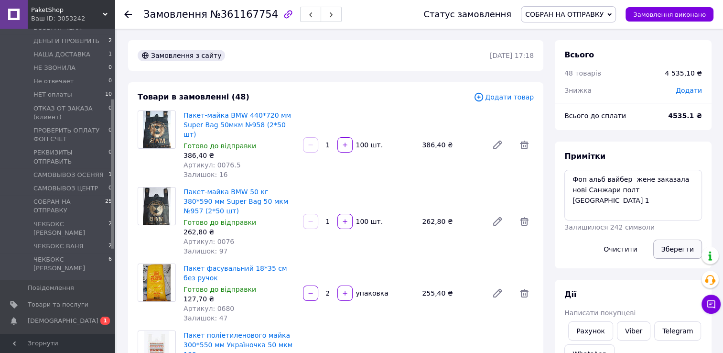
click at [671, 248] on button "Зберегти" at bounding box center [677, 249] width 49 height 19
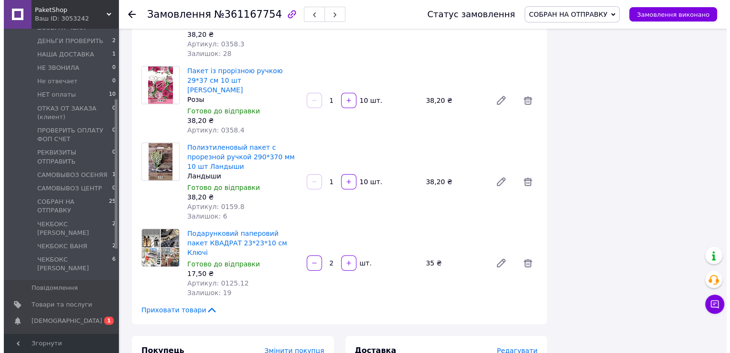
scroll to position [3385, 0]
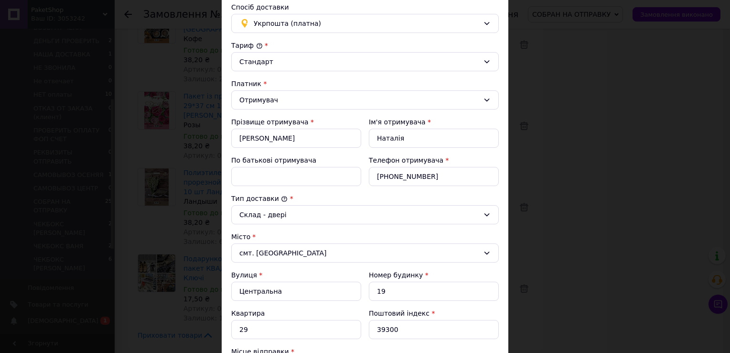
scroll to position [0, 0]
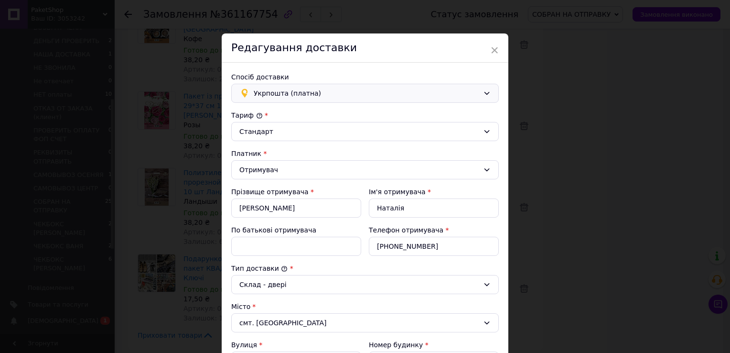
click at [265, 93] on span "Укрпошта (платна)" at bounding box center [367, 93] width 226 height 11
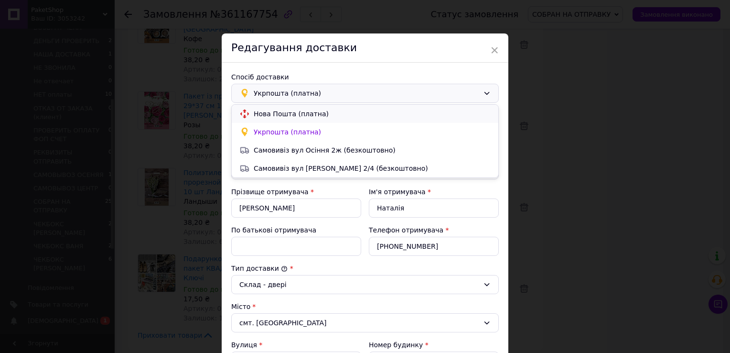
click at [268, 116] on span "Нова Пошта (платна)" at bounding box center [372, 114] width 237 height 10
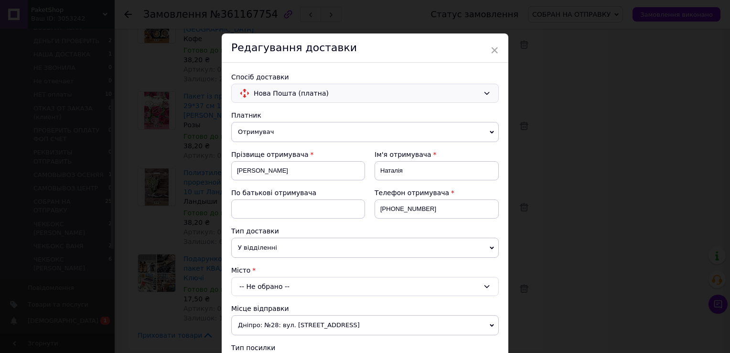
scroll to position [48, 0]
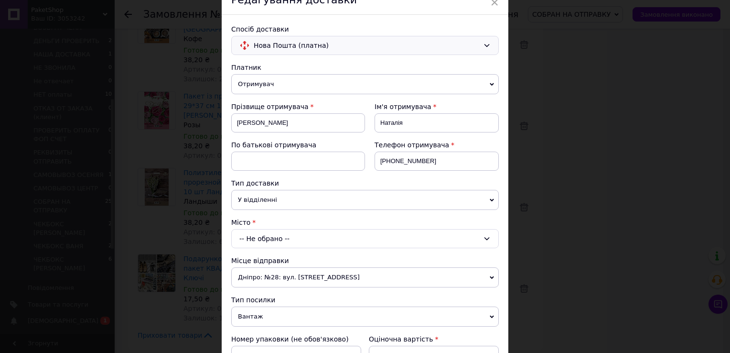
click at [265, 236] on div "-- Не обрано --" at bounding box center [365, 238] width 268 height 19
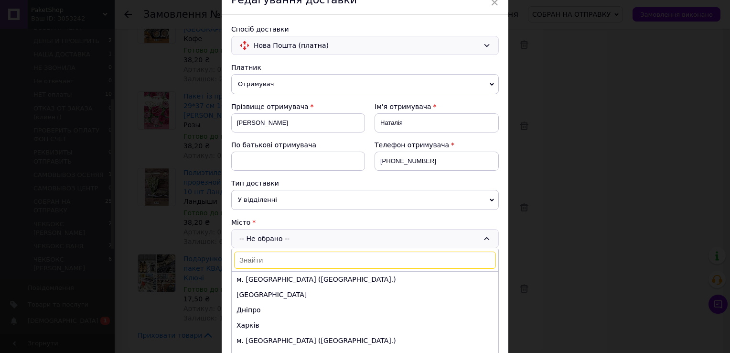
click at [264, 257] on input at bounding box center [365, 259] width 262 height 17
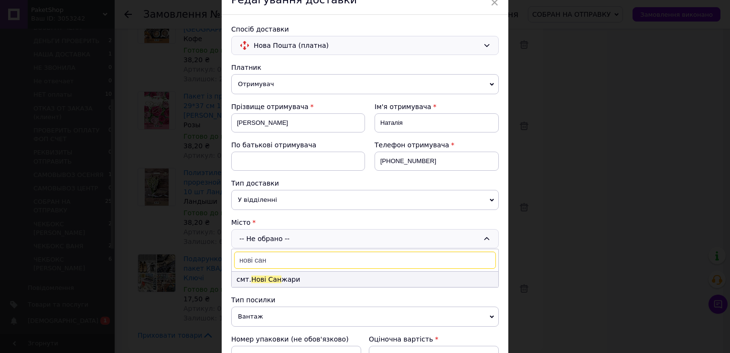
type input "нові сан"
click at [302, 278] on li "смт. Нові Сан жари" at bounding box center [365, 279] width 267 height 15
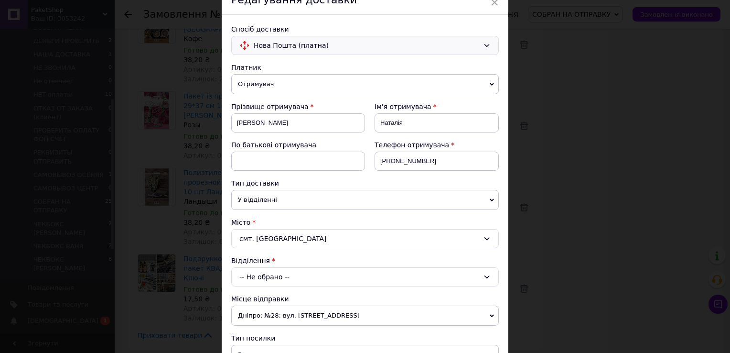
click at [318, 238] on div "смт. Нові Санжари" at bounding box center [365, 238] width 268 height 19
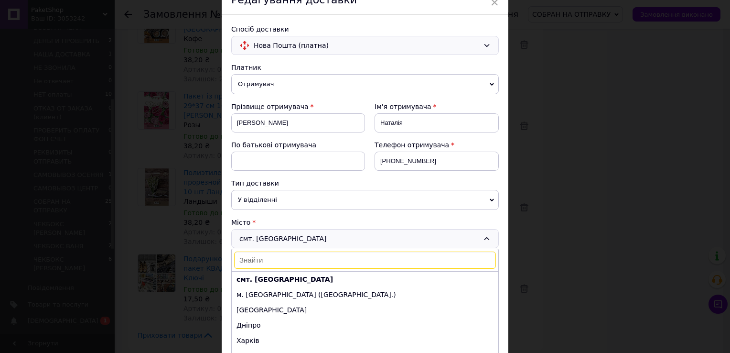
click at [296, 260] on input at bounding box center [365, 259] width 262 height 17
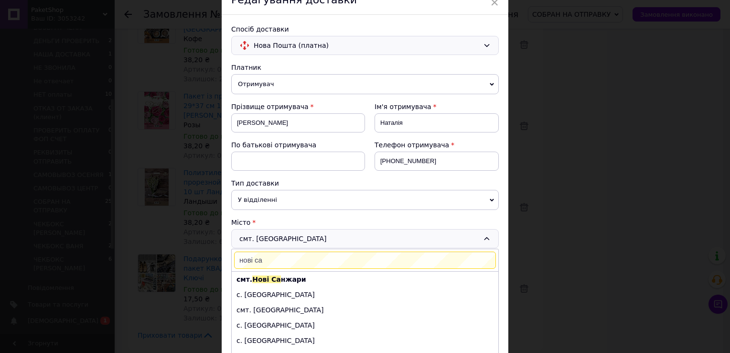
scroll to position [0, 0]
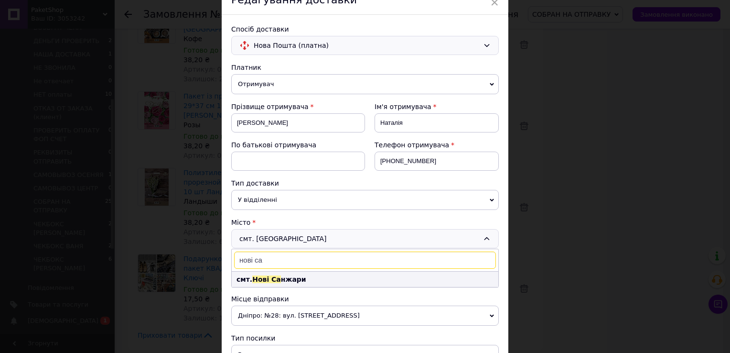
type input "нові са"
click at [290, 277] on b "смт. Нові Са нжари" at bounding box center [272, 279] width 70 height 8
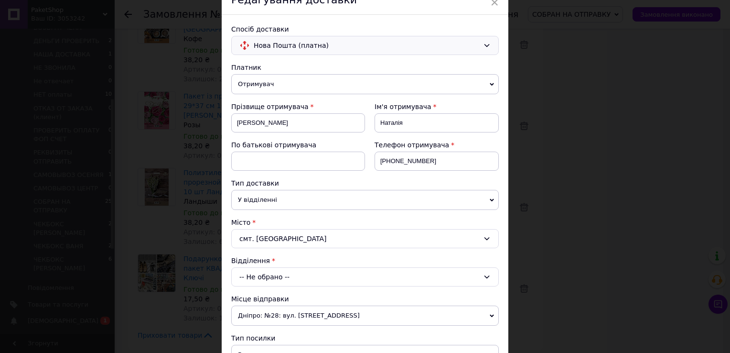
click at [291, 271] on div "-- Не обрано --" at bounding box center [365, 276] width 268 height 19
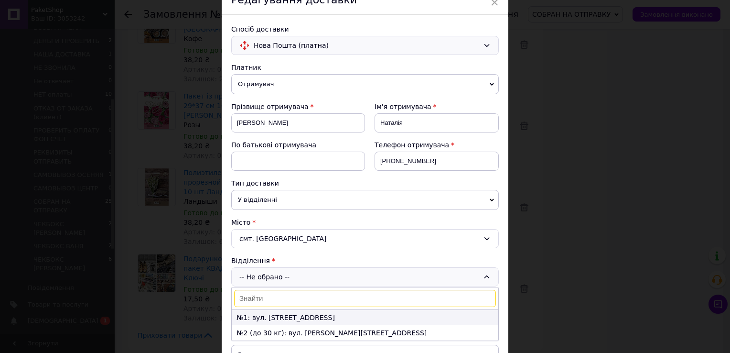
click at [265, 313] on li "№1: вул. Центральна, 76" at bounding box center [365, 317] width 267 height 15
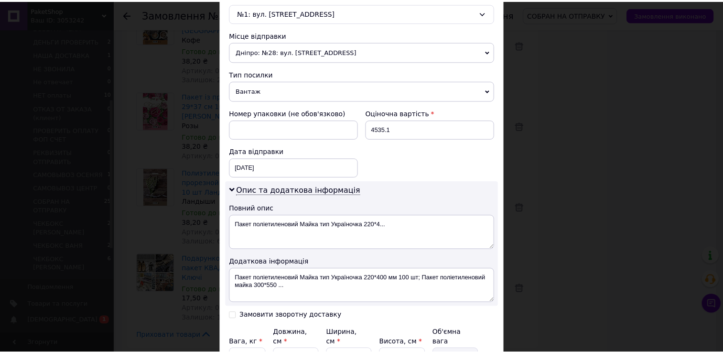
scroll to position [403, 0]
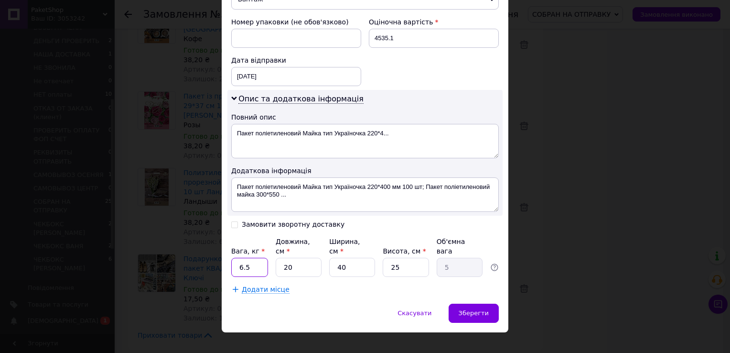
click at [250, 261] on input "6.5" at bounding box center [249, 267] width 37 height 19
click at [250, 258] on input "6.5" at bounding box center [249, 267] width 37 height 19
type input "30"
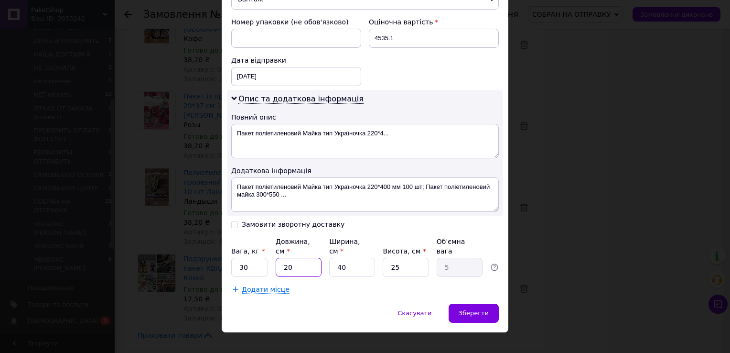
click at [303, 258] on input "20" at bounding box center [299, 267] width 46 height 19
type input "5"
type input "1.25"
type input "5"
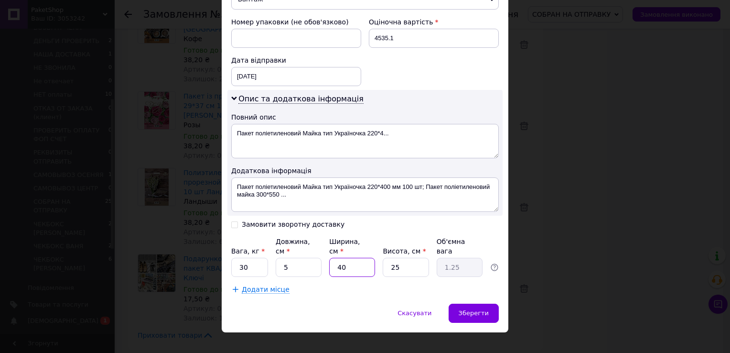
click at [354, 258] on input "40" at bounding box center [352, 267] width 46 height 19
type input "5"
type input "0.16"
type input "5"
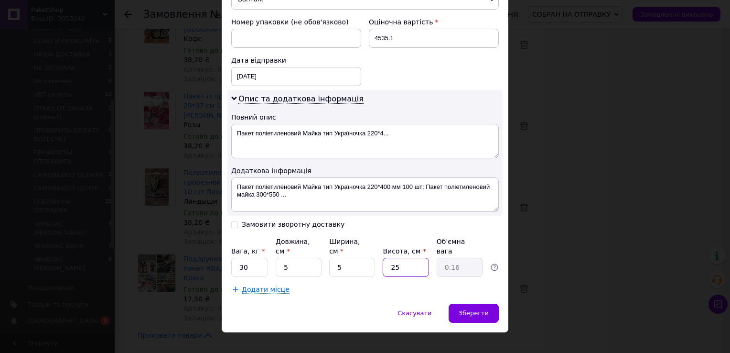
click at [404, 258] on input "25" at bounding box center [406, 267] width 46 height 19
type input "5"
type input "0.1"
type input "5"
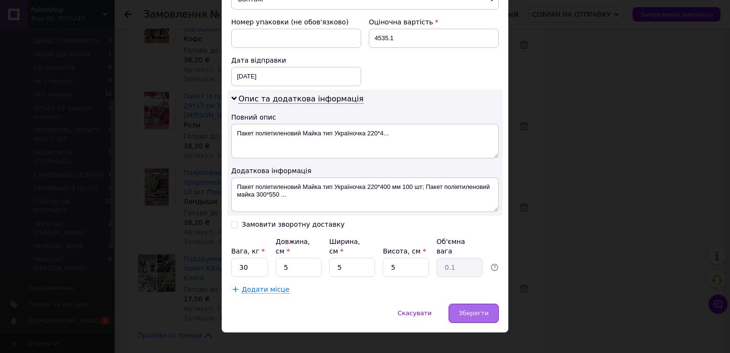
click at [469, 309] on span "Зберегти" at bounding box center [474, 312] width 30 height 7
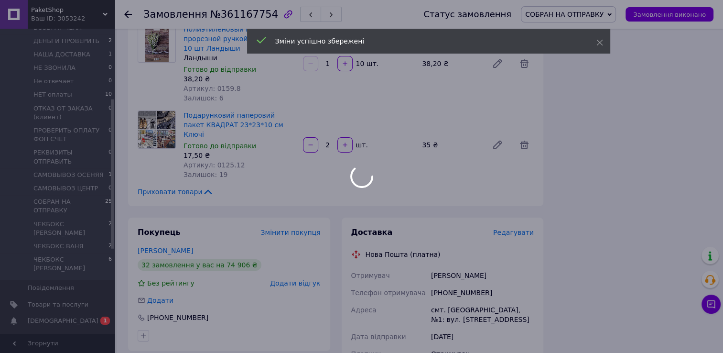
scroll to position [230, 0]
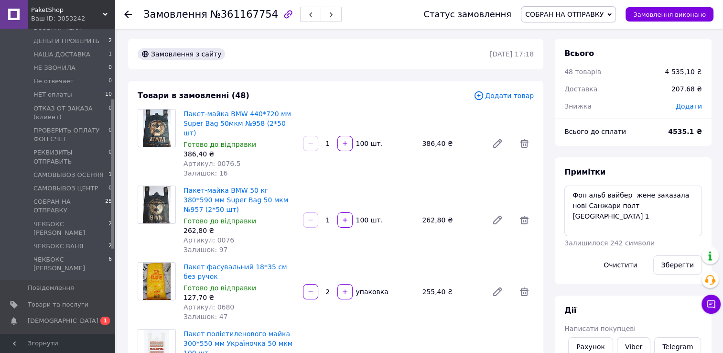
scroll to position [0, 0]
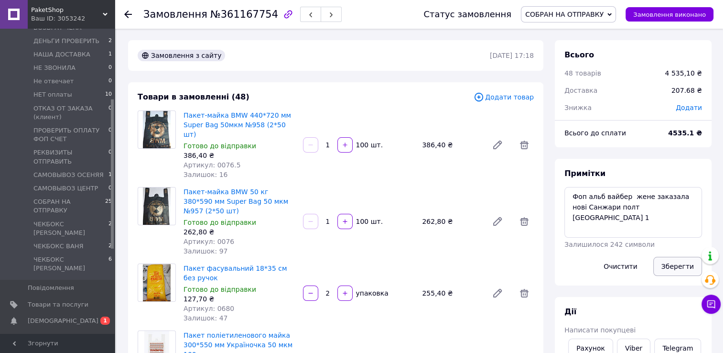
click at [669, 263] on button "Зберегти" at bounding box center [677, 266] width 49 height 19
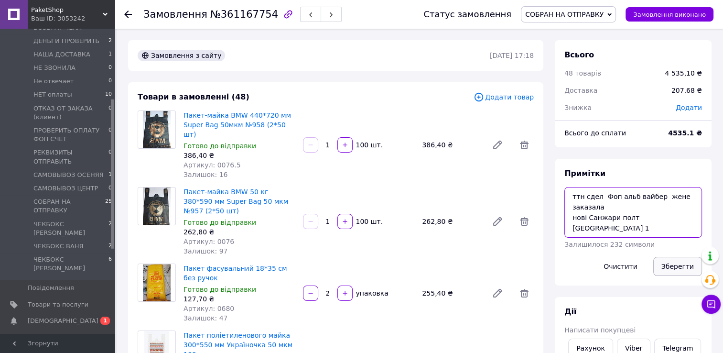
type textarea "ттн сдел Фоп альб вайбер жене заказала нові Санжари полт обл нп 1"
click at [678, 263] on button "Зберегти" at bounding box center [677, 266] width 49 height 19
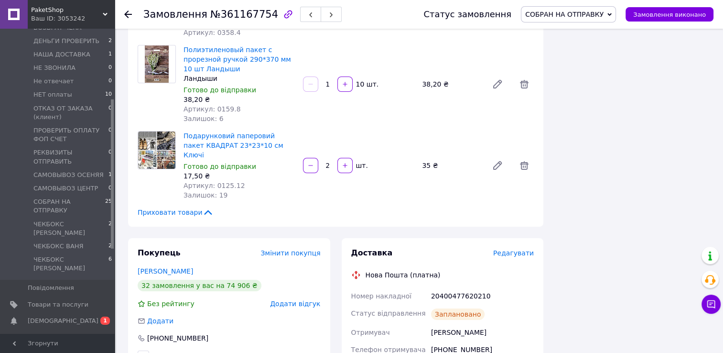
scroll to position [3346, 0]
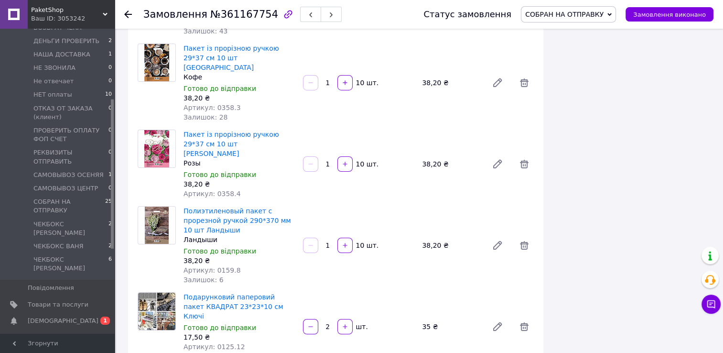
drag, startPoint x: 348, startPoint y: 248, endPoint x: 488, endPoint y: 244, distance: 139.6
drag, startPoint x: 488, startPoint y: 244, endPoint x: 470, endPoint y: 247, distance: 17.9
copy div "Номер накладної 20400477620210"
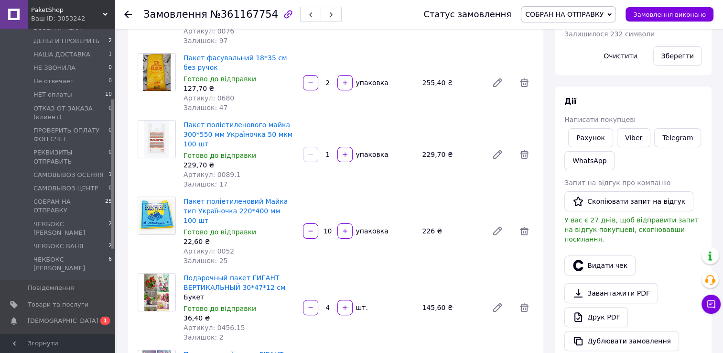
scroll to position [96, 0]
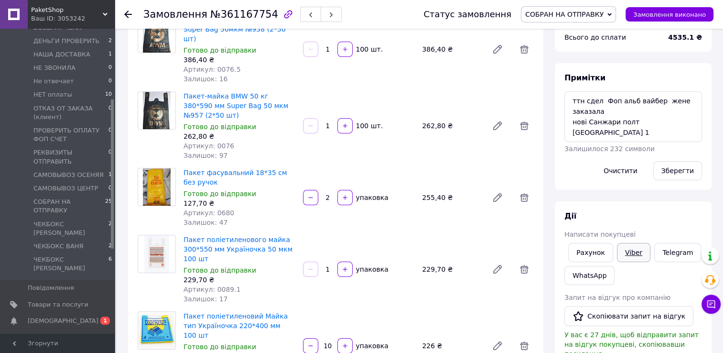
click at [628, 256] on link "Viber" at bounding box center [633, 252] width 33 height 19
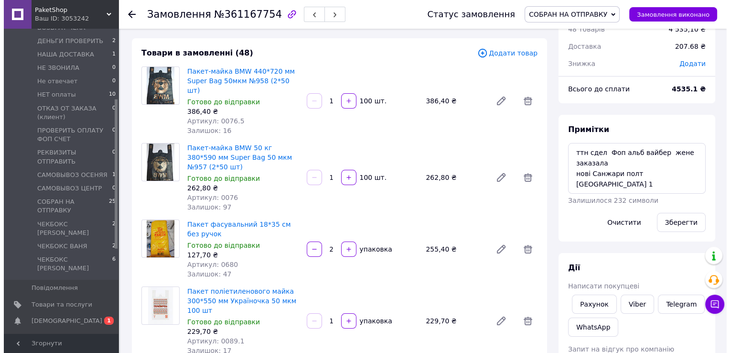
scroll to position [0, 0]
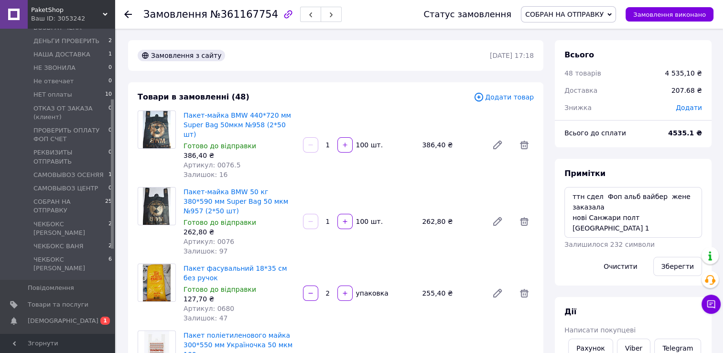
click at [127, 14] on use at bounding box center [128, 15] width 8 height 8
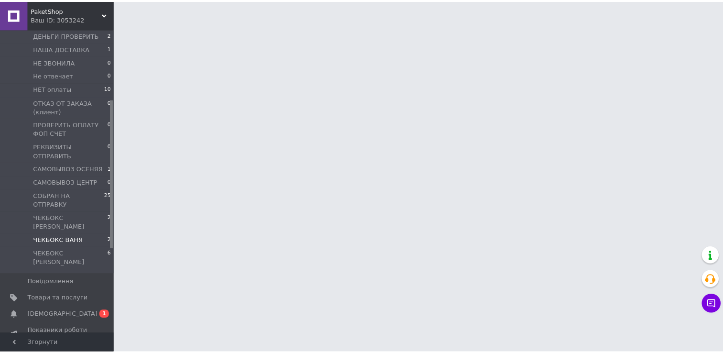
scroll to position [143, 0]
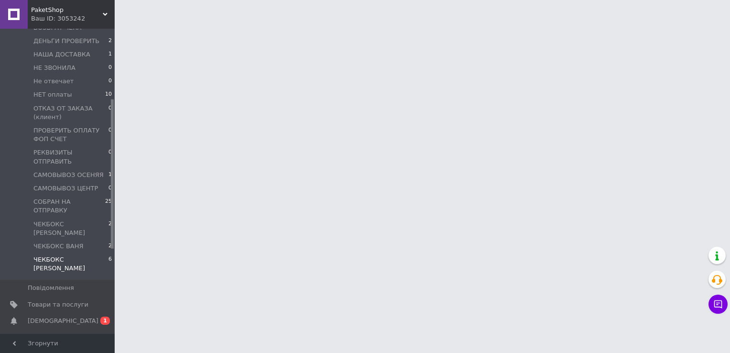
click at [64, 255] on span "ЧЕКБОКС [PERSON_NAME]" at bounding box center [70, 263] width 75 height 17
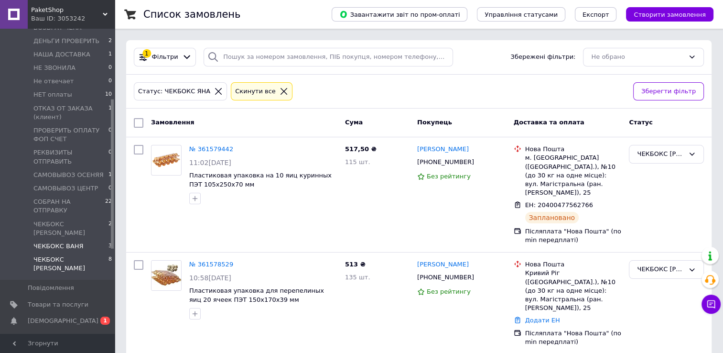
click at [66, 242] on span "ЧЕКБОКС ВАНЯ" at bounding box center [58, 246] width 50 height 9
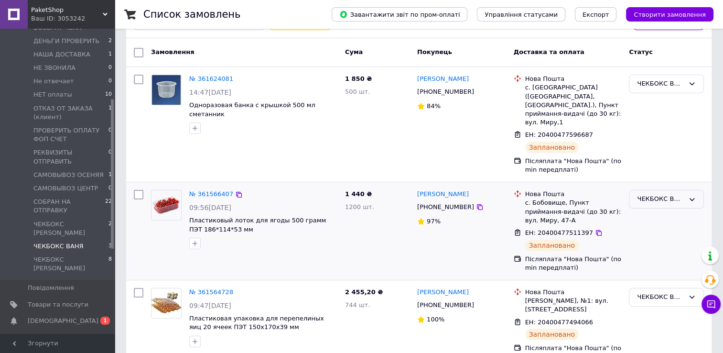
scroll to position [71, 0]
click at [75, 220] on span "ЧЕКБОКС [PERSON_NAME]" at bounding box center [70, 228] width 75 height 17
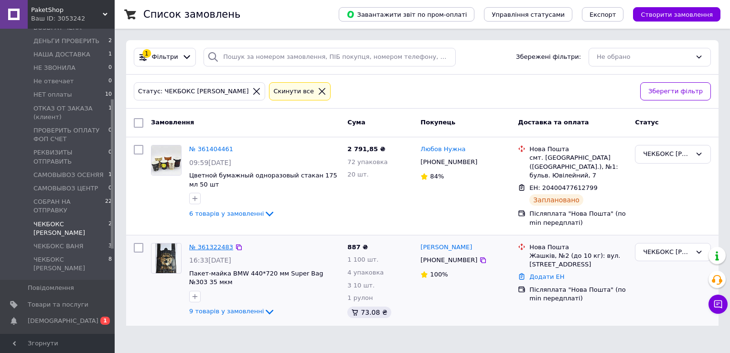
click at [205, 243] on link "№ 361322483" at bounding box center [211, 246] width 44 height 7
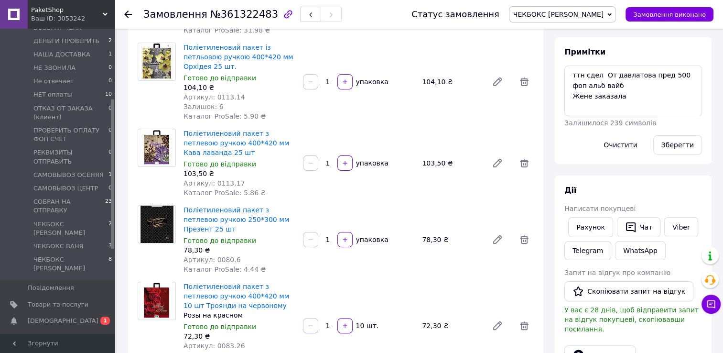
scroll to position [191, 0]
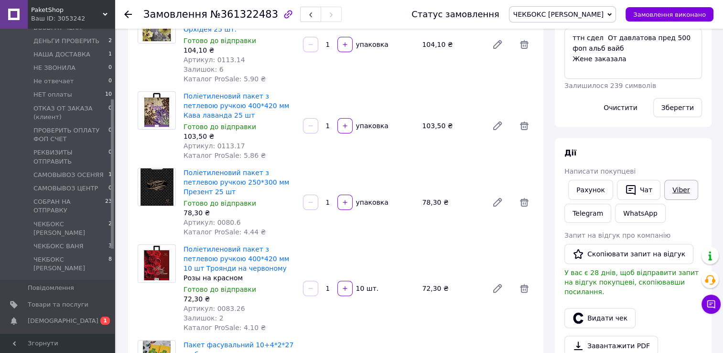
click at [681, 193] on link "Viber" at bounding box center [680, 190] width 33 height 20
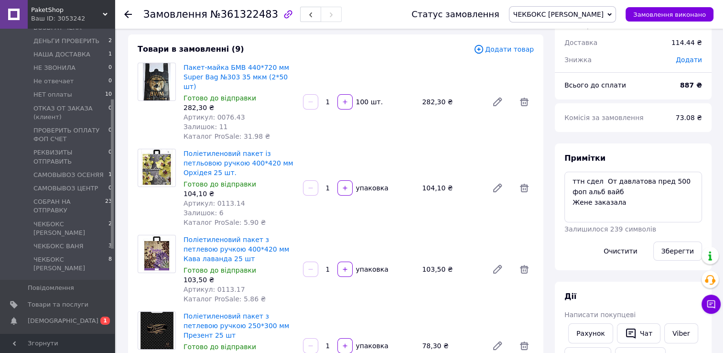
scroll to position [0, 0]
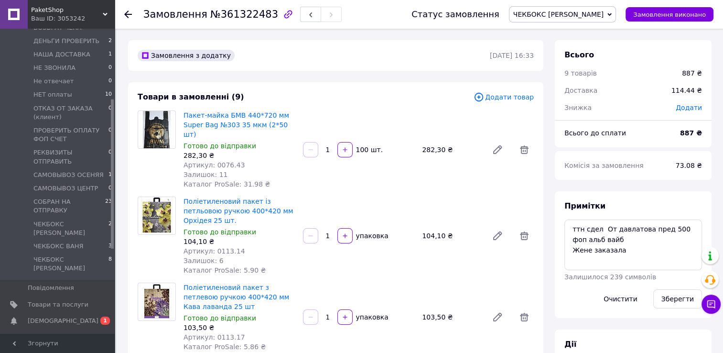
click at [127, 14] on use at bounding box center [128, 15] width 8 height 8
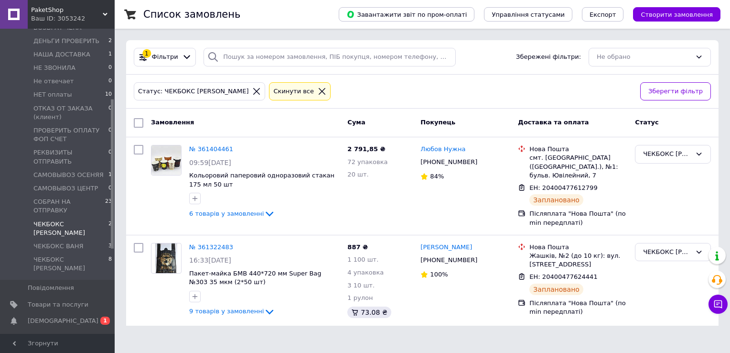
click at [318, 93] on icon at bounding box center [322, 91] width 9 height 9
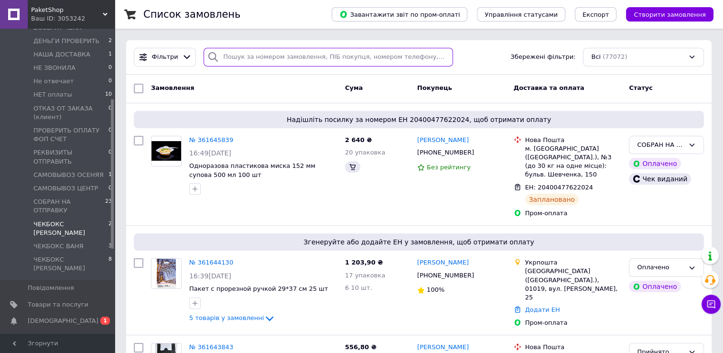
click at [239, 59] on input "search" at bounding box center [328, 57] width 249 height 19
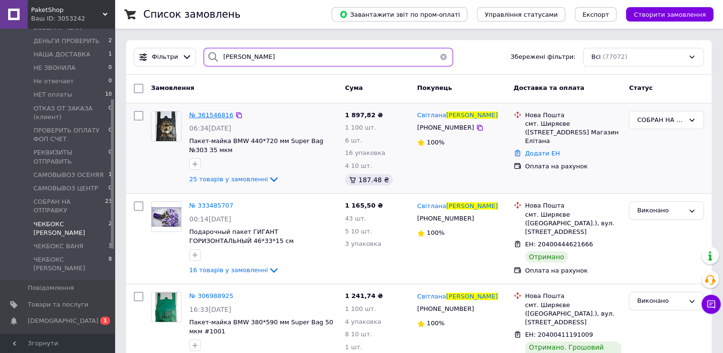
type input "аніськова"
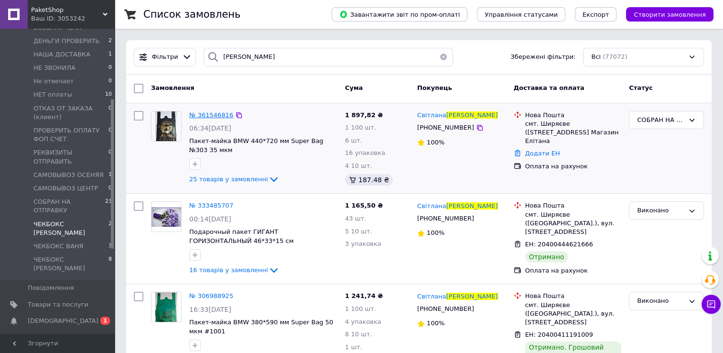
click at [218, 116] on span "№ 361546816" at bounding box center [211, 114] width 44 height 7
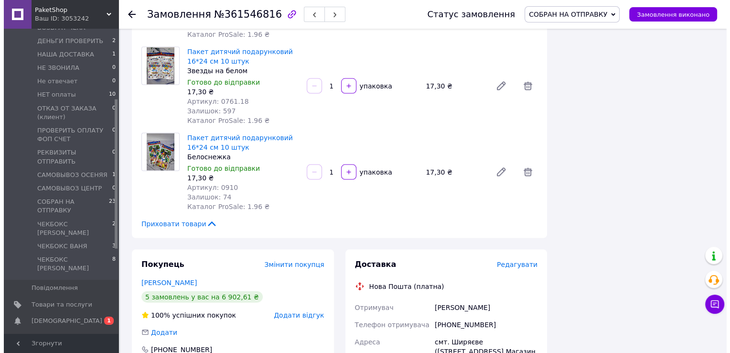
scroll to position [2056, 0]
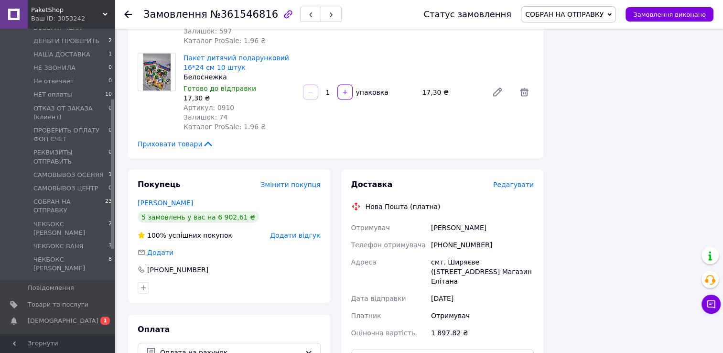
click at [518, 181] on span "Редагувати" at bounding box center [513, 185] width 41 height 8
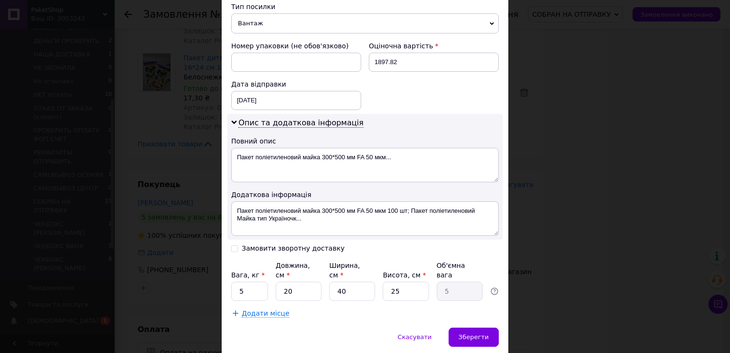
scroll to position [441, 0]
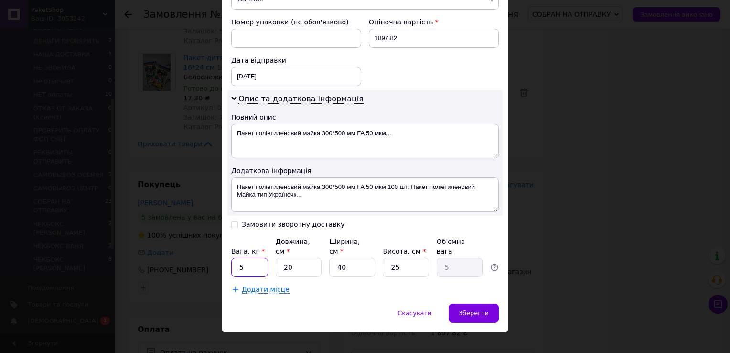
click at [248, 258] on input "5" at bounding box center [249, 267] width 37 height 19
type input "15"
click at [302, 258] on input "20" at bounding box center [299, 267] width 46 height 19
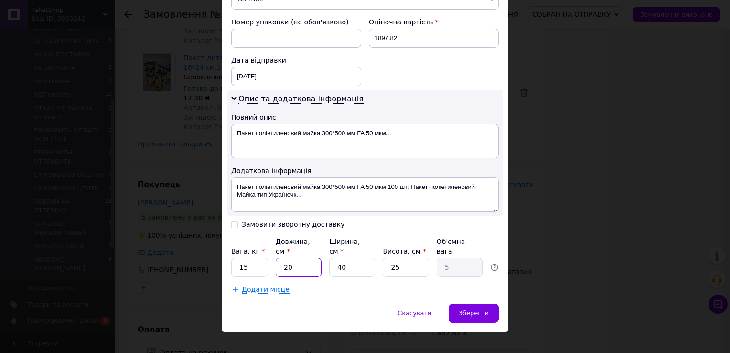
type input "5"
type input "1.25"
type input "5"
click at [344, 258] on input "40" at bounding box center [352, 267] width 46 height 19
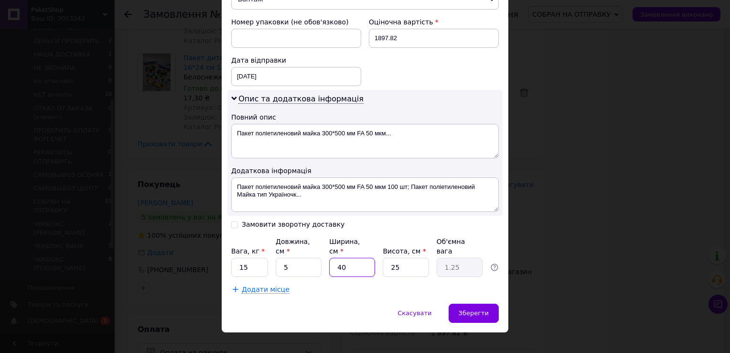
type input "5"
type input "0.16"
type input "5"
click at [410, 258] on input "25" at bounding box center [406, 267] width 46 height 19
click at [411, 258] on input "25" at bounding box center [406, 267] width 46 height 19
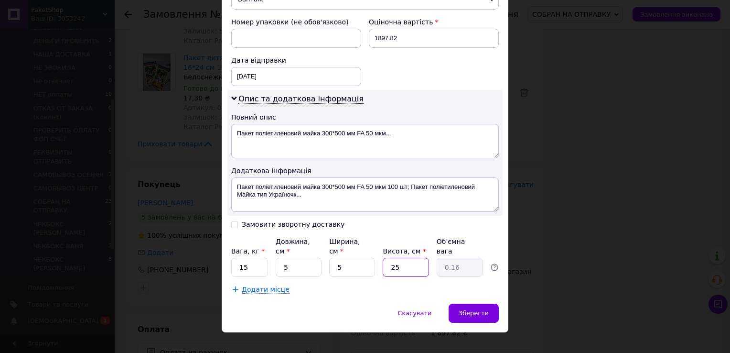
type input "5"
type input "0.1"
click at [487, 309] on span "Зберегти" at bounding box center [474, 312] width 30 height 7
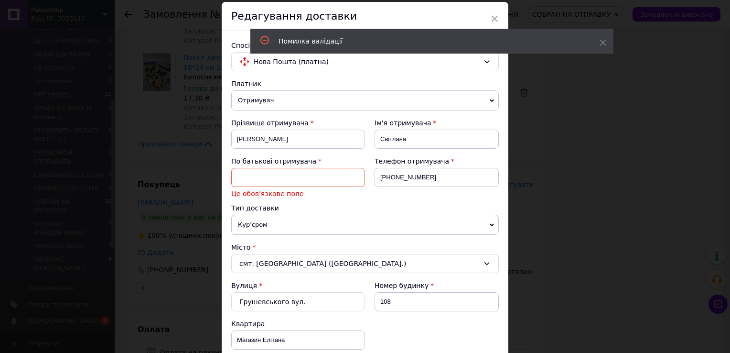
click at [297, 181] on input at bounding box center [298, 177] width 134 height 19
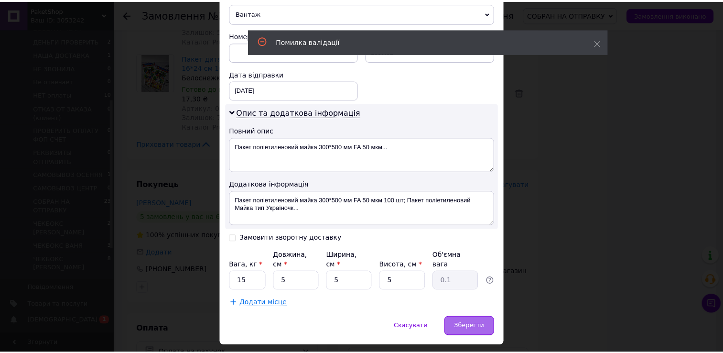
scroll to position [441, 0]
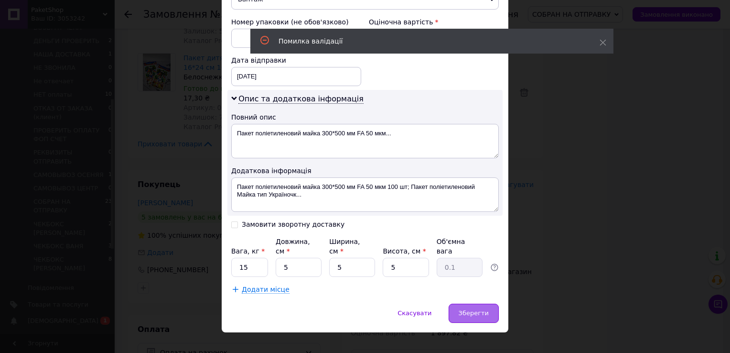
click at [467, 306] on div "Зберегти" at bounding box center [474, 313] width 50 height 19
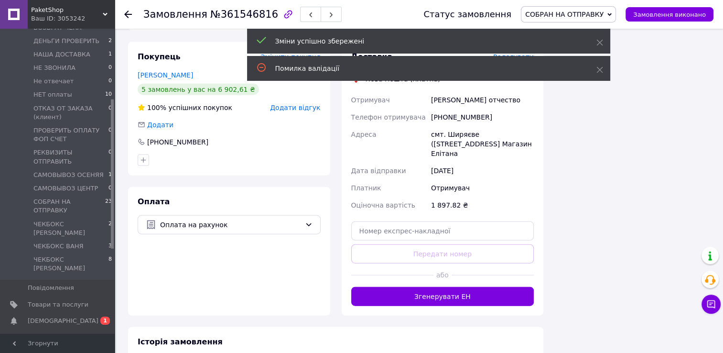
scroll to position [2199, 0]
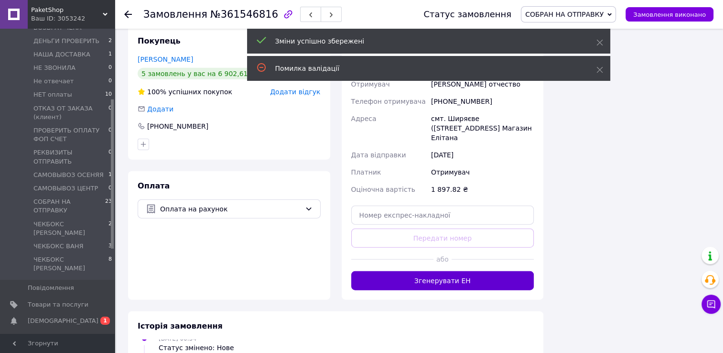
click at [480, 271] on button "Згенерувати ЕН" at bounding box center [442, 280] width 183 height 19
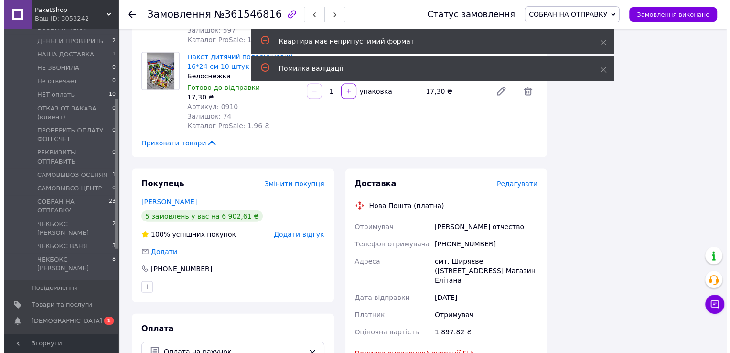
scroll to position [2056, 0]
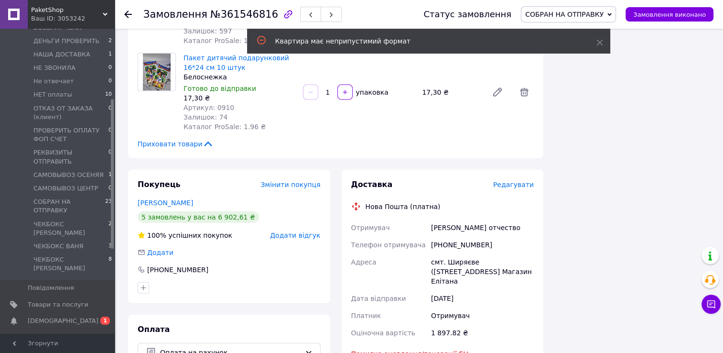
click at [514, 181] on span "Редагувати" at bounding box center [513, 185] width 41 height 8
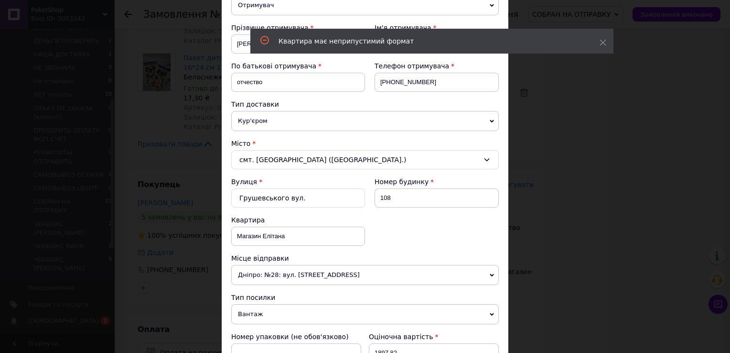
scroll to position [143, 0]
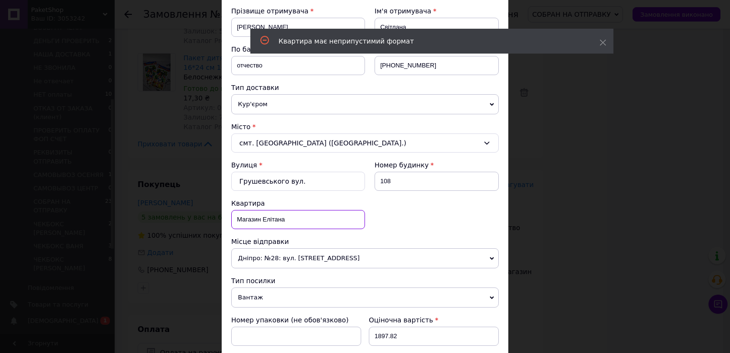
drag, startPoint x: 291, startPoint y: 222, endPoint x: 236, endPoint y: 226, distance: 55.1
click at [232, 227] on input "Магазин Елітана" at bounding box center [298, 219] width 134 height 19
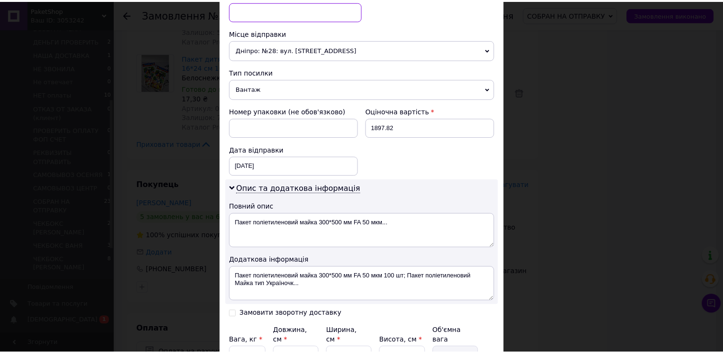
scroll to position [430, 0]
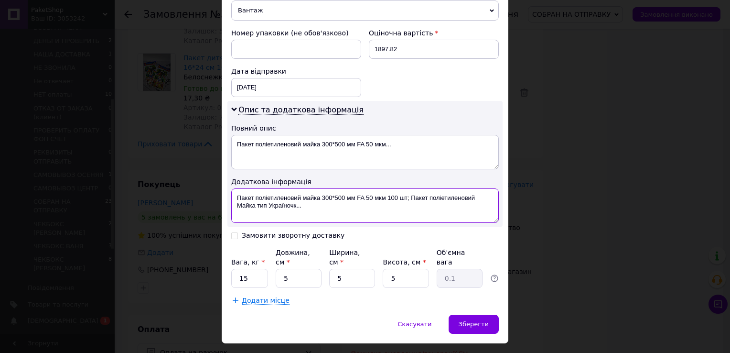
drag, startPoint x: 296, startPoint y: 207, endPoint x: 226, endPoint y: 188, distance: 73.0
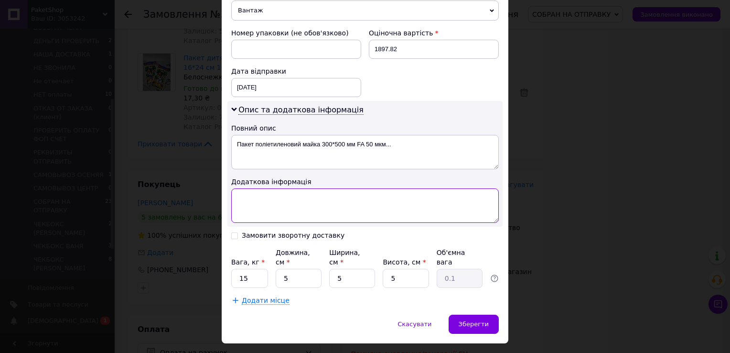
paste textarea "Магазин Елітана"
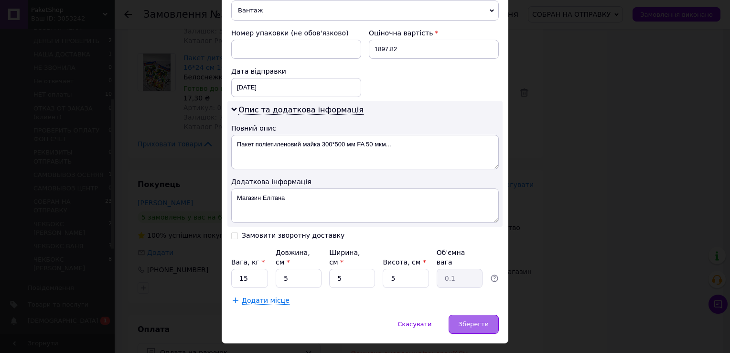
click at [477, 320] on span "Зберегти" at bounding box center [474, 323] width 30 height 7
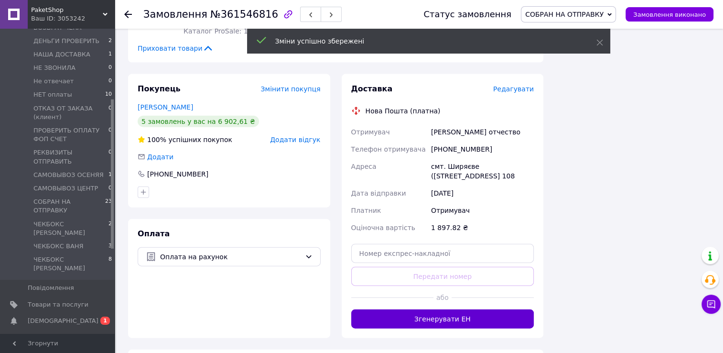
scroll to position [50, 0]
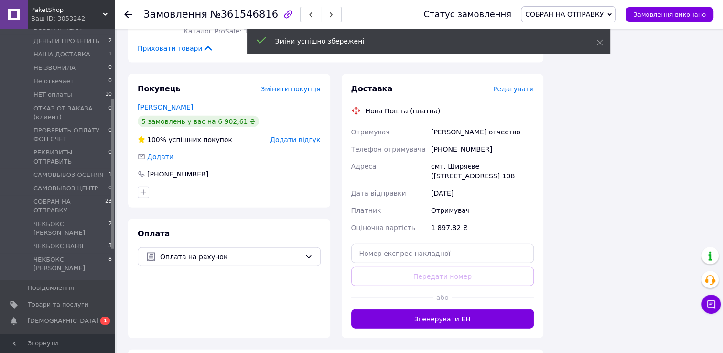
click at [472, 309] on button "Згенерувати ЕН" at bounding box center [442, 318] width 183 height 19
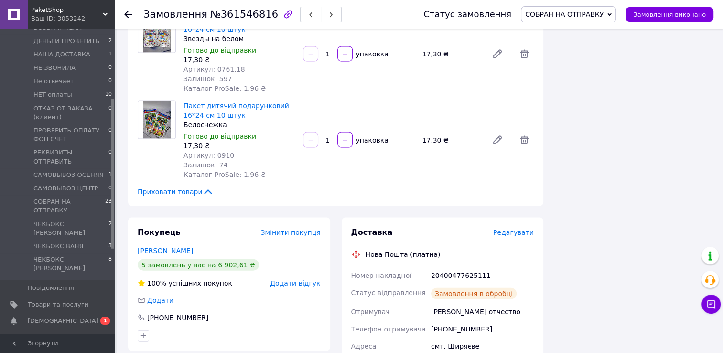
scroll to position [73, 0]
drag, startPoint x: 345, startPoint y: 217, endPoint x: 495, endPoint y: 218, distance: 150.6
click at [495, 218] on div "Доставка Редагувати Нова Пошта (платна) Номер накладної 20400477625111 Статус в…" at bounding box center [443, 344] width 202 height 252
drag, startPoint x: 495, startPoint y: 218, endPoint x: 467, endPoint y: 218, distance: 28.7
copy div "Номер накладної 20400477625111"
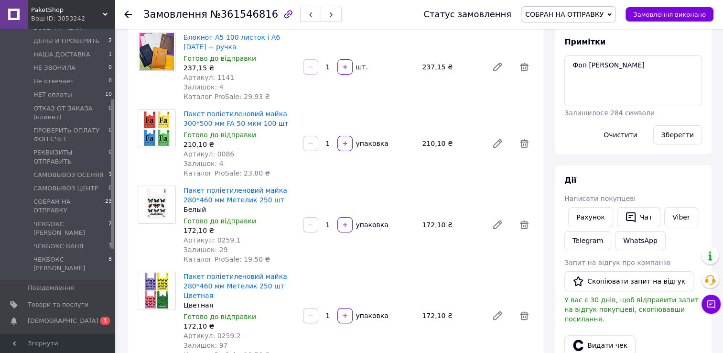
scroll to position [239, 0]
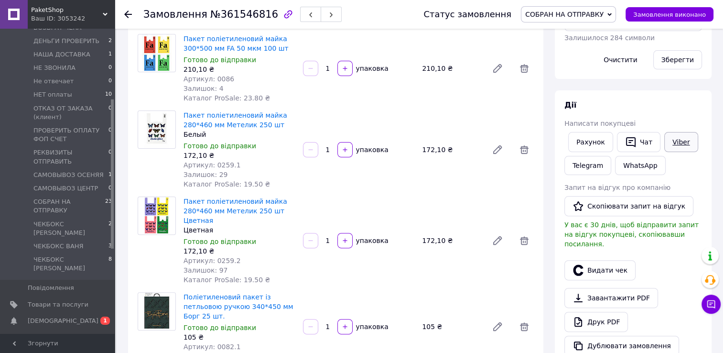
click at [687, 142] on link "Viber" at bounding box center [680, 142] width 33 height 20
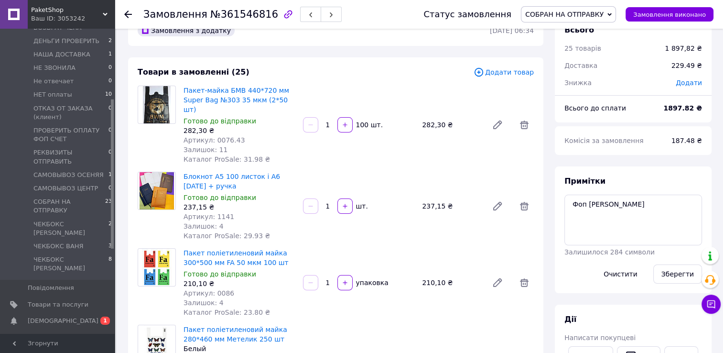
scroll to position [0, 0]
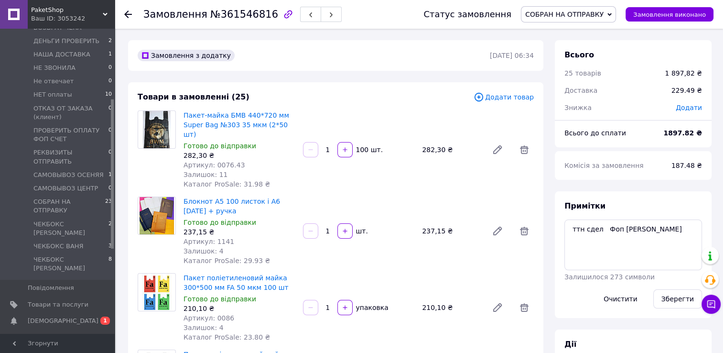
click at [684, 298] on button "Зберегти" at bounding box center [677, 298] width 49 height 19
click at [126, 16] on use at bounding box center [128, 15] width 8 height 8
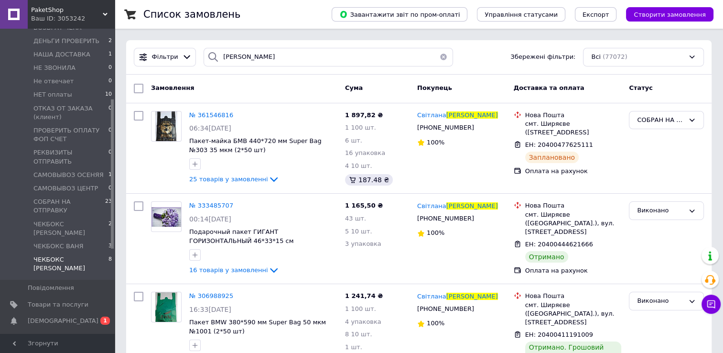
click at [58, 255] on span "ЧЕКБОКС [PERSON_NAME]" at bounding box center [70, 263] width 75 height 17
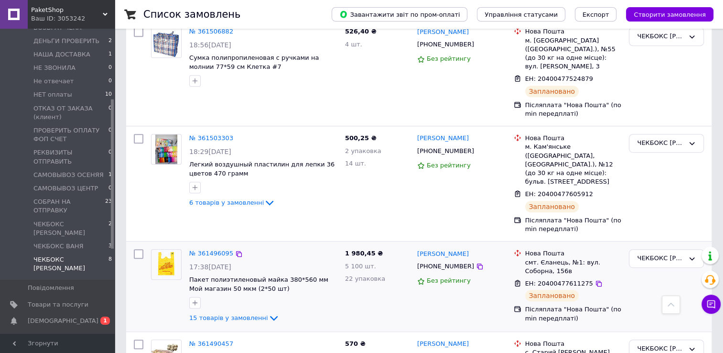
scroll to position [565, 0]
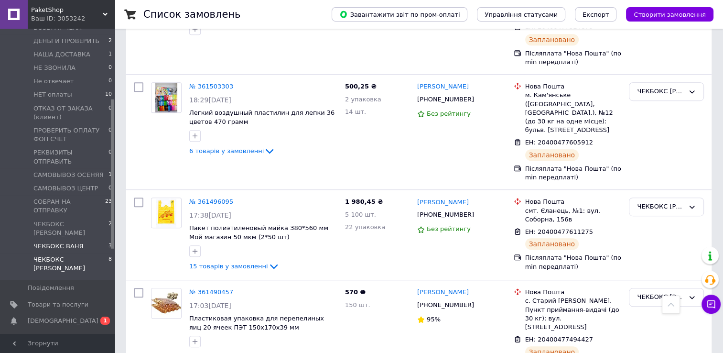
click at [61, 242] on span "ЧЕКБОКС ВАНЯ" at bounding box center [58, 246] width 50 height 9
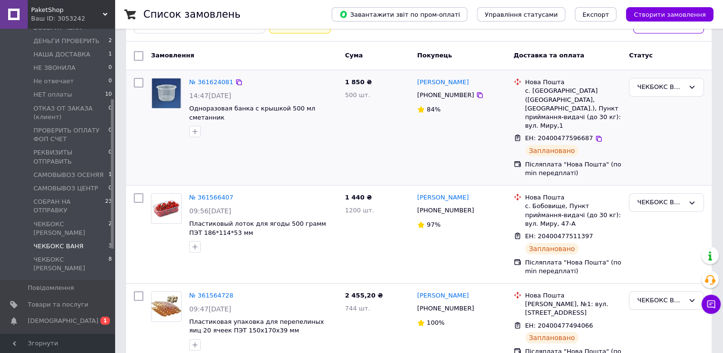
scroll to position [71, 0]
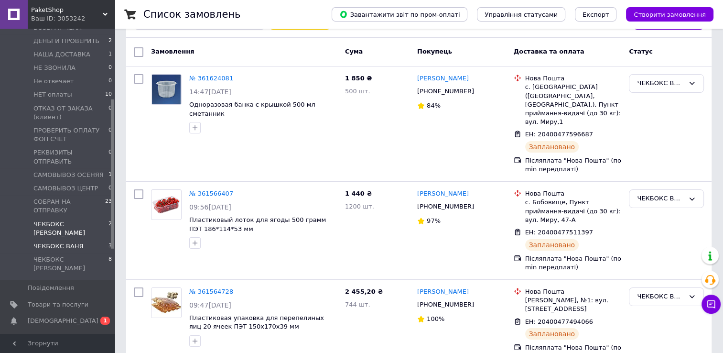
click at [87, 220] on span "ЧЕКБОКС [PERSON_NAME]" at bounding box center [70, 228] width 75 height 17
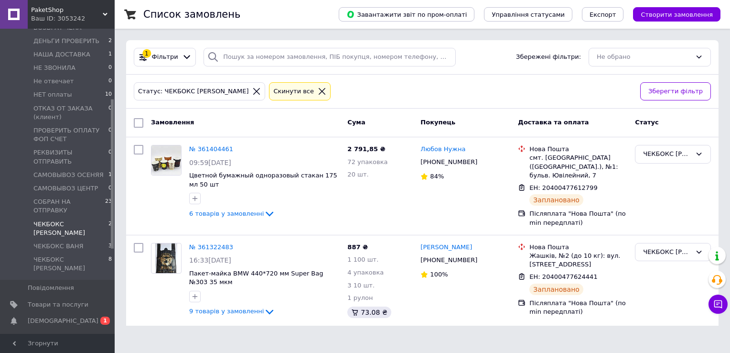
click at [318, 91] on icon at bounding box center [322, 91] width 9 height 9
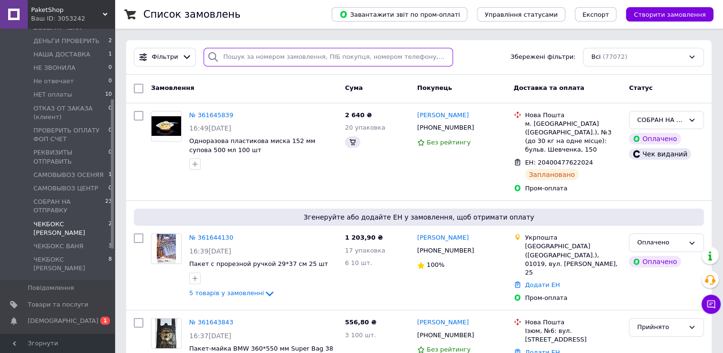
click at [232, 58] on input "search" at bounding box center [328, 57] width 249 height 19
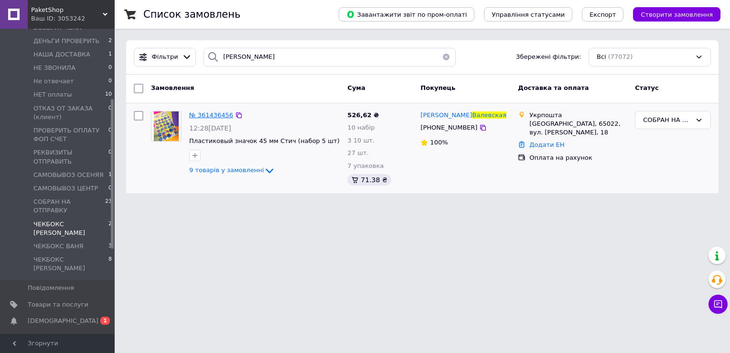
click at [210, 115] on span "№ 361436456" at bounding box center [211, 114] width 44 height 7
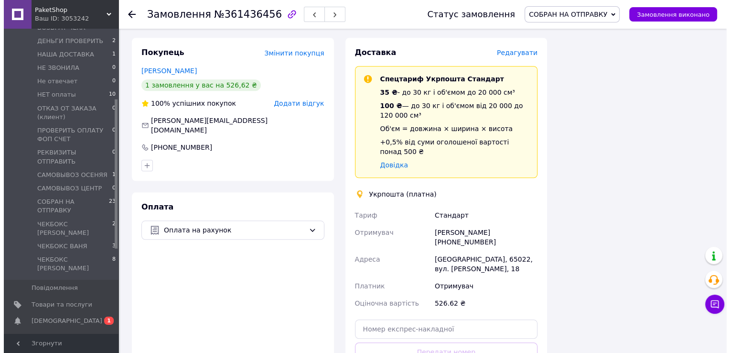
scroll to position [813, 0]
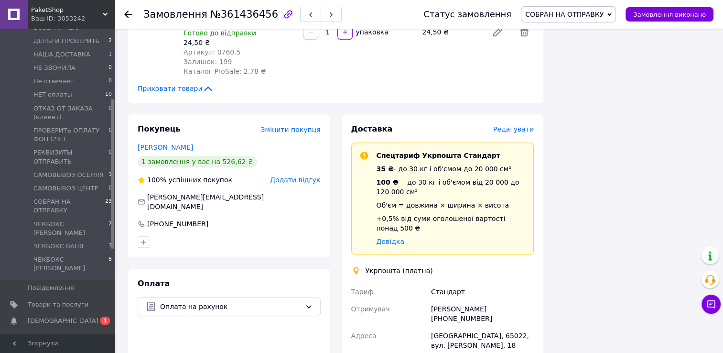
click at [525, 132] on span "Редагувати" at bounding box center [513, 129] width 41 height 8
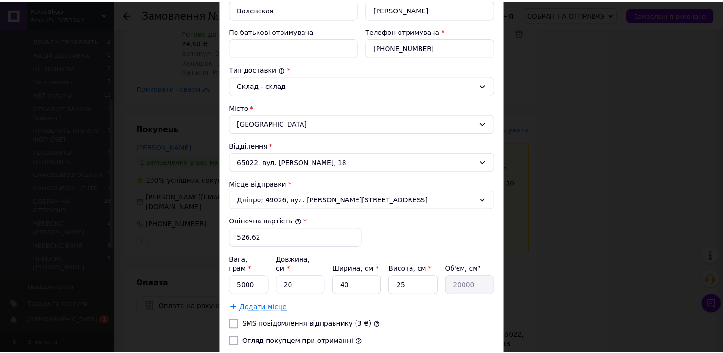
scroll to position [277, 0]
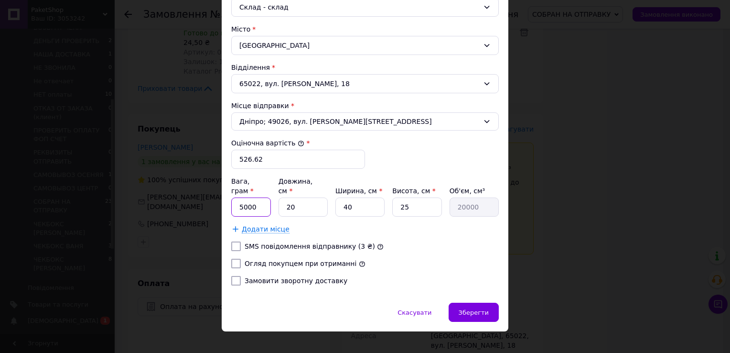
drag, startPoint x: 240, startPoint y: 197, endPoint x: 235, endPoint y: 195, distance: 6.0
click at [235, 197] on input "5000" at bounding box center [251, 206] width 40 height 19
click at [298, 197] on input "20" at bounding box center [303, 206] width 49 height 19
click at [363, 197] on input "40" at bounding box center [360, 206] width 49 height 19
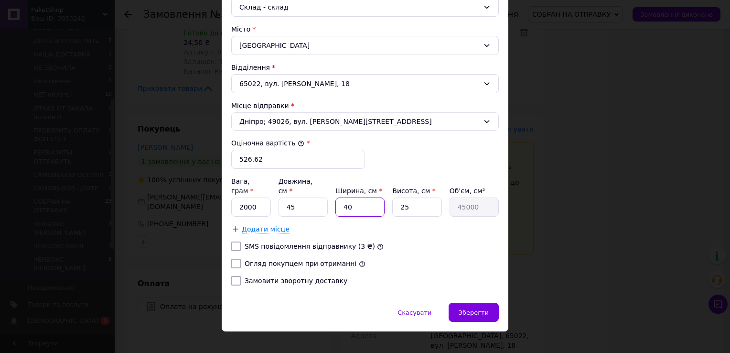
click at [364, 197] on input "40" at bounding box center [360, 206] width 49 height 19
click at [412, 197] on input "25" at bounding box center [416, 206] width 49 height 19
click at [232, 241] on input "SMS повідомлення відправнику (3 ₴)" at bounding box center [236, 246] width 10 height 10
click at [233, 259] on input "Огляд покупцем при отриманні" at bounding box center [236, 264] width 10 height 10
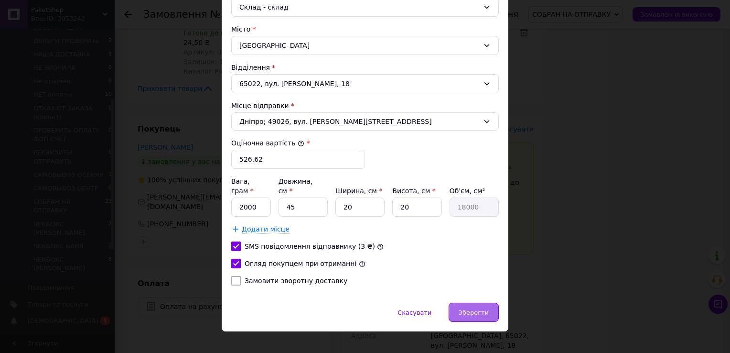
click at [466, 309] on span "Зберегти" at bounding box center [474, 312] width 30 height 7
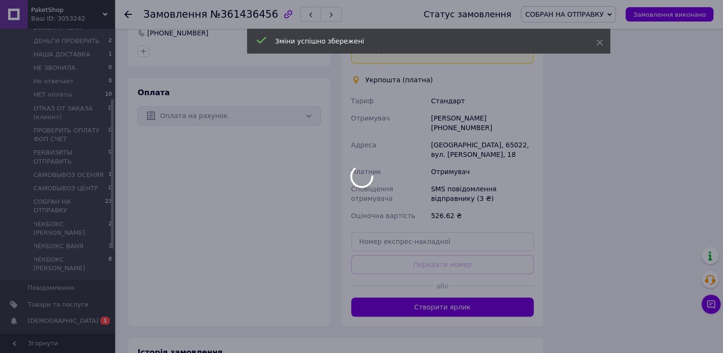
scroll to position [1052, 0]
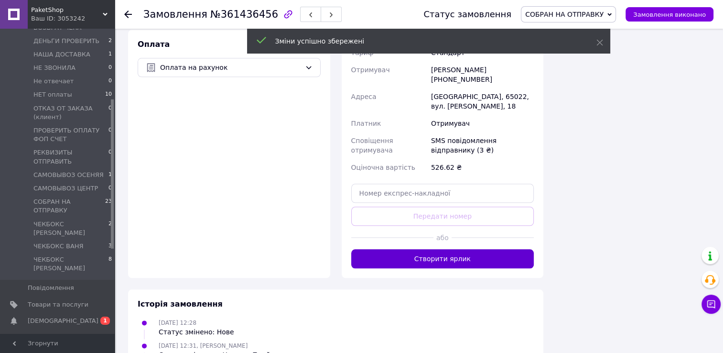
click at [483, 252] on button "Створити ярлик" at bounding box center [442, 258] width 183 height 19
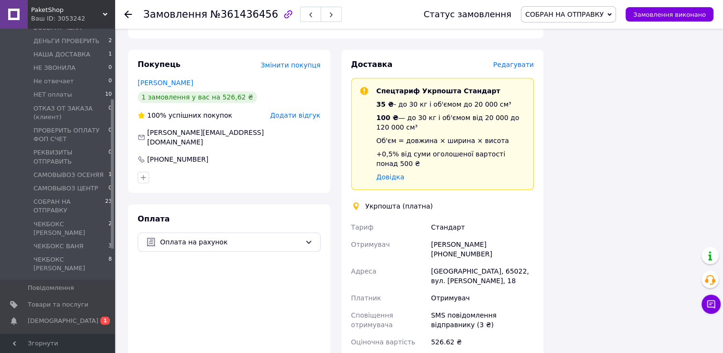
scroll to position [860, 0]
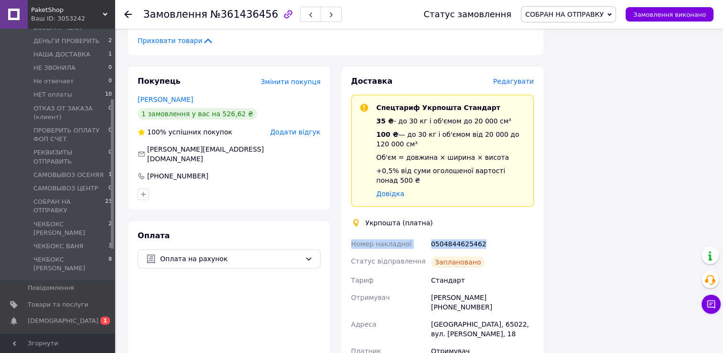
drag, startPoint x: 348, startPoint y: 246, endPoint x: 496, endPoint y: 250, distance: 148.2
click at [496, 250] on div "Доставка Редагувати Спецтариф Укрпошта Стандарт 35 ₴ - до 30 кг і об'ємом до 20…" at bounding box center [443, 261] width 202 height 391
drag, startPoint x: 496, startPoint y: 250, endPoint x: 465, endPoint y: 246, distance: 31.7
copy div "Номер накладної 0504844625462"
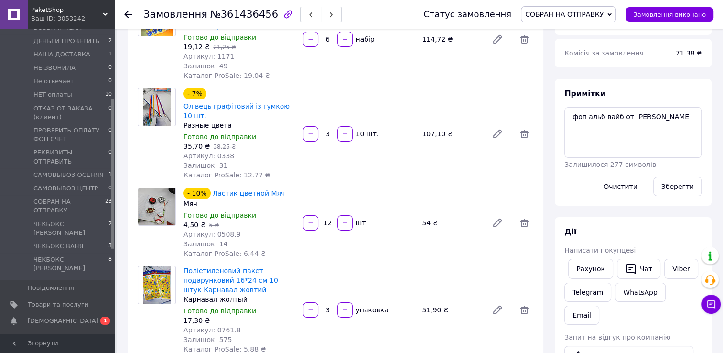
scroll to position [96, 0]
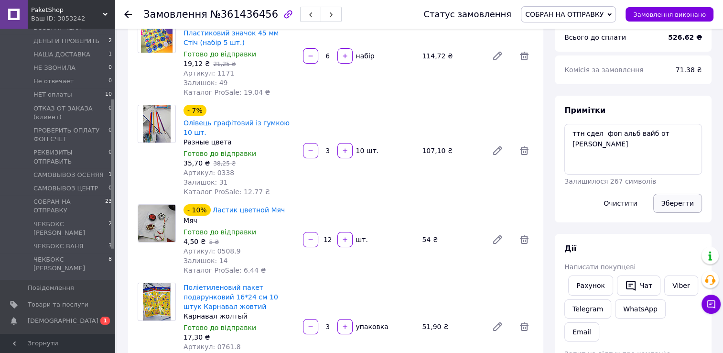
click at [677, 202] on button "Зберегти" at bounding box center [677, 203] width 49 height 19
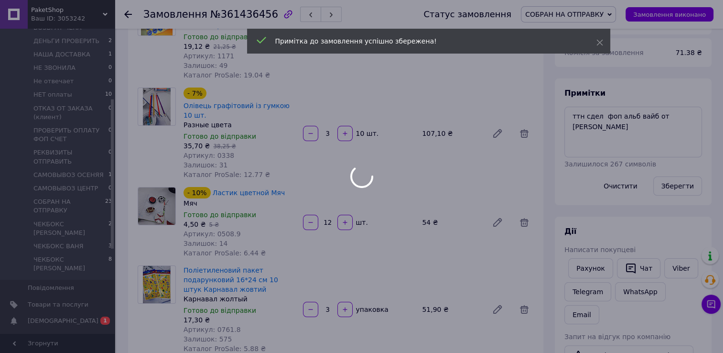
scroll to position [143, 0]
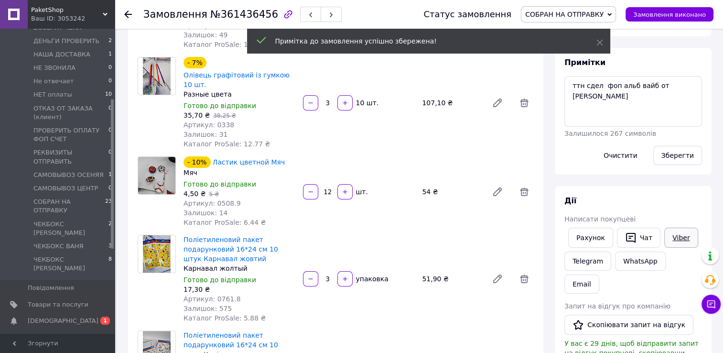
click at [673, 238] on link "Viber" at bounding box center [680, 238] width 33 height 20
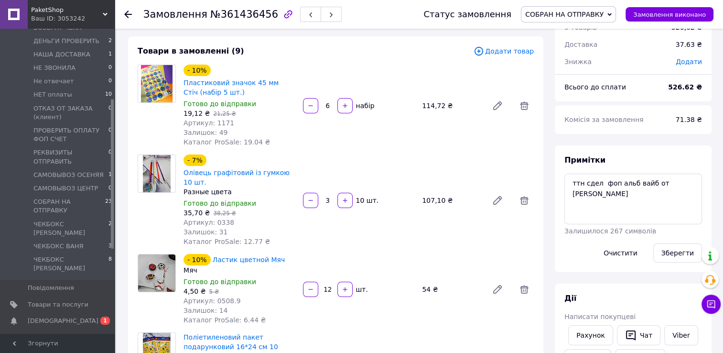
scroll to position [0, 0]
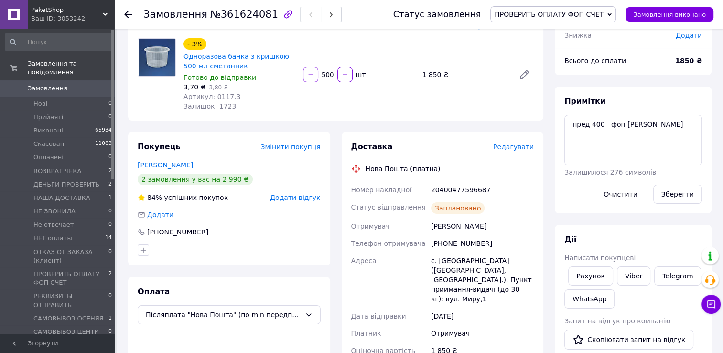
scroll to position [96, 0]
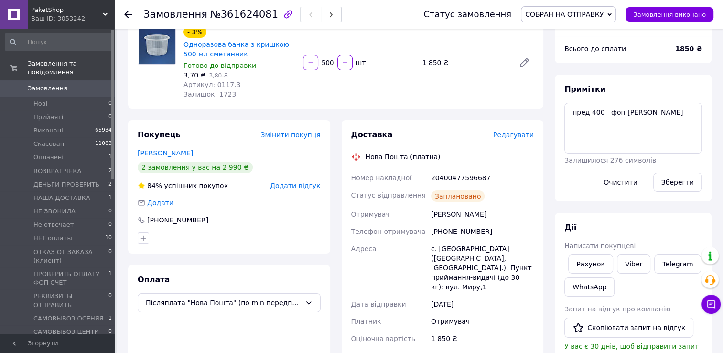
scroll to position [44, 0]
click at [629, 261] on link "Viber" at bounding box center [633, 263] width 33 height 19
click at [569, 112] on textarea "пред 400 фоп иван вайб" at bounding box center [634, 128] width 138 height 51
type textarea "ттн сдел пред 400 фоп иван вайб"
click at [681, 179] on button "Зберегти" at bounding box center [677, 182] width 49 height 19
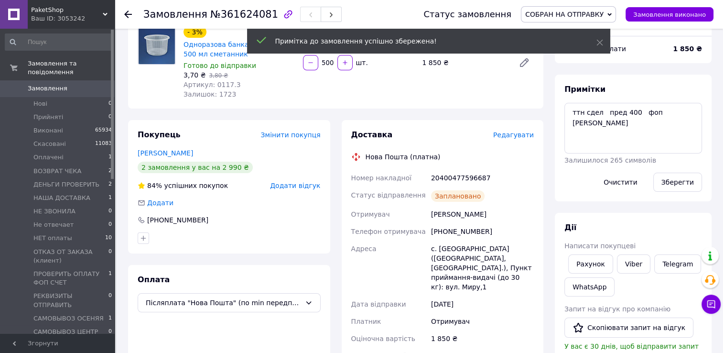
scroll to position [67, 0]
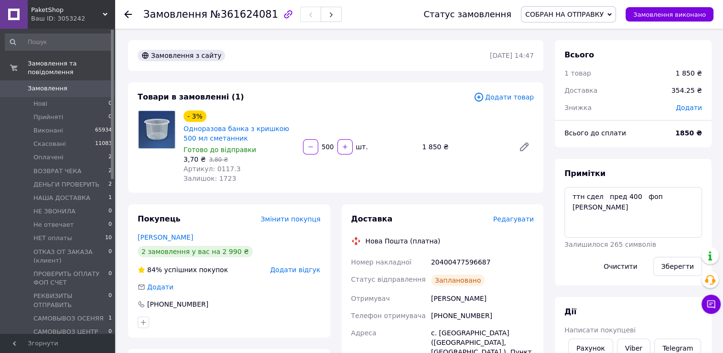
click at [128, 15] on icon at bounding box center [128, 15] width 8 height 8
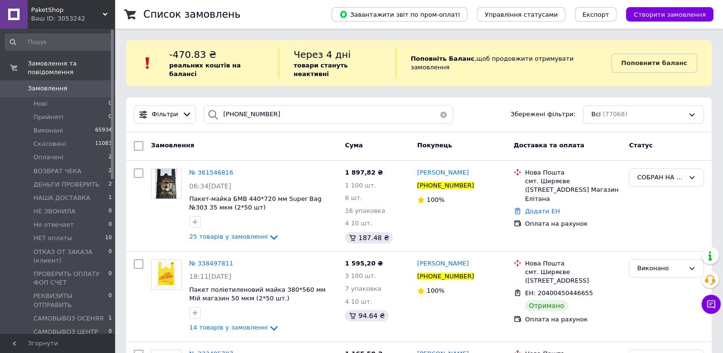
click at [135, 81] on div "Список замовлень Завантажити звіт по пром-оплаті Управління статусами Експорт С…" at bounding box center [419, 322] width 609 height 645
drag, startPoint x: 271, startPoint y: 105, endPoint x: 202, endPoint y: 106, distance: 68.8
click at [204, 106] on div "[PHONE_NUMBER]" at bounding box center [328, 114] width 249 height 19
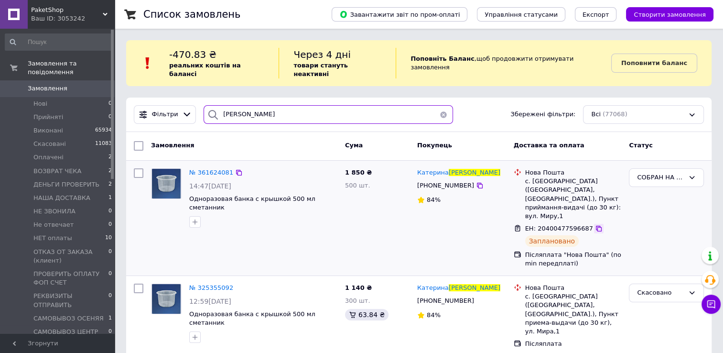
type input "[PERSON_NAME]"
click at [595, 225] on icon at bounding box center [599, 229] width 8 height 8
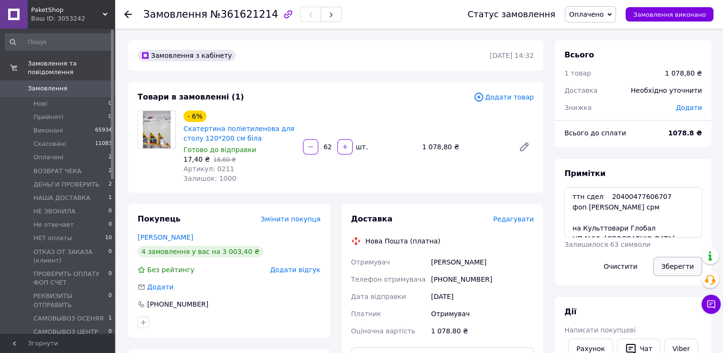
click at [676, 264] on button "Зберегти" at bounding box center [677, 266] width 49 height 19
click at [130, 12] on icon at bounding box center [128, 15] width 8 height 8
click at [128, 14] on use at bounding box center [128, 15] width 8 height 8
click at [52, 84] on span "Замовлення" at bounding box center [48, 88] width 40 height 9
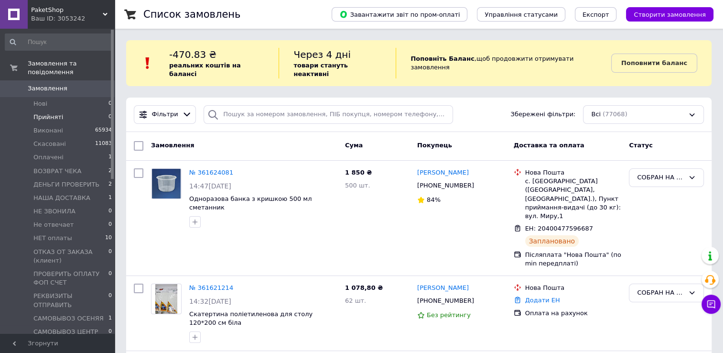
click at [47, 113] on span "Прийняті" at bounding box center [48, 117] width 30 height 9
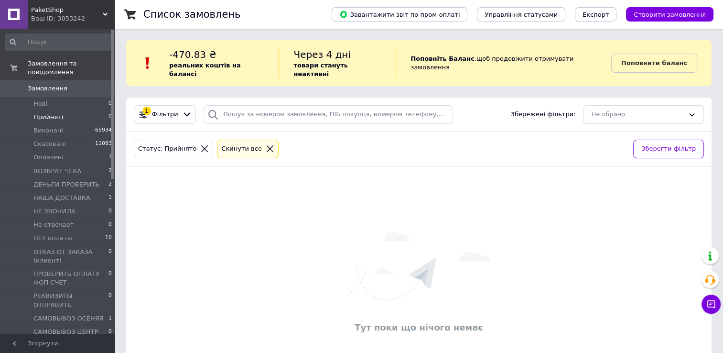
click at [266, 144] on icon at bounding box center [270, 148] width 9 height 9
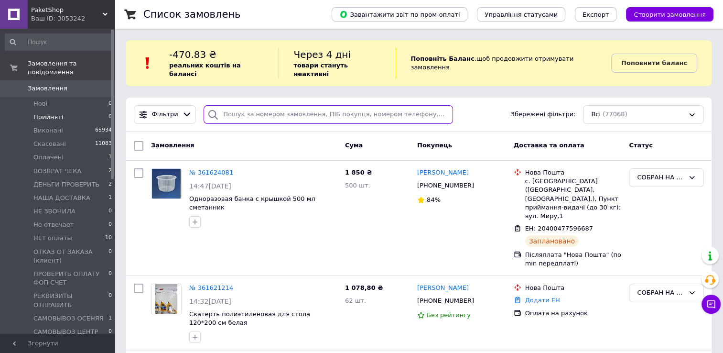
click at [235, 108] on input "search" at bounding box center [328, 114] width 249 height 19
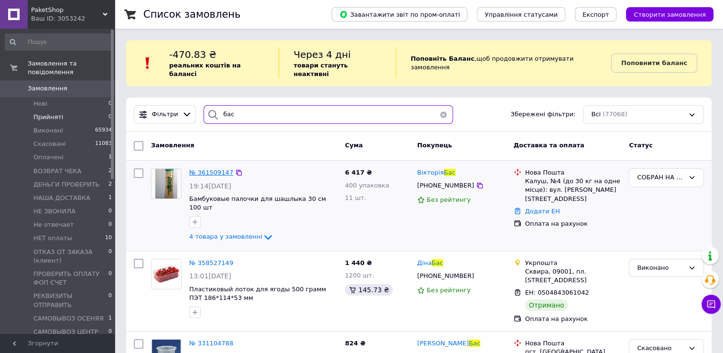
type input "бас"
click at [215, 169] on span "№ 361509147" at bounding box center [211, 172] width 44 height 7
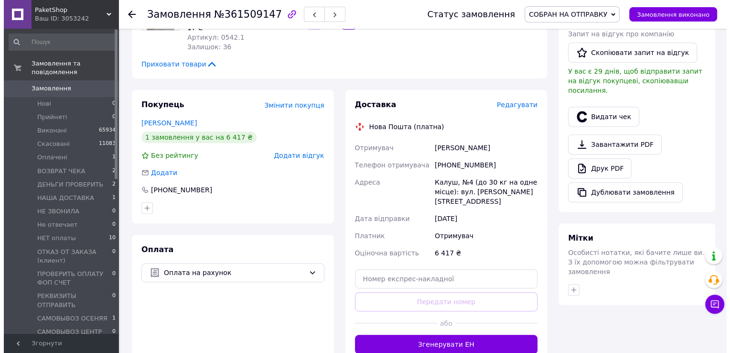
scroll to position [382, 0]
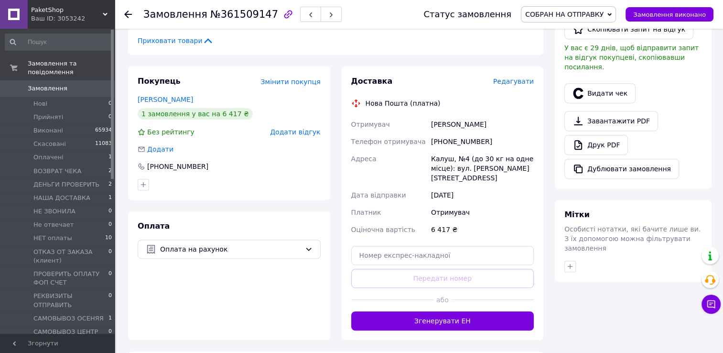
click at [524, 84] on span "Редагувати" at bounding box center [513, 81] width 41 height 8
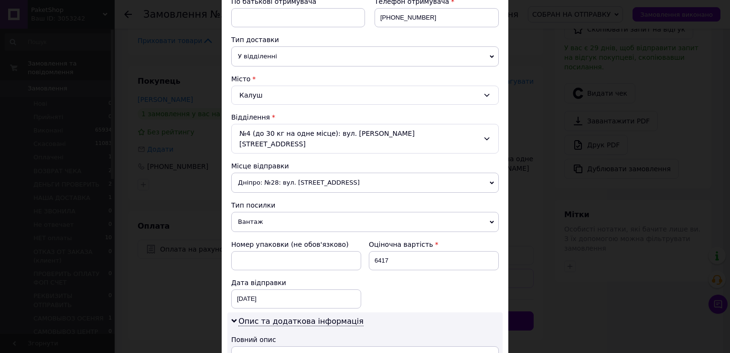
scroll to position [403, 0]
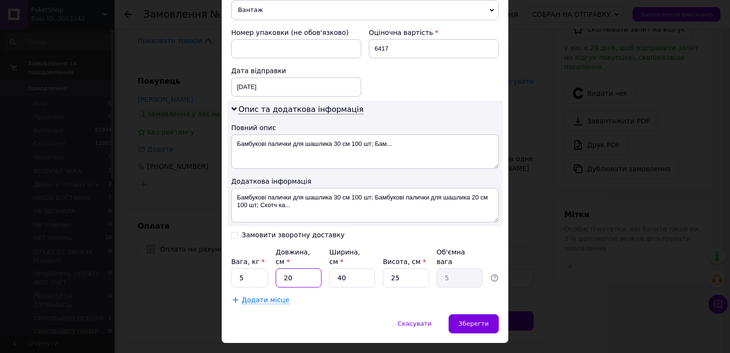
click at [296, 268] on input "20" at bounding box center [299, 277] width 46 height 19
click at [297, 268] on input "20" at bounding box center [299, 277] width 46 height 19
type input "5"
type input "1.25"
type input "5"
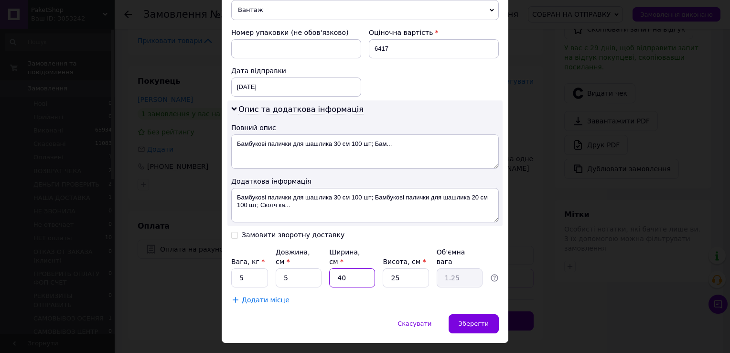
click at [356, 268] on input "40" at bounding box center [352, 277] width 46 height 19
type input "5"
type input "0.16"
type input "5"
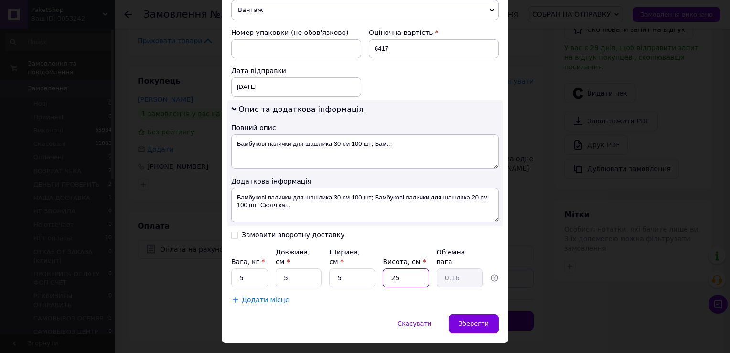
click at [398, 268] on input "25" at bounding box center [406, 277] width 46 height 19
type input "5"
type input "0.1"
type input "5"
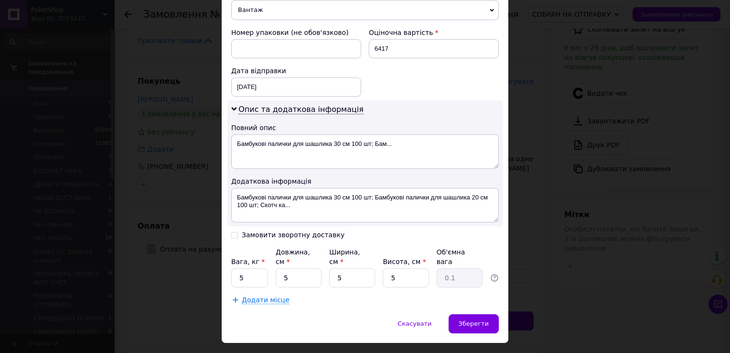
click at [245, 296] on span "Додати місце" at bounding box center [266, 300] width 48 height 8
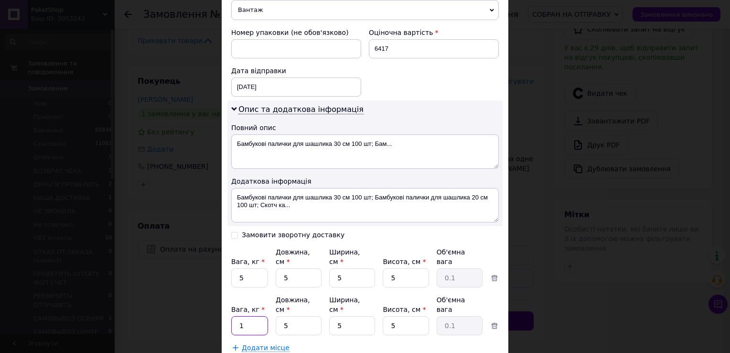
click at [251, 316] on input "1" at bounding box center [249, 325] width 37 height 19
click at [250, 316] on input "1" at bounding box center [249, 325] width 37 height 19
click at [253, 344] on span "Додати місце" at bounding box center [266, 348] width 48 height 8
click at [250, 316] on input "20" at bounding box center [249, 325] width 37 height 19
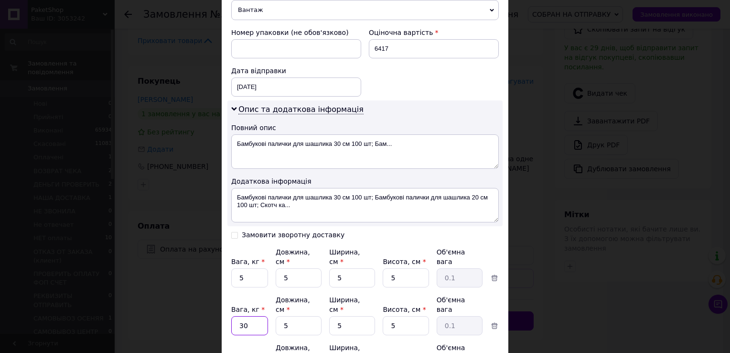
type input "30"
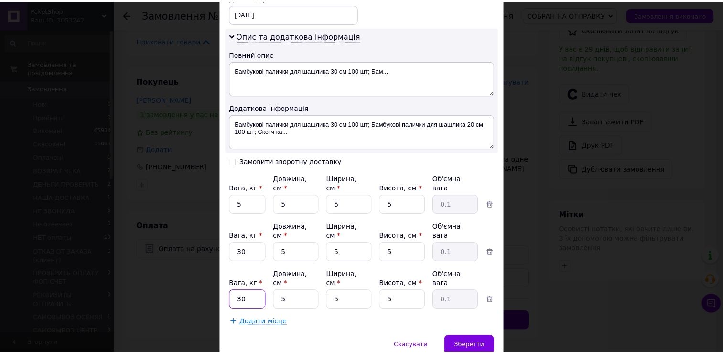
scroll to position [479, 0]
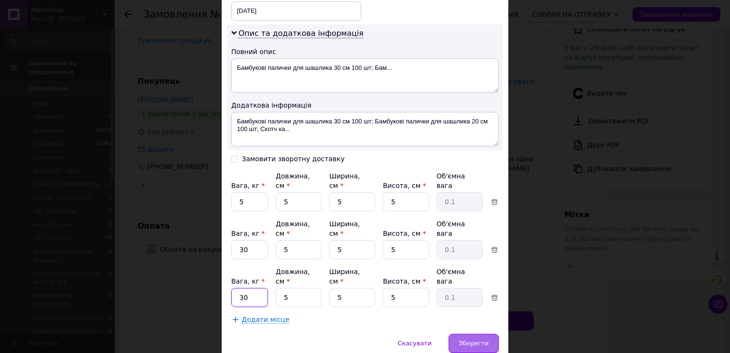
type input "30"
click at [477, 339] on span "Зберегти" at bounding box center [474, 342] width 30 height 7
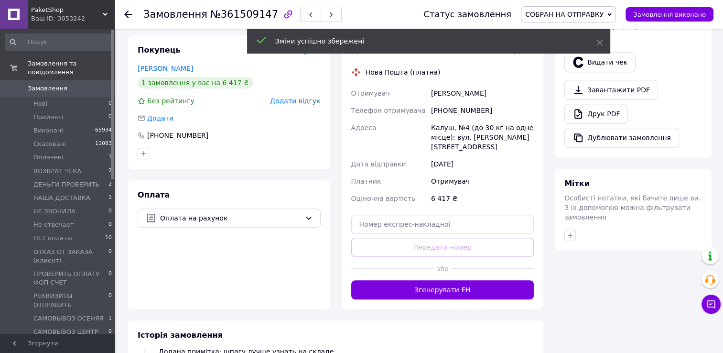
scroll to position [430, 0]
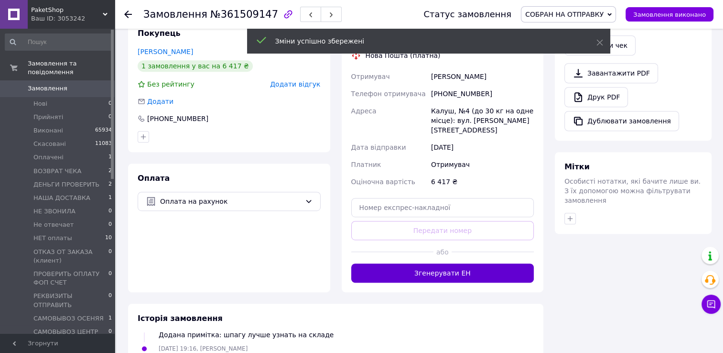
click at [459, 278] on button "Згенерувати ЕН" at bounding box center [442, 272] width 183 height 19
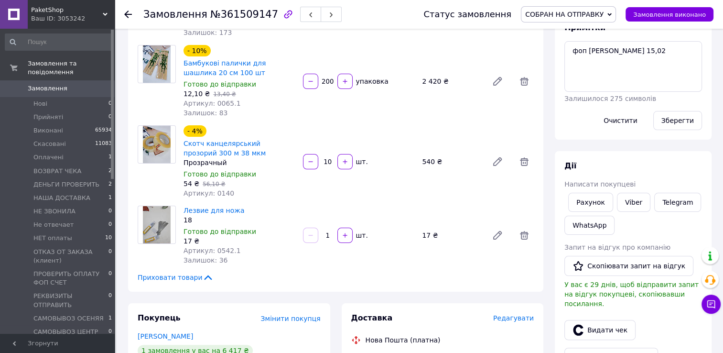
scroll to position [96, 0]
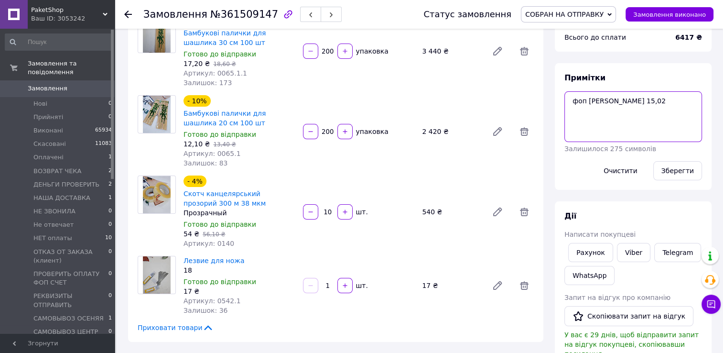
click at [570, 101] on textarea "фоп иван вайб скрин 15,02" at bounding box center [634, 116] width 138 height 51
type textarea "ттн сдел фоп иван вайб скрин 15,02"
click at [667, 172] on button "Зберегти" at bounding box center [677, 170] width 49 height 19
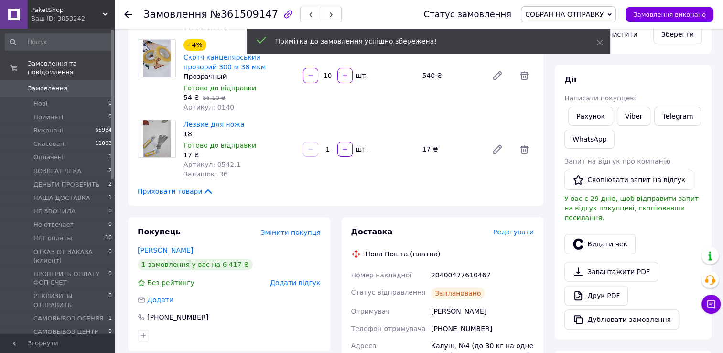
scroll to position [287, 0]
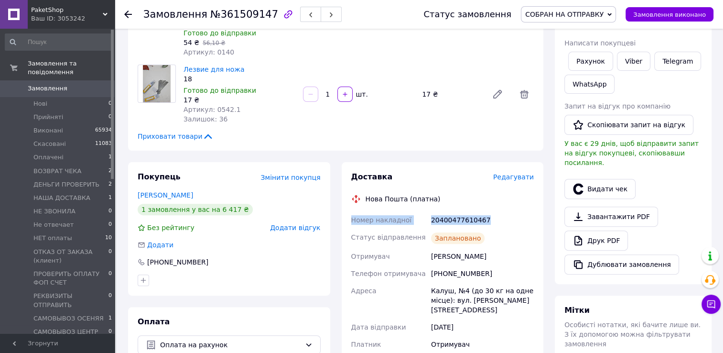
drag, startPoint x: 349, startPoint y: 223, endPoint x: 489, endPoint y: 223, distance: 139.1
click at [489, 223] on div "Доставка Редагувати Нова Пошта (платна) Номер накладної 20400477610467 Статус в…" at bounding box center [443, 292] width 202 height 261
drag, startPoint x: 489, startPoint y: 223, endPoint x: 471, endPoint y: 223, distance: 17.7
copy div "Номер накладної 20400477610467"
click at [632, 59] on link "Viber" at bounding box center [633, 61] width 33 height 19
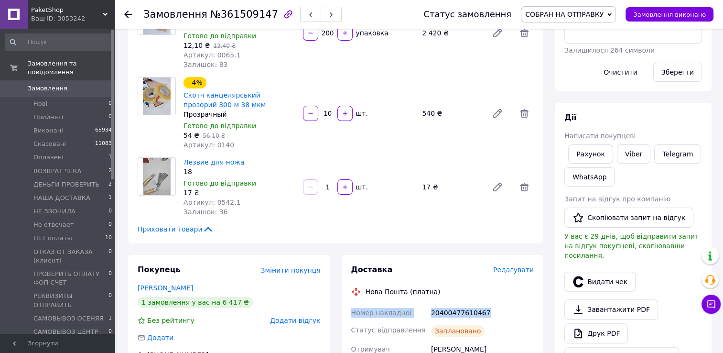
scroll to position [239, 0]
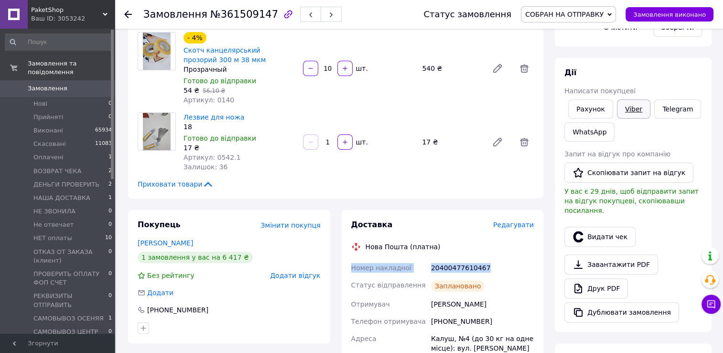
click at [625, 110] on link "Viber" at bounding box center [633, 108] width 33 height 19
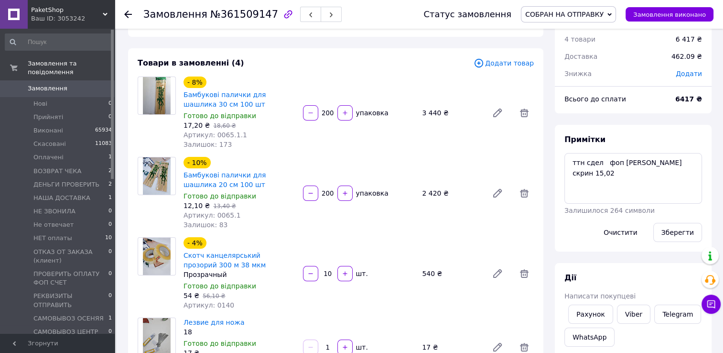
scroll to position [0, 0]
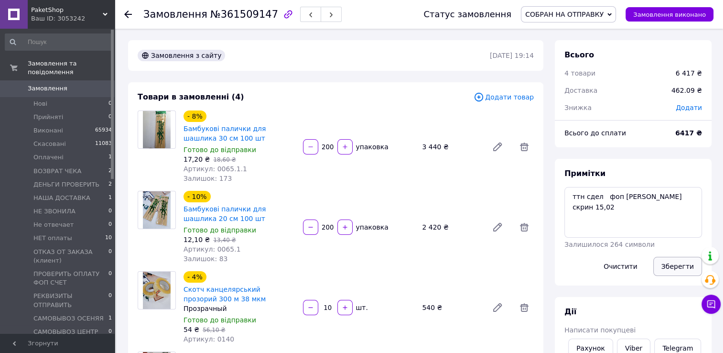
click at [682, 268] on button "Зберегти" at bounding box center [677, 266] width 49 height 19
click at [127, 15] on icon at bounding box center [128, 15] width 8 height 8
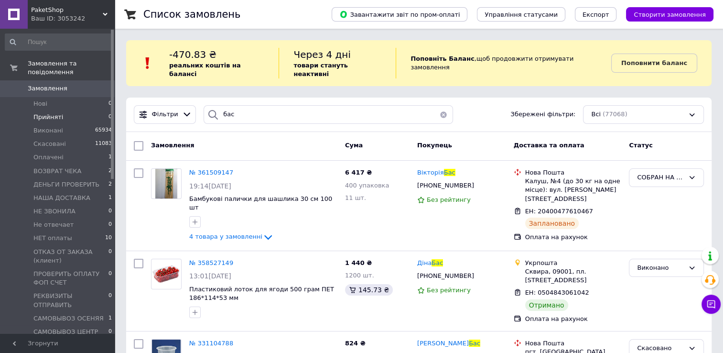
click at [54, 113] on span "Прийняті" at bounding box center [48, 117] width 30 height 9
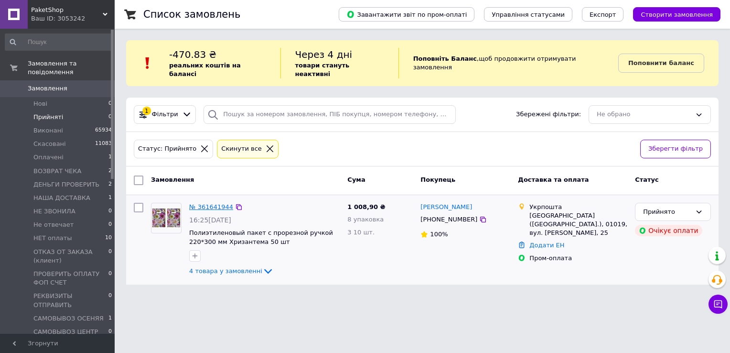
click at [222, 203] on link "№ 361641944" at bounding box center [211, 206] width 44 height 7
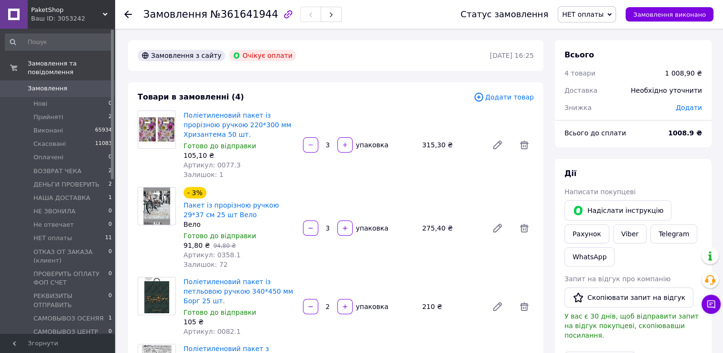
click at [128, 14] on icon at bounding box center [128, 15] width 8 height 8
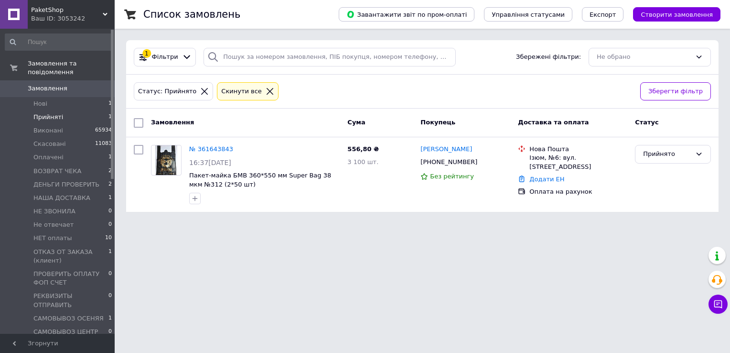
click at [266, 89] on icon at bounding box center [270, 91] width 9 height 9
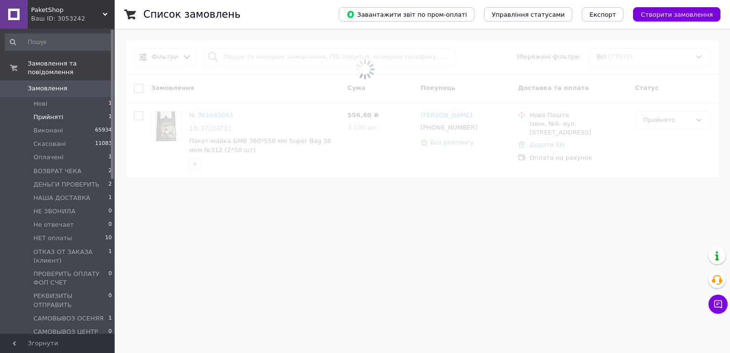
click at [240, 56] on span at bounding box center [365, 69] width 730 height 138
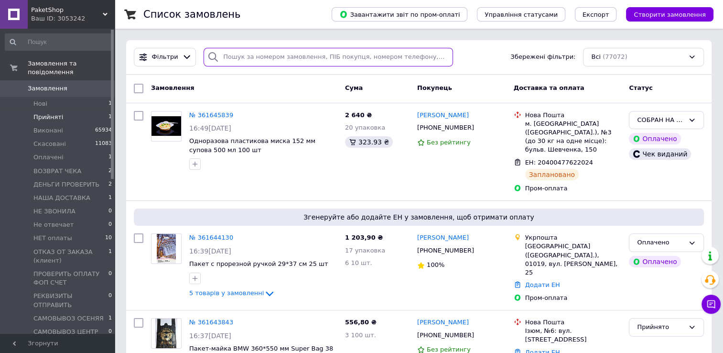
click at [236, 59] on input "search" at bounding box center [328, 57] width 249 height 19
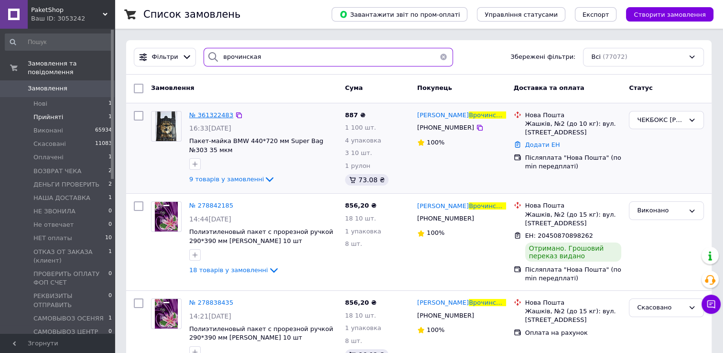
type input "врочинская"
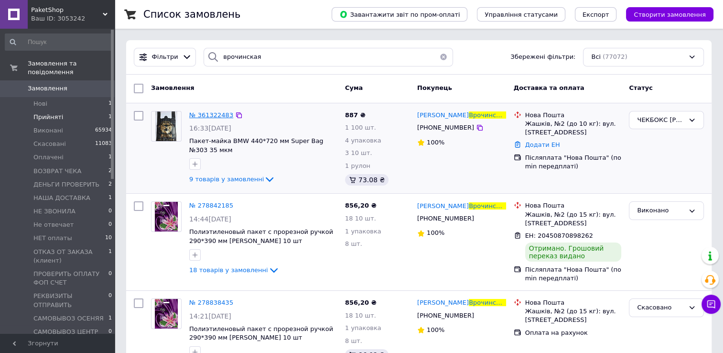
click at [207, 116] on span "№ 361322483" at bounding box center [211, 114] width 44 height 7
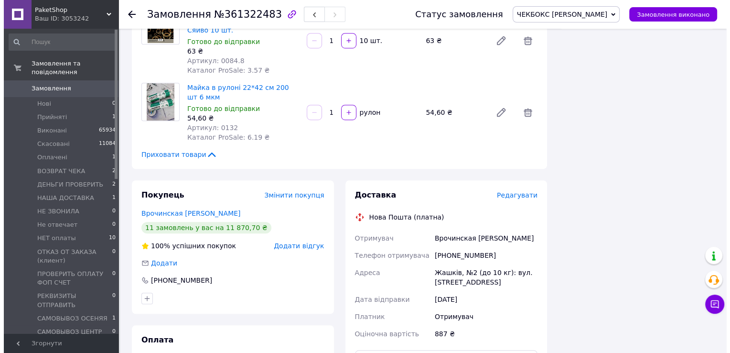
scroll to position [669, 0]
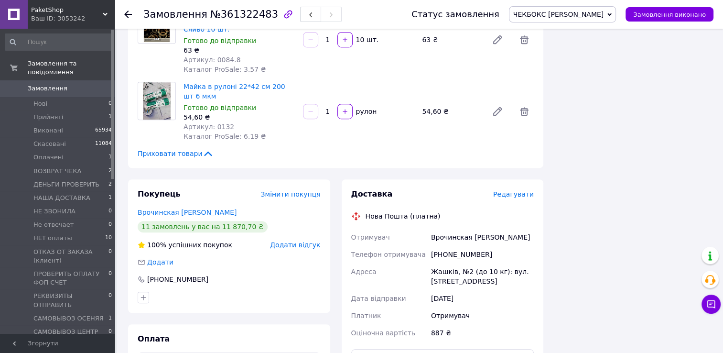
click at [518, 190] on span "Редагувати" at bounding box center [513, 194] width 41 height 8
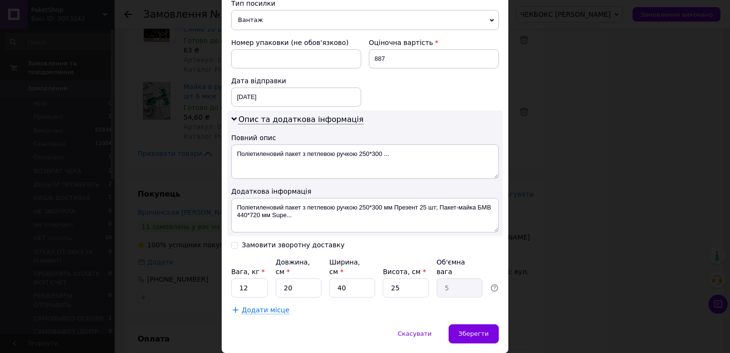
scroll to position [403, 0]
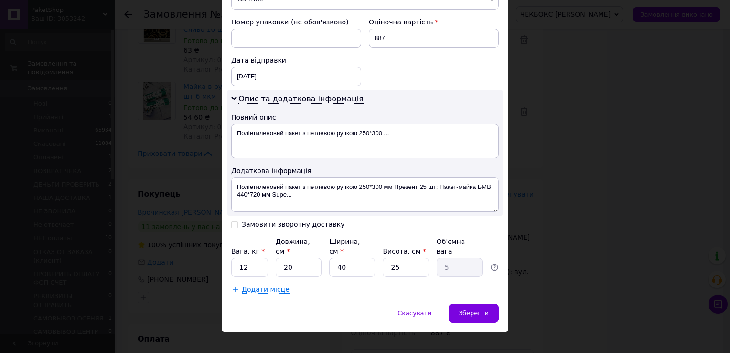
click at [233, 224] on input "Замовити зворотну доставку" at bounding box center [234, 223] width 7 height 7
checkbox input "true"
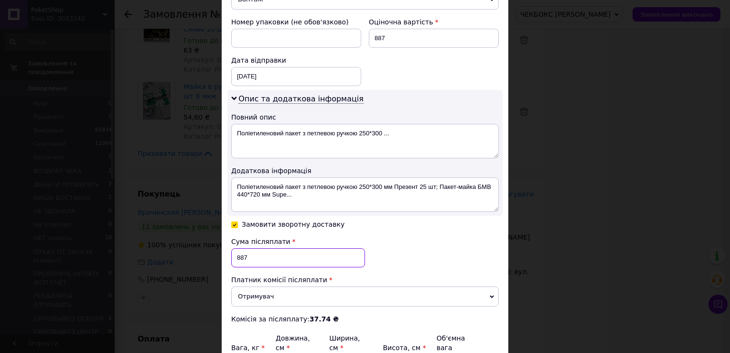
click at [254, 257] on input "887" at bounding box center [298, 257] width 134 height 19
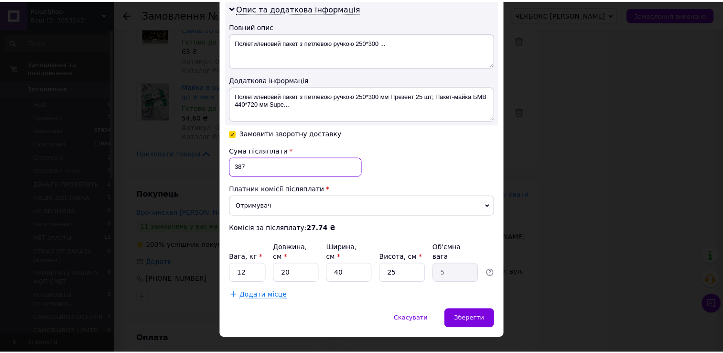
scroll to position [499, 0]
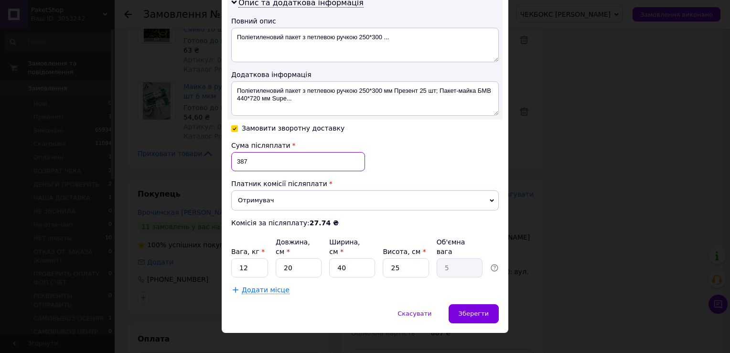
type input "387"
click at [250, 258] on input "12" at bounding box center [249, 267] width 37 height 19
type input "9"
click at [294, 258] on input "20" at bounding box center [299, 267] width 46 height 19
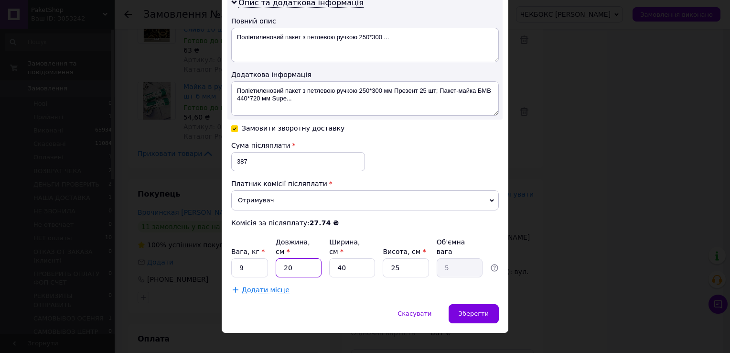
click at [294, 258] on input "20" at bounding box center [299, 267] width 46 height 19
type input "5"
type input "1.25"
type input "5"
click at [350, 258] on input "40" at bounding box center [352, 267] width 46 height 19
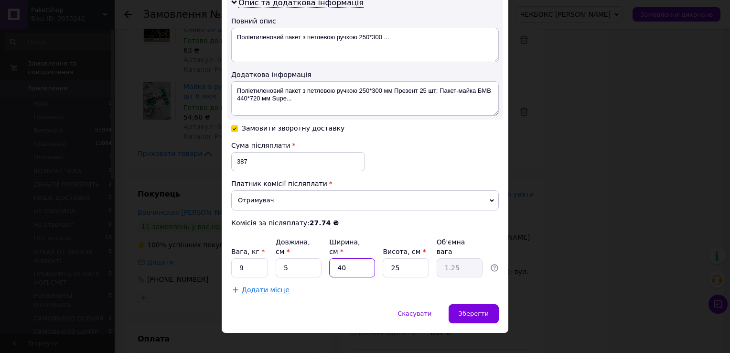
click at [350, 258] on input "40" at bounding box center [352, 267] width 46 height 19
type input "5"
type input "0.16"
type input "5"
click at [411, 258] on input "25" at bounding box center [406, 267] width 46 height 19
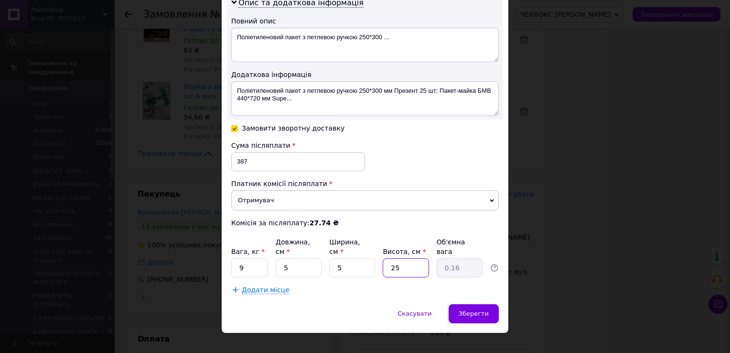
click at [411, 258] on input "25" at bounding box center [406, 267] width 46 height 19
type input "5"
type input "0.1"
type input "5"
click at [484, 310] on span "Зберегти" at bounding box center [474, 313] width 30 height 7
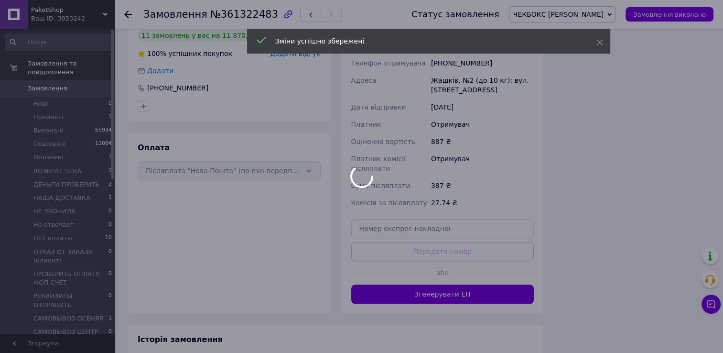
scroll to position [80, 0]
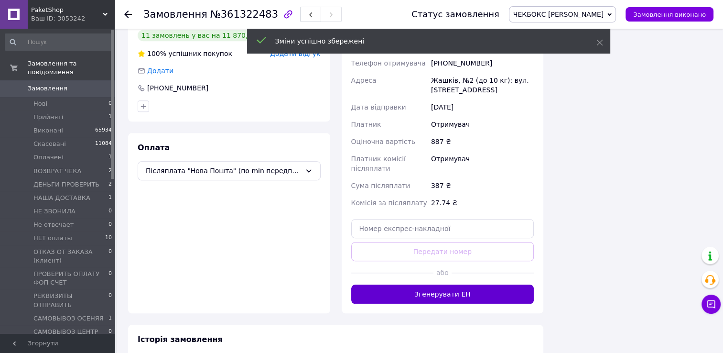
click at [473, 284] on button "Згенерувати ЕН" at bounding box center [442, 293] width 183 height 19
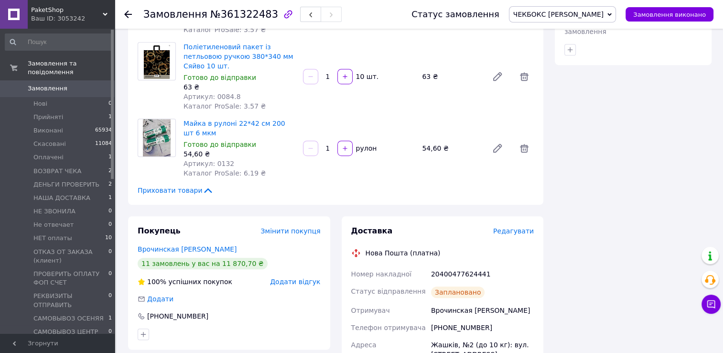
scroll to position [621, 0]
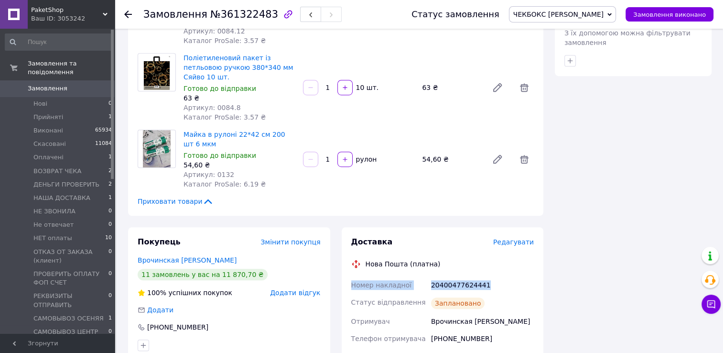
drag, startPoint x: 371, startPoint y: 238, endPoint x: 490, endPoint y: 242, distance: 119.6
drag, startPoint x: 490, startPoint y: 242, endPoint x: 469, endPoint y: 239, distance: 21.8
copy div "Номер накладної 20400477624441"
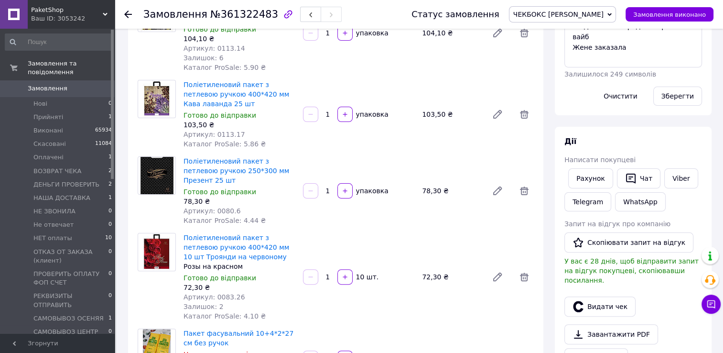
scroll to position [0, 0]
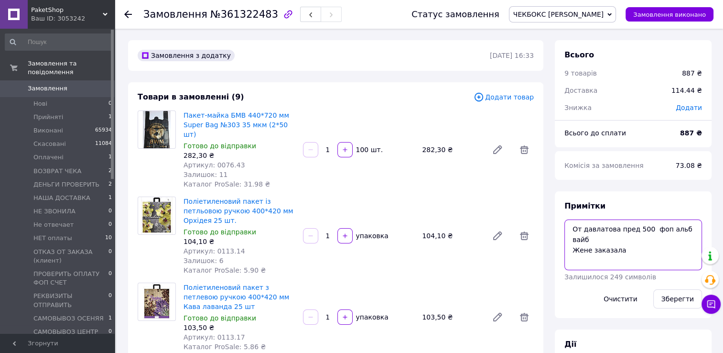
click at [569, 229] on textarea "От давлатова пред 500 фоп альб вайб Жене заказала" at bounding box center [634, 244] width 138 height 51
type textarea "ттн сдел От давлатова пред 500 фоп альб вайб Жене заказала"
click at [677, 301] on button "Зберегти" at bounding box center [677, 298] width 49 height 19
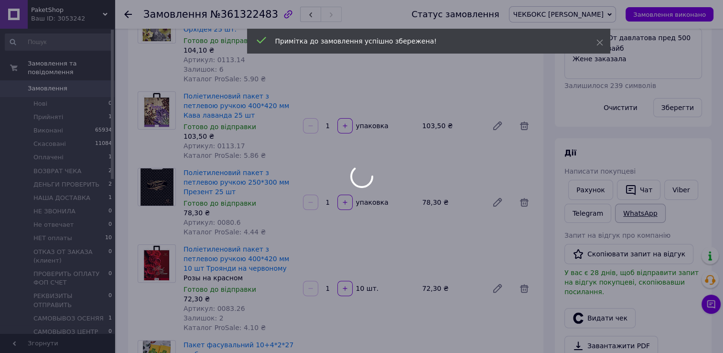
scroll to position [127, 0]
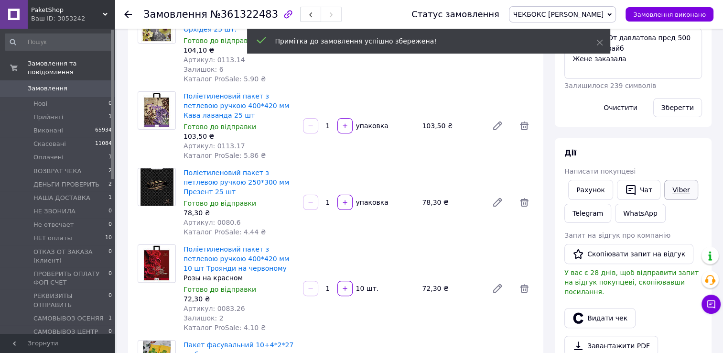
click at [671, 191] on link "Viber" at bounding box center [680, 190] width 33 height 20
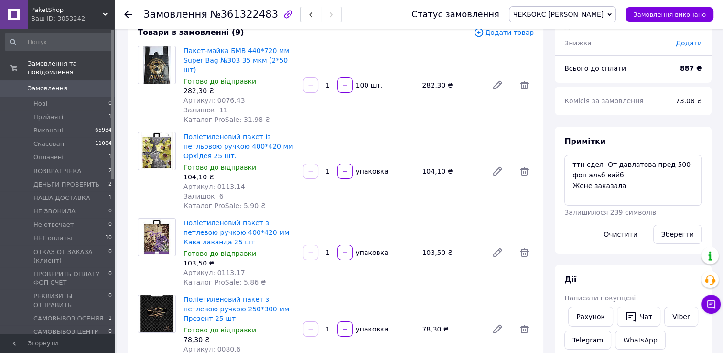
scroll to position [48, 0]
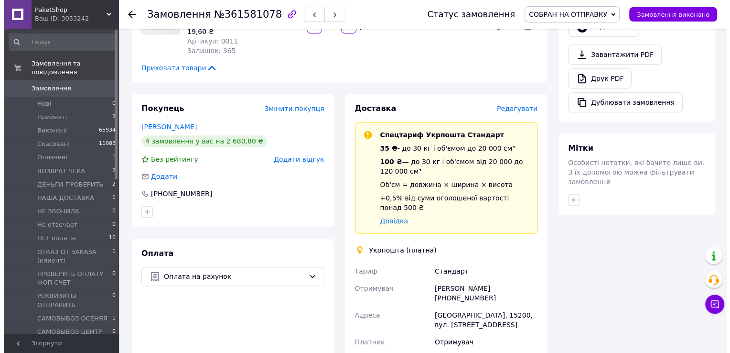
scroll to position [430, 0]
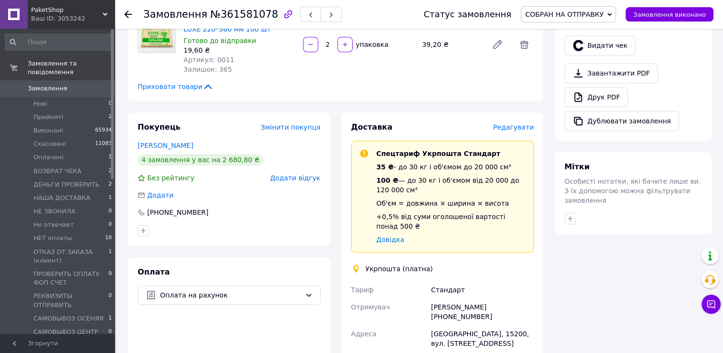
click at [522, 128] on span "Редагувати" at bounding box center [513, 127] width 41 height 8
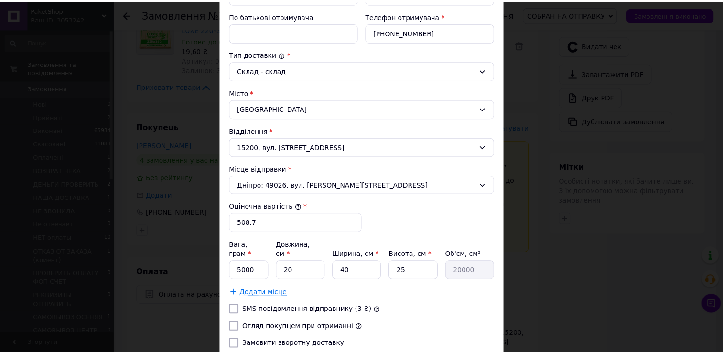
scroll to position [277, 0]
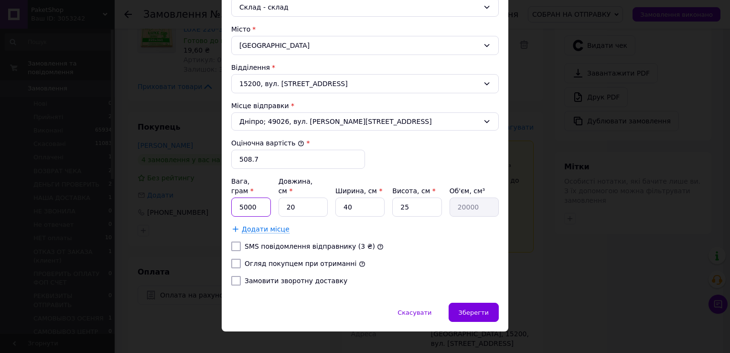
drag, startPoint x: 241, startPoint y: 198, endPoint x: 233, endPoint y: 197, distance: 8.2
click at [233, 197] on input "5000" at bounding box center [251, 206] width 40 height 19
type input "4000"
click at [303, 197] on input "20" at bounding box center [303, 206] width 49 height 19
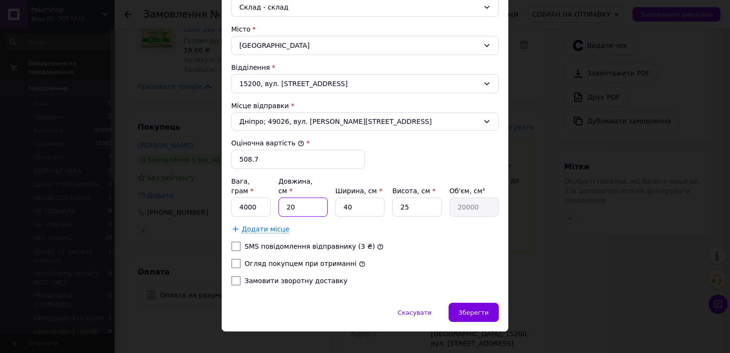
type input "4"
type input "4000"
type input "45"
type input "45000"
type input "45"
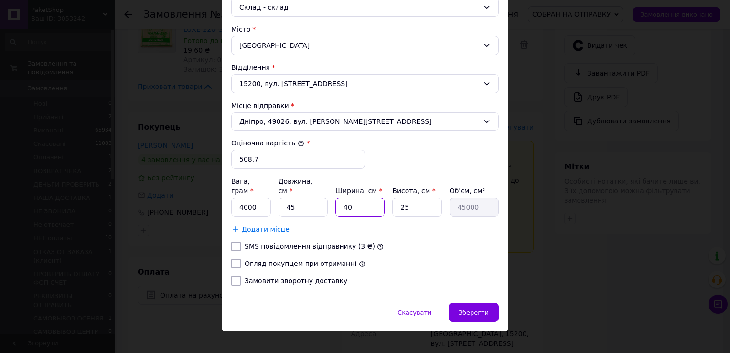
click at [368, 197] on input "40" at bounding box center [360, 206] width 49 height 19
type input "2"
type input "2250"
type input "20"
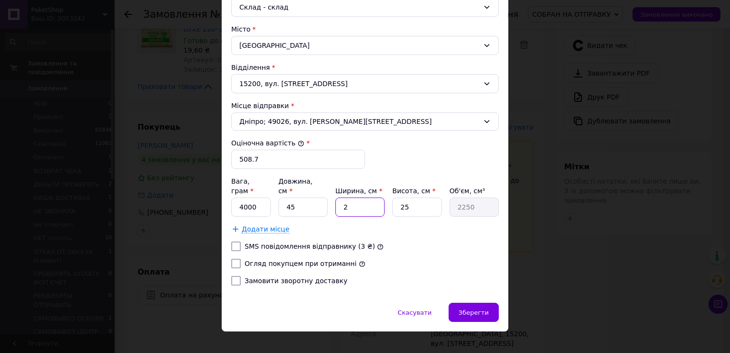
type input "22500"
type input "20"
click at [413, 197] on input "25" at bounding box center [416, 206] width 49 height 19
type input "2"
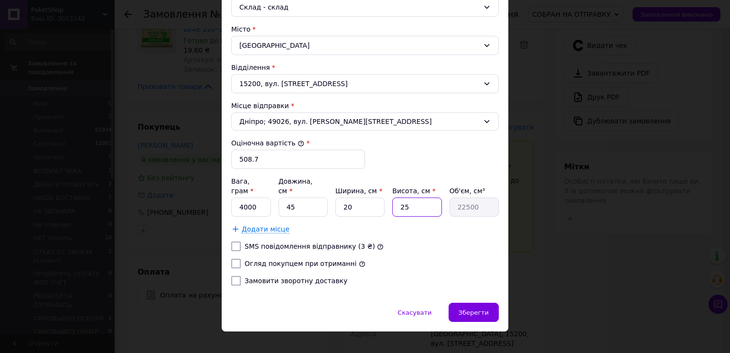
type input "1800"
type input "20"
type input "18000"
type input "20"
click at [232, 241] on input "SMS повідомлення відправнику (3 ₴)" at bounding box center [236, 246] width 10 height 10
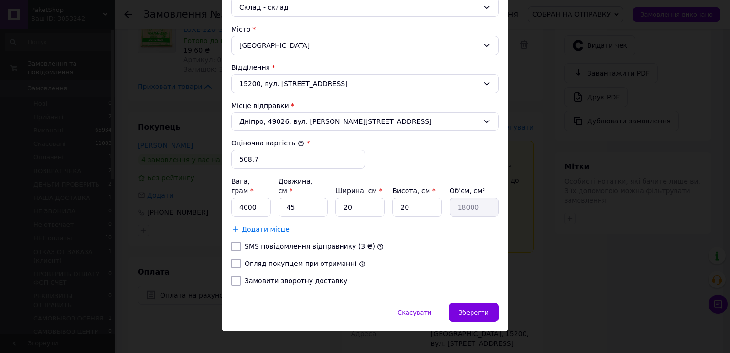
checkbox input "true"
click at [232, 259] on input "Огляд покупцем при отриманні" at bounding box center [236, 264] width 10 height 10
checkbox input "true"
click at [474, 309] on span "Зберегти" at bounding box center [474, 312] width 30 height 7
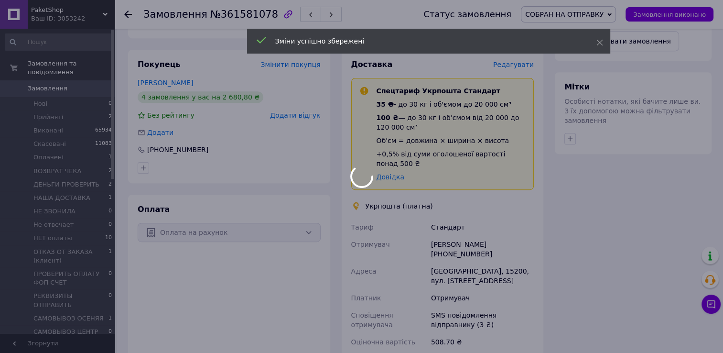
scroll to position [621, 0]
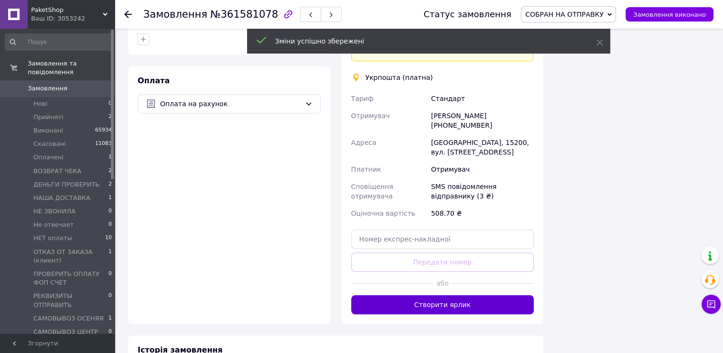
click at [459, 298] on button "Створити ярлик" at bounding box center [442, 304] width 183 height 19
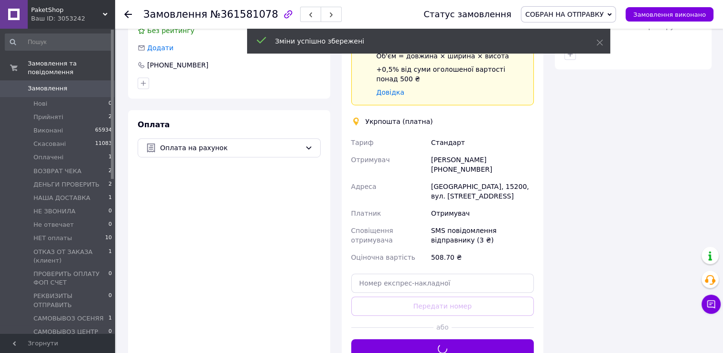
scroll to position [526, 0]
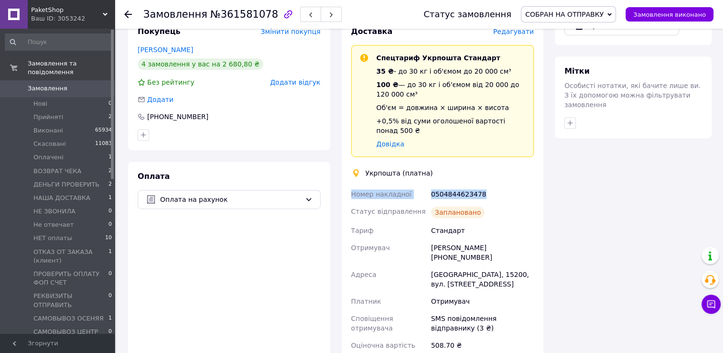
drag, startPoint x: 349, startPoint y: 194, endPoint x: 482, endPoint y: 195, distance: 132.9
click at [482, 195] on div "Номер накладної 0504844623478 Статус відправлення Заплановано Тариф Стандарт От…" at bounding box center [442, 277] width 187 height 185
drag, startPoint x: 482, startPoint y: 195, endPoint x: 465, endPoint y: 194, distance: 17.7
copy div "Номер накладної 0504844623478"
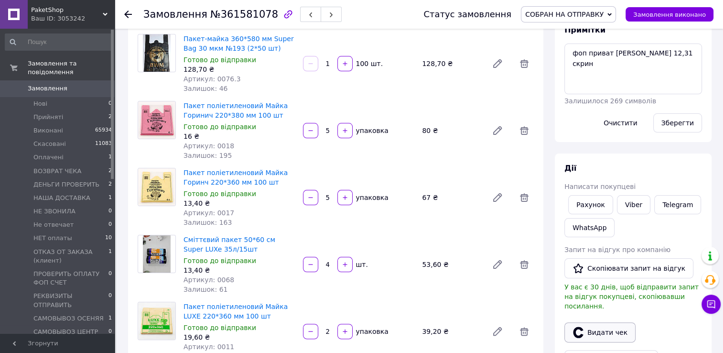
scroll to position [48, 0]
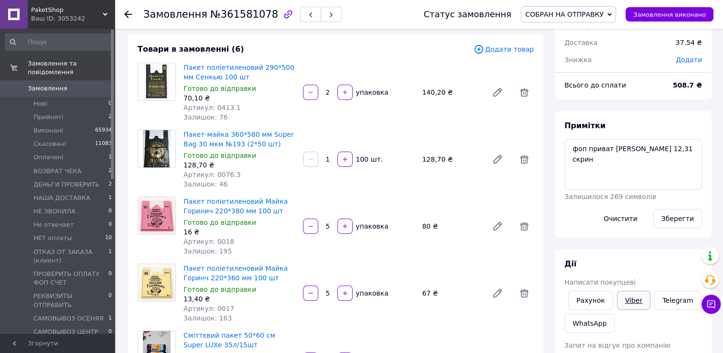
click at [627, 302] on link "Viber" at bounding box center [633, 300] width 33 height 19
click at [571, 148] on textarea "фоп приват [PERSON_NAME] 12,31 скрин" at bounding box center [634, 164] width 138 height 51
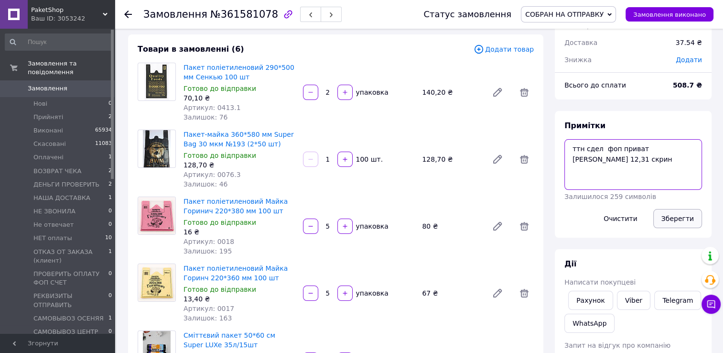
type textarea "ттн сдел фоп приват [PERSON_NAME] 12,31 скрин"
click at [689, 219] on button "Зберегти" at bounding box center [677, 218] width 49 height 19
click at [126, 16] on use at bounding box center [128, 15] width 8 height 8
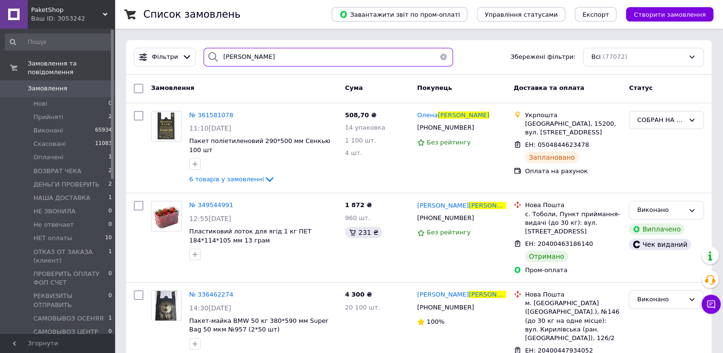
drag, startPoint x: 261, startPoint y: 54, endPoint x: 208, endPoint y: 61, distance: 53.0
click at [210, 60] on div "[PERSON_NAME]" at bounding box center [328, 57] width 249 height 19
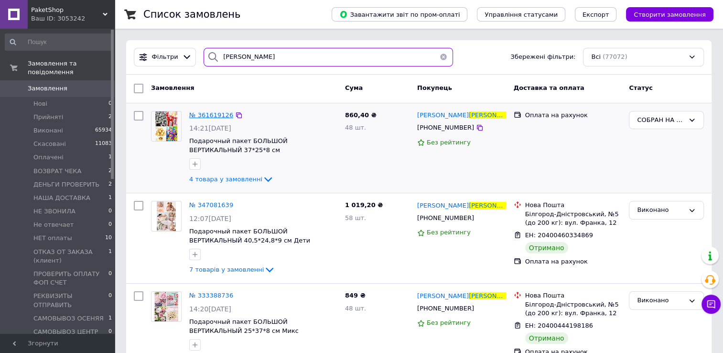
type input "[PERSON_NAME]"
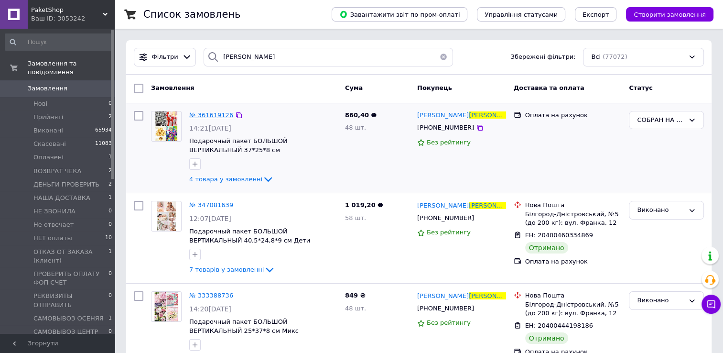
click at [198, 116] on span "№ 361619126" at bounding box center [211, 114] width 44 height 7
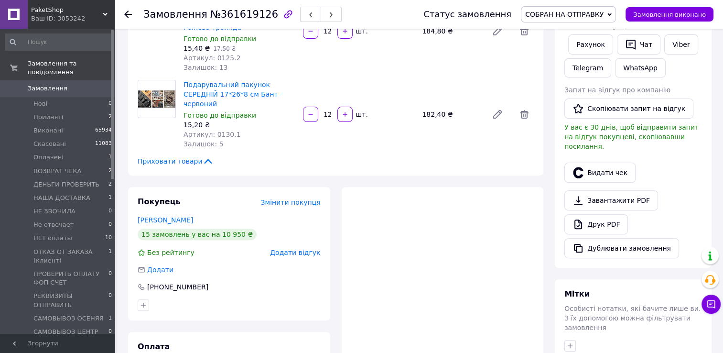
scroll to position [382, 0]
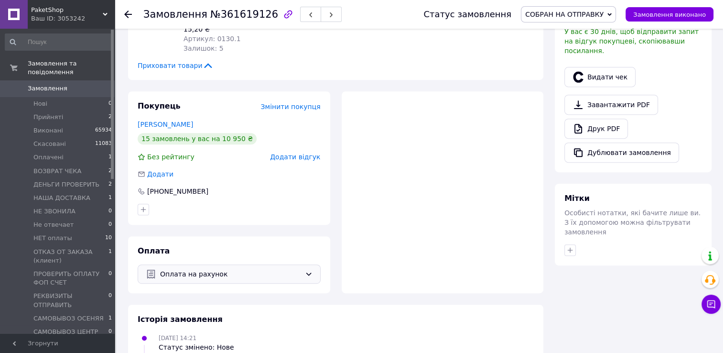
click at [222, 269] on span "Оплата на рахунок" at bounding box center [230, 274] width 141 height 11
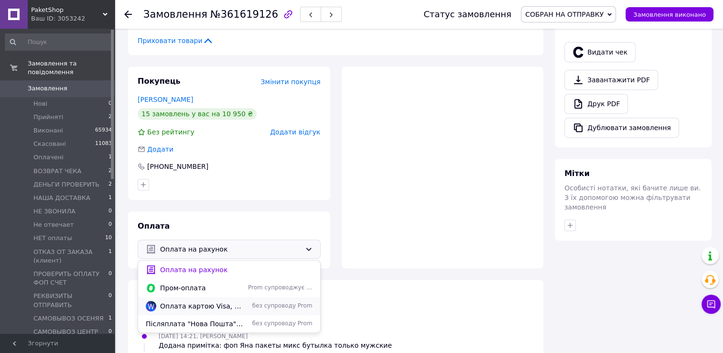
scroll to position [430, 0]
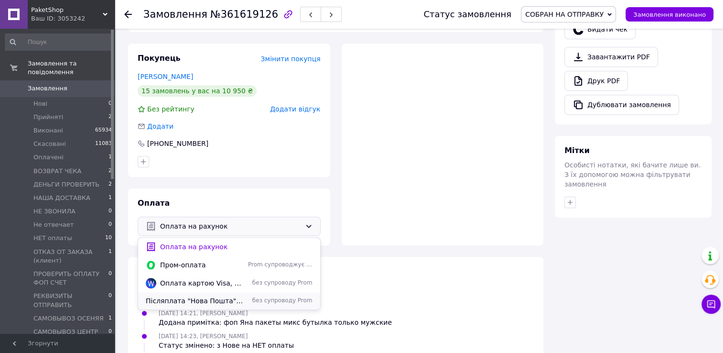
click at [199, 297] on div "Післяплата "Нова Пошта" (по min передплаті) без супроводу Prom" at bounding box center [229, 300] width 182 height 17
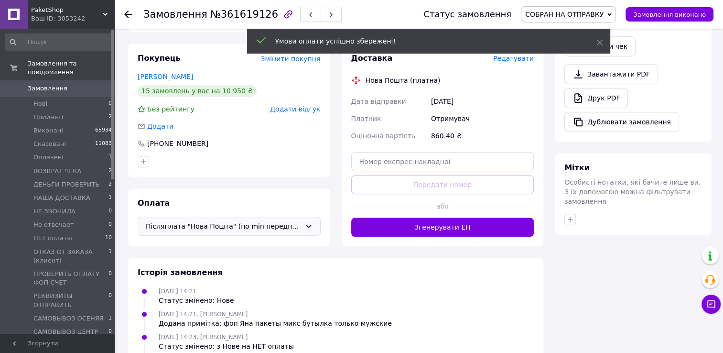
click at [306, 222] on icon at bounding box center [309, 226] width 8 height 8
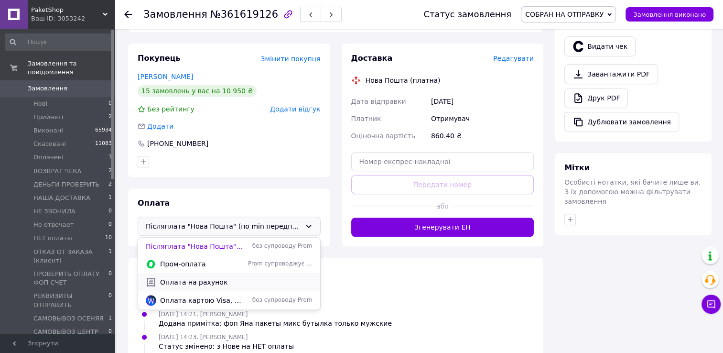
click at [198, 277] on span "Оплата на рахунок" at bounding box center [236, 282] width 152 height 10
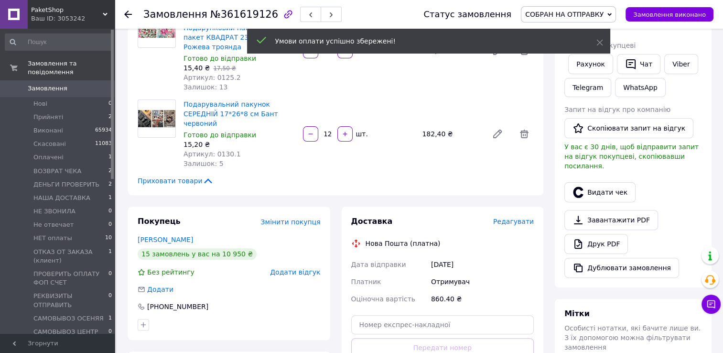
scroll to position [335, 0]
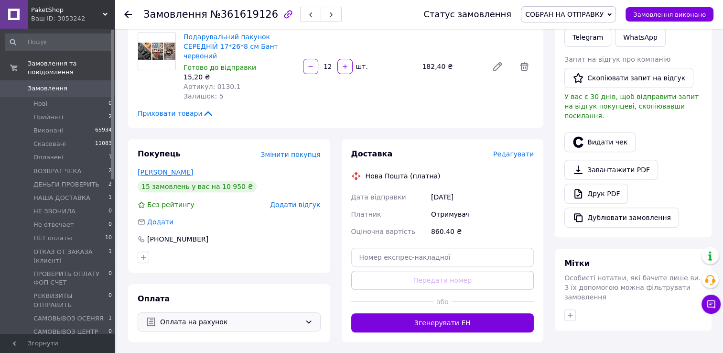
click at [180, 168] on link "Андрій Безрук" at bounding box center [165, 172] width 55 height 8
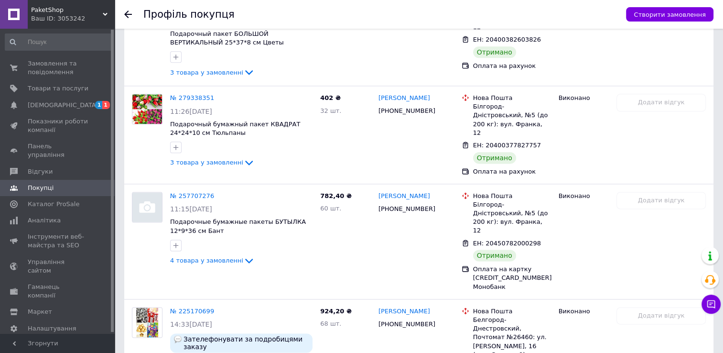
scroll to position [1386, 0]
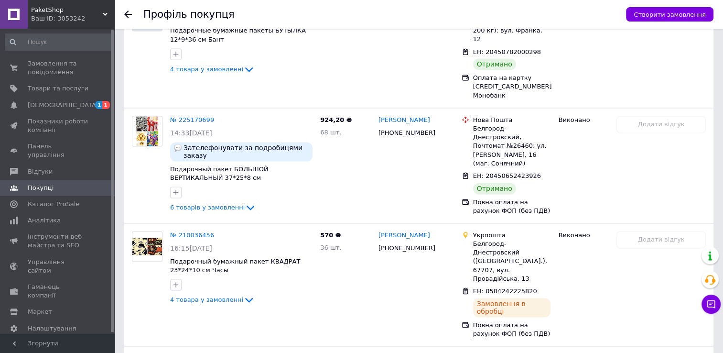
click at [126, 13] on use at bounding box center [128, 15] width 8 height 8
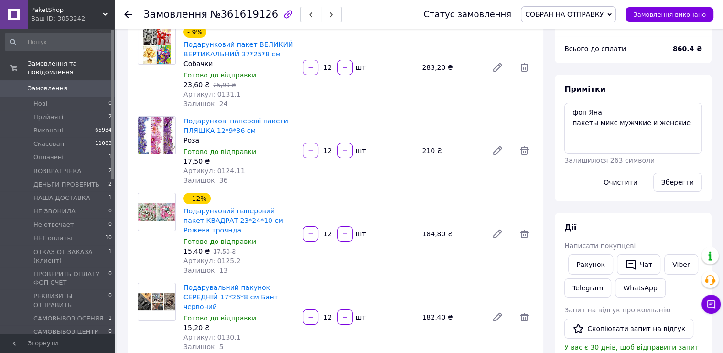
scroll to position [10, 0]
click at [481, 338] on div "Подарувальний пакунок СЕРЕДНІЙ 17*26*8 см Бант червоний Готово до відправки 15,…" at bounding box center [359, 317] width 358 height 73
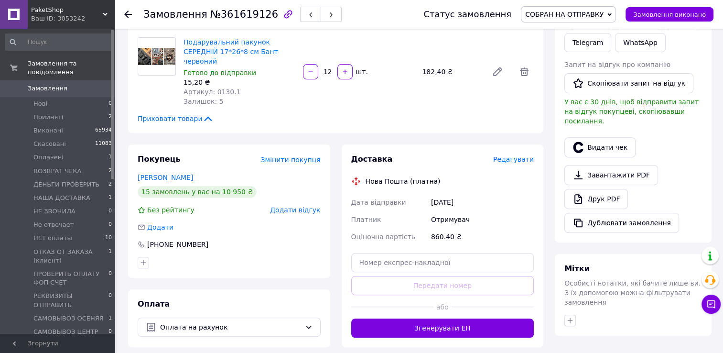
scroll to position [323, 0]
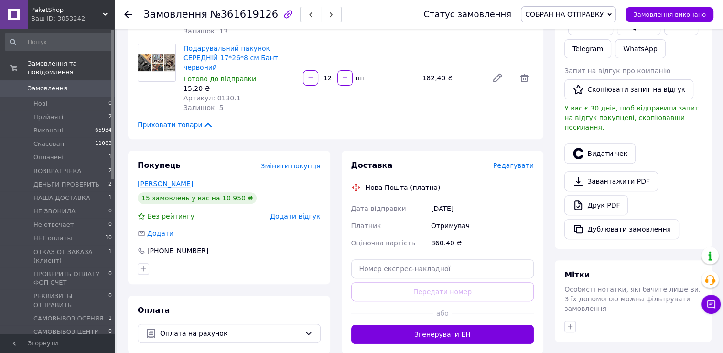
click at [170, 180] on link "Андрій Безрук" at bounding box center [165, 184] width 55 height 8
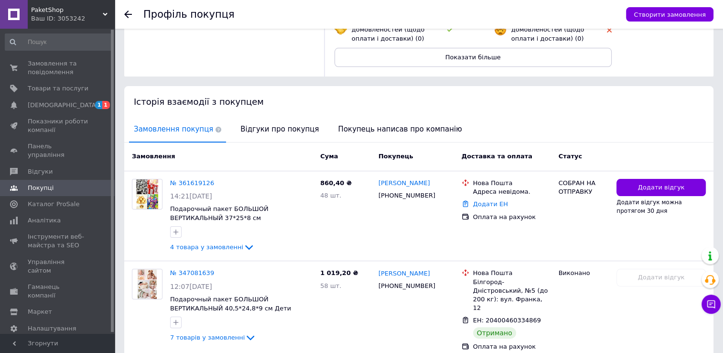
scroll to position [191, 0]
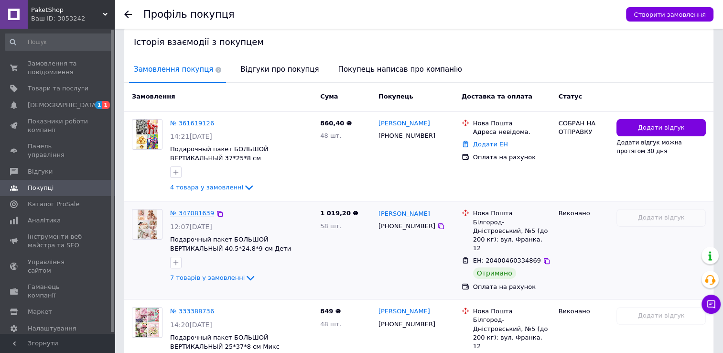
click at [179, 211] on link "№ 347081639" at bounding box center [192, 212] width 44 height 7
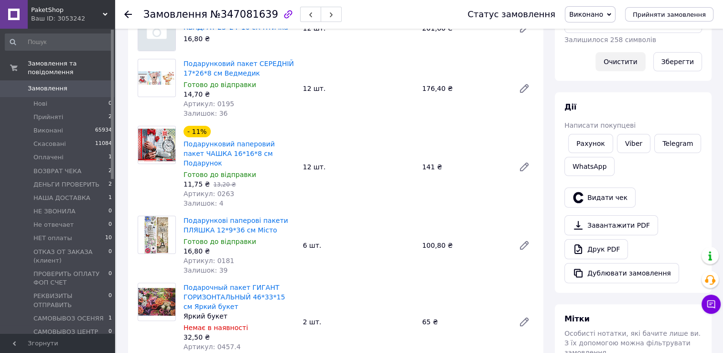
scroll to position [191, 0]
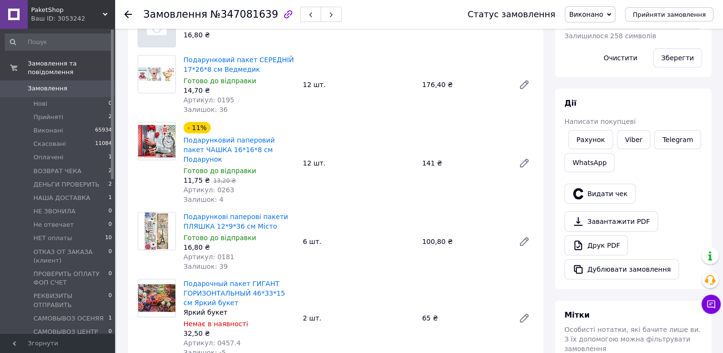
click at [128, 12] on icon at bounding box center [128, 15] width 8 height 8
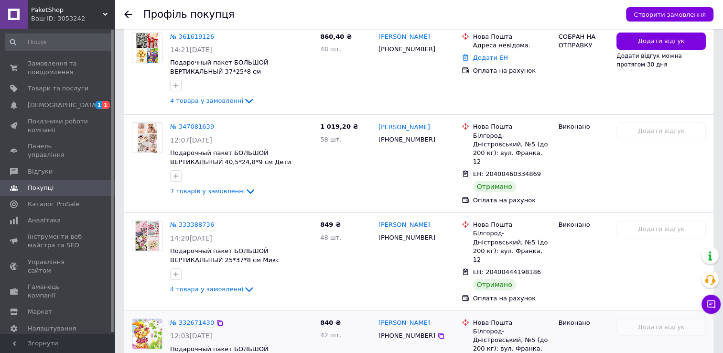
scroll to position [335, 0]
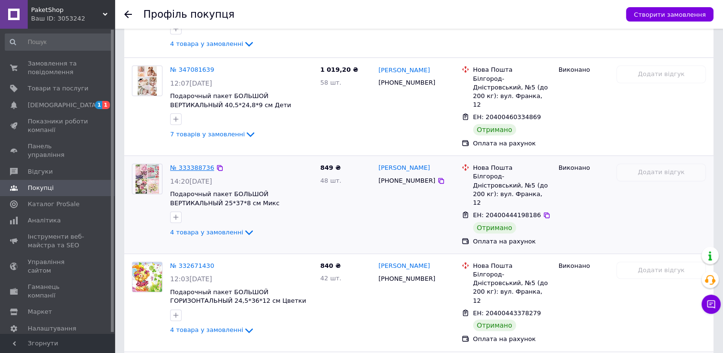
click at [176, 164] on link "№ 333388736" at bounding box center [192, 167] width 44 height 7
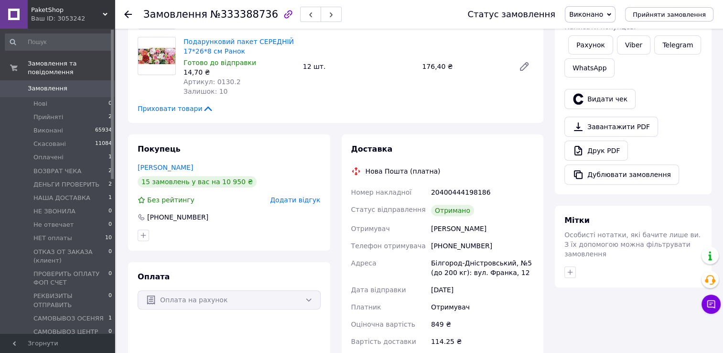
scroll to position [287, 0]
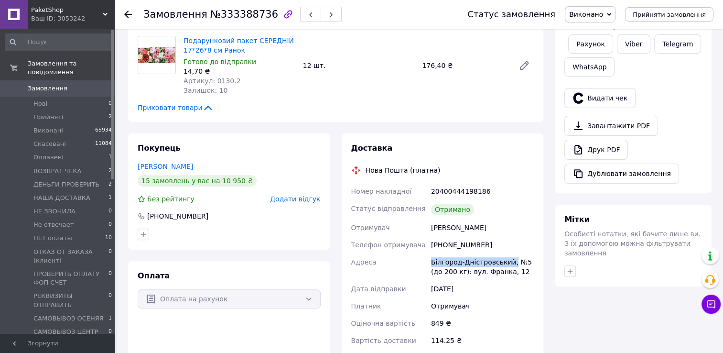
drag, startPoint x: 507, startPoint y: 244, endPoint x: 428, endPoint y: 244, distance: 78.9
click at [428, 244] on div "Номер накладної 20400444198186 Статус відправлення Отримано Отримувач Безрук Ан…" at bounding box center [442, 266] width 187 height 166
drag, startPoint x: 428, startPoint y: 244, endPoint x: 437, endPoint y: 245, distance: 9.6
copy div "Адреса Білгород-Дністровський,"
click at [125, 14] on use at bounding box center [128, 15] width 8 height 8
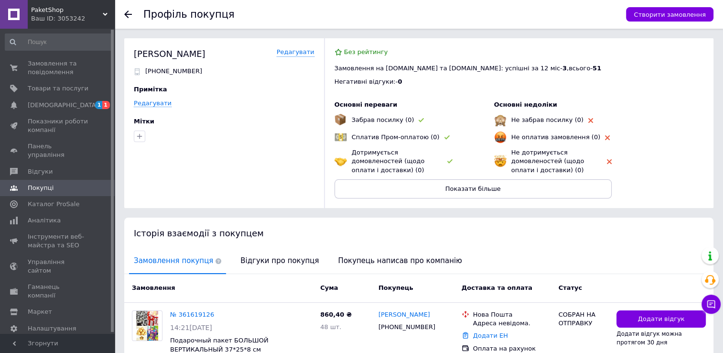
click at [128, 15] on icon at bounding box center [128, 15] width 8 height 8
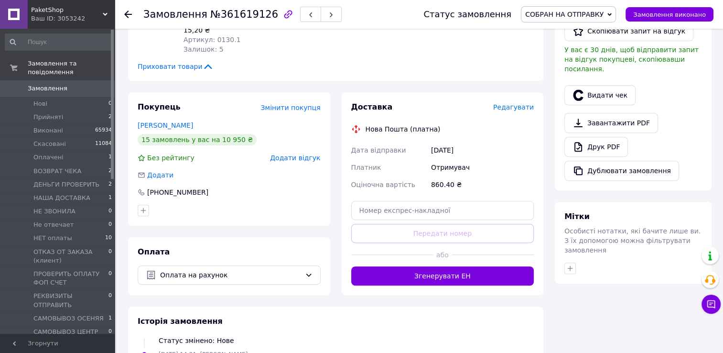
scroll to position [382, 0]
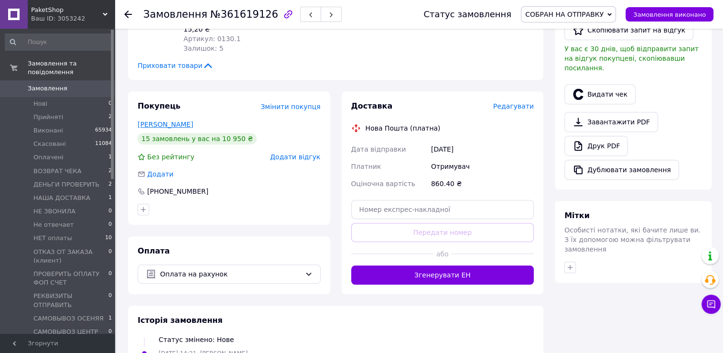
click at [172, 120] on link "Андрій Безрук" at bounding box center [165, 124] width 55 height 8
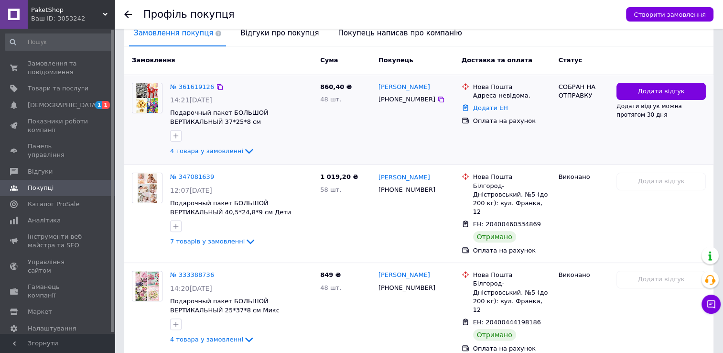
scroll to position [239, 0]
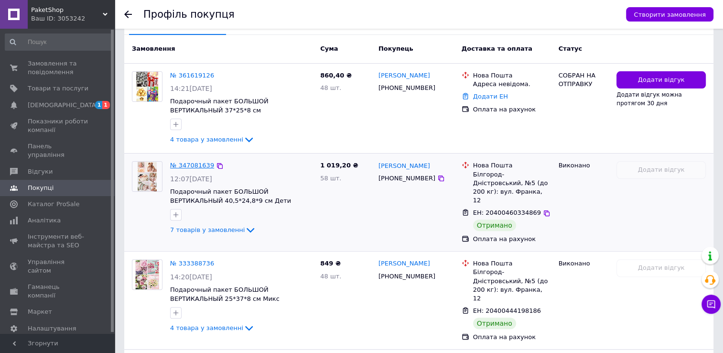
click at [197, 163] on link "№ 347081639" at bounding box center [192, 165] width 44 height 7
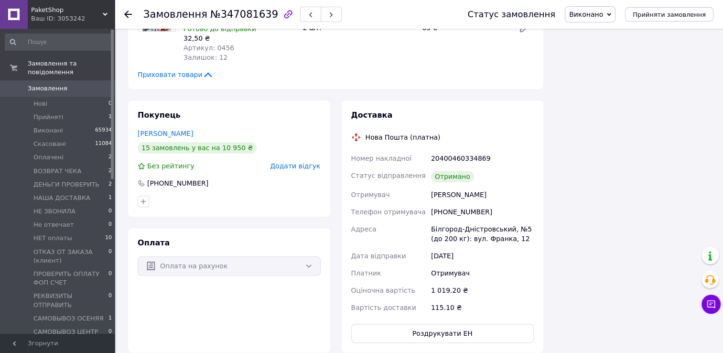
scroll to position [574, 0]
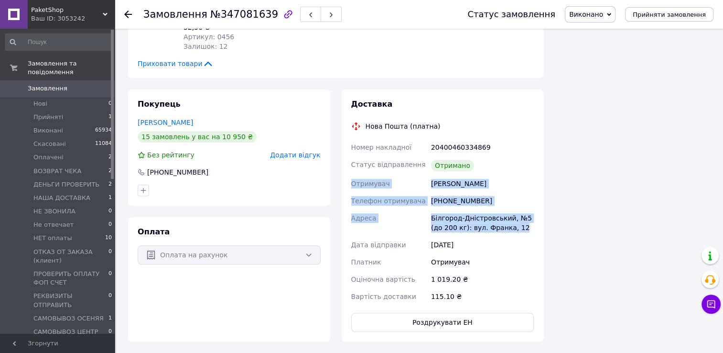
drag, startPoint x: 349, startPoint y: 162, endPoint x: 524, endPoint y: 214, distance: 182.1
click at [524, 214] on div "Номер накладної 20400460334869 Статус відправлення Отримано Отримувач Безрук Ан…" at bounding box center [442, 222] width 187 height 166
drag, startPoint x: 524, startPoint y: 214, endPoint x: 479, endPoint y: 205, distance: 45.3
copy div "Отримувач Безрук Андрій Телефон отримувача +380967944334 Адреса Білгород-Дністр…"
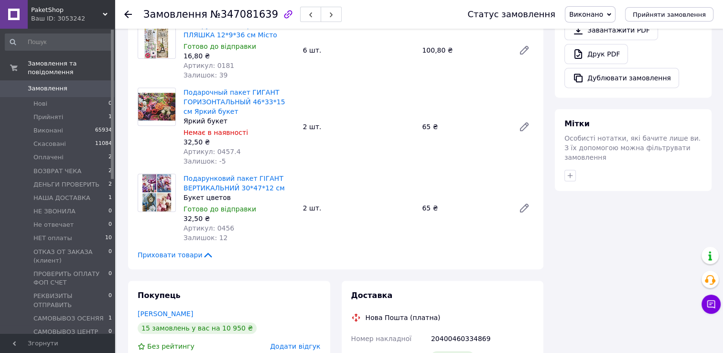
scroll to position [382, 0]
click at [128, 16] on use at bounding box center [128, 15] width 8 height 8
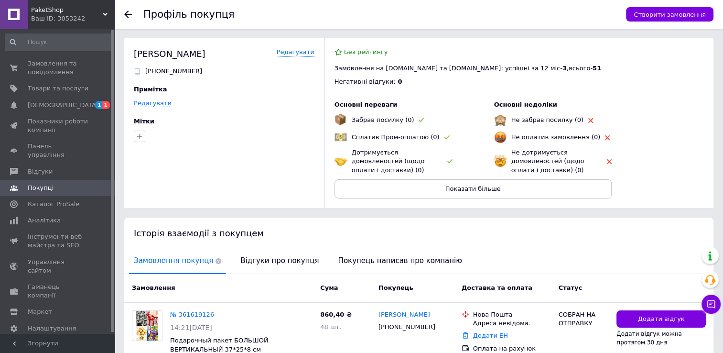
click at [129, 16] on icon at bounding box center [128, 15] width 8 height 8
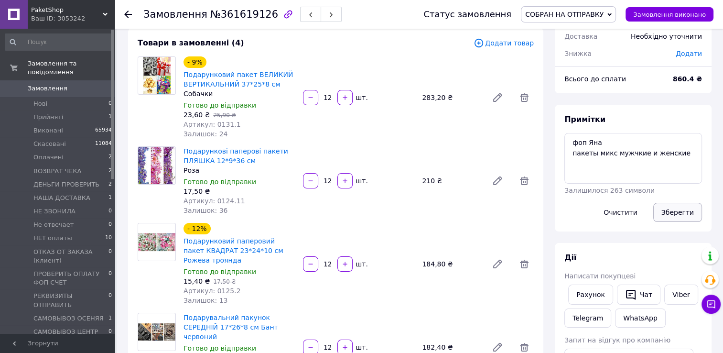
scroll to position [96, 0]
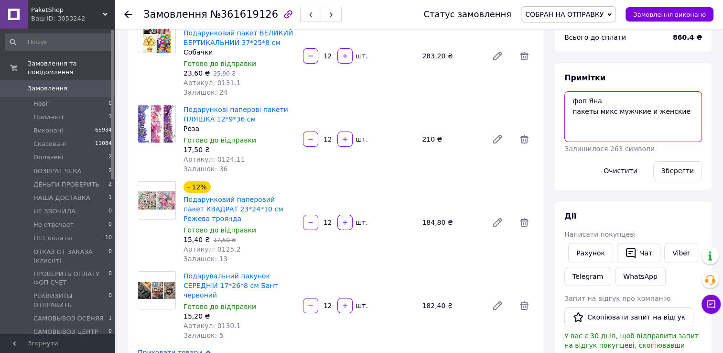
click at [686, 117] on textarea "фоп Яна пакеты микс мужчкие и женские" at bounding box center [634, 116] width 138 height 51
paste textarea "Отримувач Безрук Андрій Телефон отримувача +380967944334 Адреса Білгород-Дністр…"
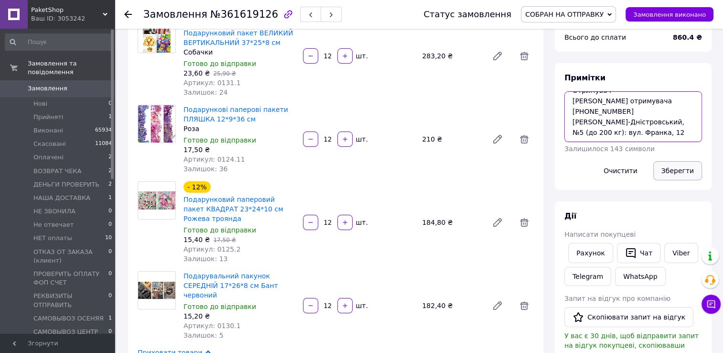
type textarea "фоп Яна пакеты микс мужчкие и женские Отримувач Безрук Андрій Телефон отримувач…"
click at [675, 171] on button "Зберегти" at bounding box center [677, 170] width 49 height 19
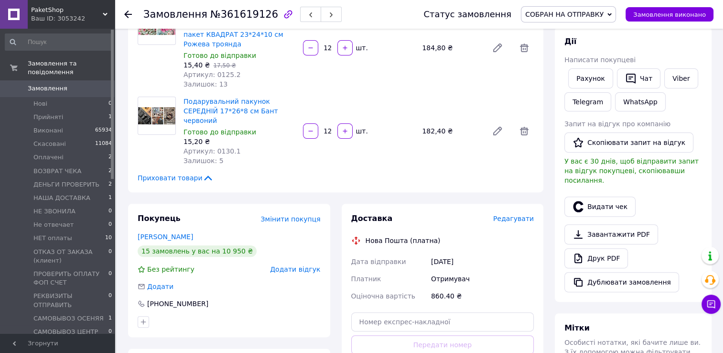
scroll to position [287, 0]
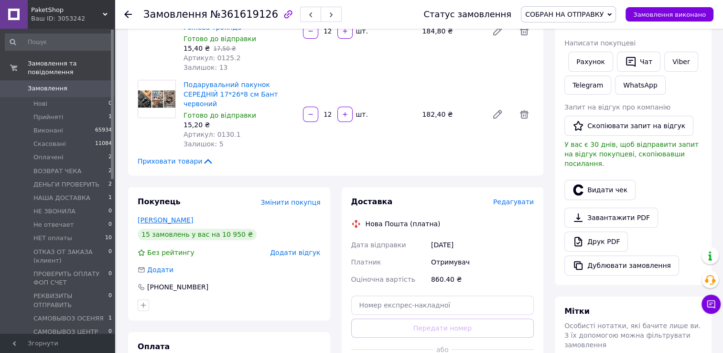
click at [172, 216] on link "Андрій Безрук" at bounding box center [165, 220] width 55 height 8
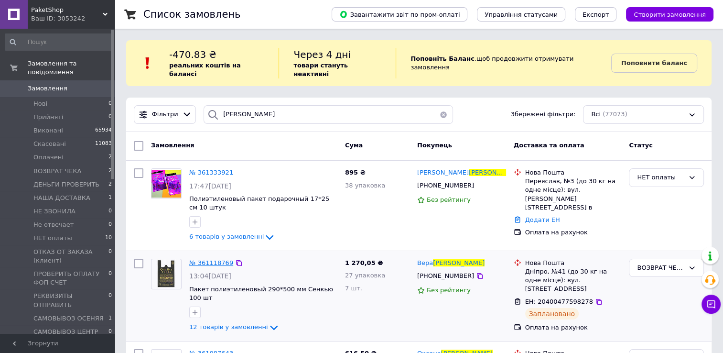
type input "[PERSON_NAME]"
click at [218, 259] on span "№ 361118769" at bounding box center [211, 262] width 44 height 7
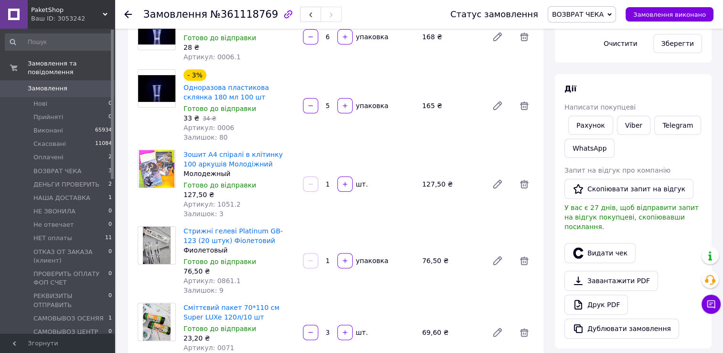
scroll to position [239, 0]
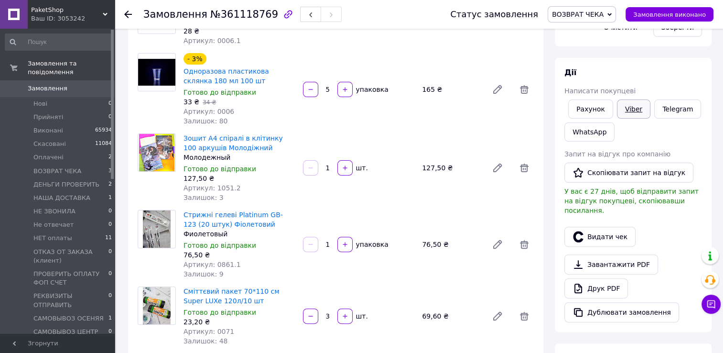
click at [635, 108] on link "Viber" at bounding box center [633, 108] width 33 height 19
click at [125, 16] on icon at bounding box center [128, 15] width 8 height 8
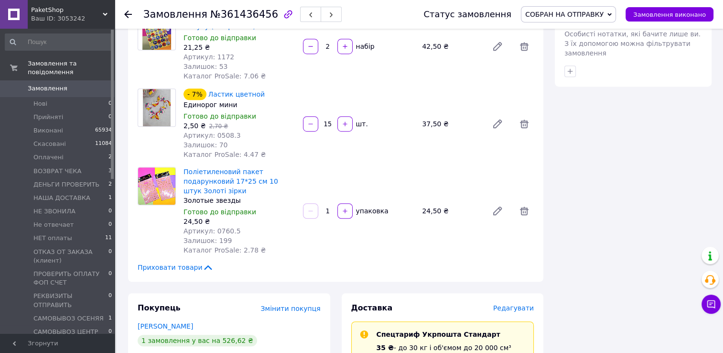
scroll to position [717, 0]
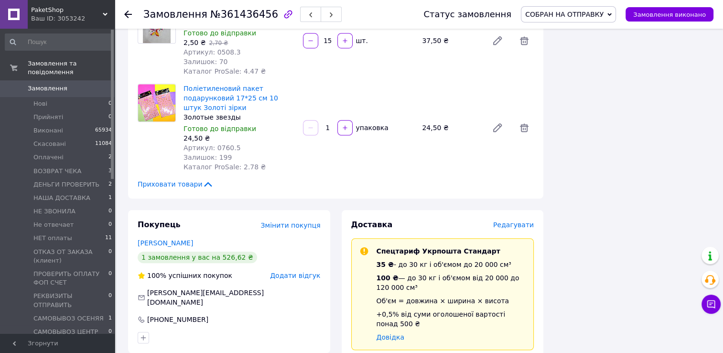
click at [128, 12] on icon at bounding box center [128, 15] width 8 height 8
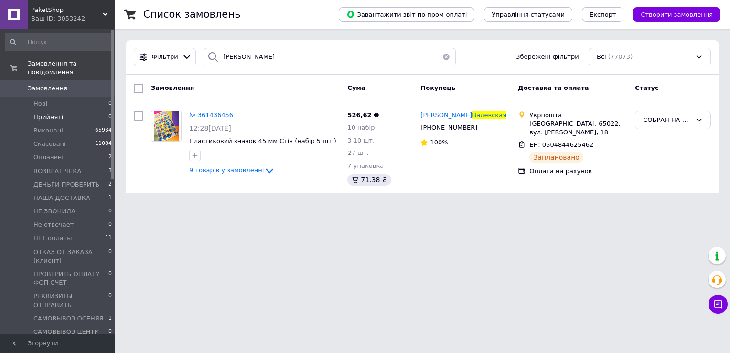
click at [48, 113] on span "Прийняті" at bounding box center [48, 117] width 30 height 9
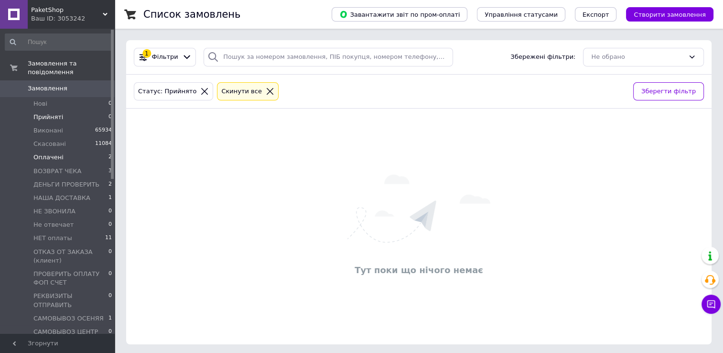
click at [48, 153] on span "Оплачені" at bounding box center [48, 157] width 30 height 9
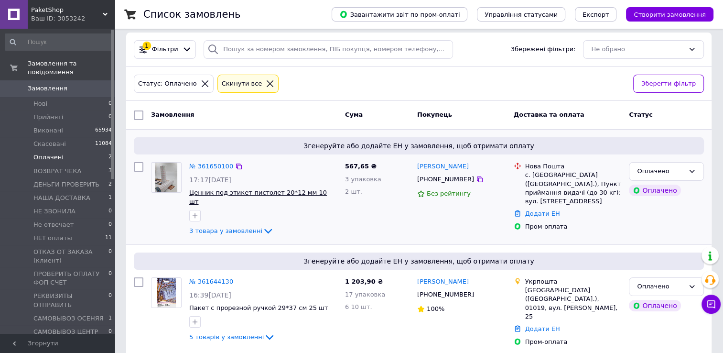
scroll to position [10, 0]
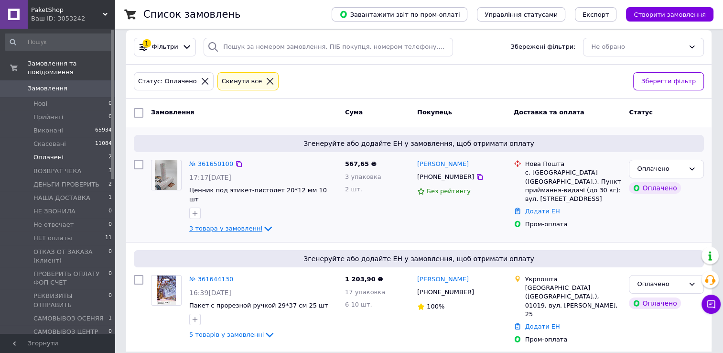
click at [237, 225] on span "3 товара у замовленні" at bounding box center [225, 228] width 73 height 7
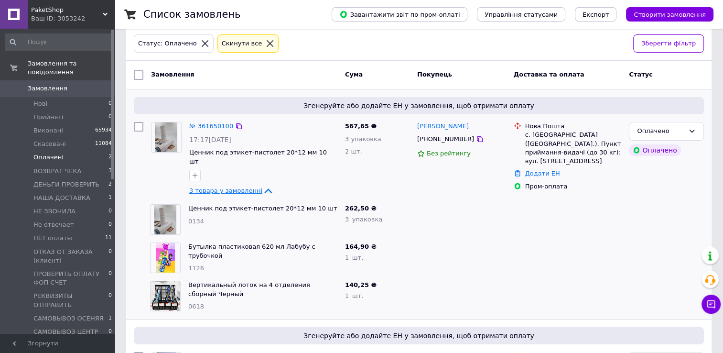
scroll to position [106, 0]
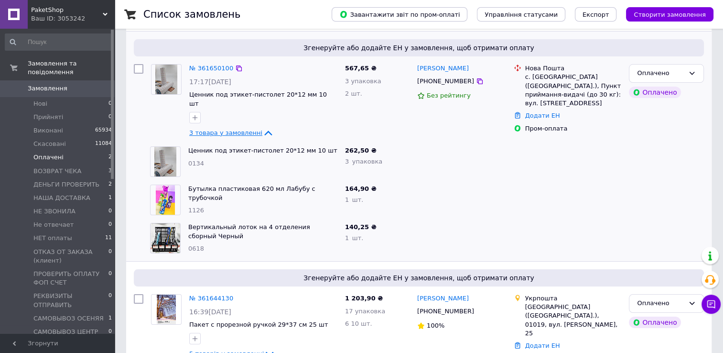
click at [226, 129] on span "3 товара у замовленні" at bounding box center [225, 132] width 73 height 7
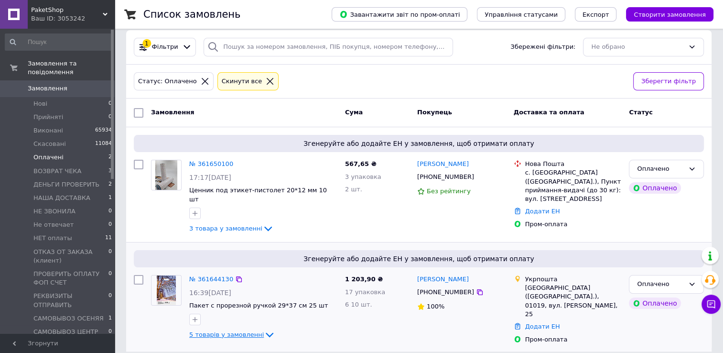
click at [202, 331] on span "5 товарів у замовленні" at bounding box center [226, 334] width 75 height 7
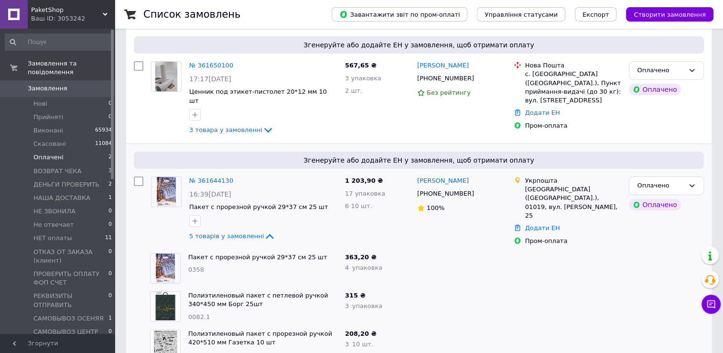
scroll to position [201, 0]
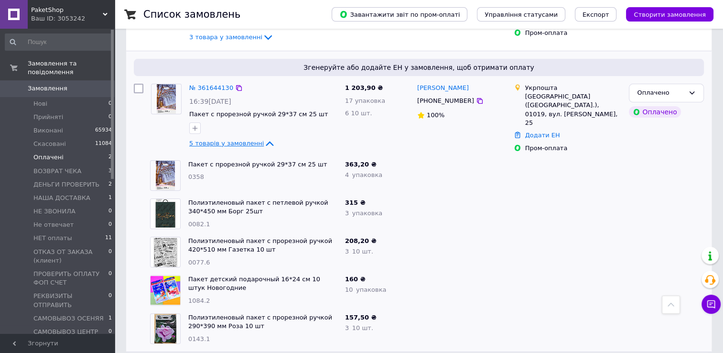
click at [209, 140] on span "5 товарів у замовленні" at bounding box center [226, 143] width 75 height 7
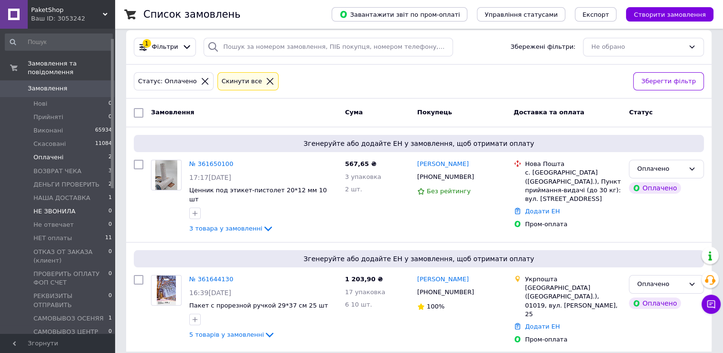
scroll to position [48, 0]
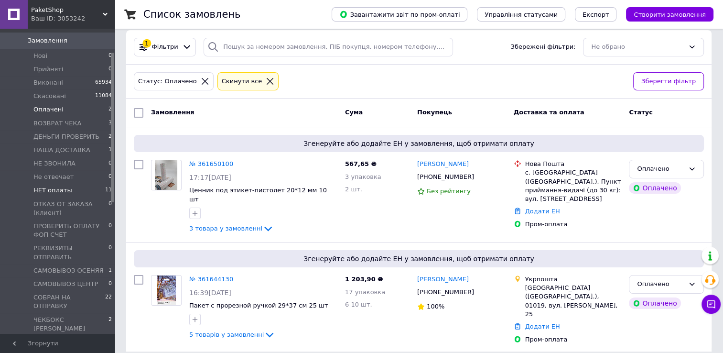
click at [59, 186] on span "НЕТ оплаты" at bounding box center [52, 190] width 39 height 9
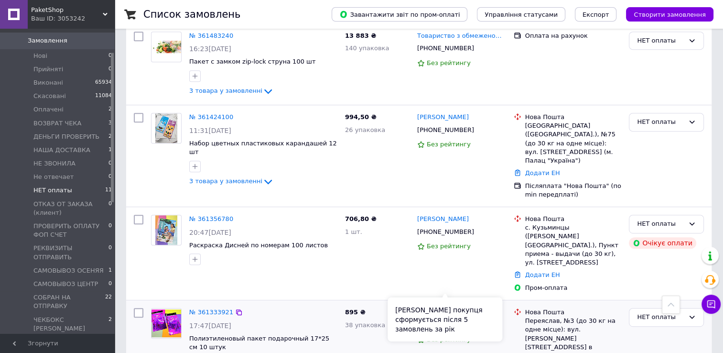
scroll to position [597, 0]
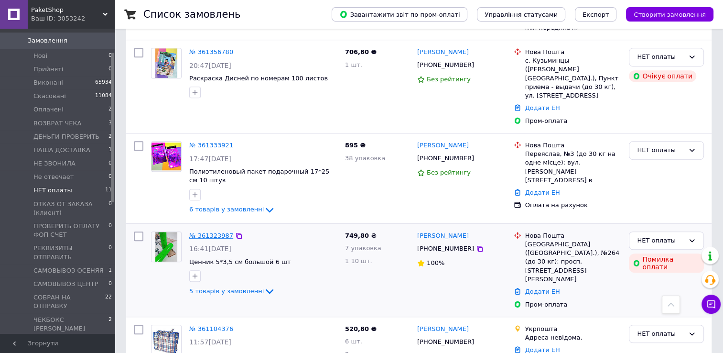
click at [206, 232] on link "№ 361323987" at bounding box center [211, 235] width 44 height 7
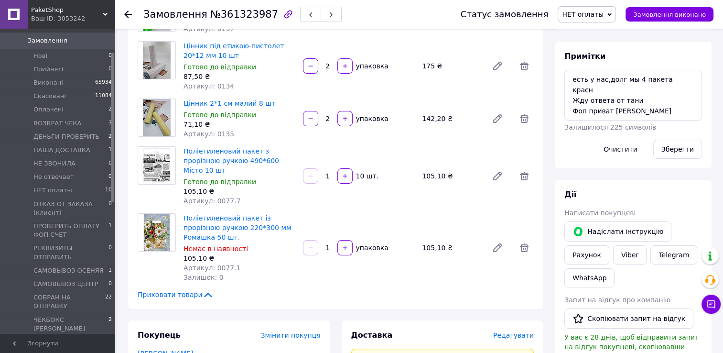
scroll to position [143, 0]
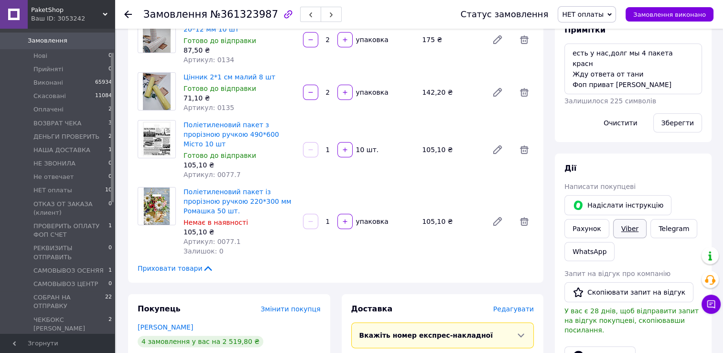
click at [624, 229] on link "Viber" at bounding box center [629, 228] width 33 height 19
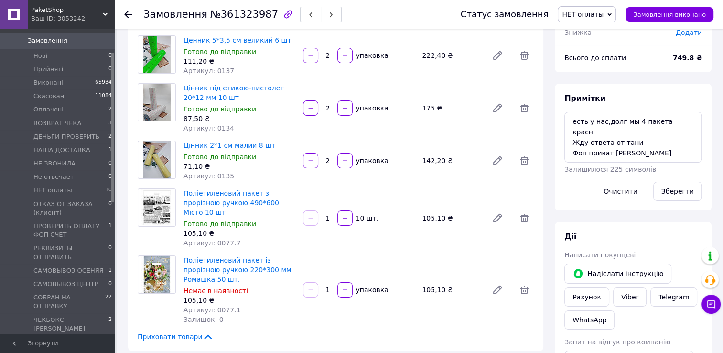
scroll to position [0, 0]
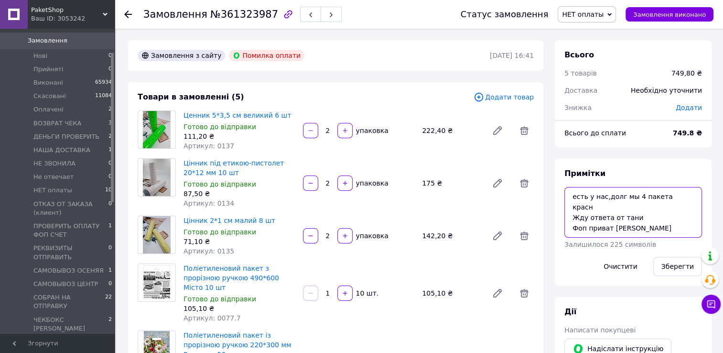
click at [646, 225] on textarea "есть у нас,долг мы 4 пакета красн Жду ответа от тани Фоп приват [PERSON_NAME]" at bounding box center [634, 212] width 138 height 51
type textarea "есть у нас,долг мы 4 пакета красн Жду ответа от тани Фоп приват [PERSON_NAME] н…"
click at [686, 267] on button "Зберегти" at bounding box center [677, 266] width 49 height 19
